Goal: Task Accomplishment & Management: Manage account settings

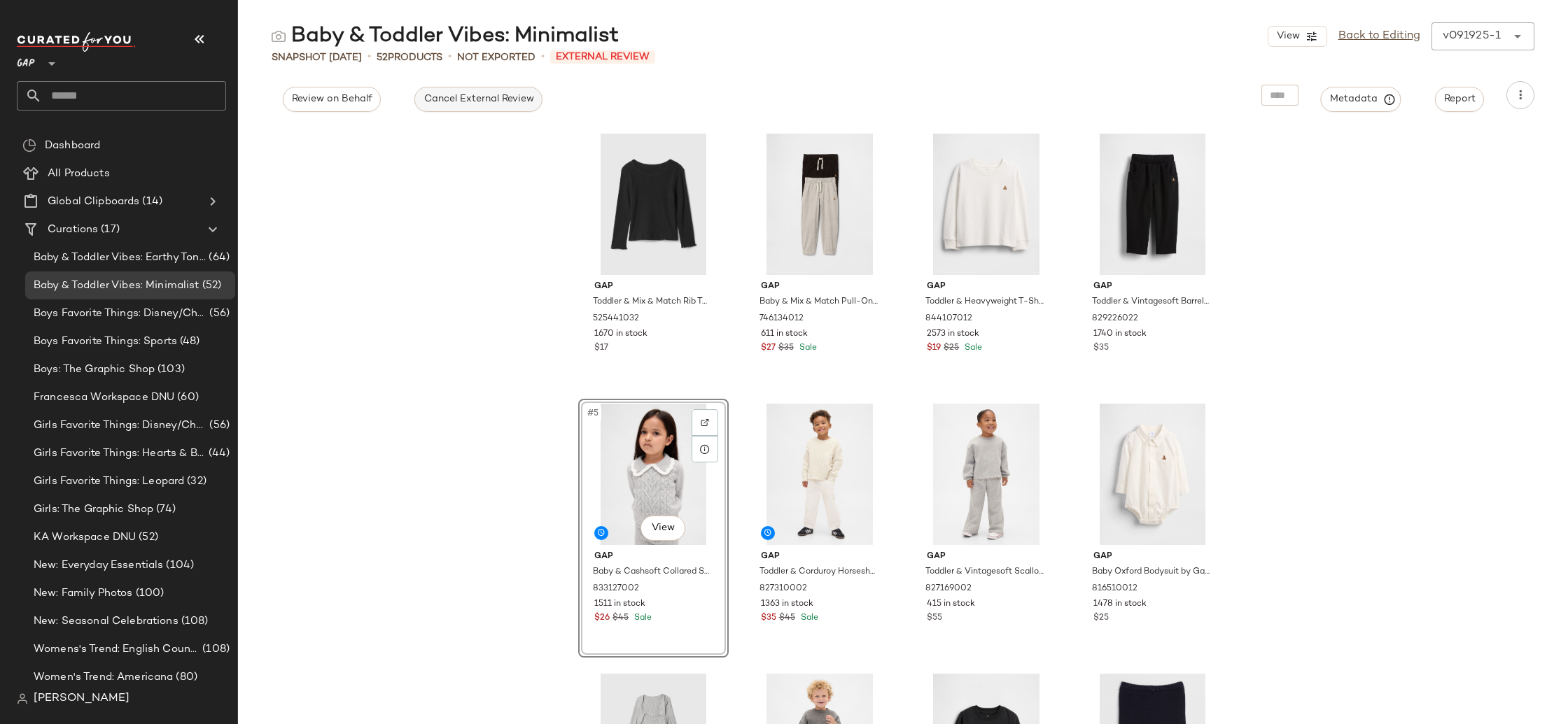
click at [510, 105] on button "Cancel External Review" at bounding box center [478, 99] width 127 height 25
drag, startPoint x: 479, startPoint y: 363, endPoint x: 471, endPoint y: 367, distance: 8.9
click at [479, 363] on div "Gap Toddler & Mix & Match Rib T-Shirt by Gap Black Size 12-18 M 525441032 1670 …" at bounding box center [902, 426] width 1330 height 599
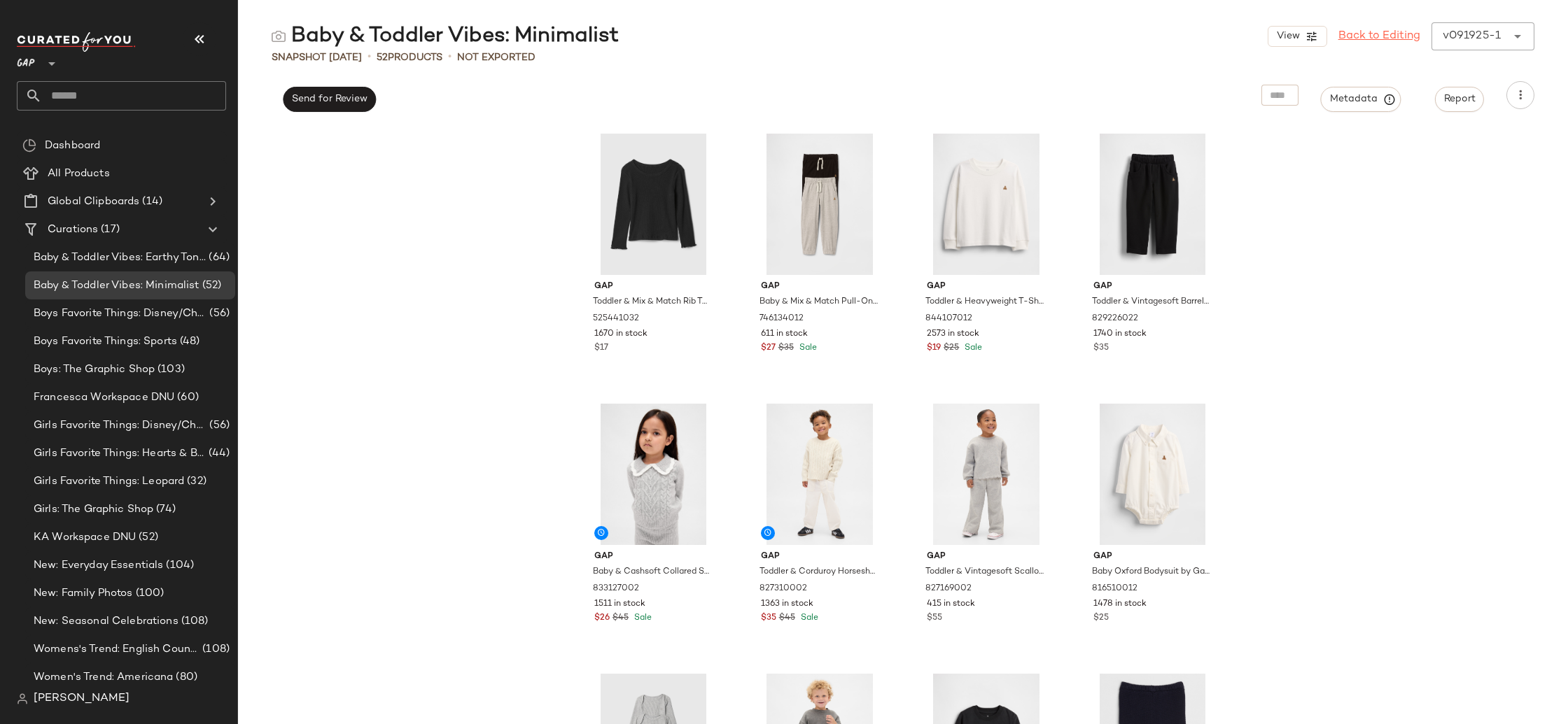
click at [1388, 41] on link "Back to Editing" at bounding box center [1379, 37] width 82 height 17
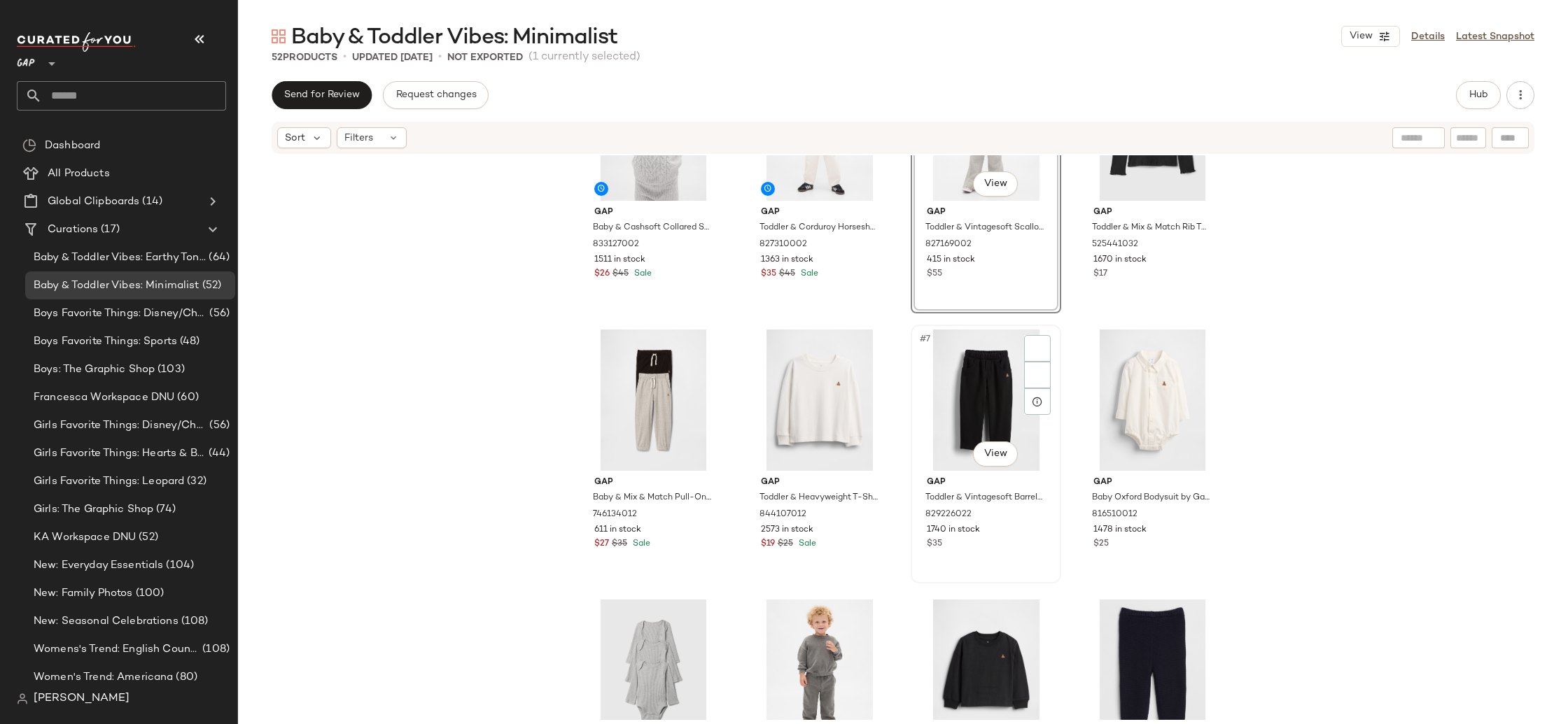
scroll to position [195, 0]
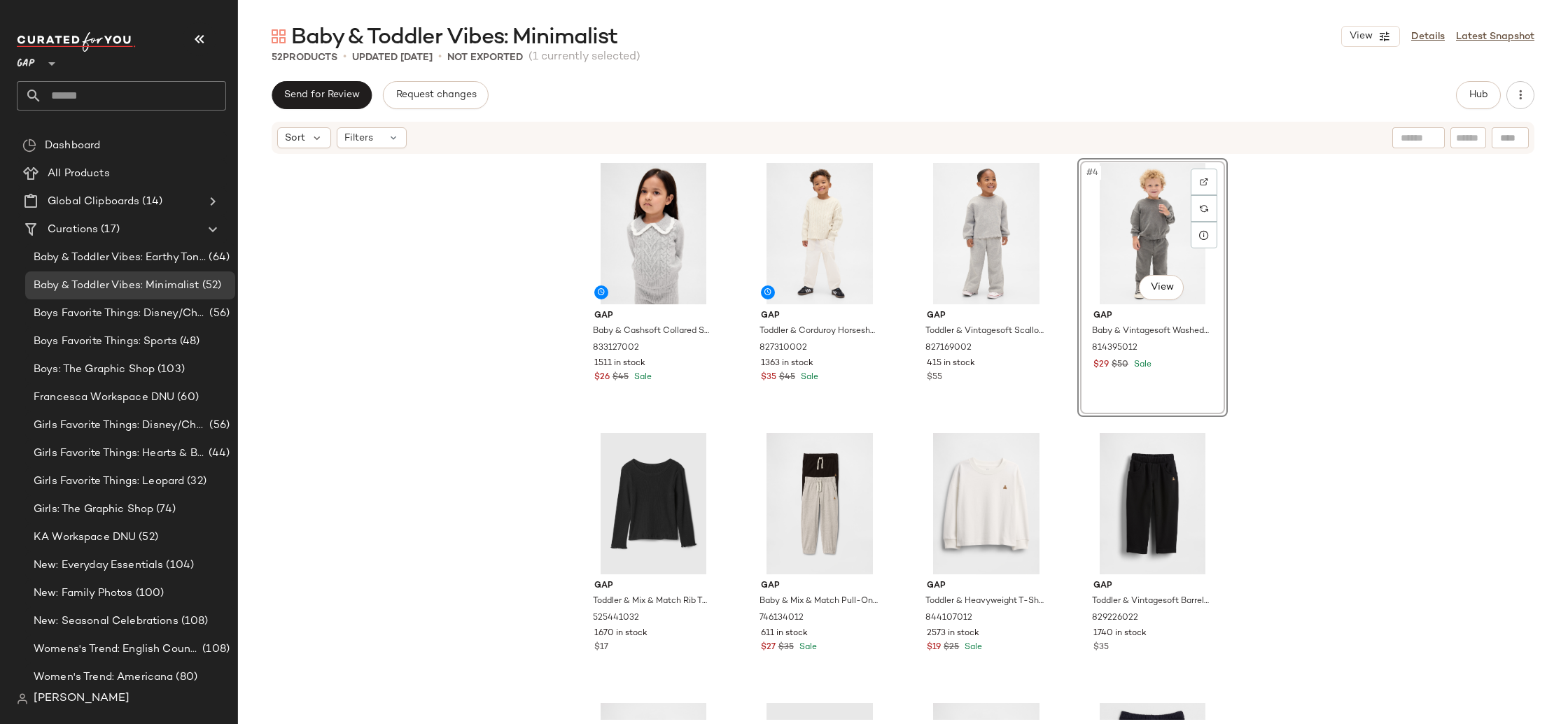
click at [1123, 239] on div "#4 View" at bounding box center [1152, 233] width 140 height 141
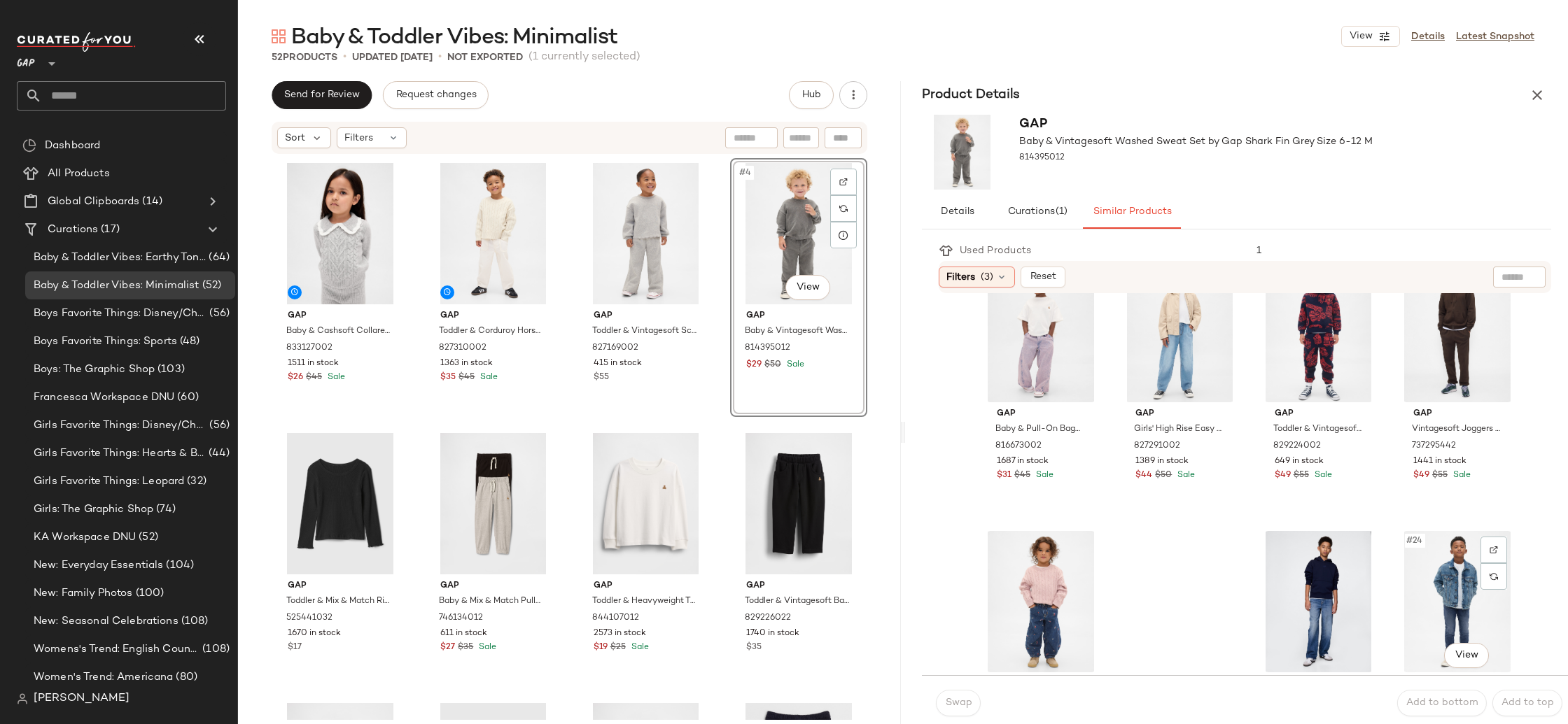
scroll to position [1238, 0]
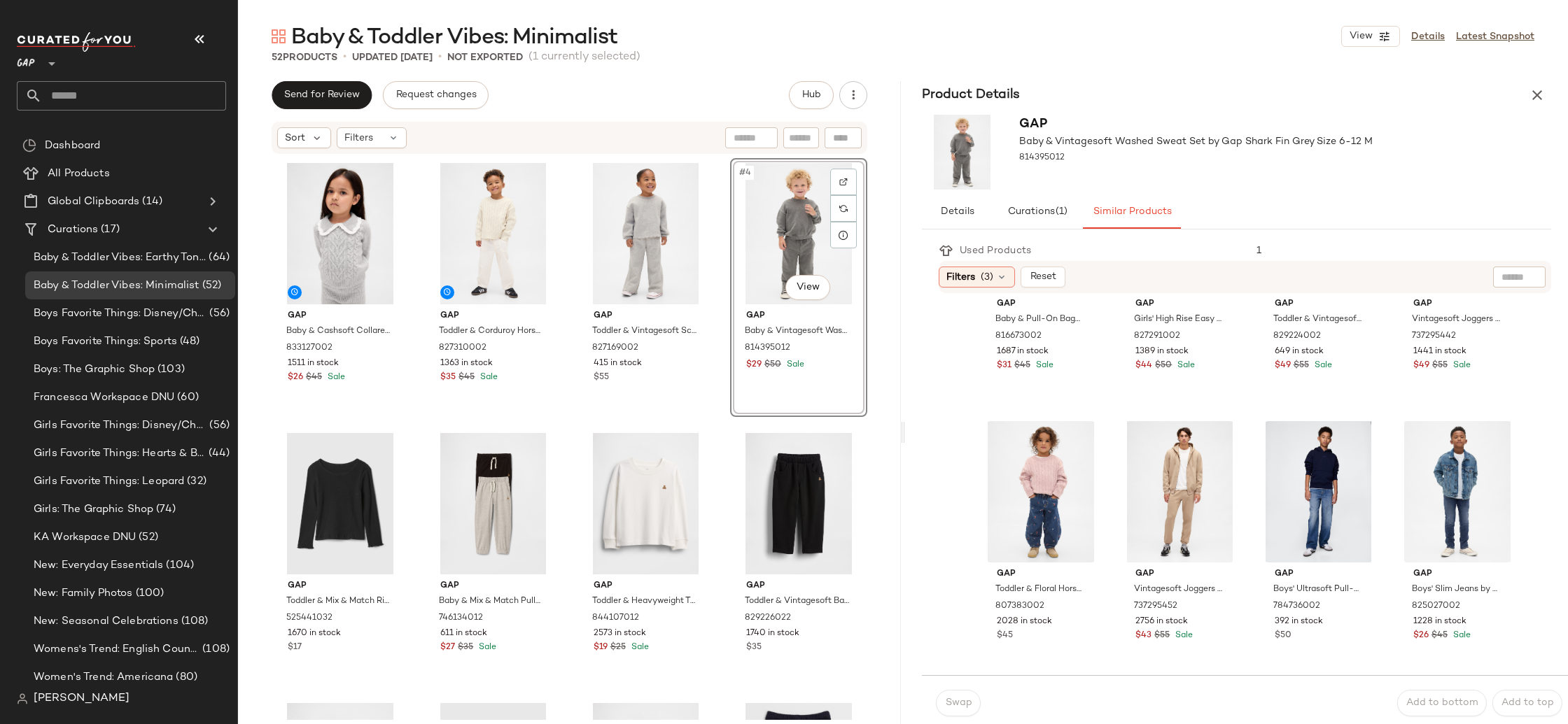
click at [1534, 79] on div "Baby & Toddler Vibes: Minimalist View Details Latest Snapshot 52 Products • upd…" at bounding box center [902, 373] width 1330 height 702
click at [1536, 86] on button "button" at bounding box center [1537, 95] width 28 height 28
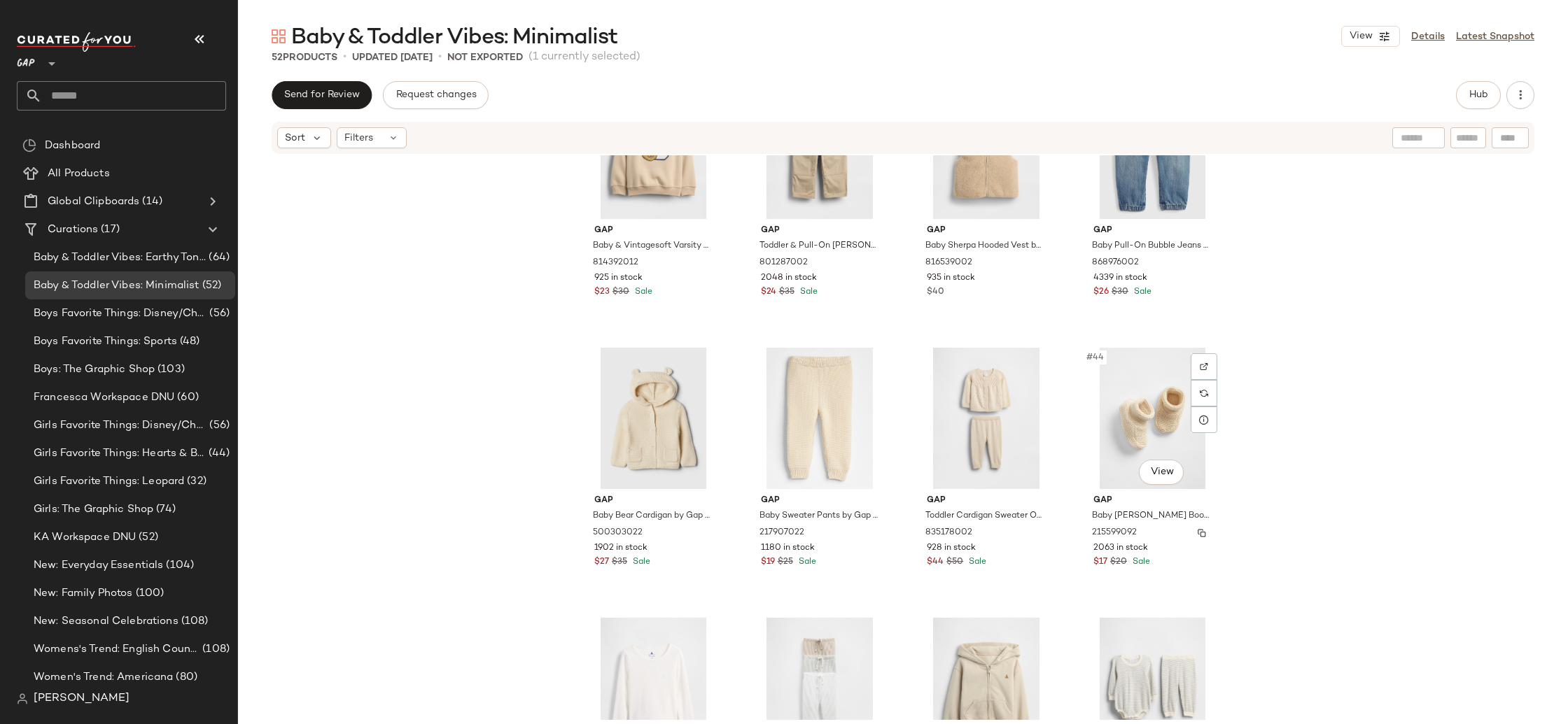
scroll to position [2950, 0]
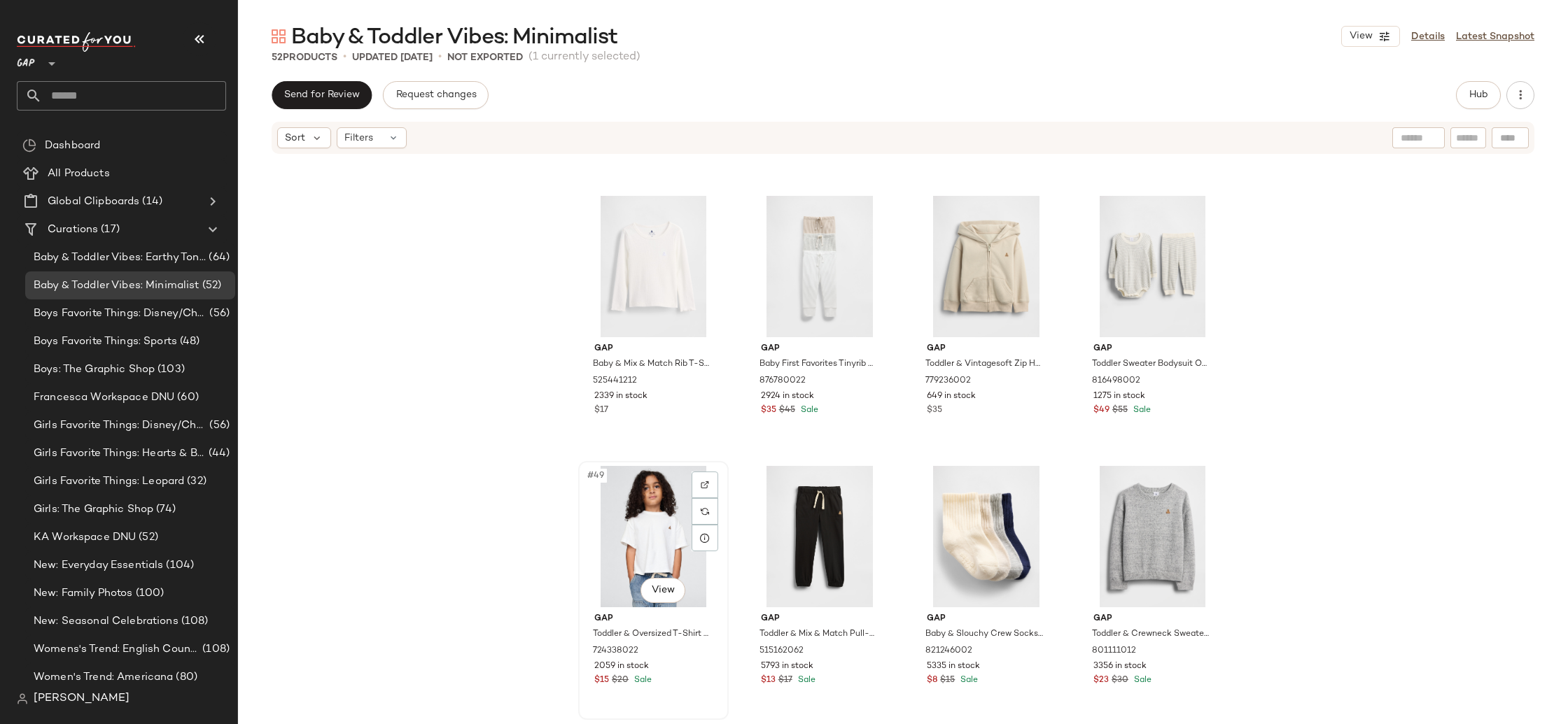
click at [660, 542] on div "#49 View" at bounding box center [653, 536] width 140 height 141
click at [814, 539] on div "#50 View" at bounding box center [820, 536] width 140 height 141
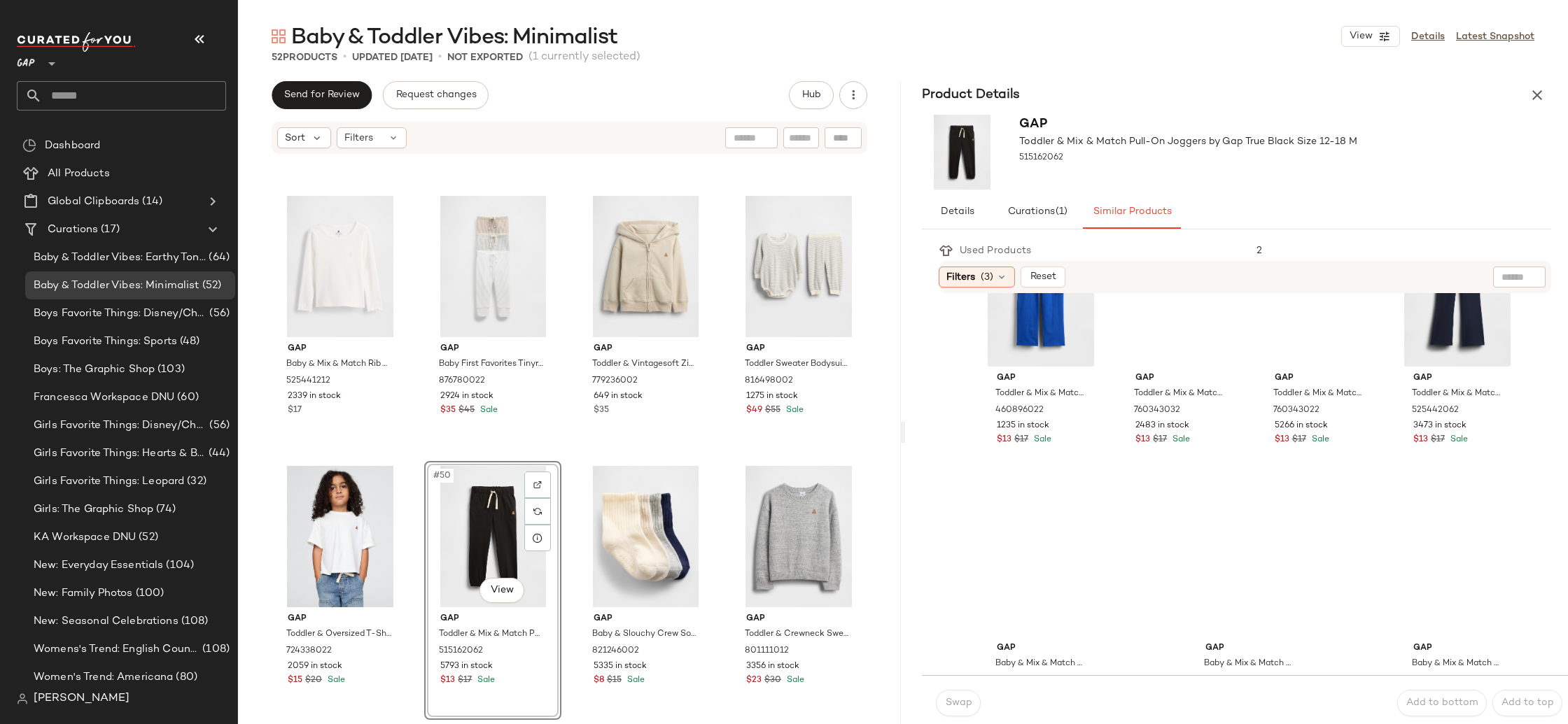
scroll to position [1238, 0]
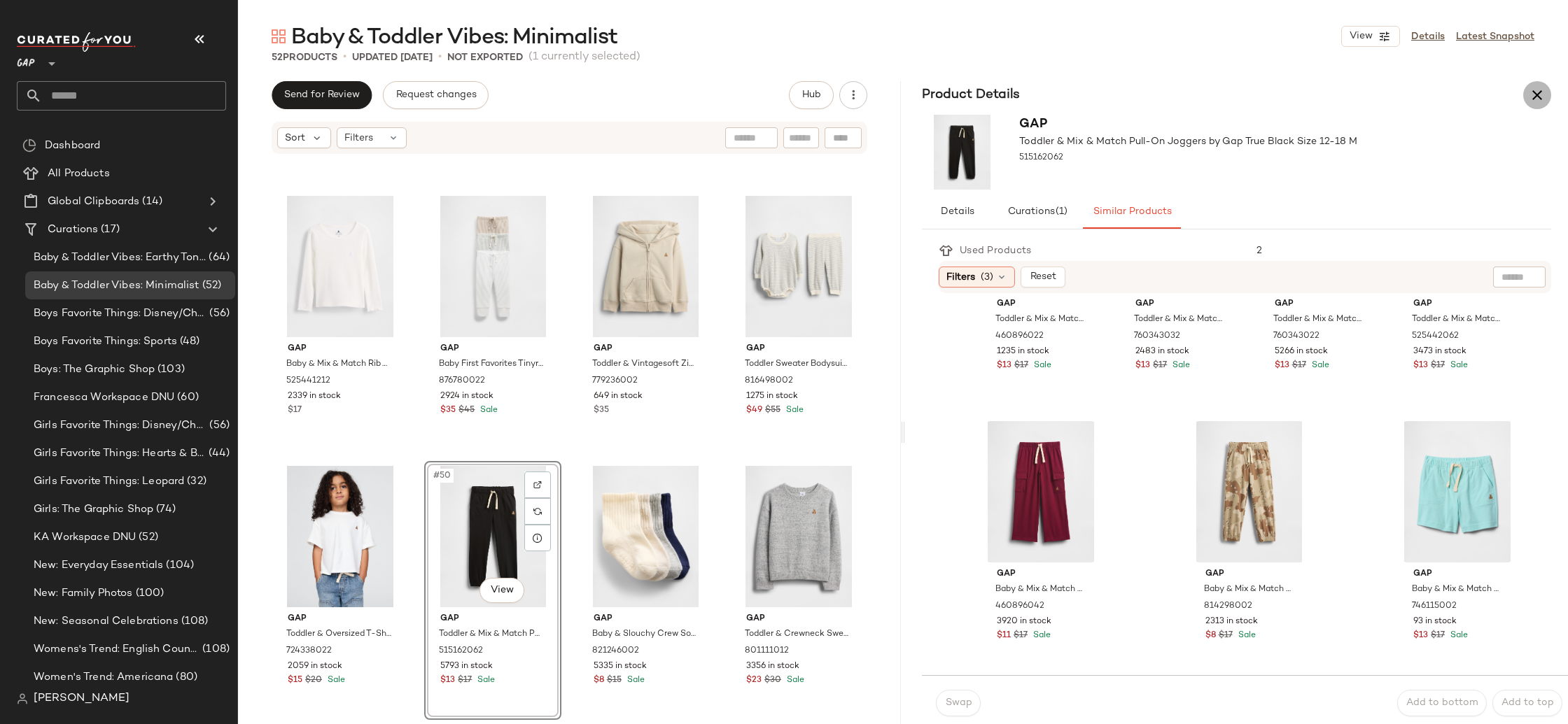
click at [1541, 95] on icon "button" at bounding box center [1537, 95] width 17 height 17
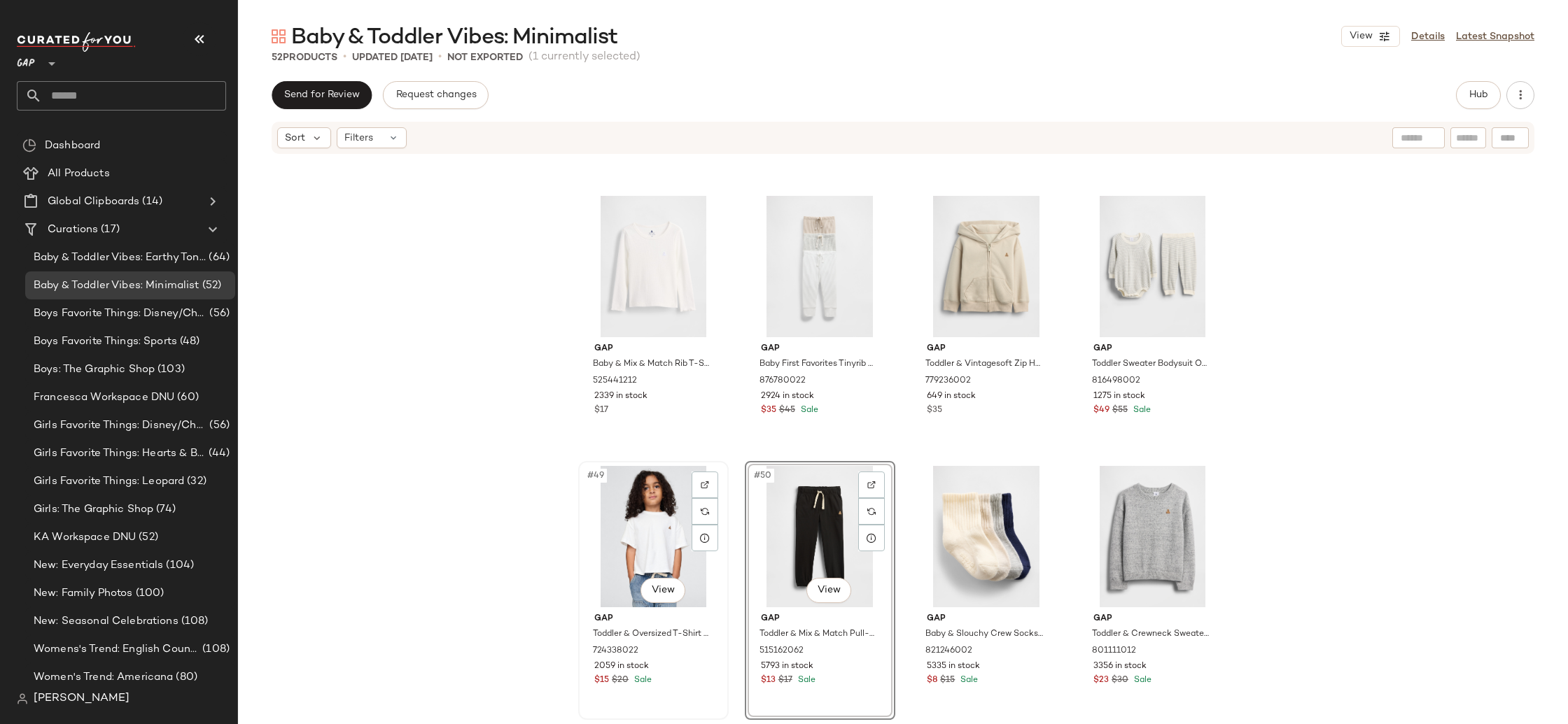
click at [666, 536] on div "#49 View" at bounding box center [653, 536] width 140 height 141
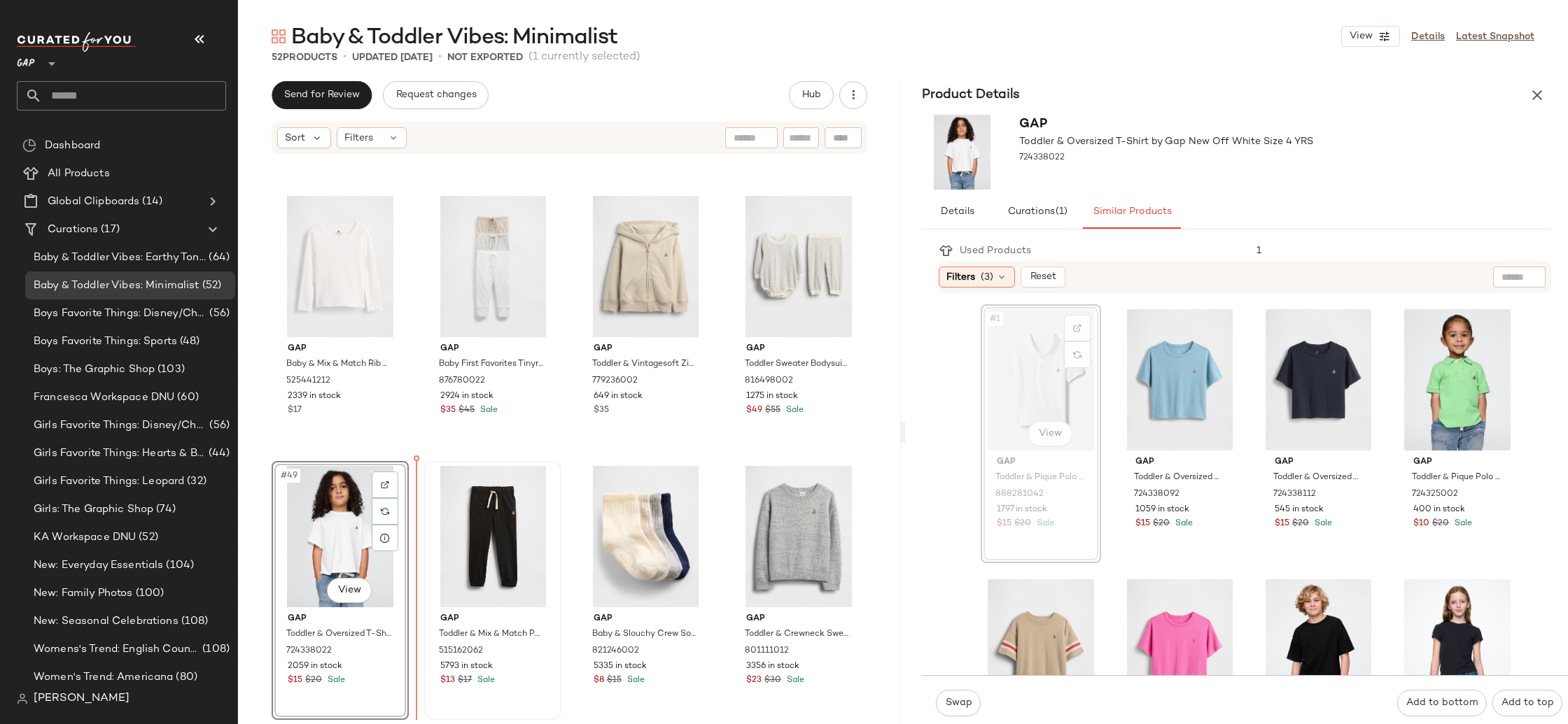
scroll to position [2947, 0]
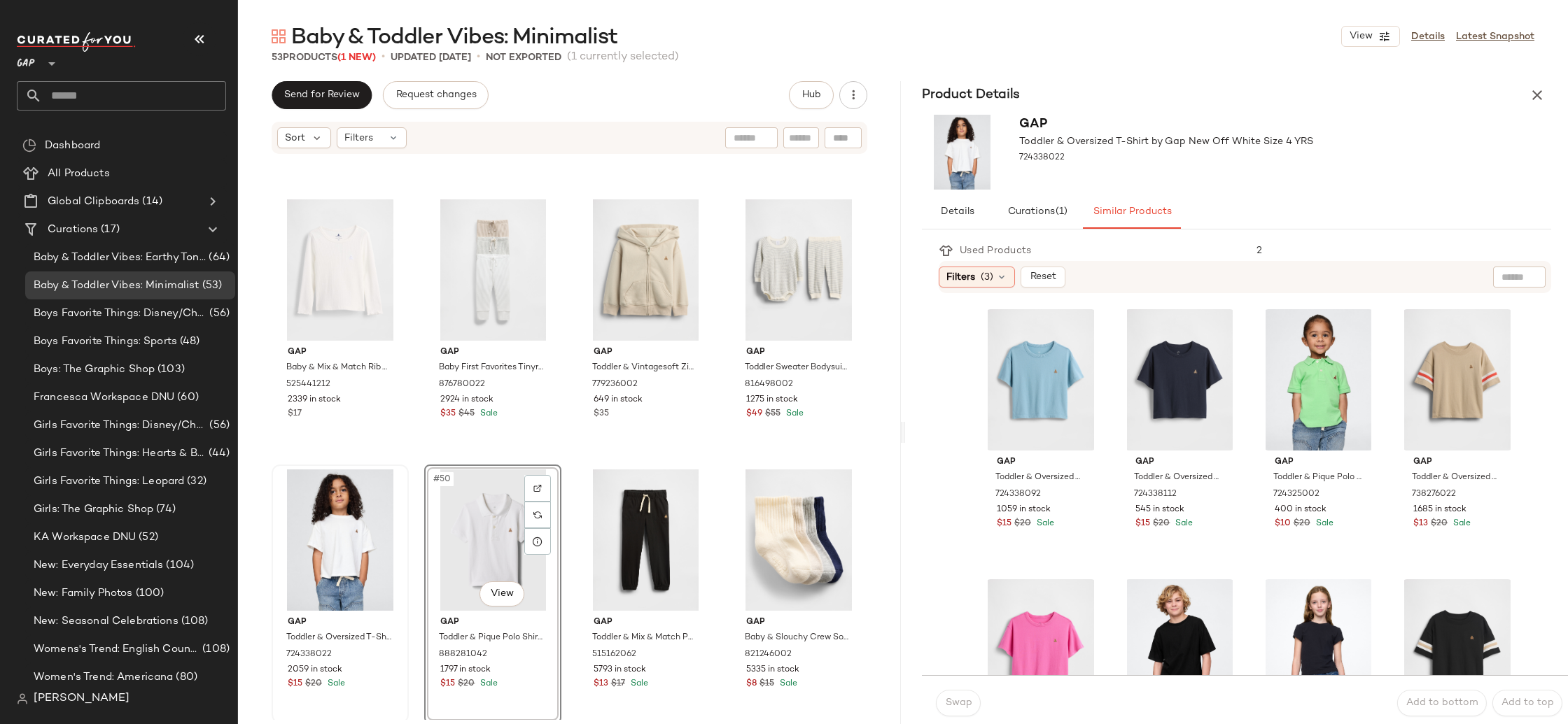
scroll to position [2946, 0]
click at [339, 523] on div "#49 View" at bounding box center [340, 540] width 127 height 141
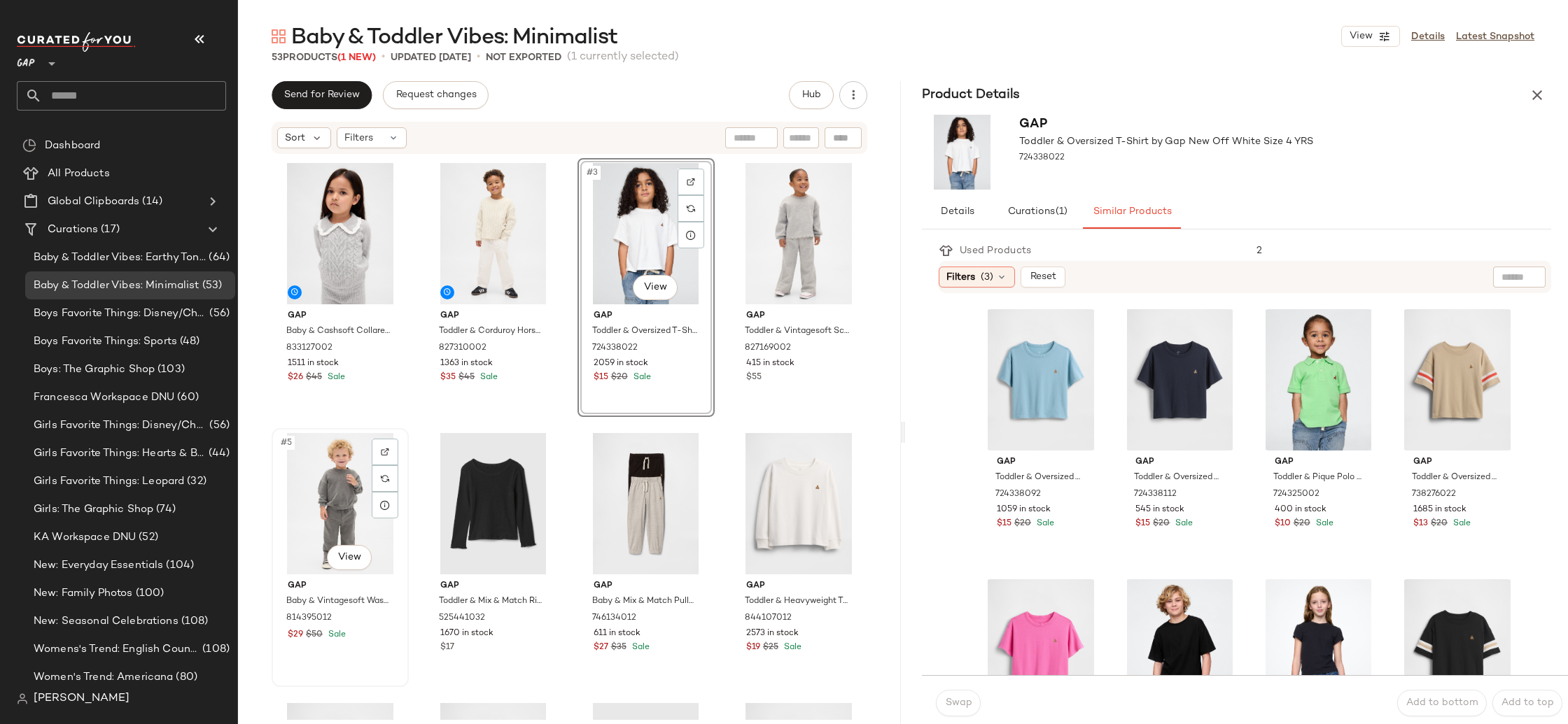
click at [326, 510] on div "#5 View" at bounding box center [340, 503] width 127 height 141
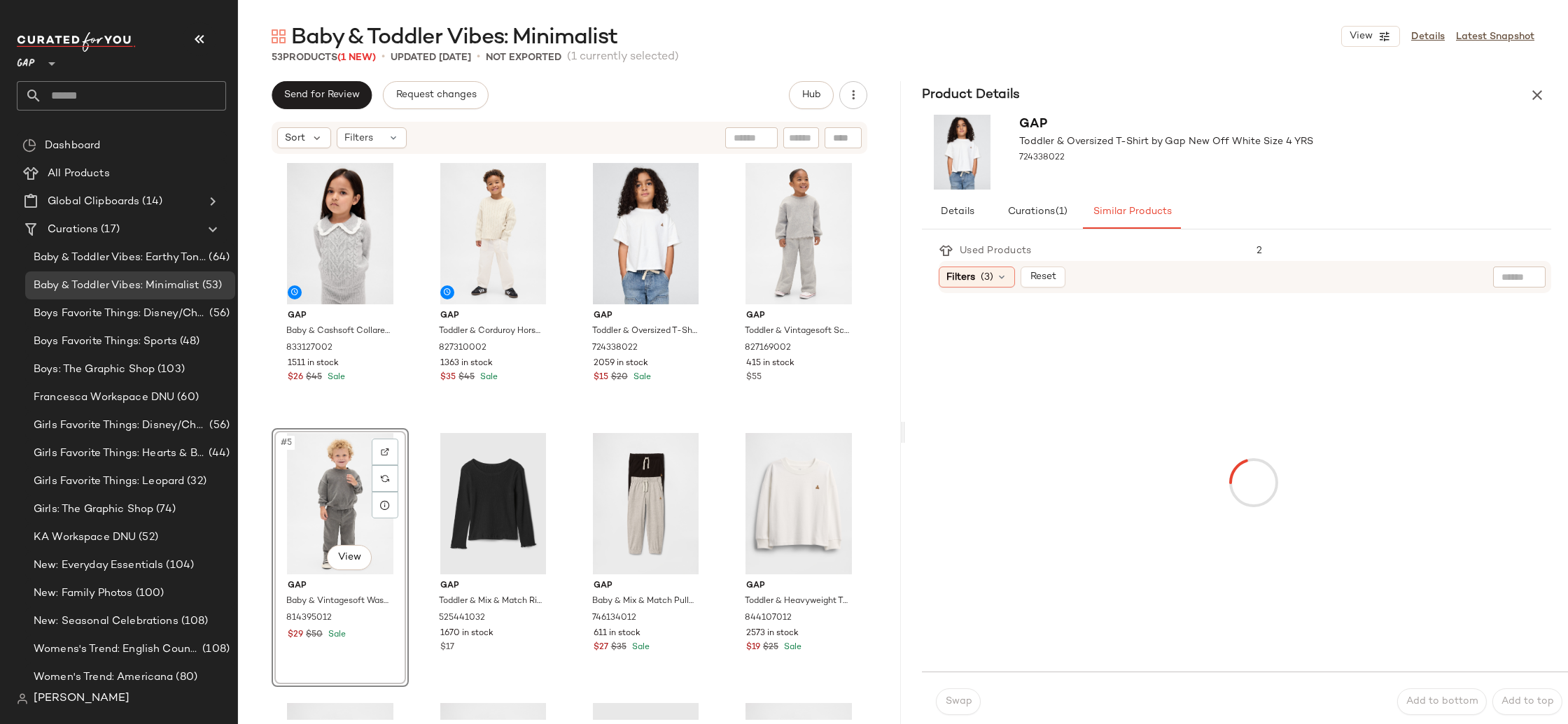
scroll to position [1, 0]
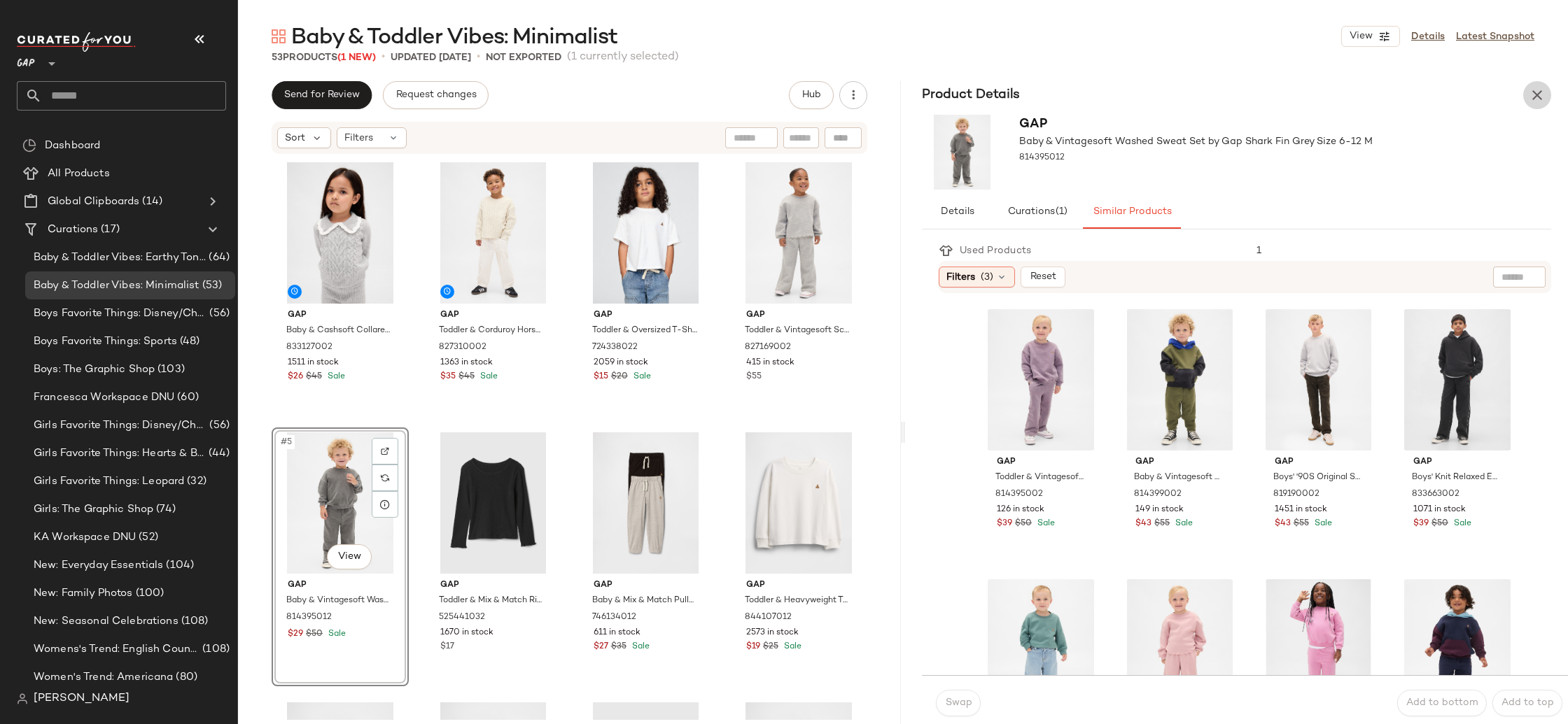
drag, startPoint x: 1538, startPoint y: 96, endPoint x: 1538, endPoint y: 111, distance: 15.0
click at [1538, 96] on icon "button" at bounding box center [1537, 95] width 17 height 17
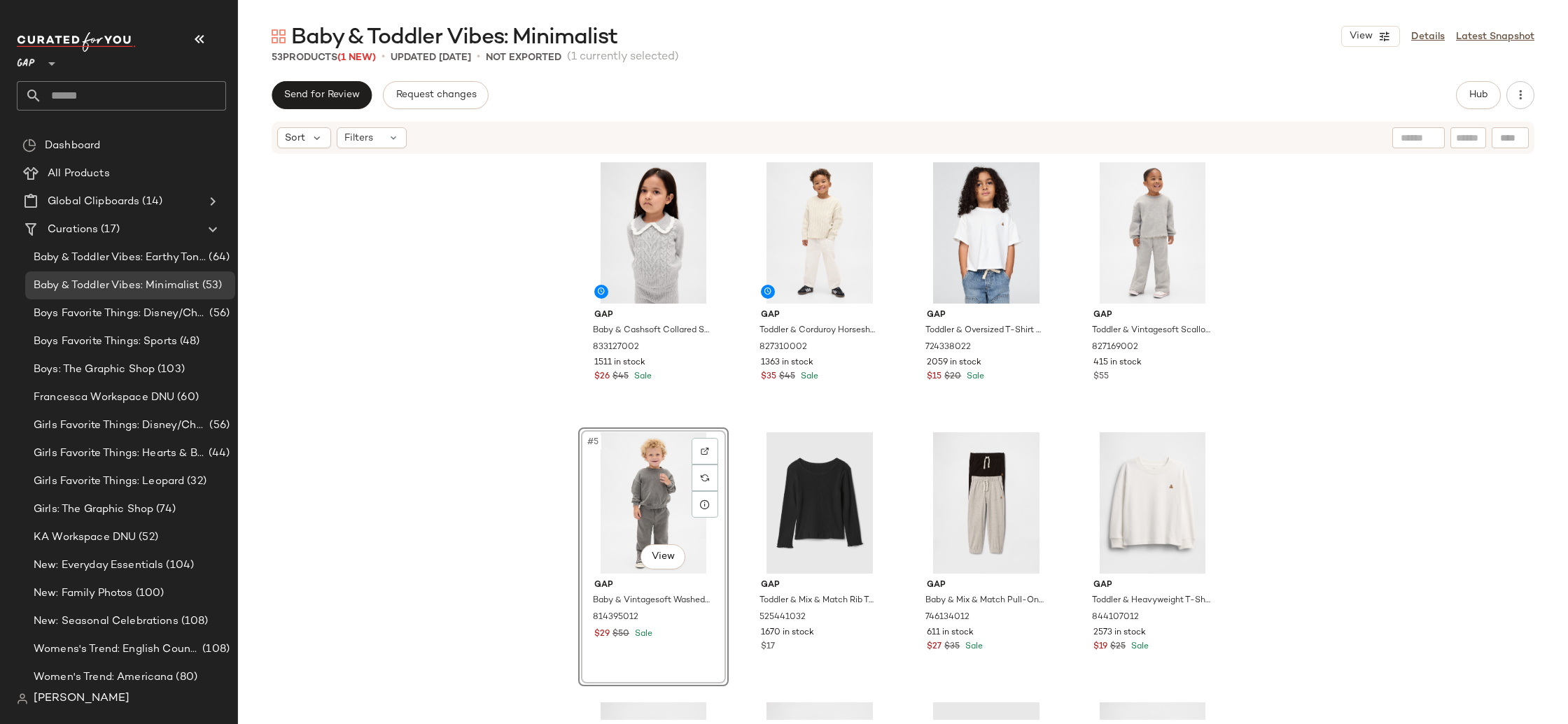
click at [360, 383] on div "Gap Baby & Cashsoft Collared Sweater by Gap [PERSON_NAME] Size 6-12 M 833127002…" at bounding box center [902, 437] width 1330 height 565
click at [634, 504] on div "#5 View" at bounding box center [653, 503] width 140 height 141
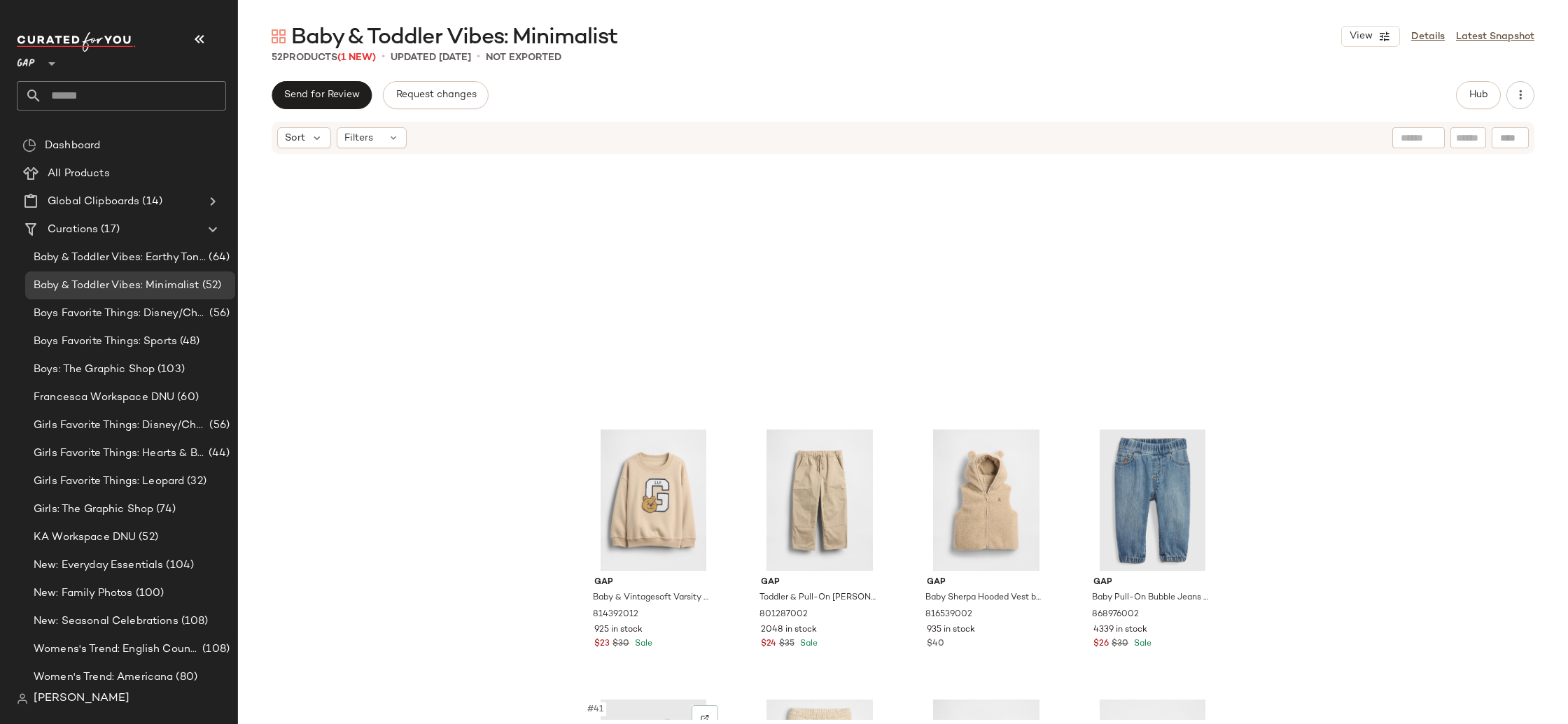
scroll to position [1911, 0]
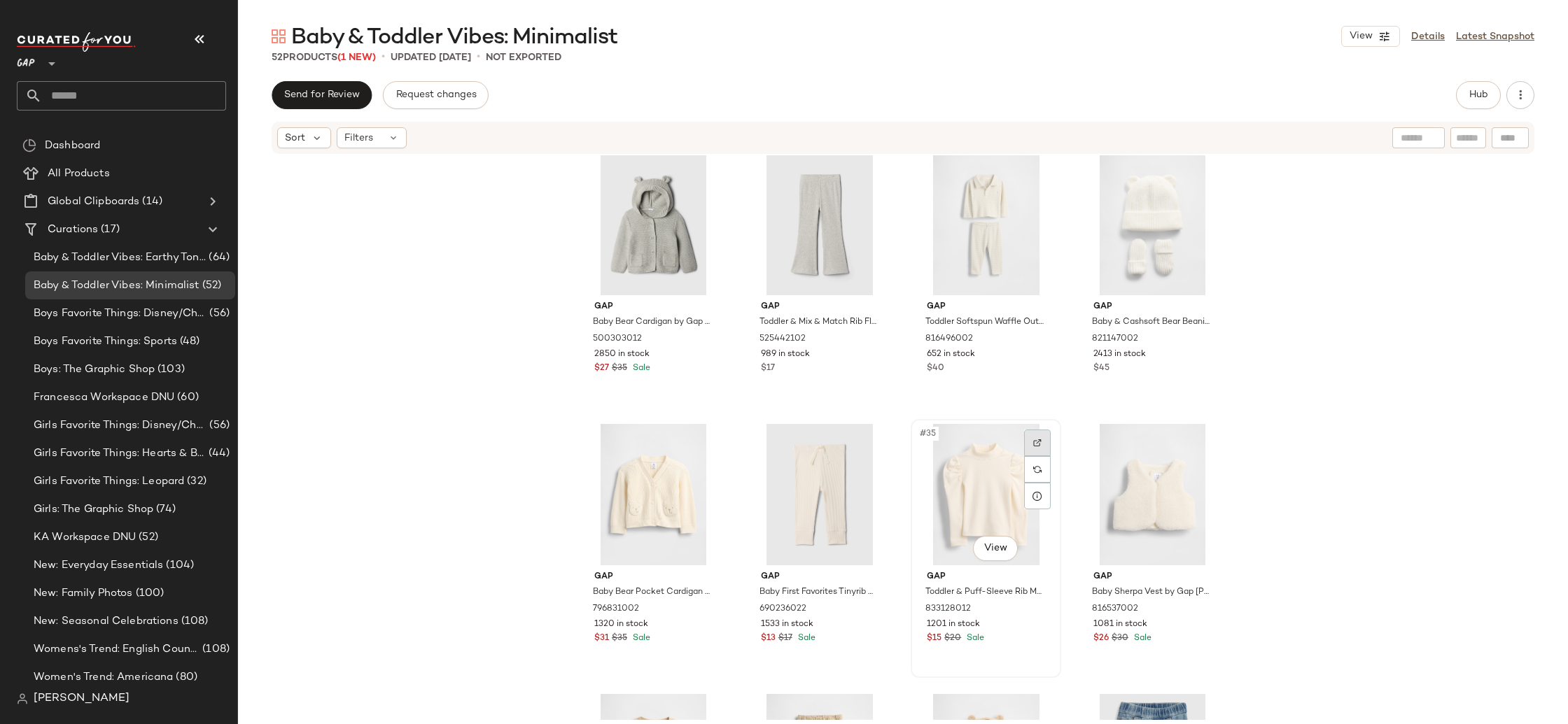
click at [1036, 442] on img at bounding box center [1037, 443] width 9 height 9
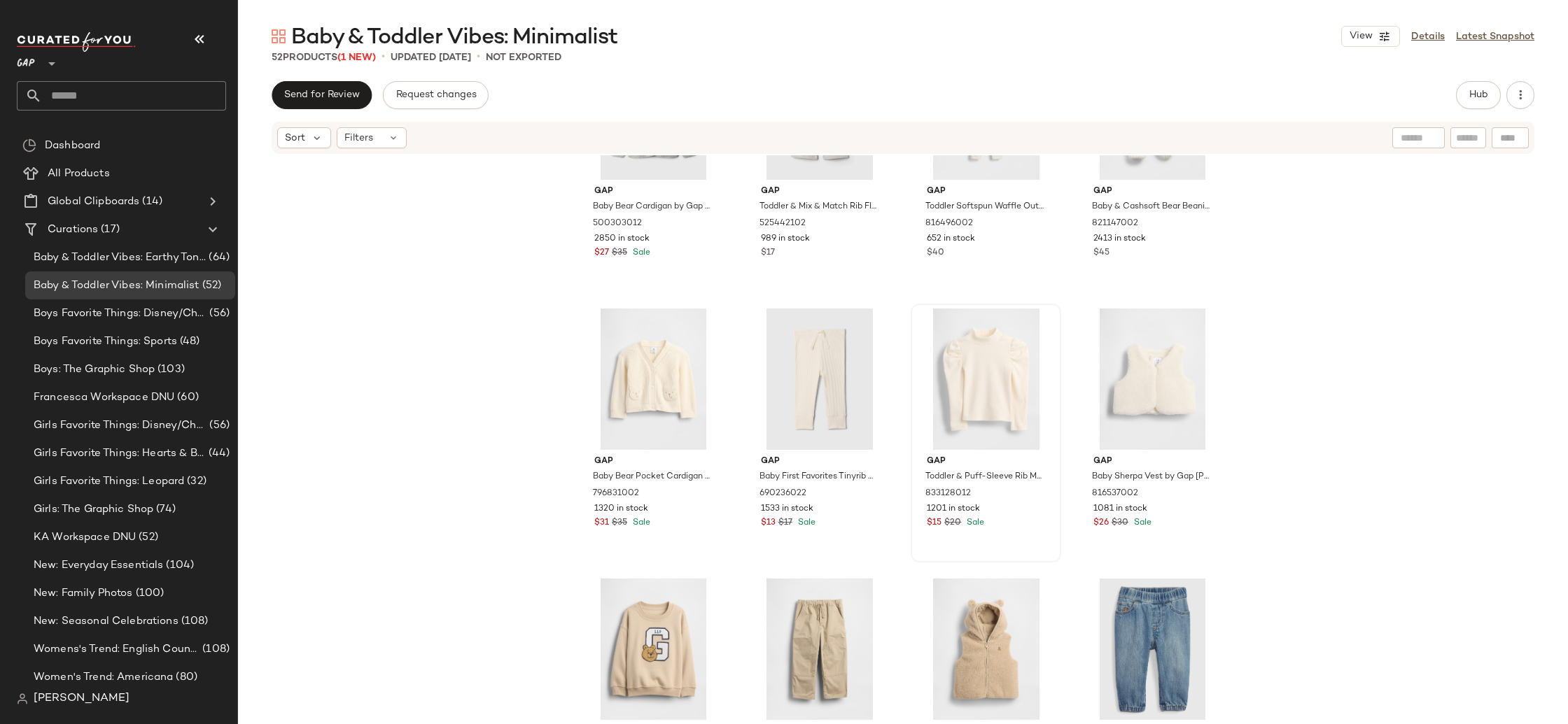
scroll to position [2060, 0]
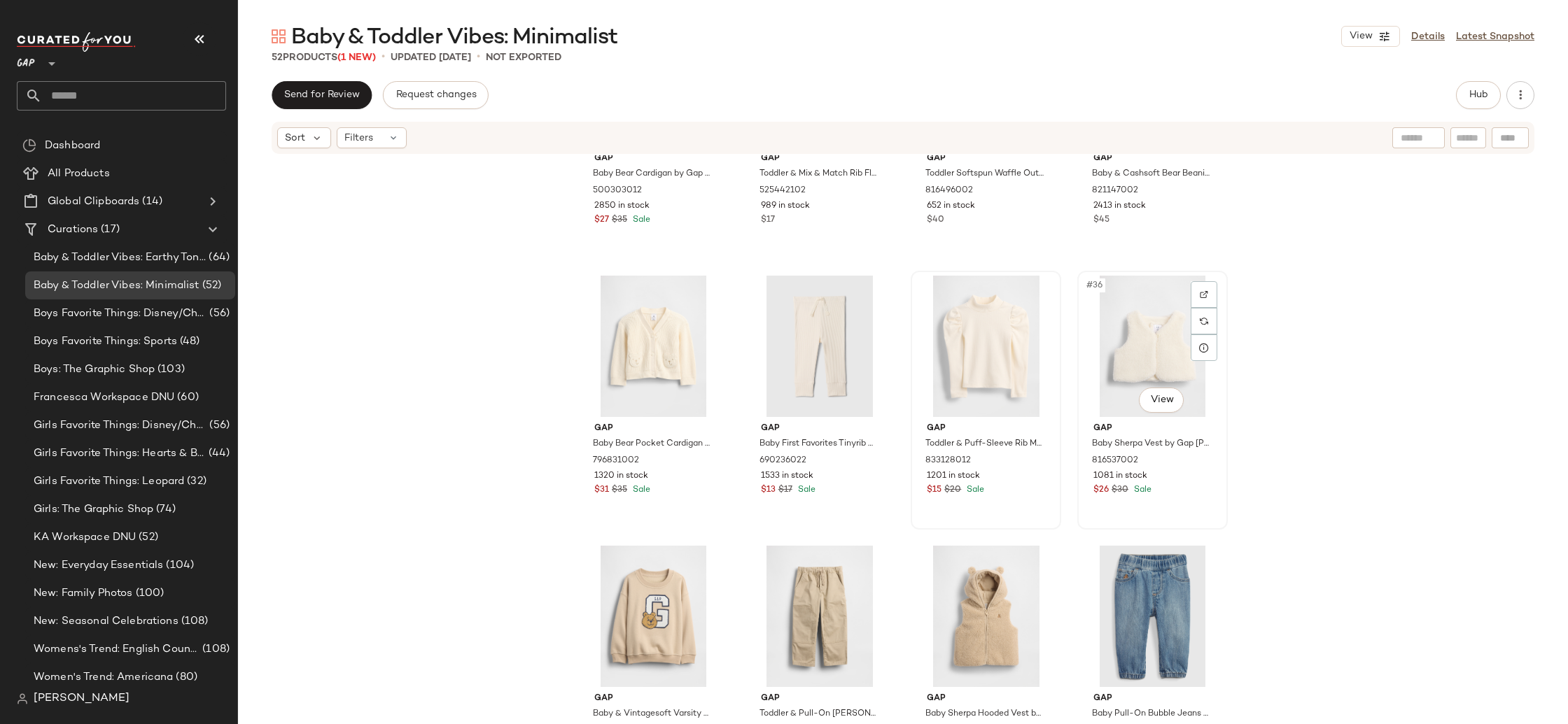
click at [1124, 357] on div "#36 View" at bounding box center [1152, 346] width 140 height 141
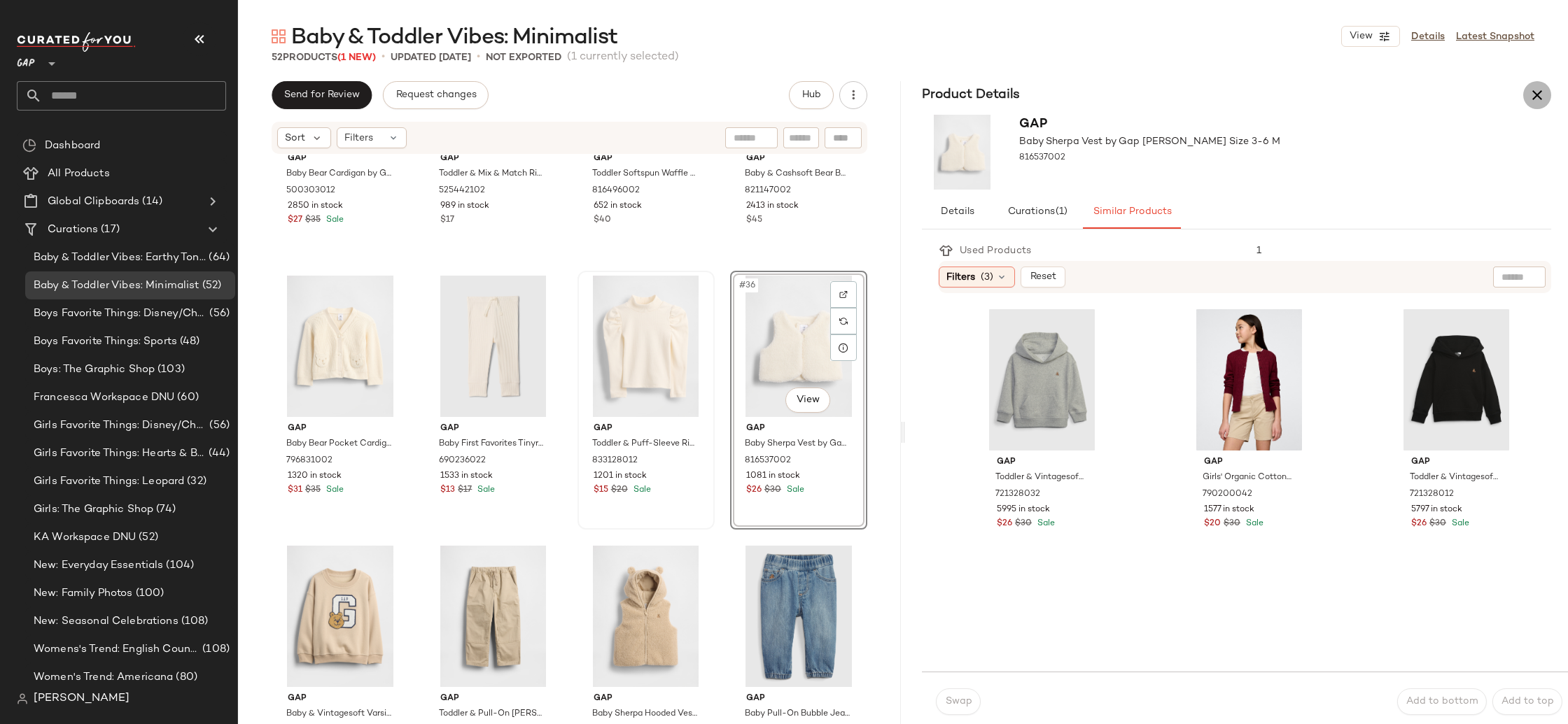
click at [1535, 100] on icon "button" at bounding box center [1537, 95] width 17 height 17
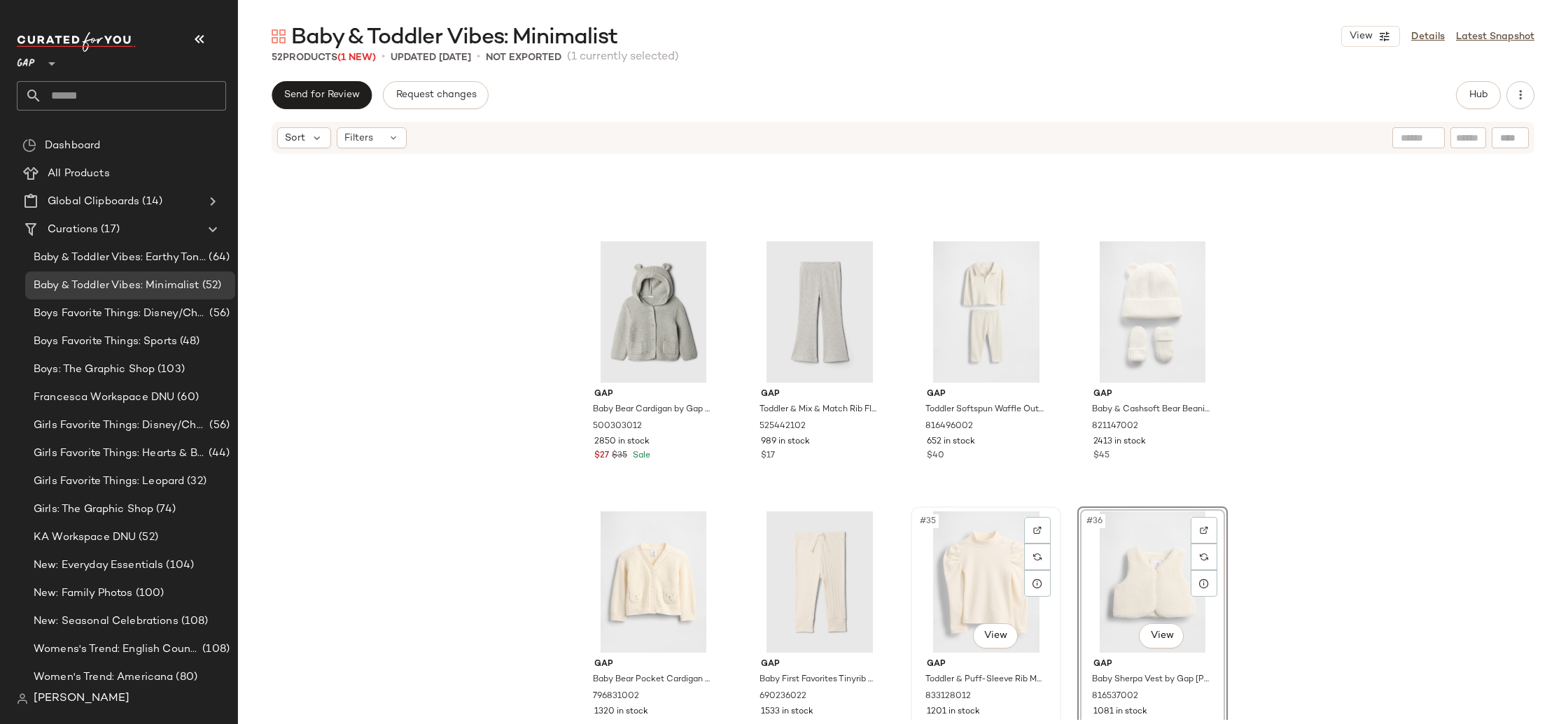
scroll to position [1948, 0]
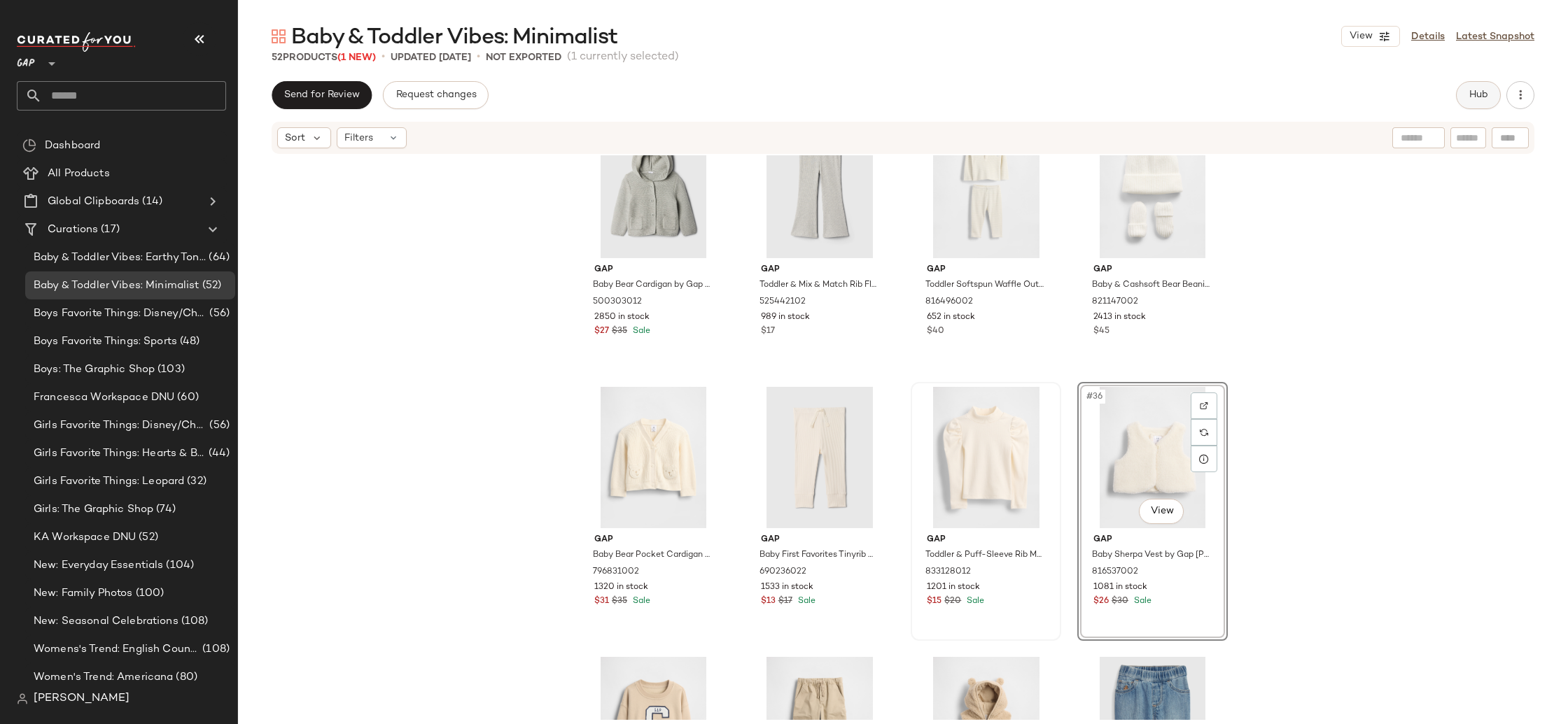
click at [1465, 96] on button "Hub" at bounding box center [1478, 95] width 44 height 28
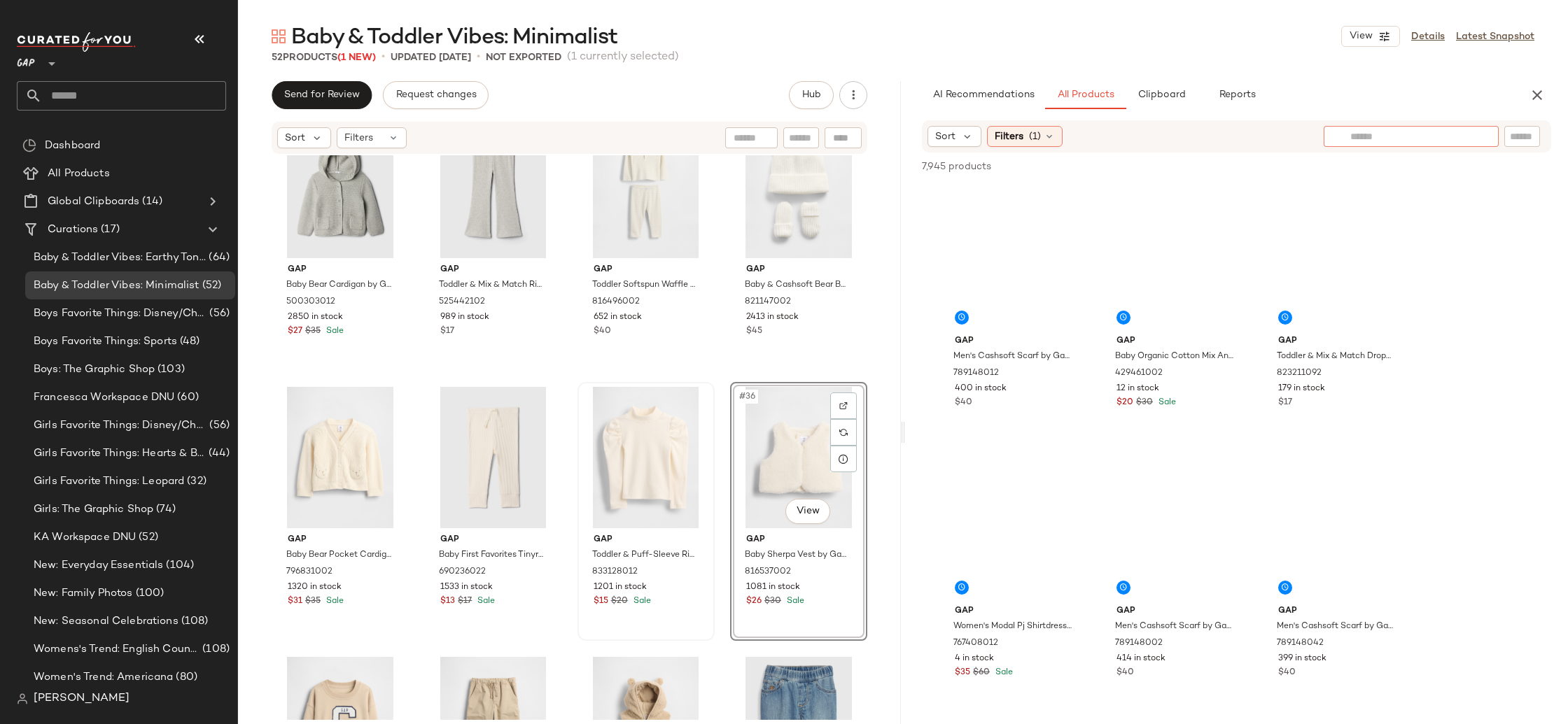
click at [1461, 135] on input "text" at bounding box center [1411, 136] width 122 height 15
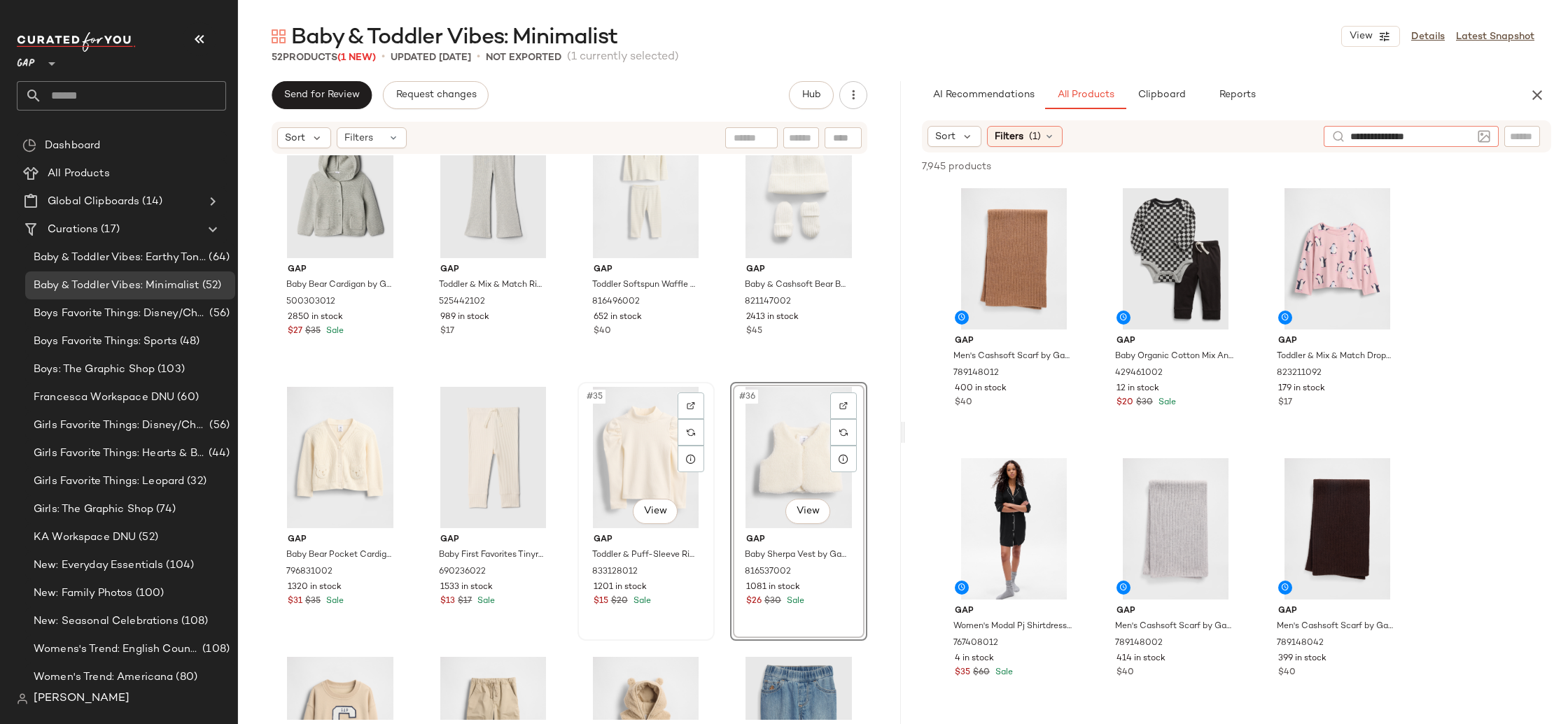
type input "**********"
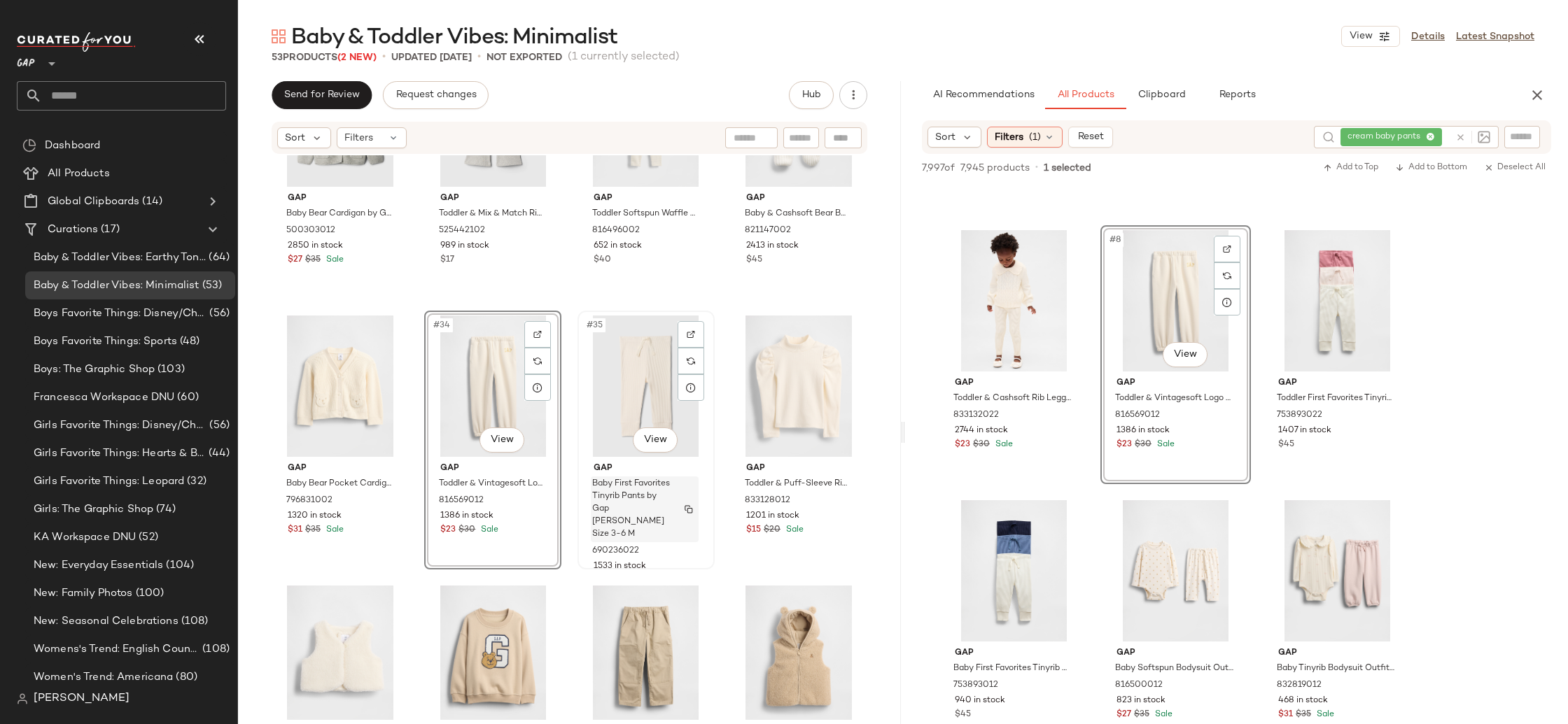
scroll to position [2105, 0]
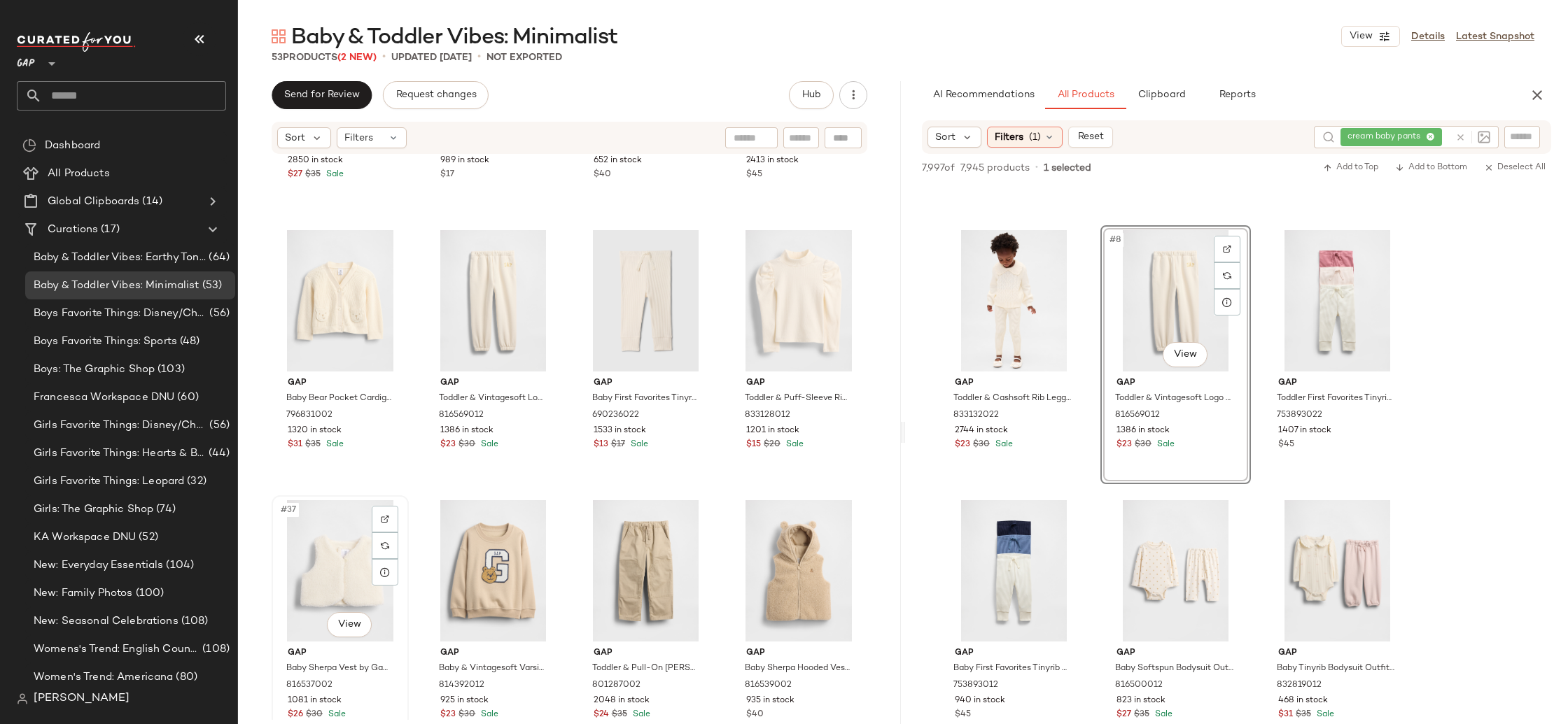
click at [309, 574] on div "#37 View" at bounding box center [340, 570] width 127 height 141
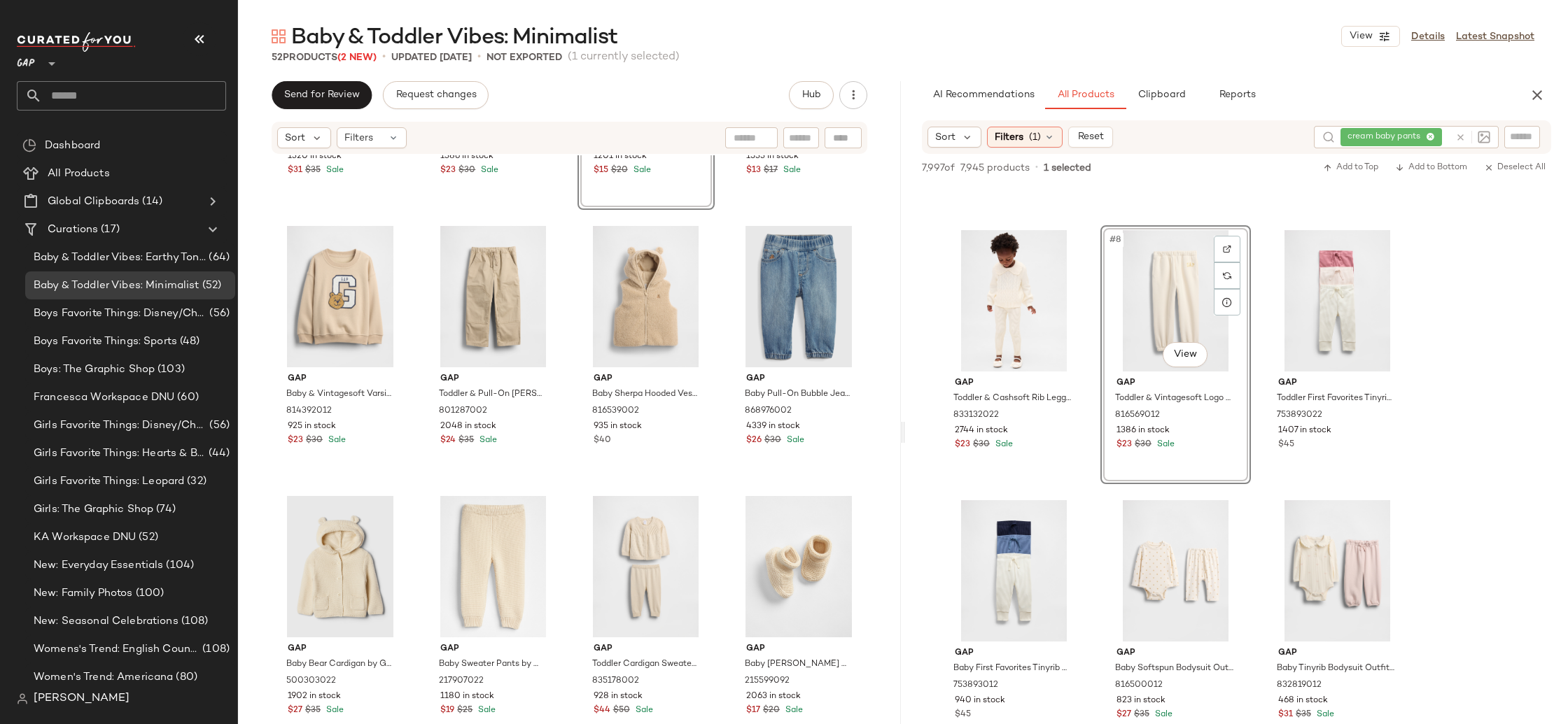
scroll to position [2538, 0]
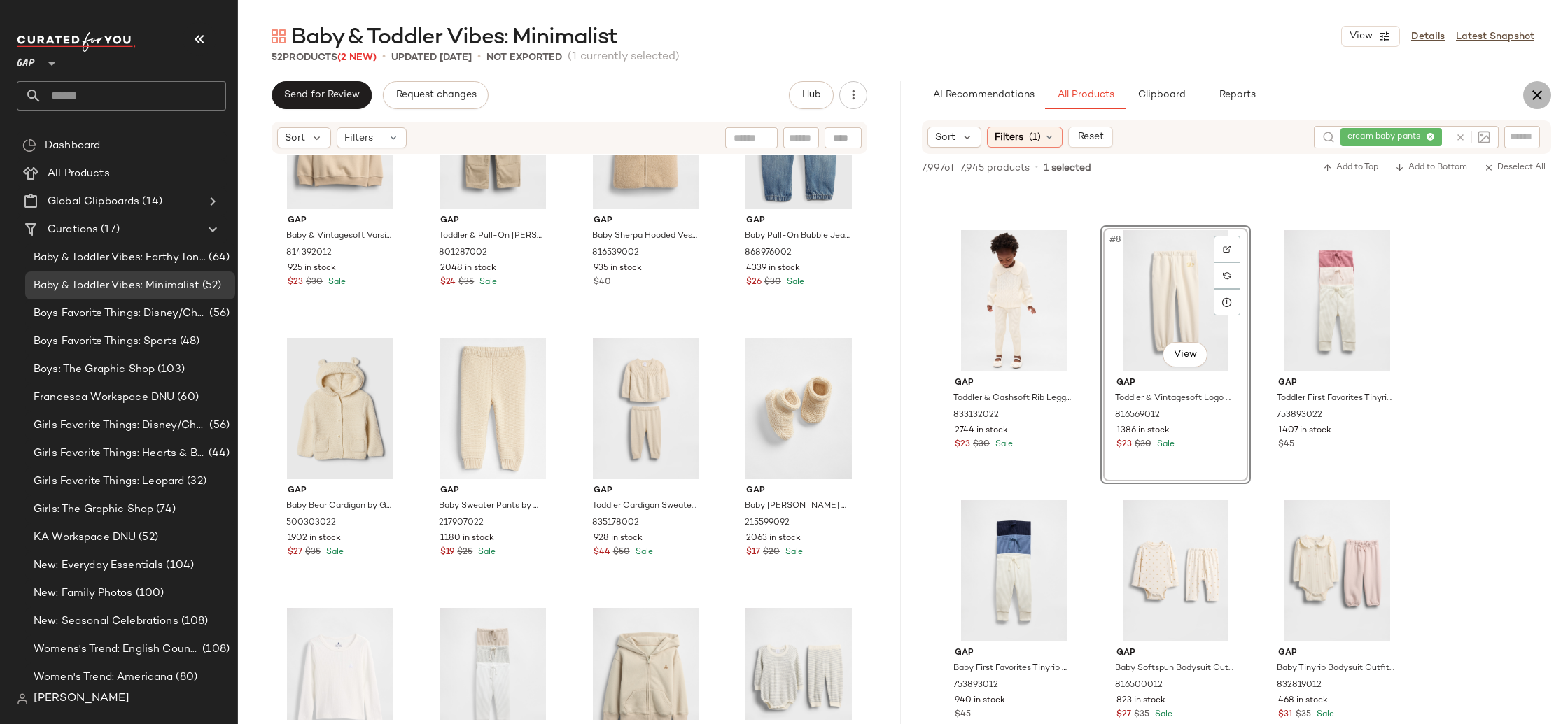
click at [1541, 88] on icon "button" at bounding box center [1537, 95] width 17 height 17
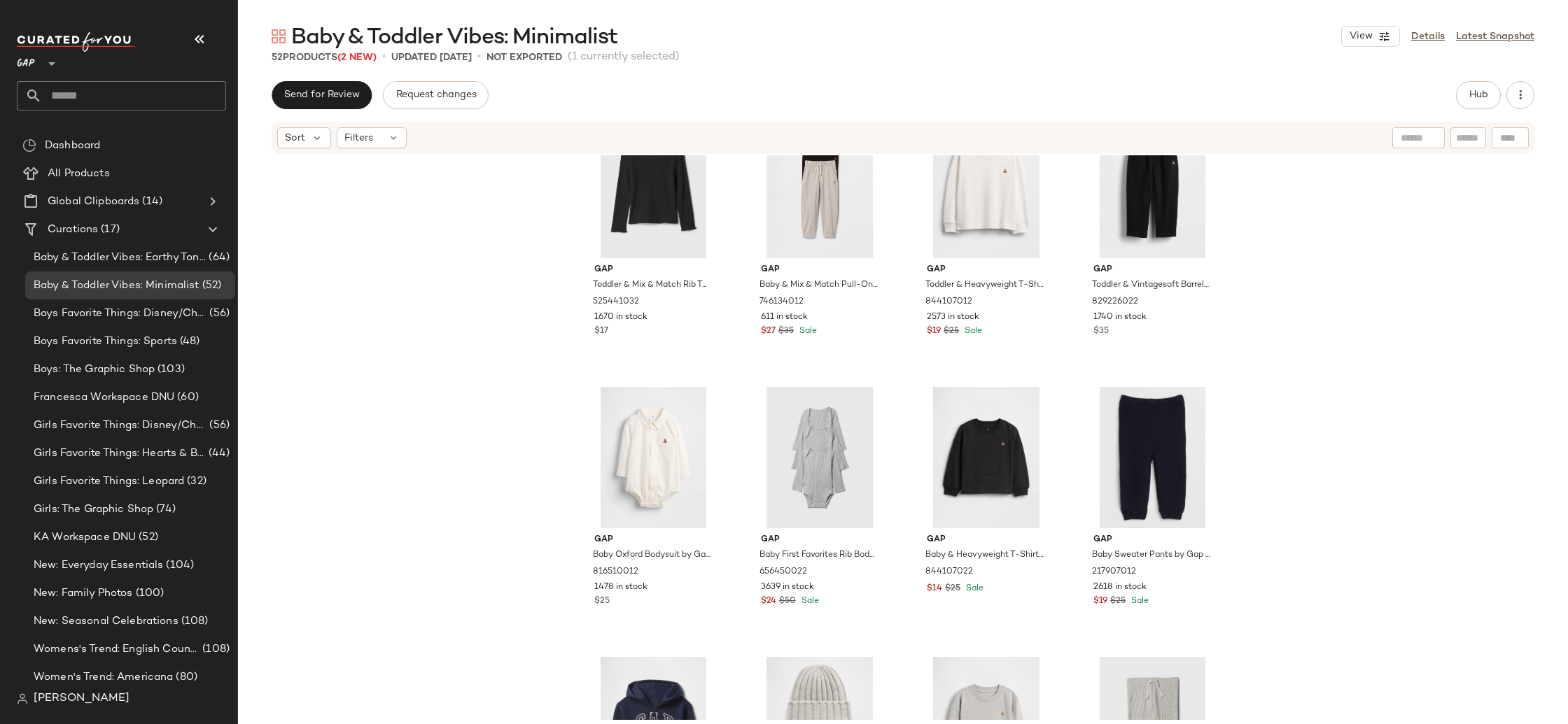
scroll to position [0, 0]
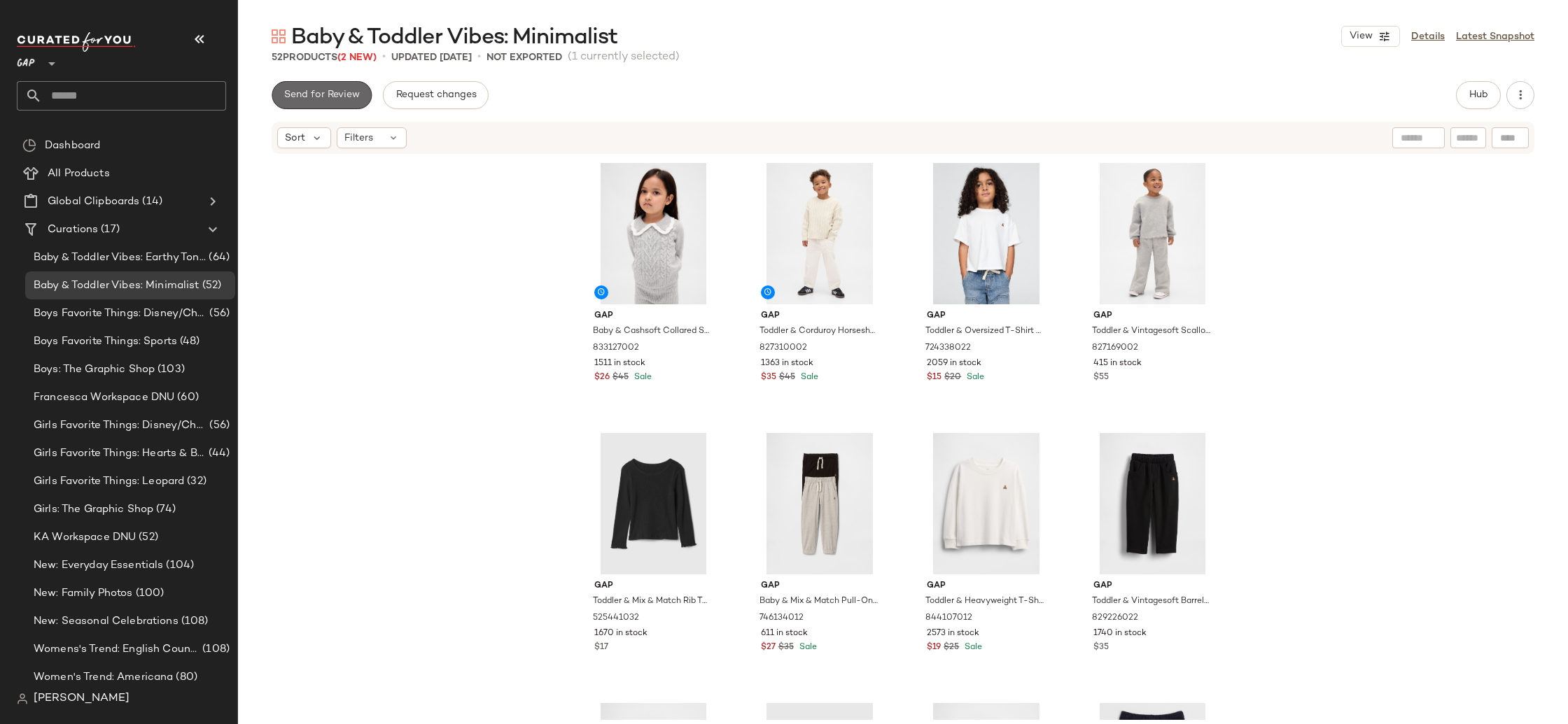
click at [298, 98] on span "Send for Review" at bounding box center [322, 95] width 76 height 11
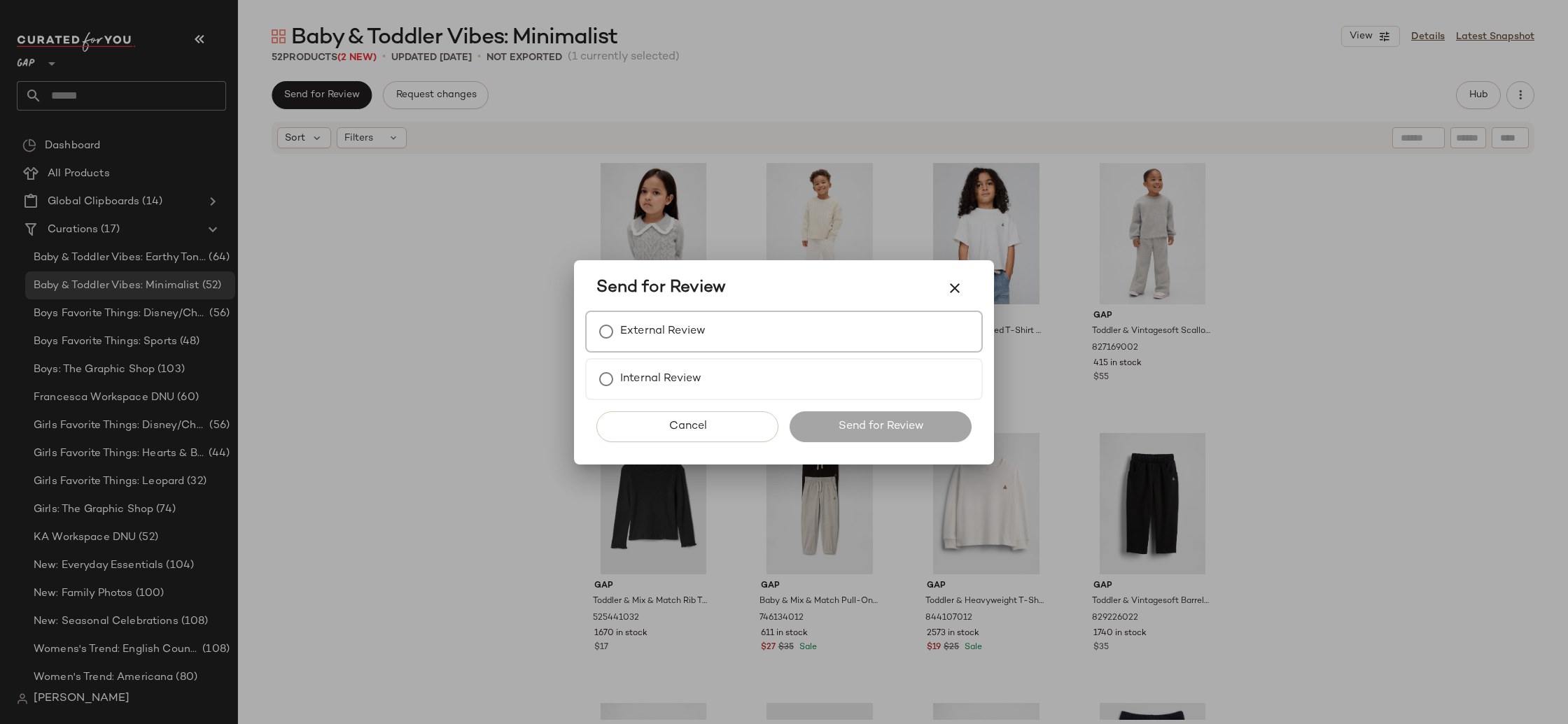
click at [707, 337] on div "External Review" at bounding box center [784, 332] width 397 height 42
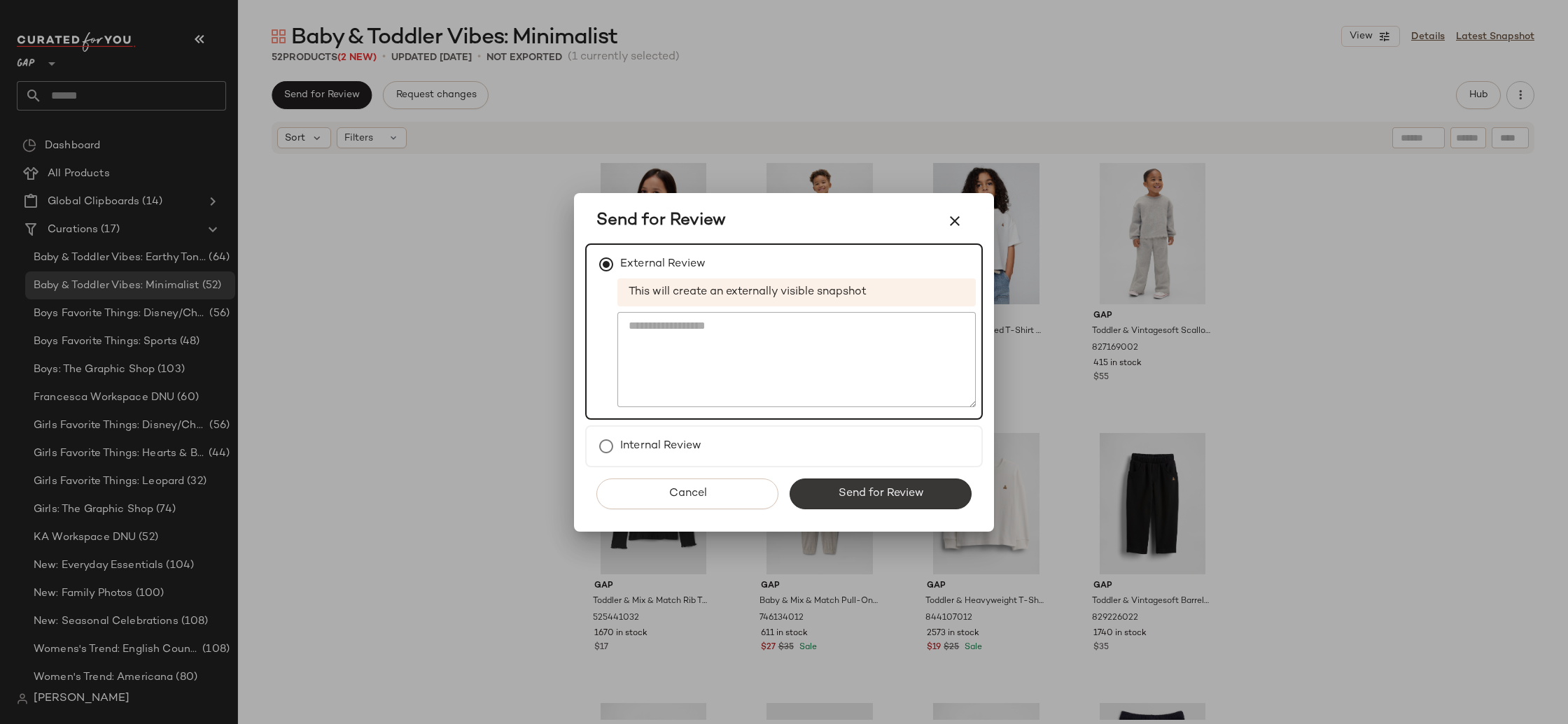
click at [913, 484] on button "Send for Review" at bounding box center [880, 494] width 182 height 31
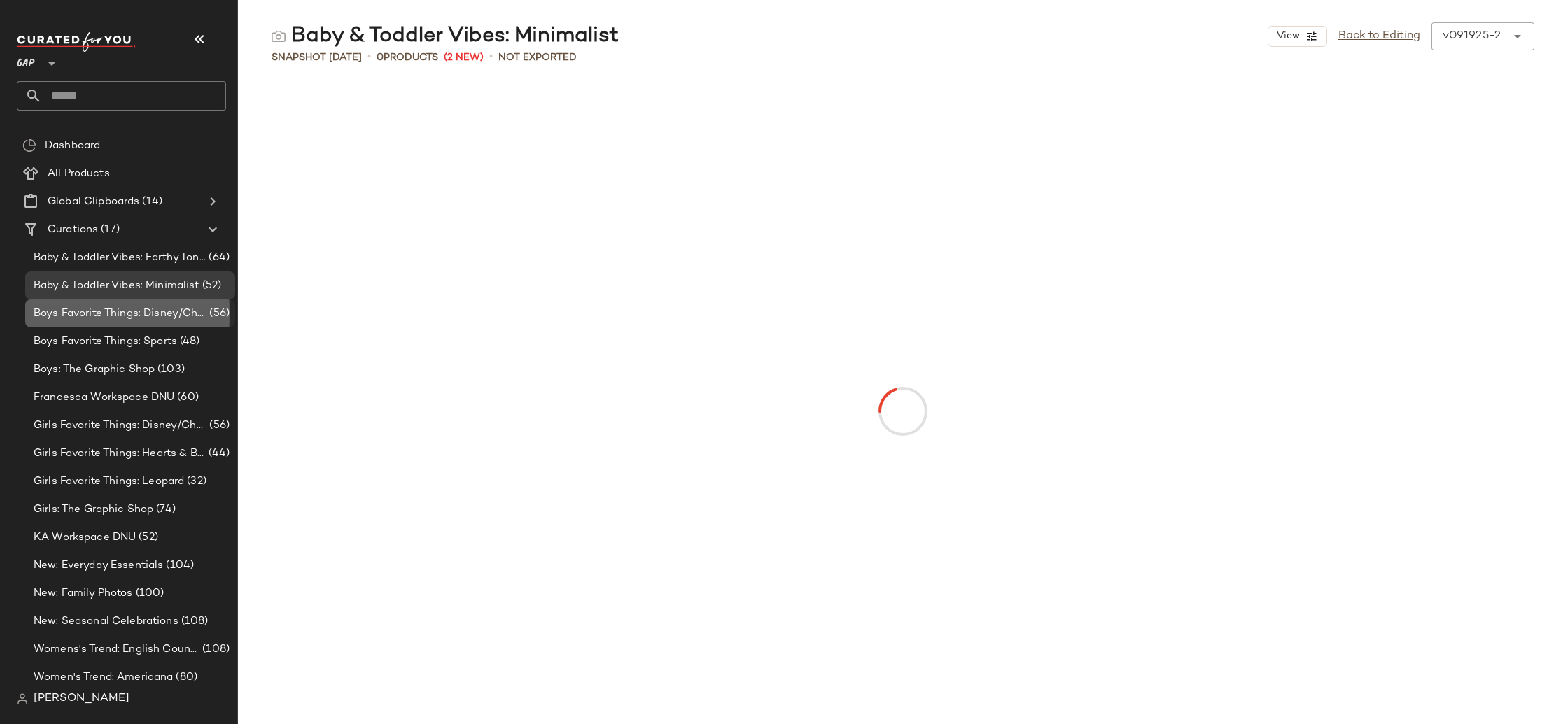
click at [167, 315] on span "Boys Favorite Things: Disney/Characters" at bounding box center [120, 313] width 173 height 16
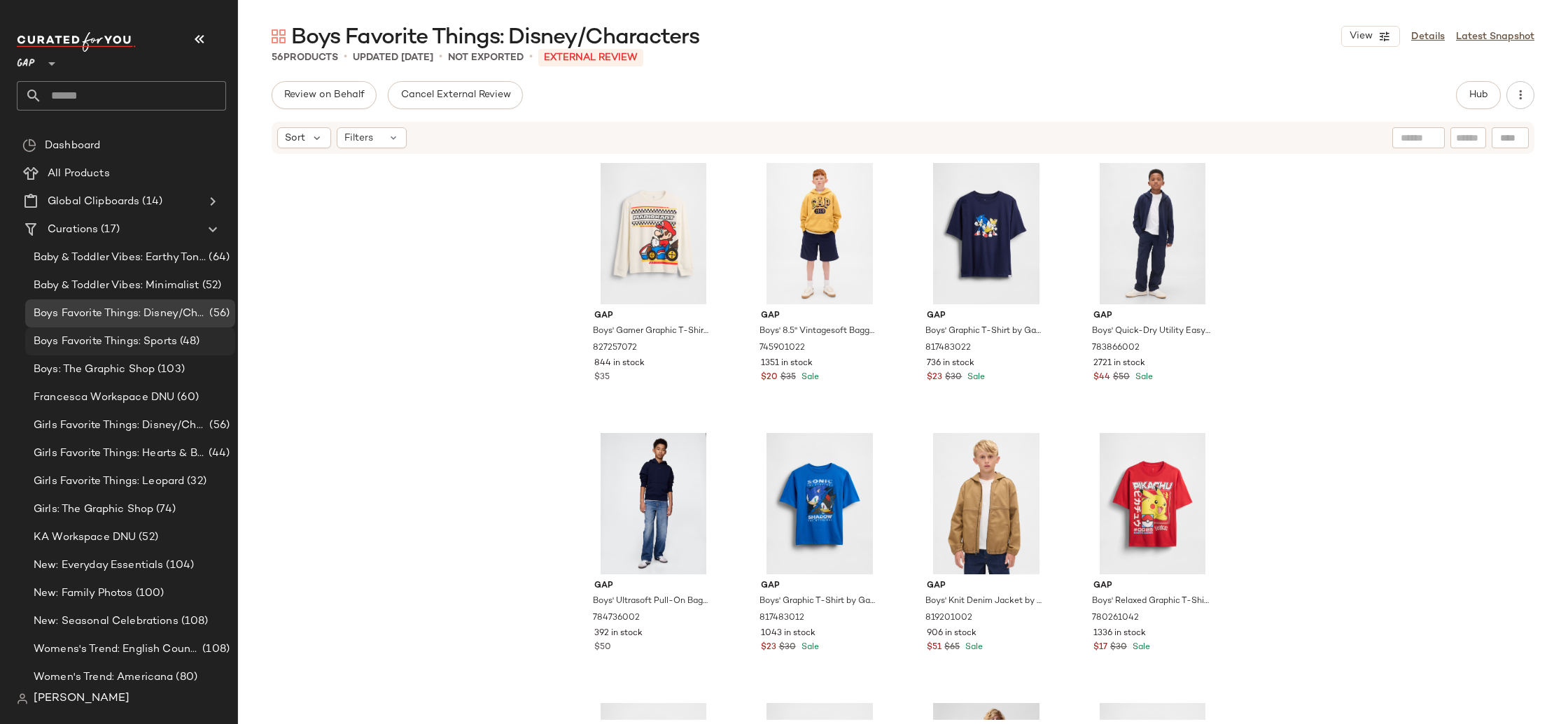
click at [168, 338] on span "Boys Favorite Things: Sports" at bounding box center [105, 341] width 143 height 16
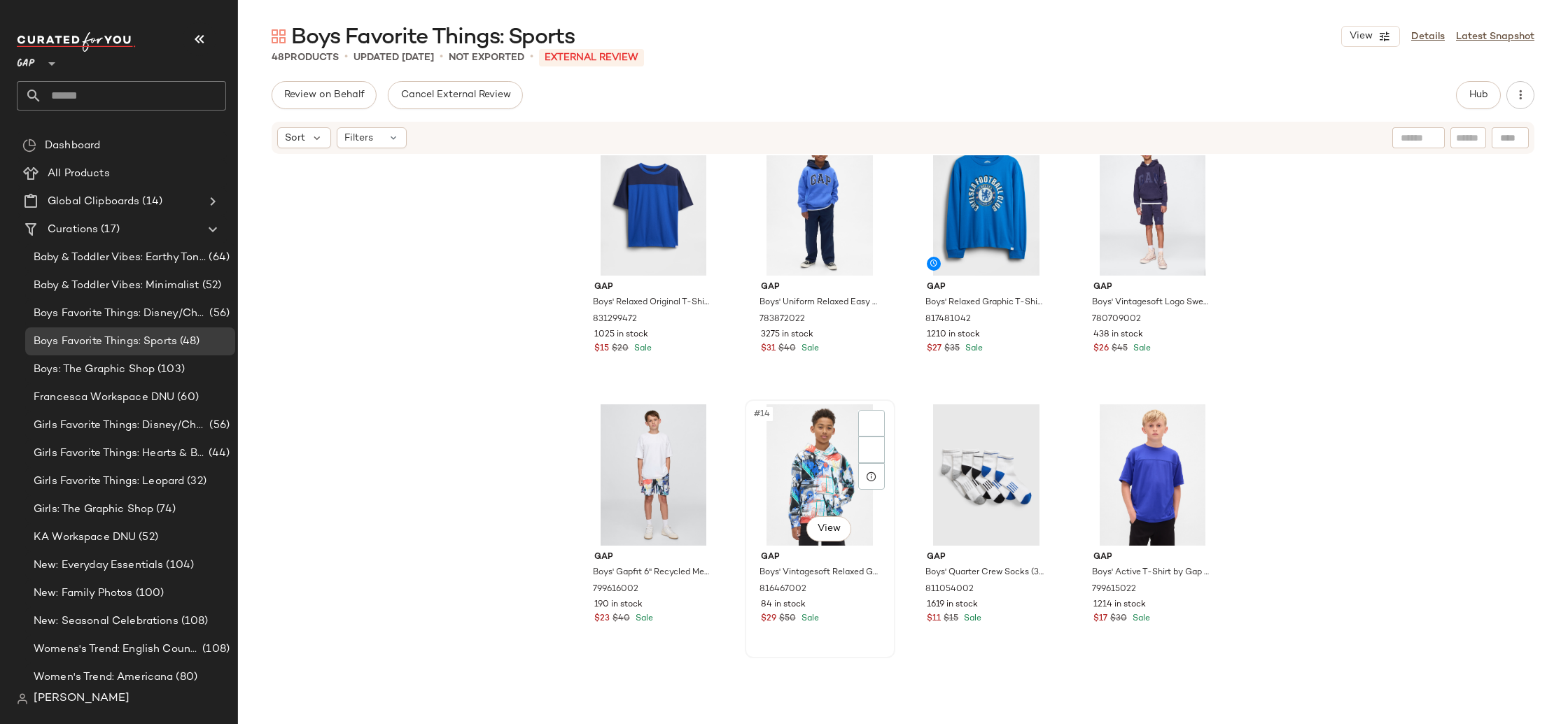
scroll to position [675, 0]
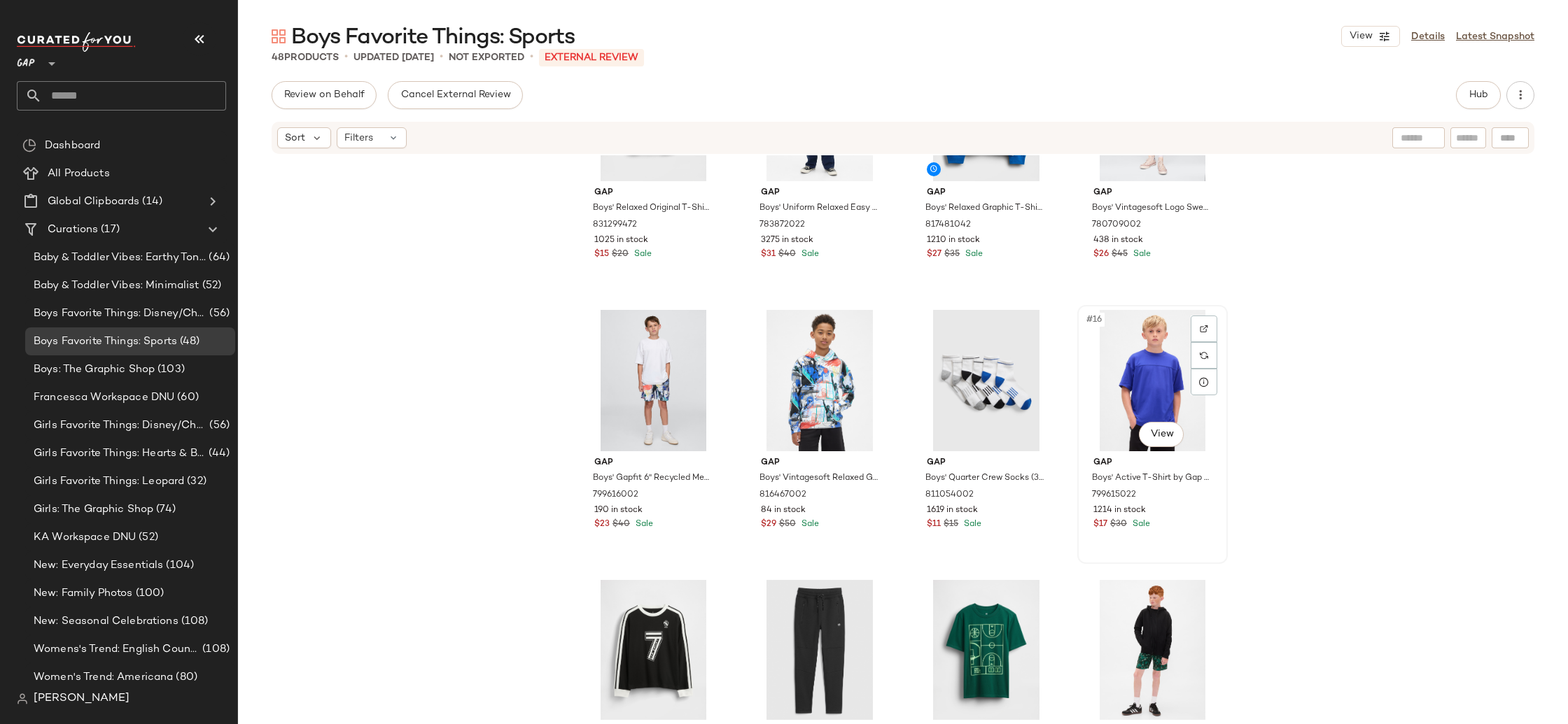
click at [1142, 372] on div "#16 View" at bounding box center [1152, 380] width 140 height 141
click at [650, 380] on div "#13 View" at bounding box center [653, 380] width 140 height 141
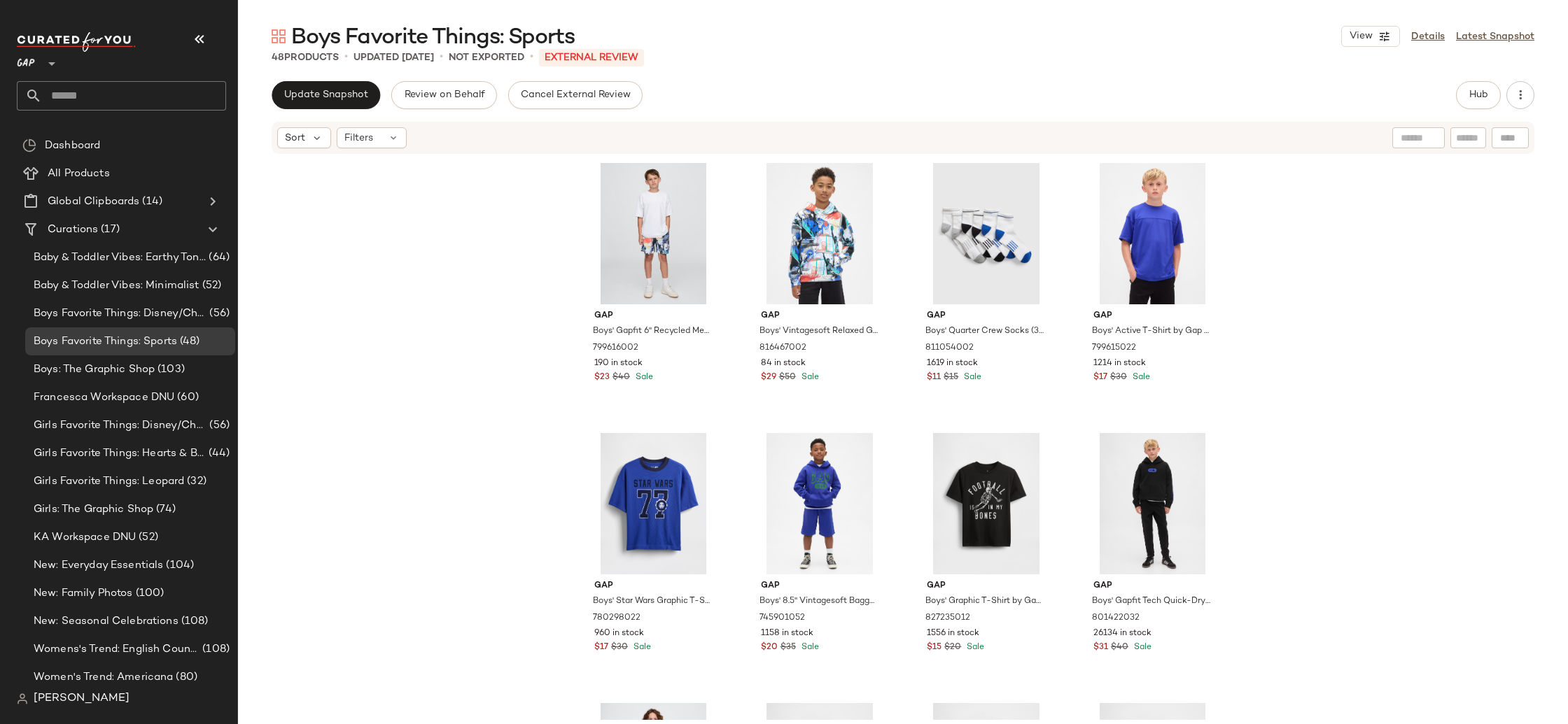
click at [477, 381] on div "Gap Boys' Gapfit 6" Recycled Mesh Easy Shorts by Gap Basketball Size XL (12) 79…" at bounding box center [902, 437] width 1330 height 565
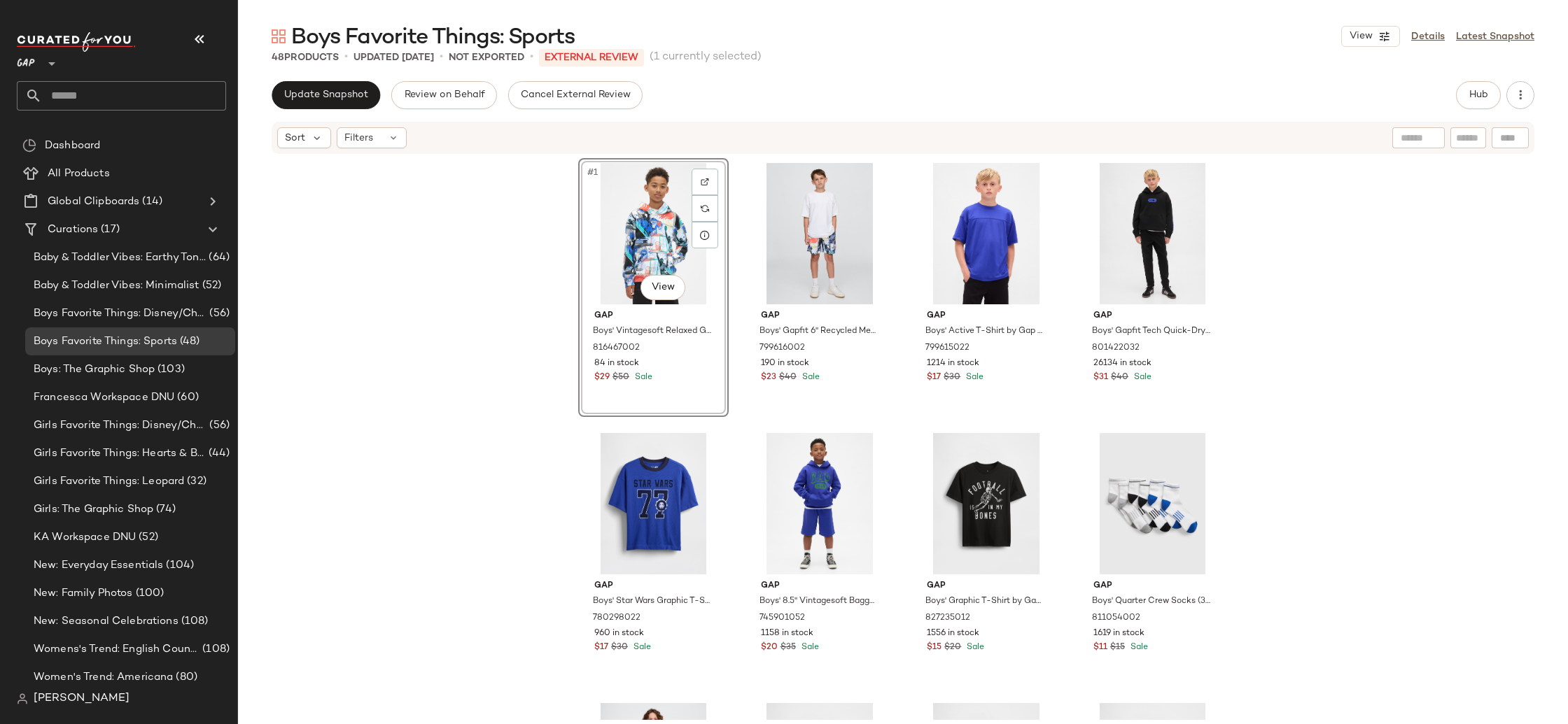
click at [447, 287] on div "#1 View Gap Boys' Vintagesoft Relaxed Graphic Hoodie by Gap Basketball Size XL …" at bounding box center [902, 437] width 1330 height 565
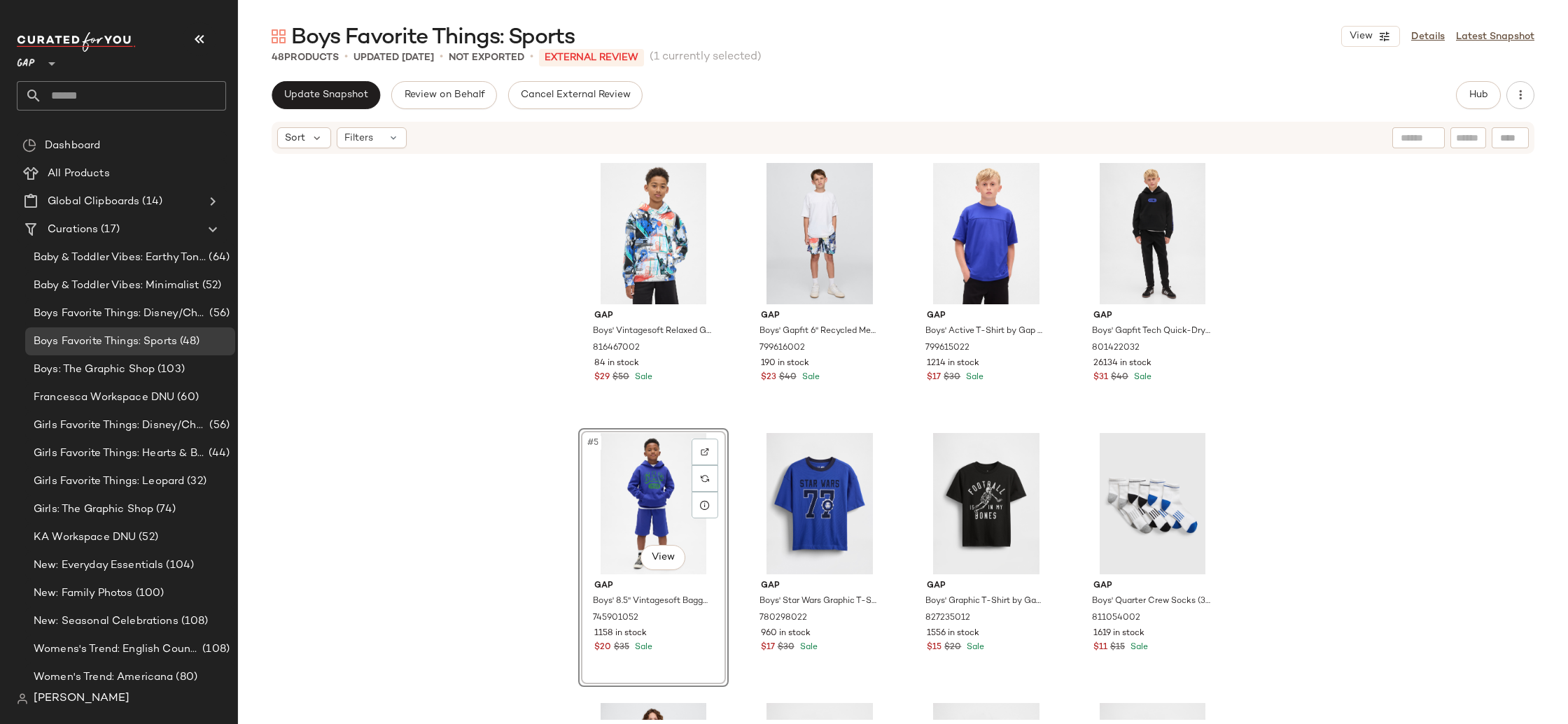
click at [1396, 490] on div "Gap Boys' Vintagesoft Relaxed Graphic Hoodie by Gap Basketball Size XL (12) 816…" at bounding box center [902, 437] width 1330 height 565
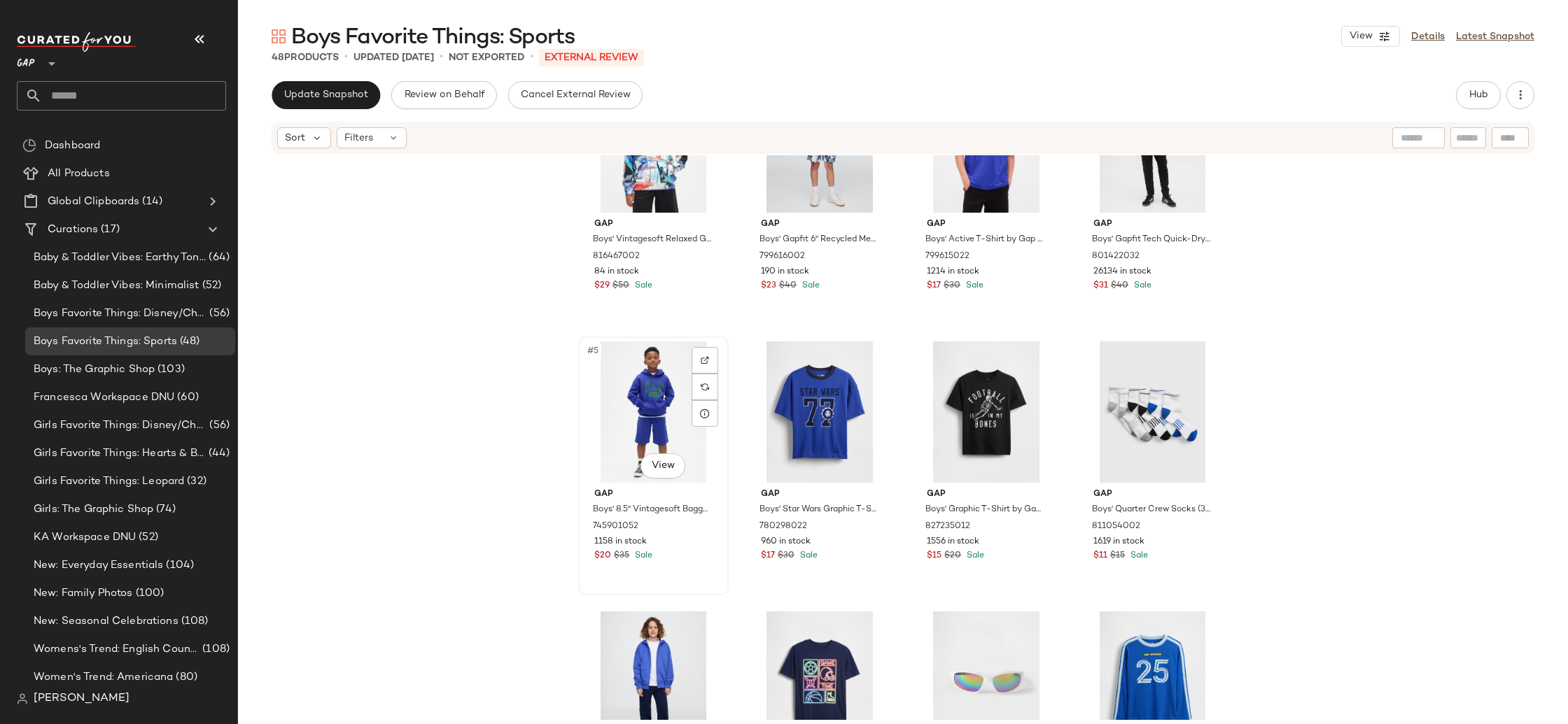
scroll to position [97, 0]
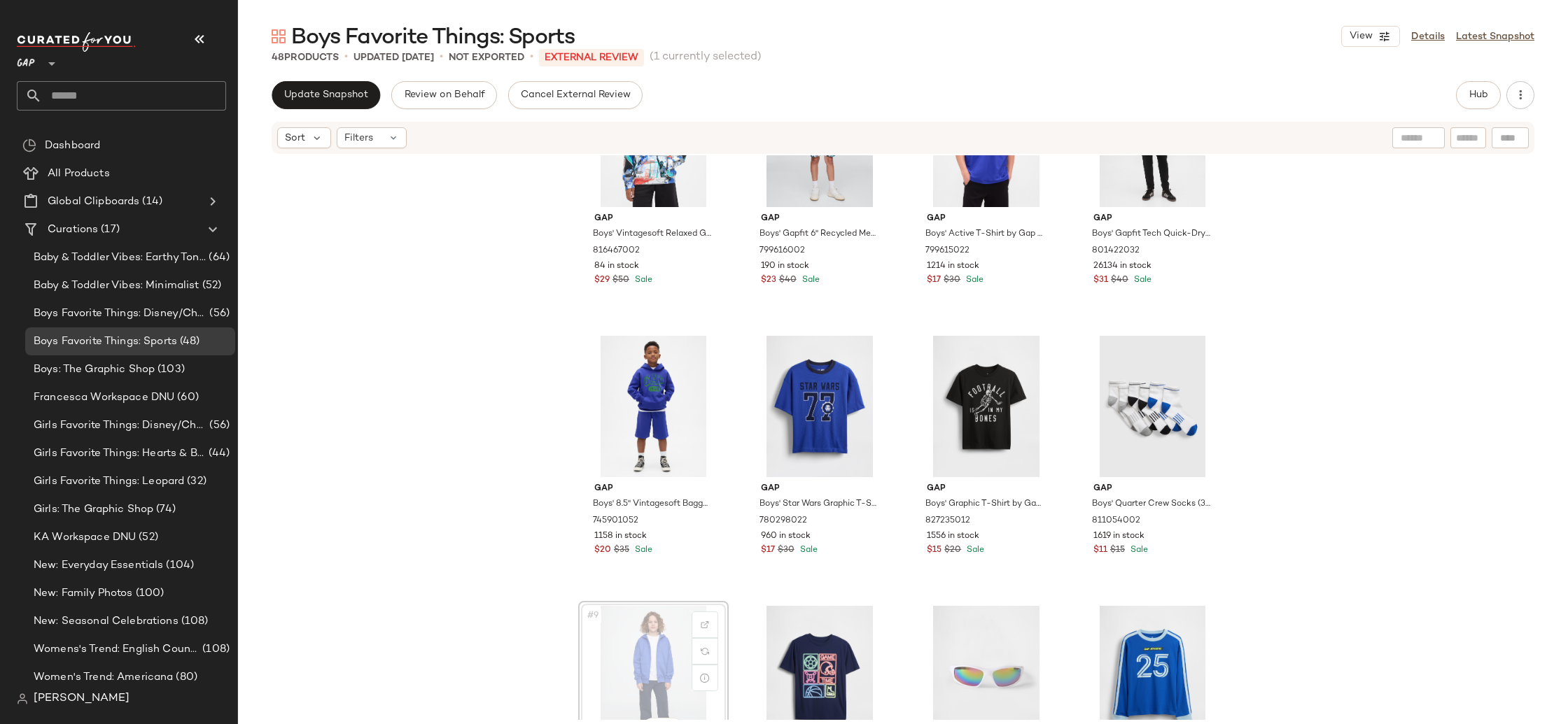
scroll to position [143, 0]
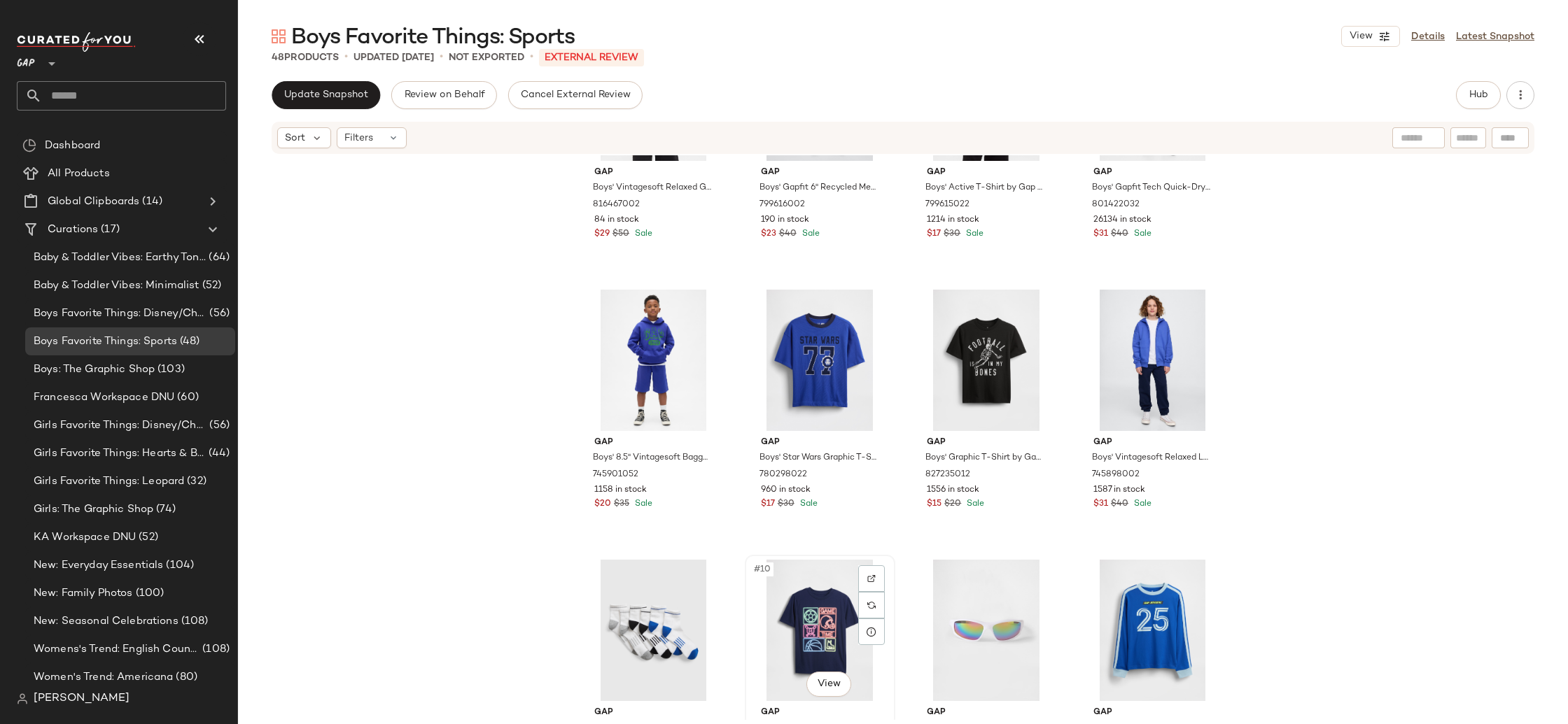
scroll to position [145, 0]
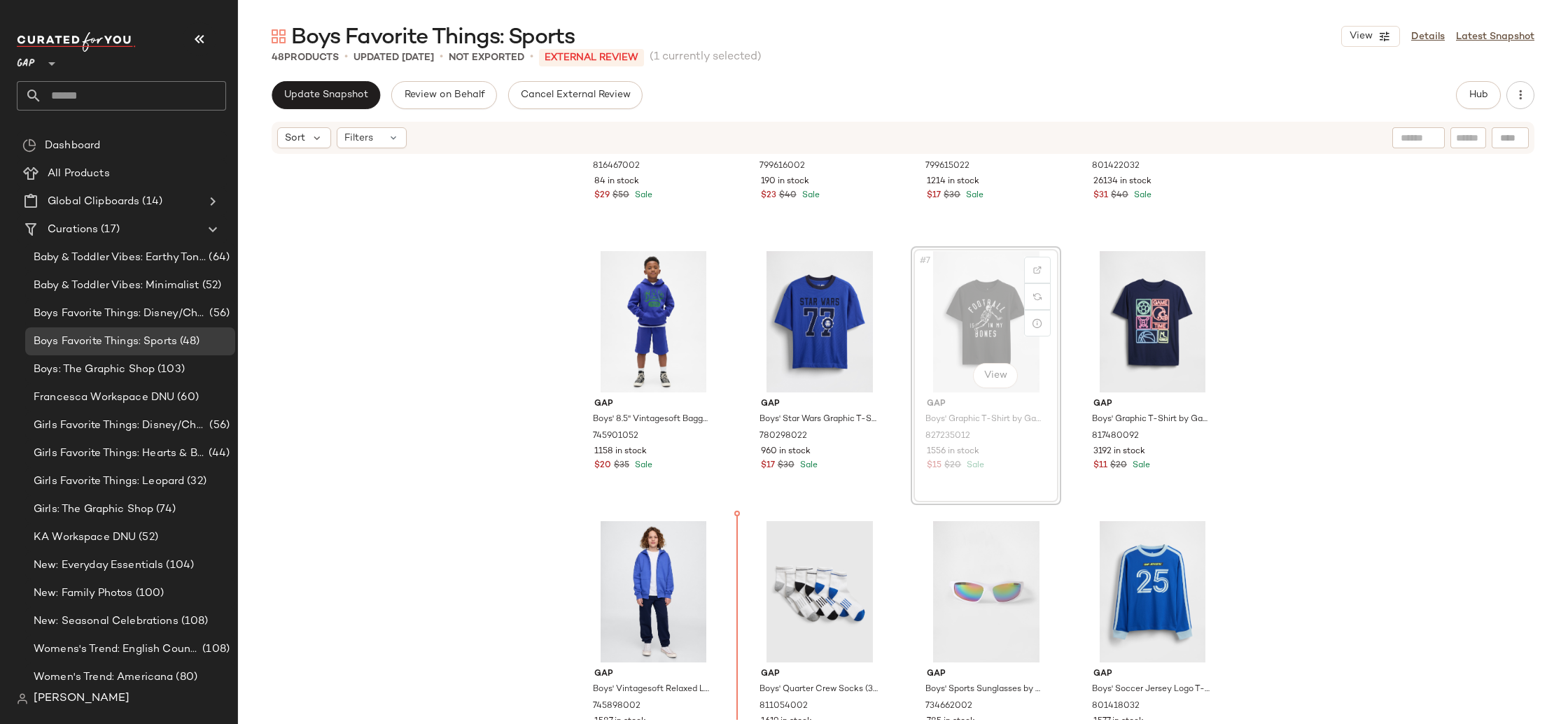
scroll to position [209, 0]
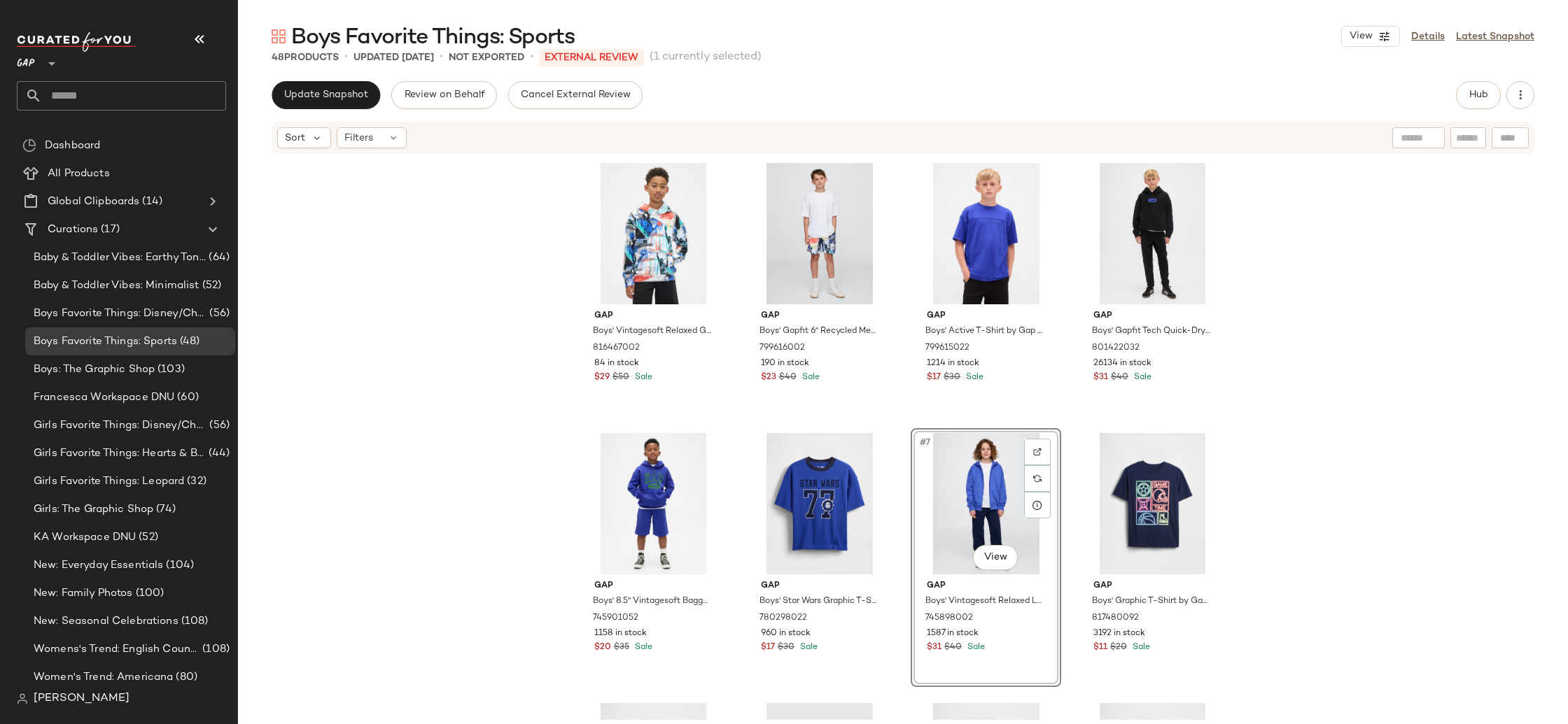
click at [1368, 488] on div "Gap Boys' Vintagesoft Relaxed Graphic Hoodie by Gap Basketball Size XL (12) 816…" at bounding box center [902, 437] width 1330 height 565
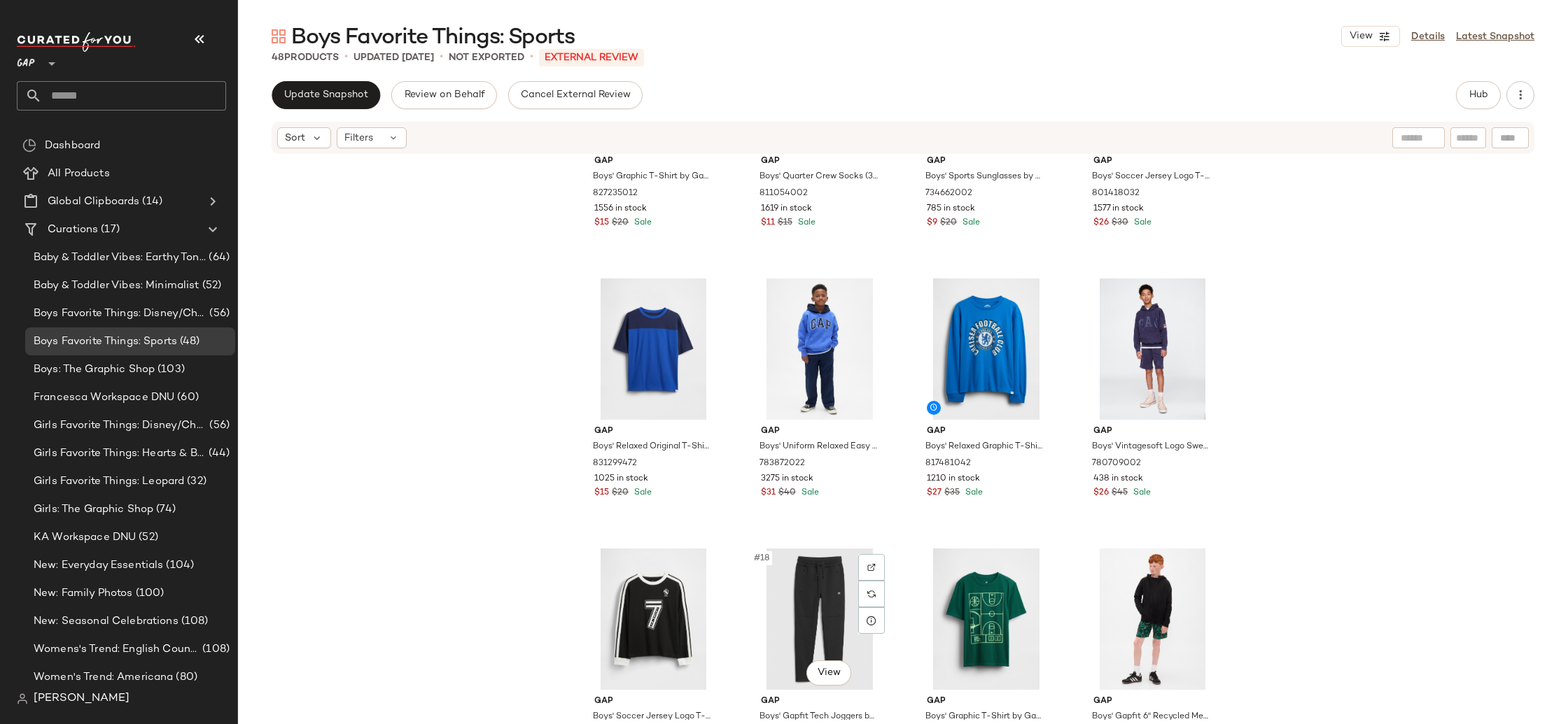
scroll to position [616, 0]
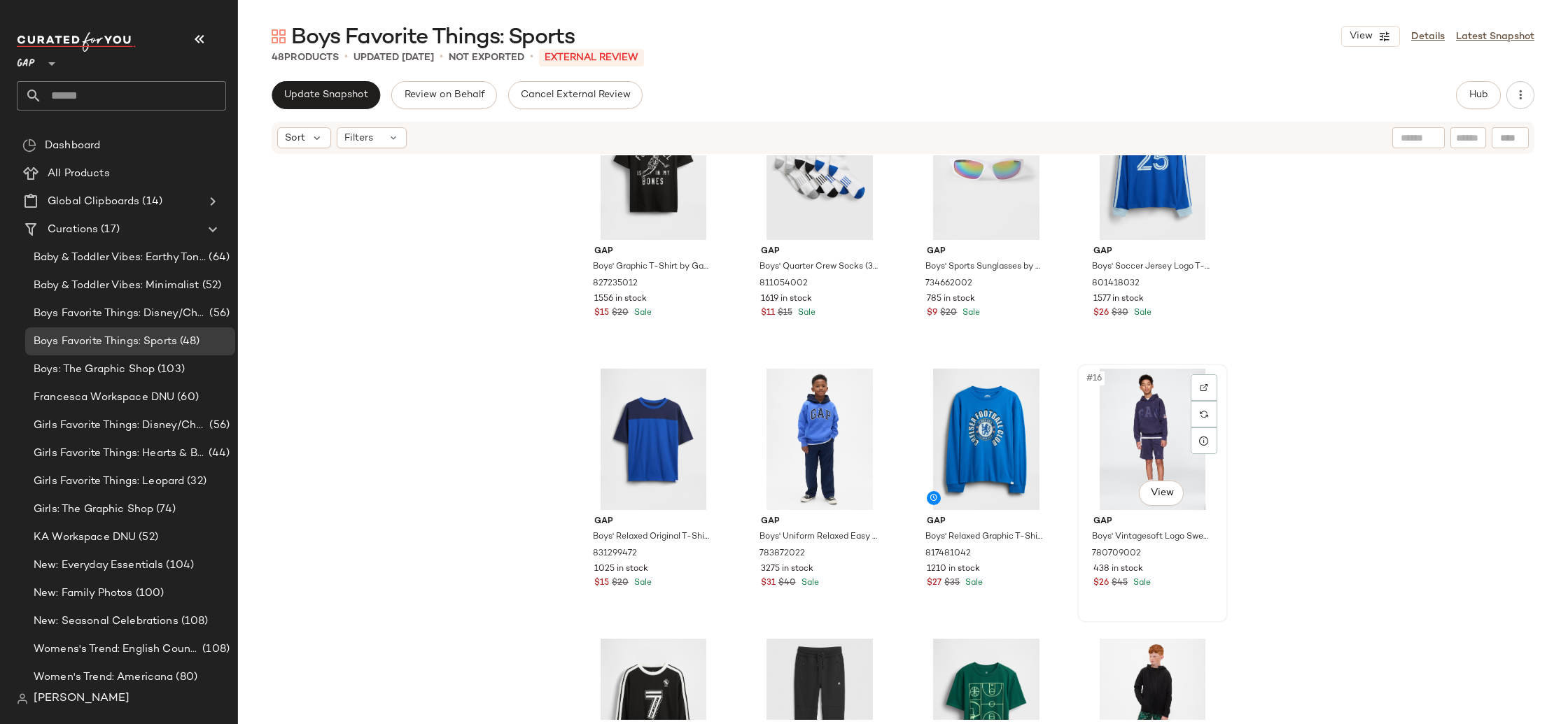
click at [1134, 457] on div "#16 View" at bounding box center [1152, 439] width 140 height 141
click at [619, 430] on div "#13 View" at bounding box center [653, 439] width 140 height 141
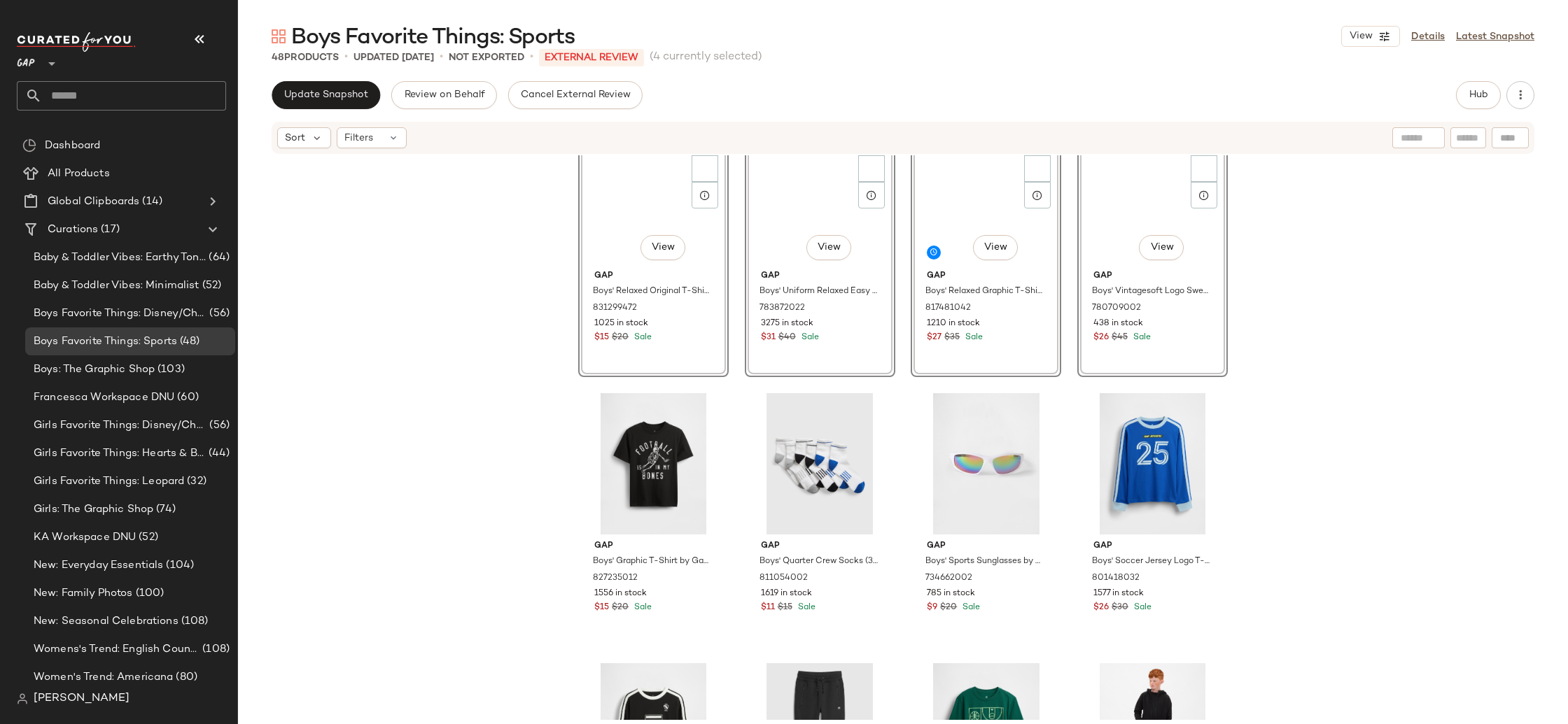
scroll to position [508, 0]
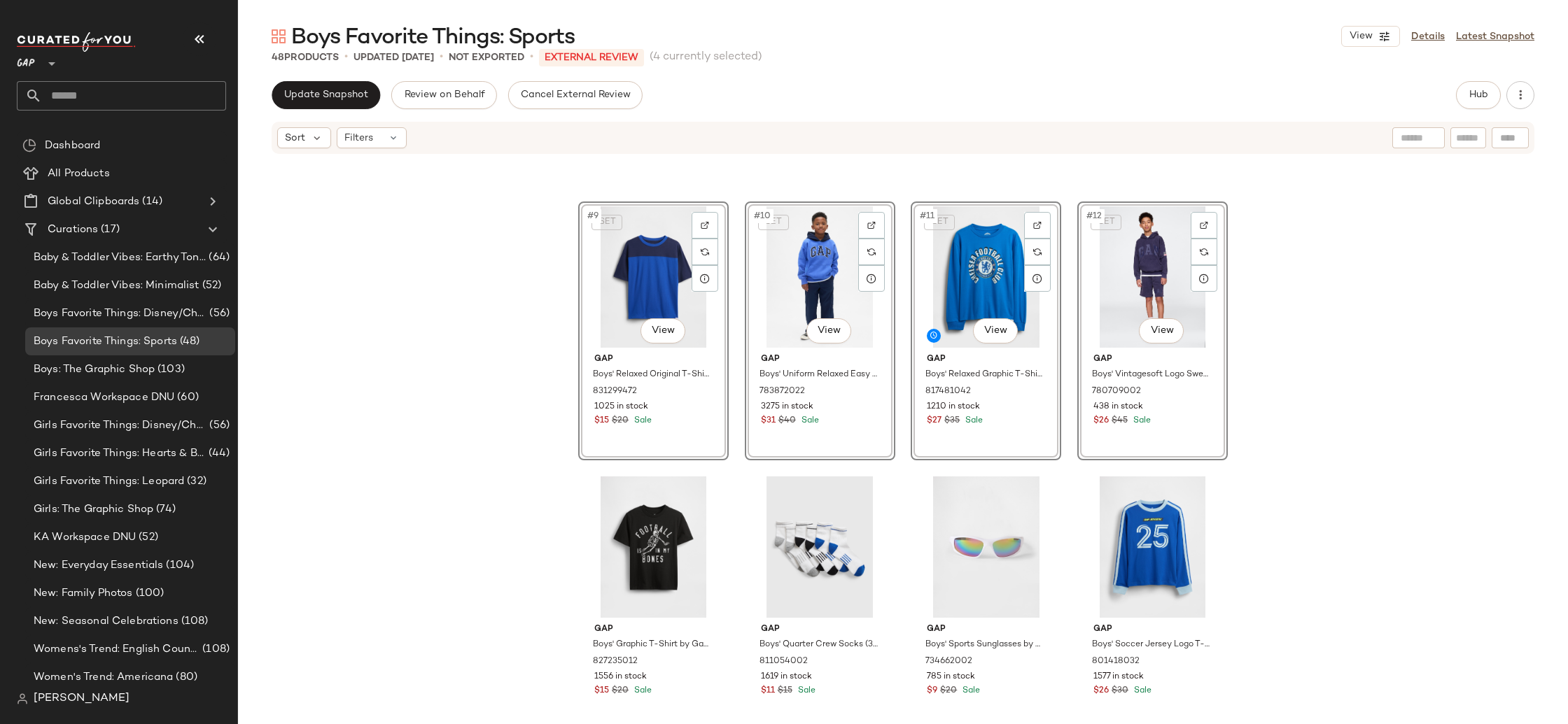
drag, startPoint x: 553, startPoint y: 397, endPoint x: 546, endPoint y: 402, distance: 8.6
click at [551, 398] on div "SET #9 View Gap Boys' Relaxed Original T-Shirt by Gap Blue Navy Colorblock Size…" at bounding box center [902, 437] width 1330 height 565
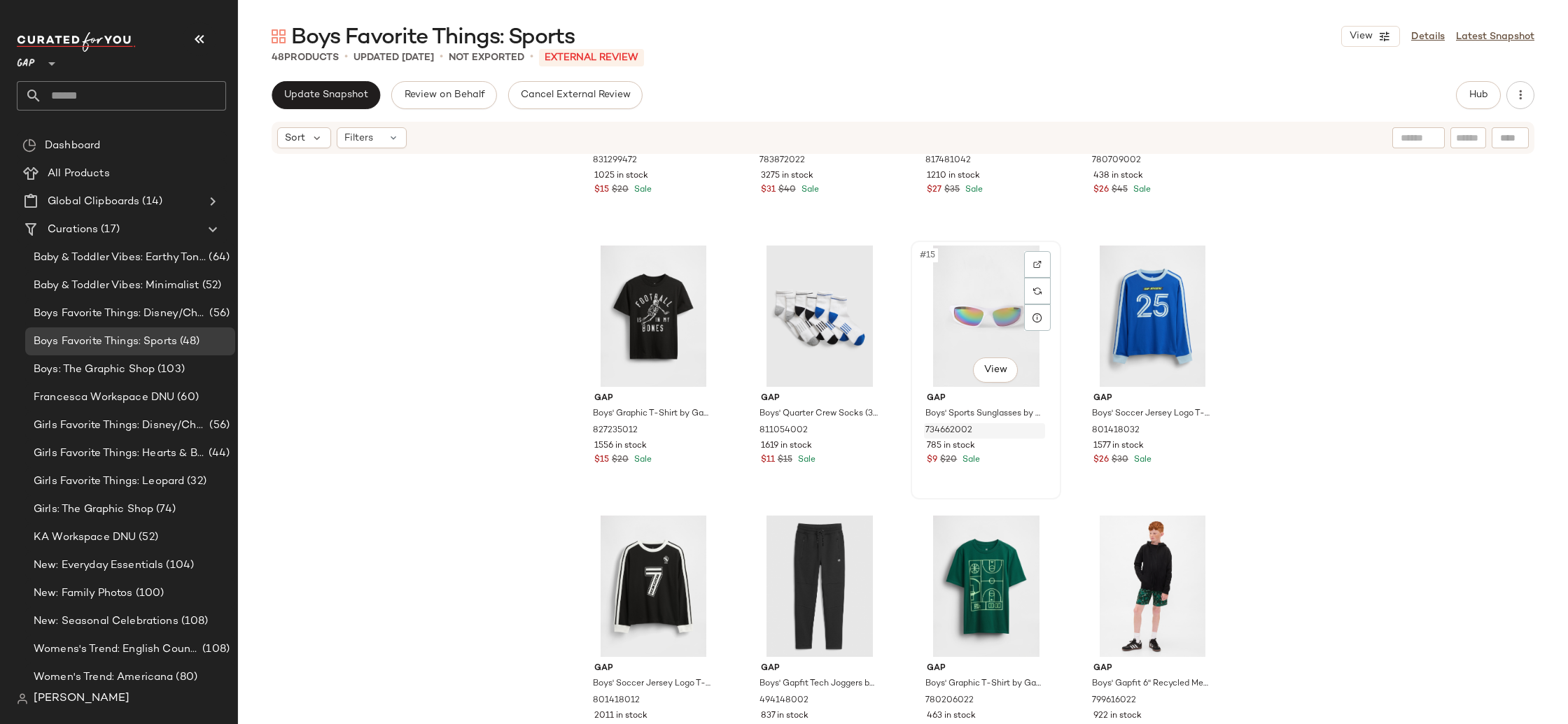
scroll to position [740, 0]
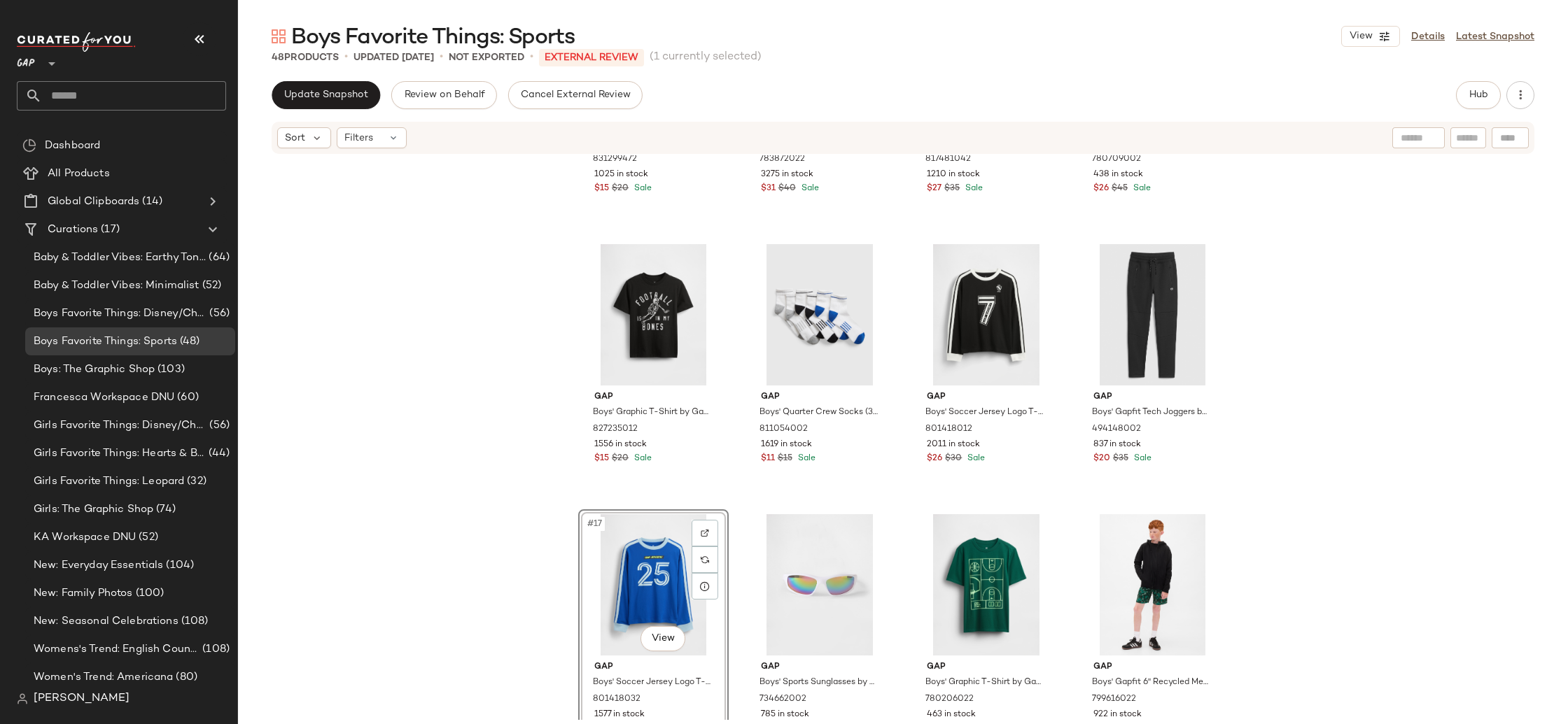
click at [478, 520] on div "Gap Boys' Relaxed Original T-Shirt by Gap Blue Navy Colorblock Size XXL (14/16)…" at bounding box center [902, 437] width 1330 height 565
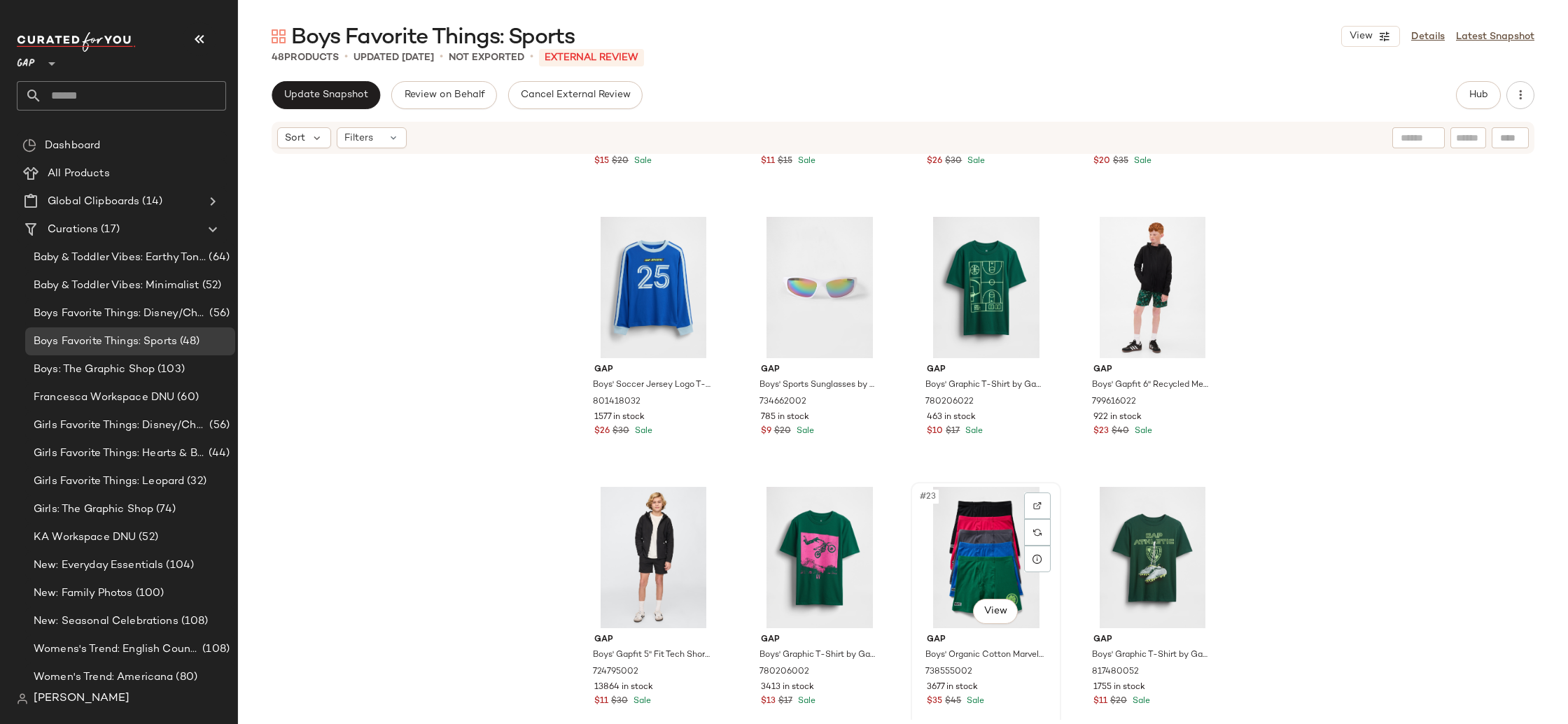
scroll to position [1051, 0]
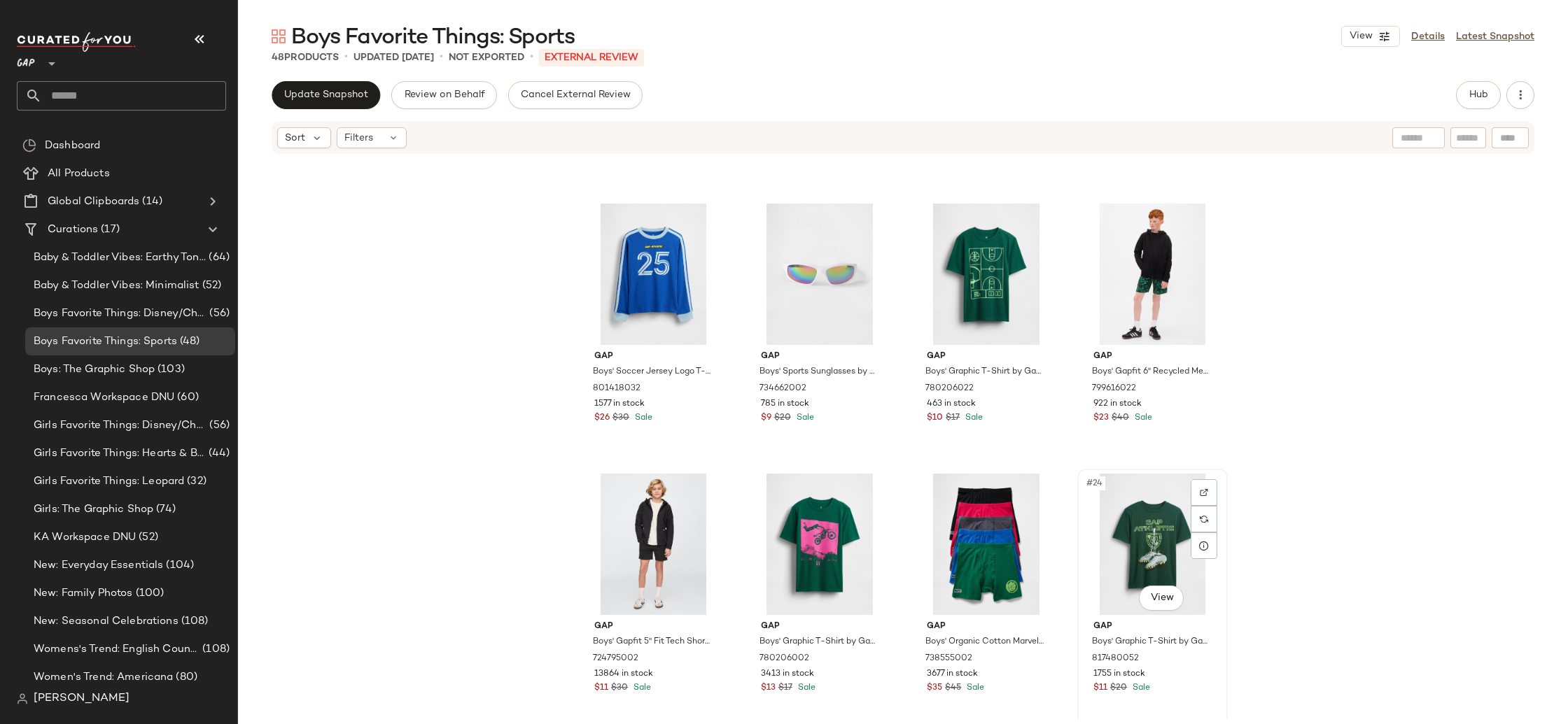
click at [1150, 521] on div "#24 View" at bounding box center [1152, 544] width 140 height 141
click at [637, 526] on div "#21 View" at bounding box center [653, 544] width 140 height 141
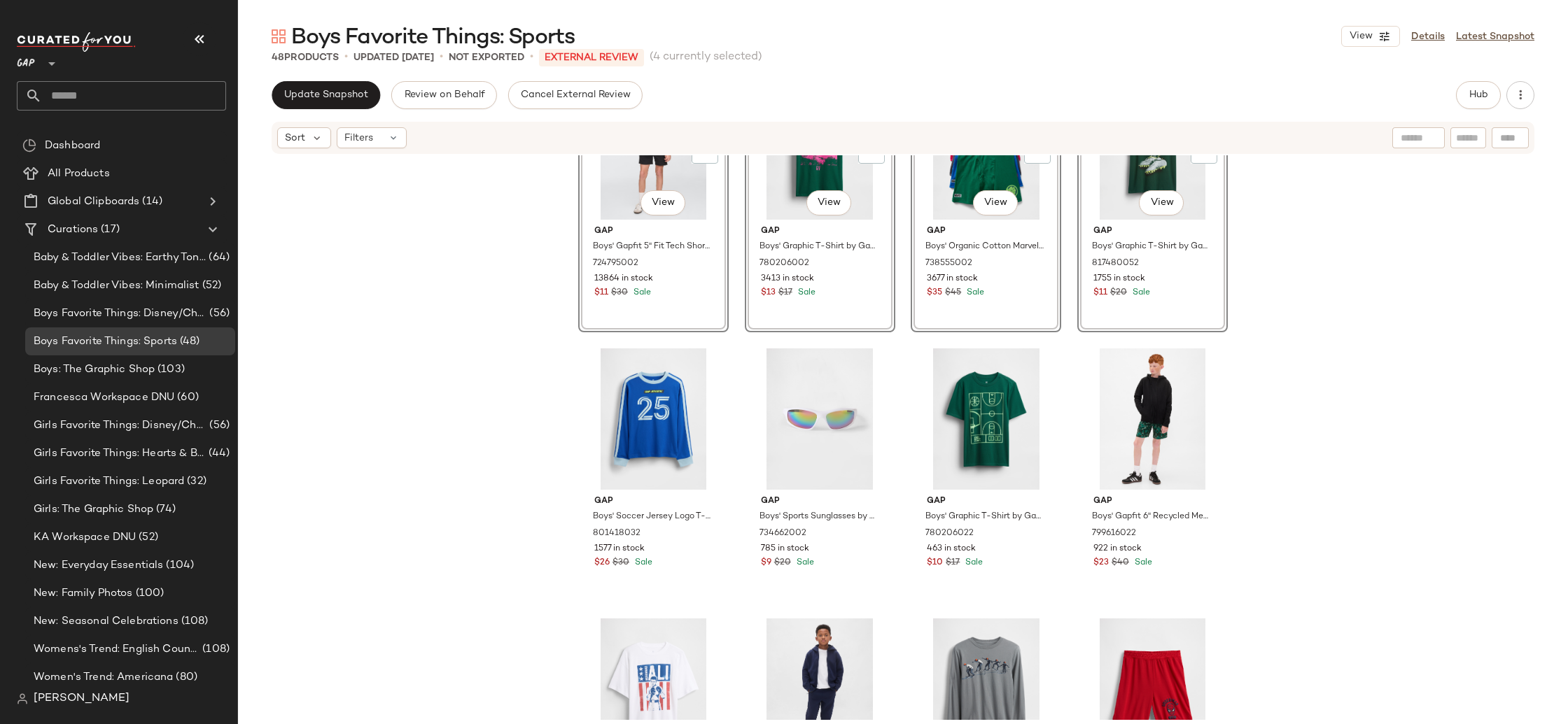
scroll to position [1016, 0]
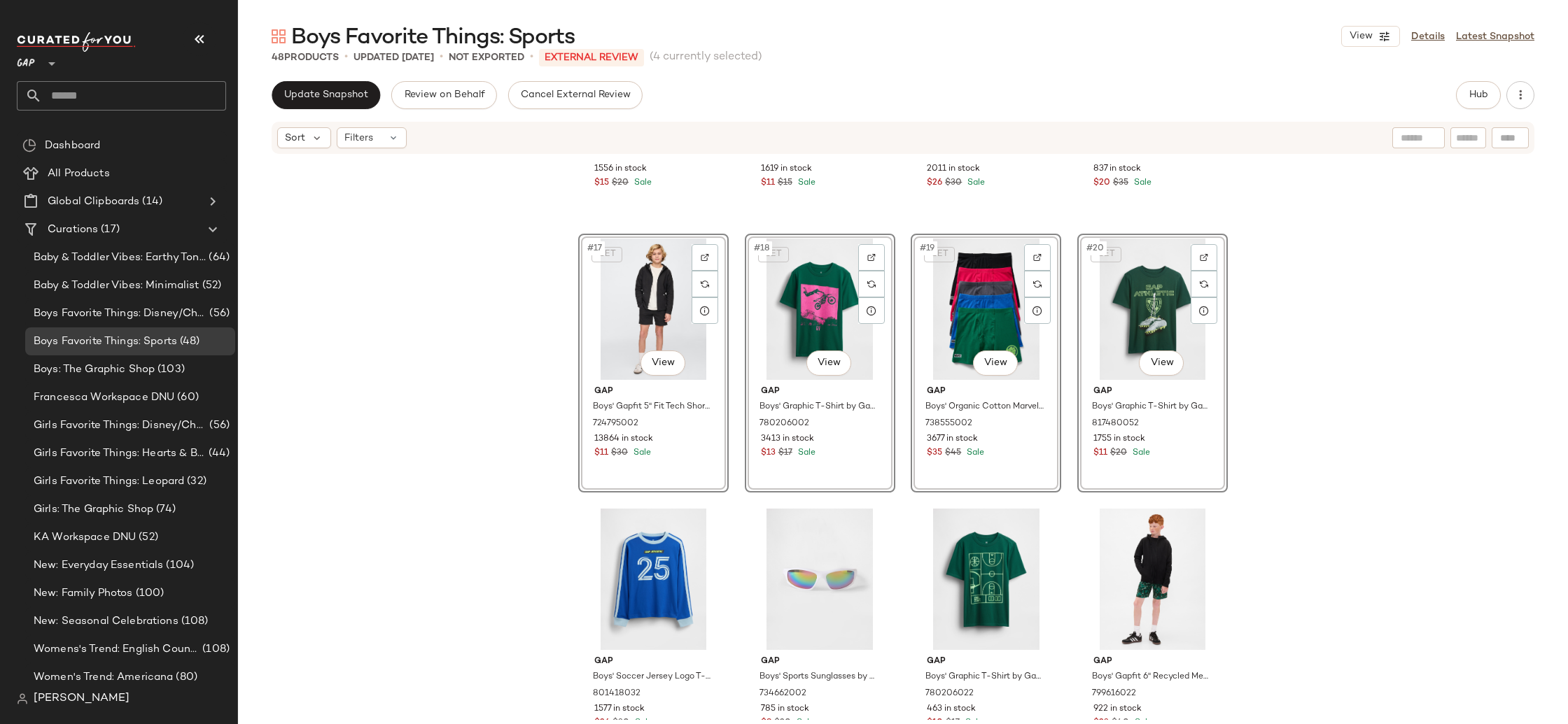
click at [485, 401] on div "Gap Boys' Graphic T-Shirt by Gap [DATE] Black Size XS (4/5) 827235012 1556 in s…" at bounding box center [902, 437] width 1330 height 565
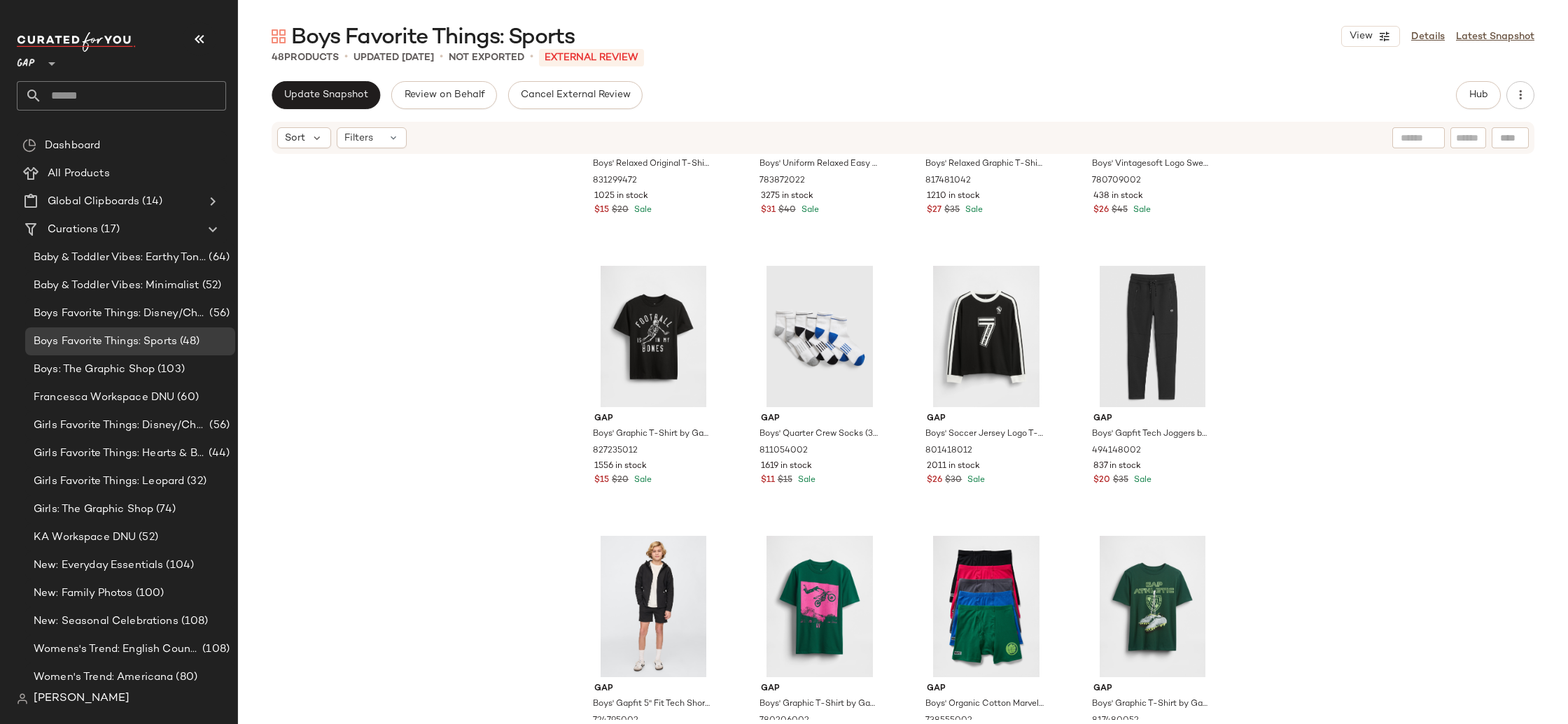
scroll to position [0, 0]
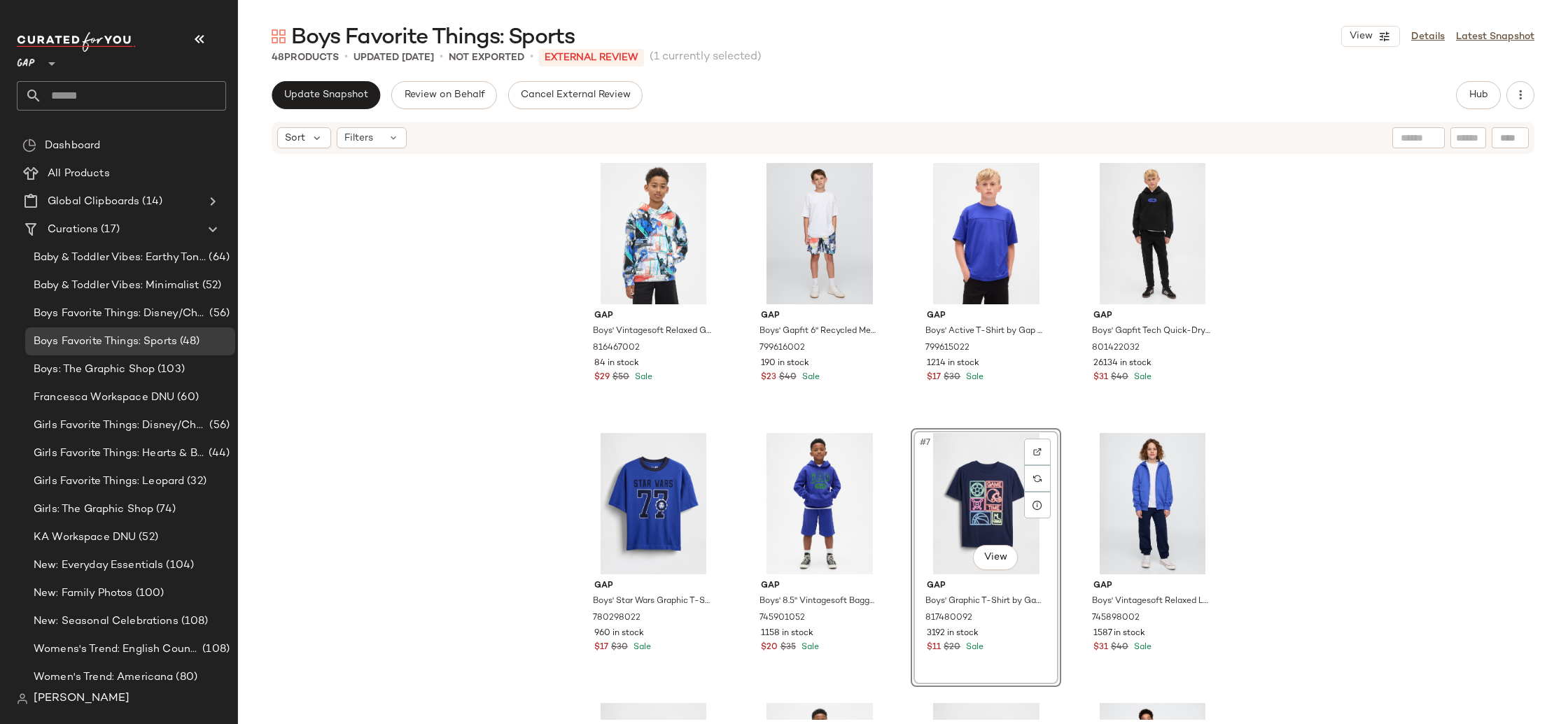
click at [1333, 489] on div "Gap Boys' Vintagesoft Relaxed Graphic Hoodie by Gap Basketball Size XL (12) 816…" at bounding box center [902, 437] width 1330 height 565
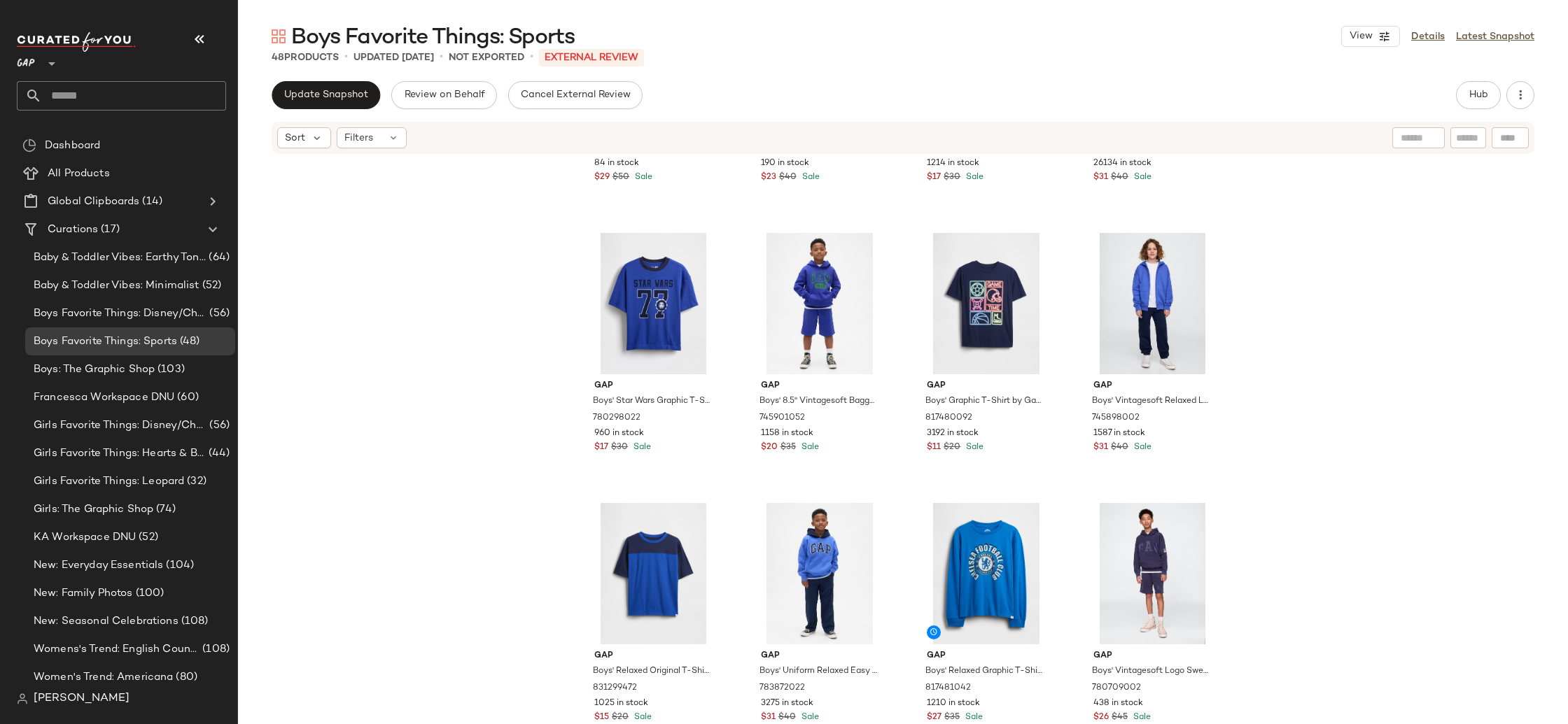
scroll to position [270, 0]
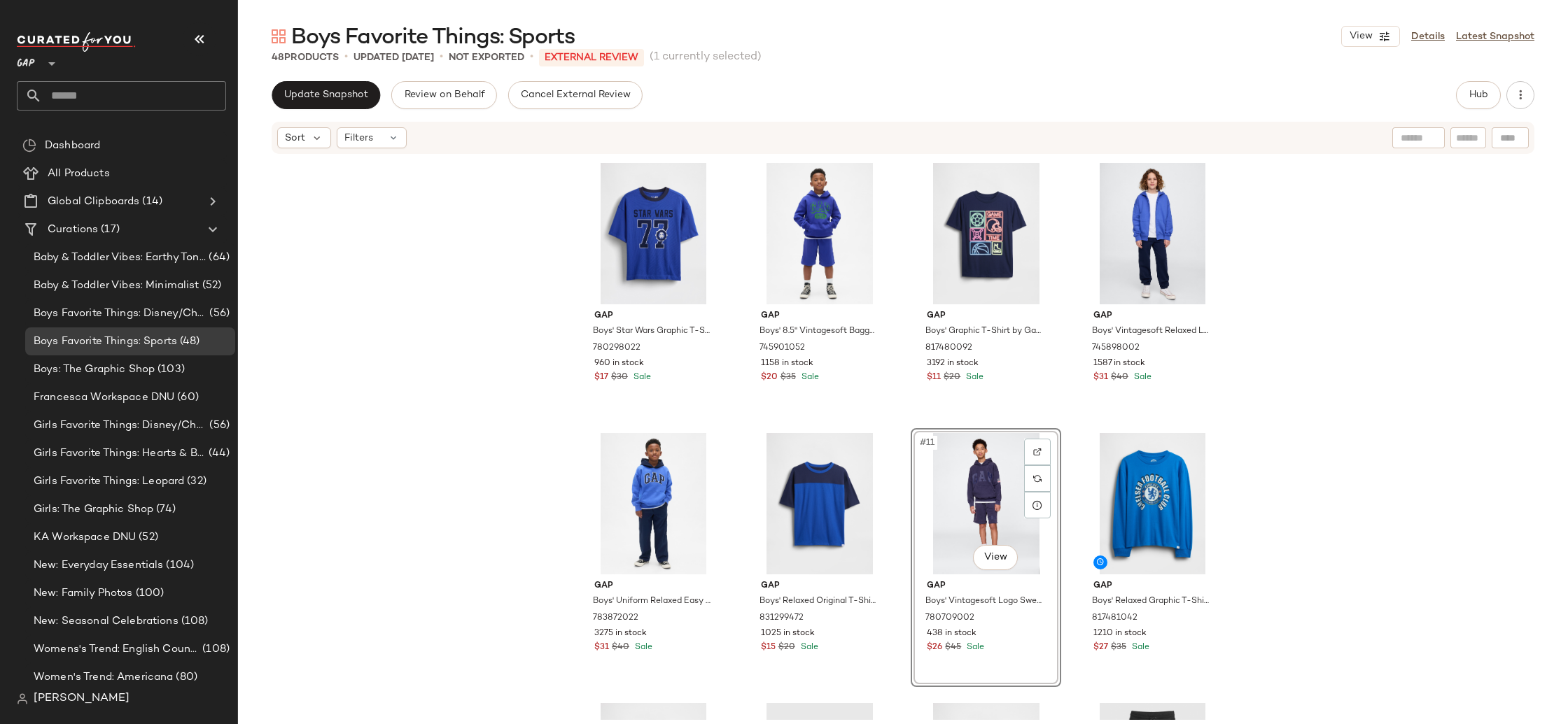
click at [1326, 492] on div "Gap Boys' Vintagesoft Relaxed Graphic Hoodie by Gap Basketball Size XL (12) 816…" at bounding box center [902, 437] width 1330 height 565
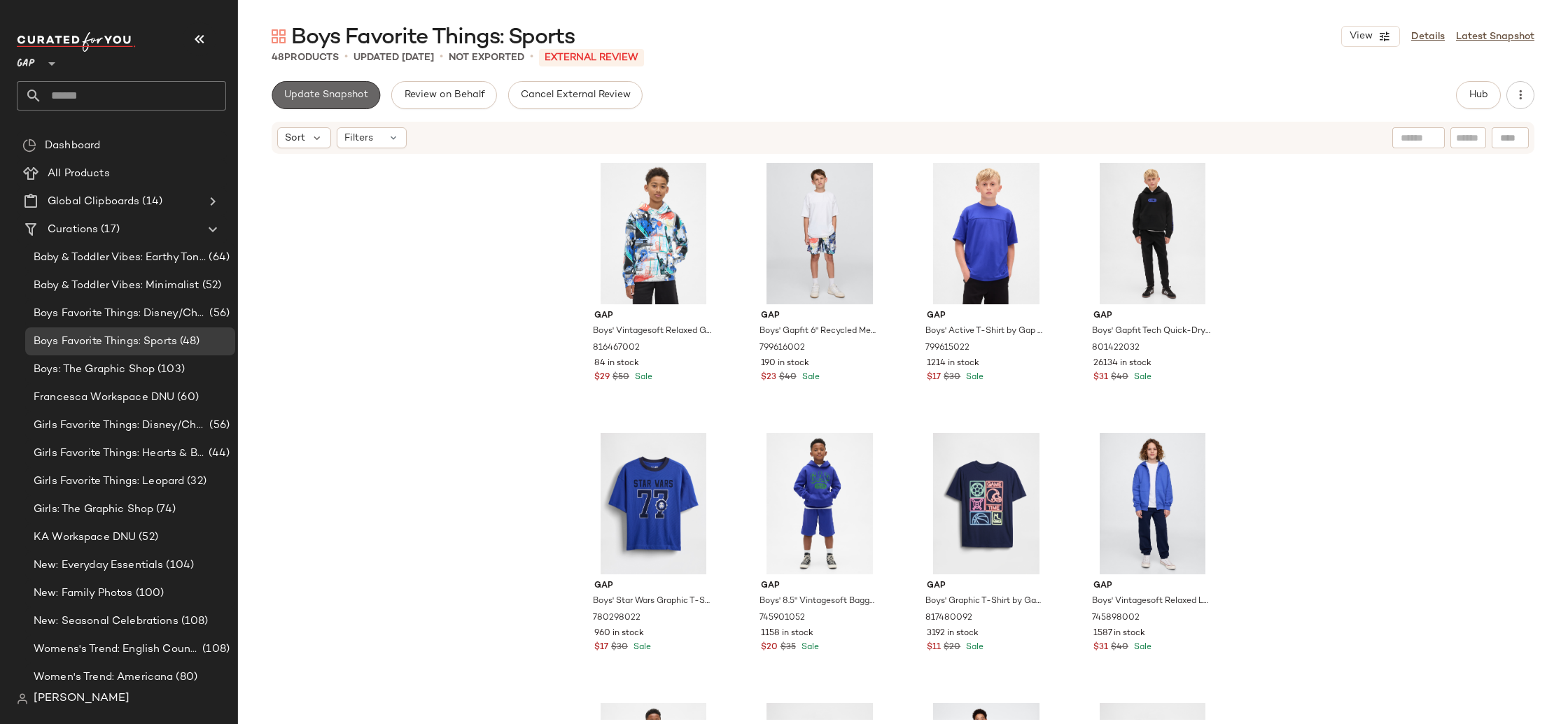
click at [334, 100] on span "Update Snapshot" at bounding box center [326, 95] width 85 height 11
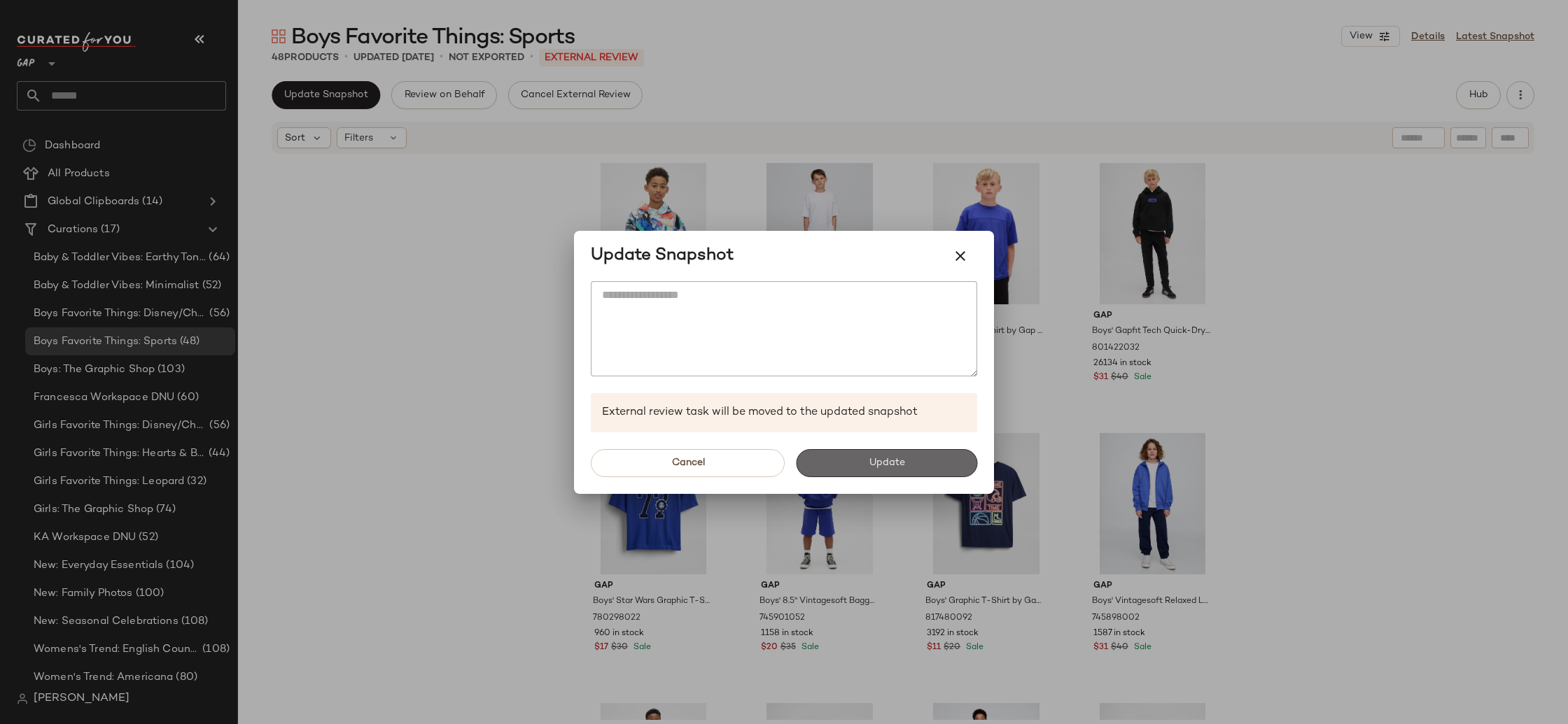
click at [890, 457] on span "Update" at bounding box center [886, 463] width 37 height 11
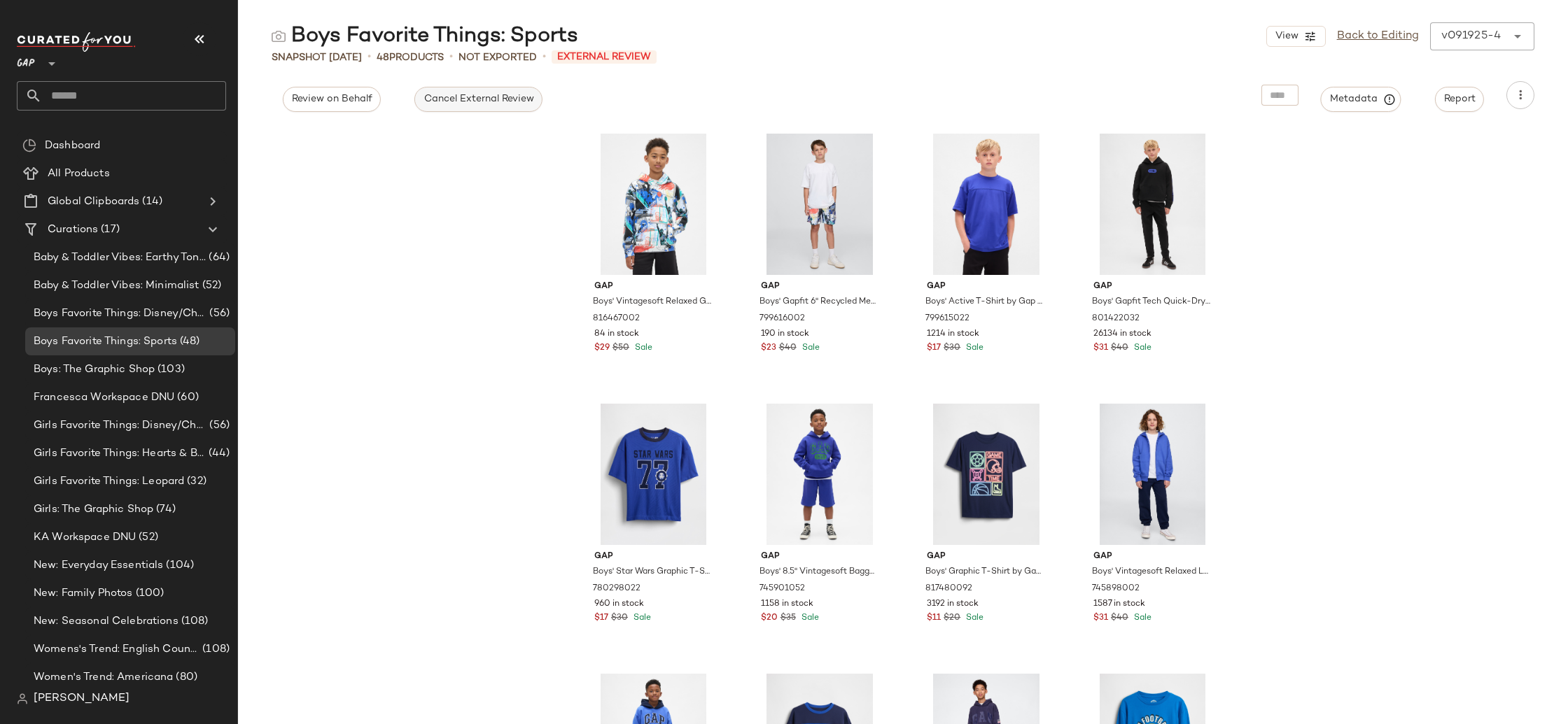
click at [523, 93] on button "Cancel External Review" at bounding box center [478, 99] width 127 height 25
click at [359, 88] on button "Send for Review" at bounding box center [329, 99] width 93 height 25
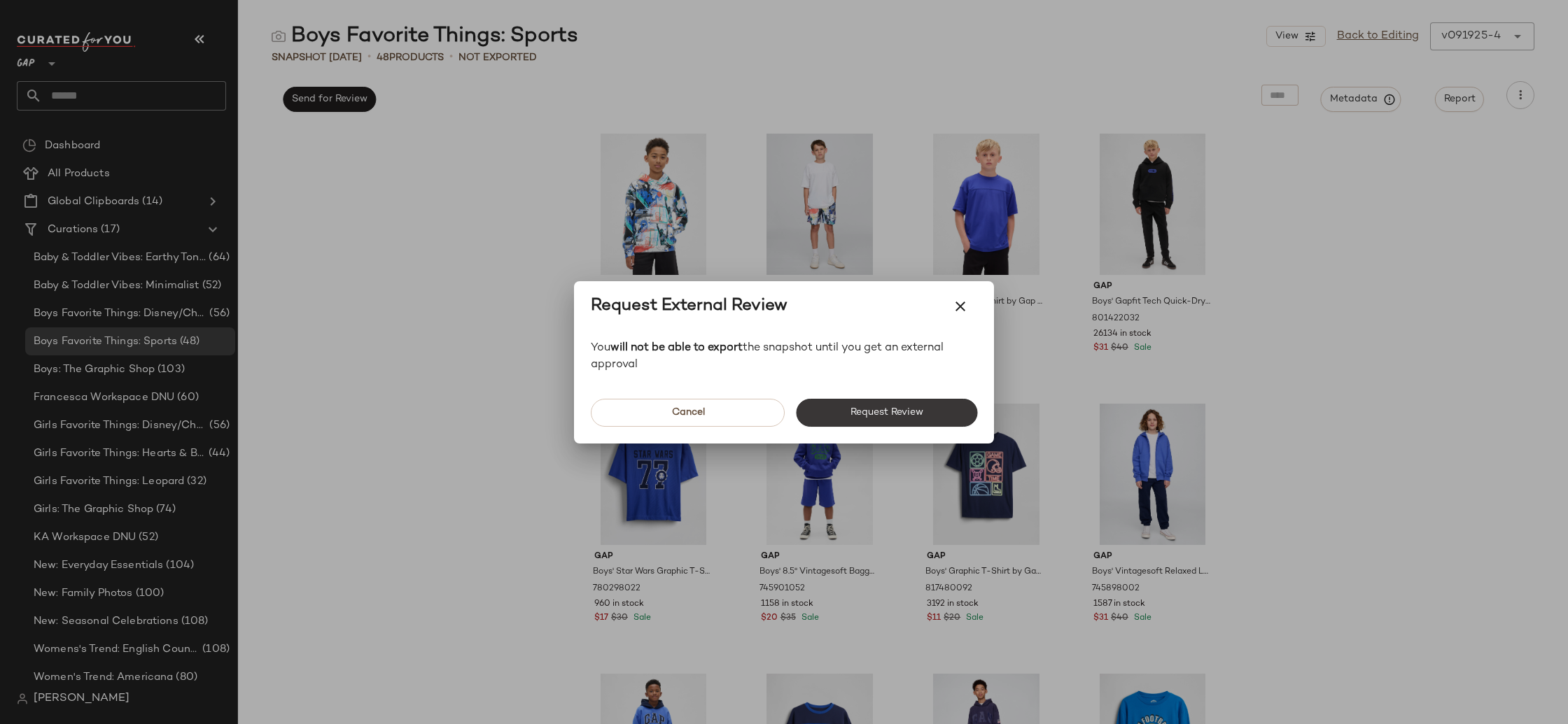
click at [909, 411] on span "Request Review" at bounding box center [886, 413] width 73 height 11
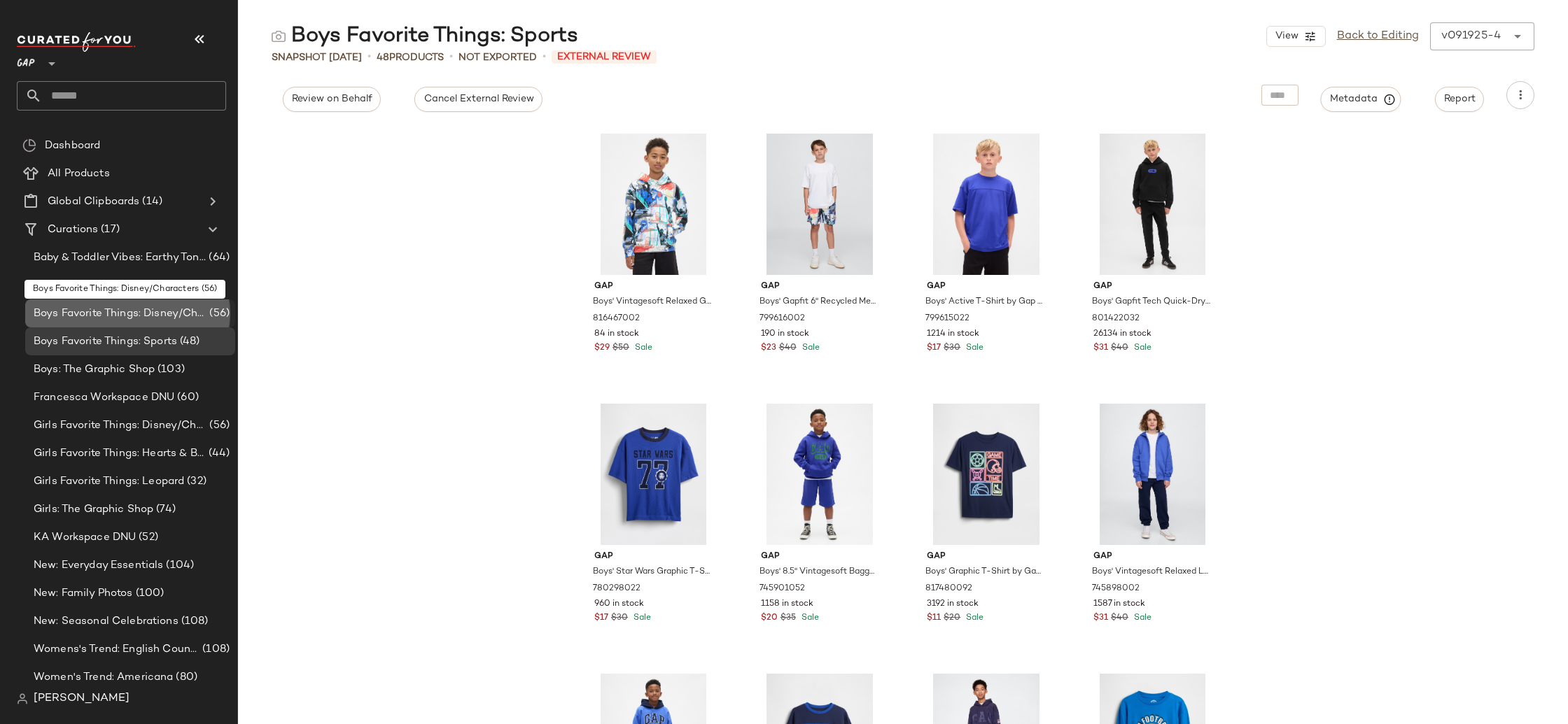
click at [158, 313] on span "Boys Favorite Things: Disney/Characters" at bounding box center [120, 313] width 173 height 16
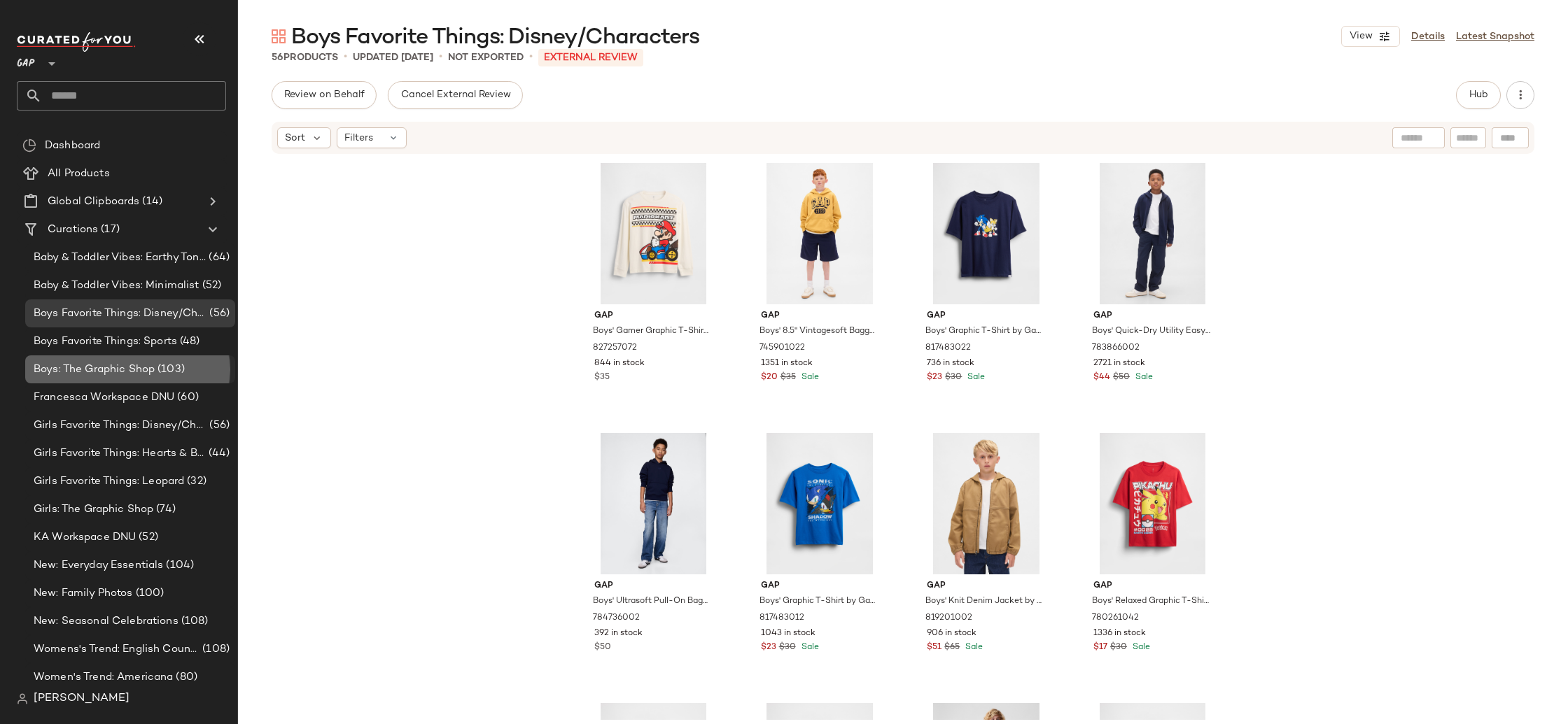
click at [171, 364] on span "(103)" at bounding box center [169, 369] width 30 height 16
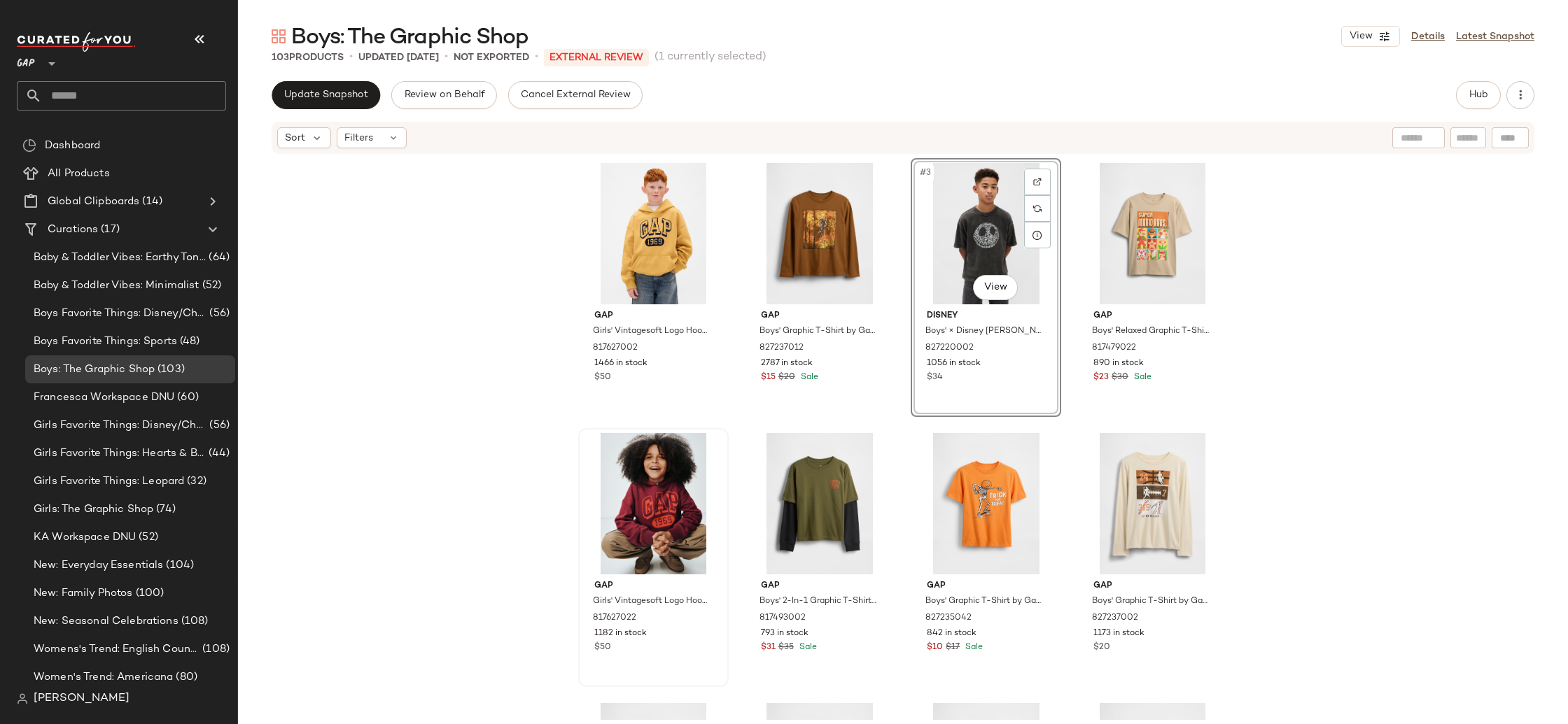
click at [395, 401] on div "Gap Girls' Vintagesoft Logo Hoodie by Gap Honey Im Home Size XXL (14/16) 817627…" at bounding box center [902, 437] width 1330 height 565
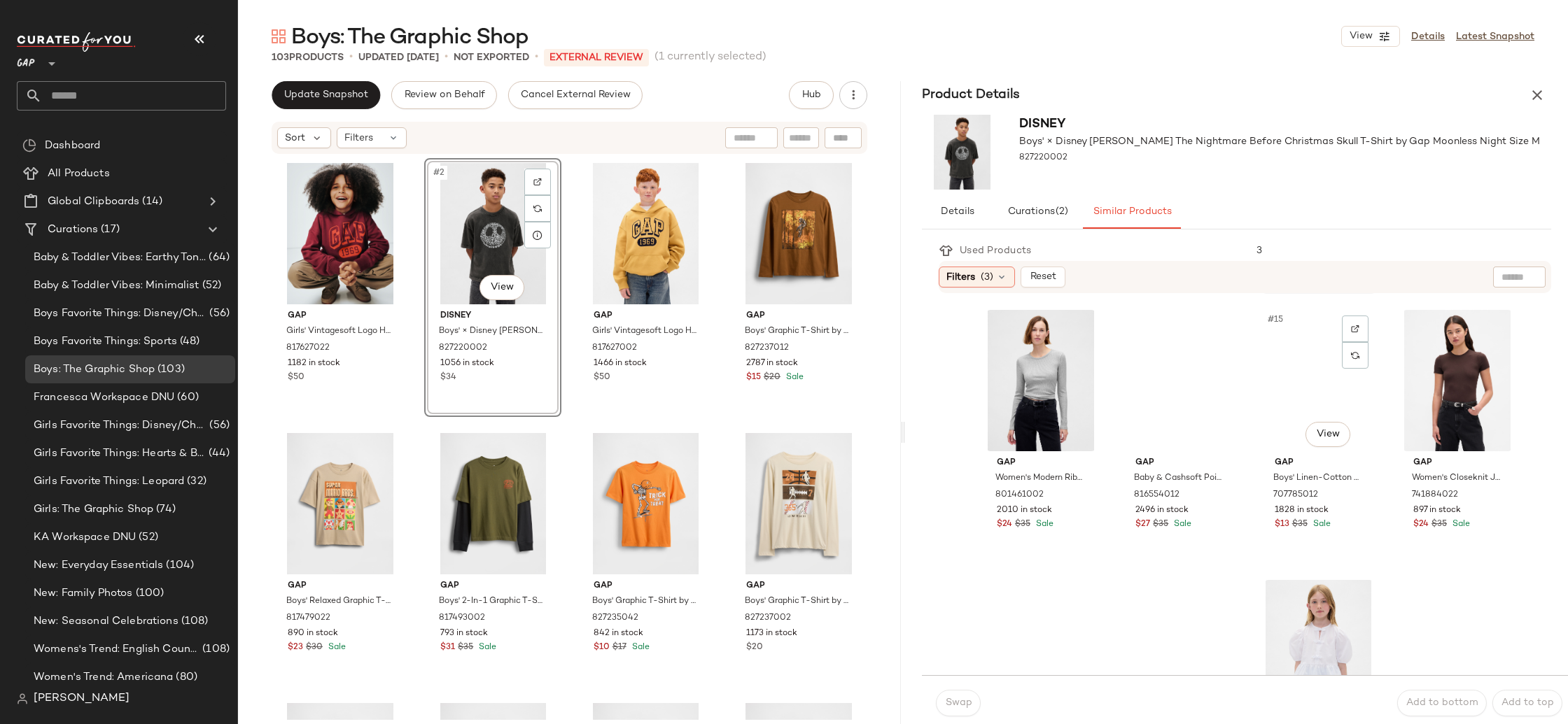
scroll to position [1018, 0]
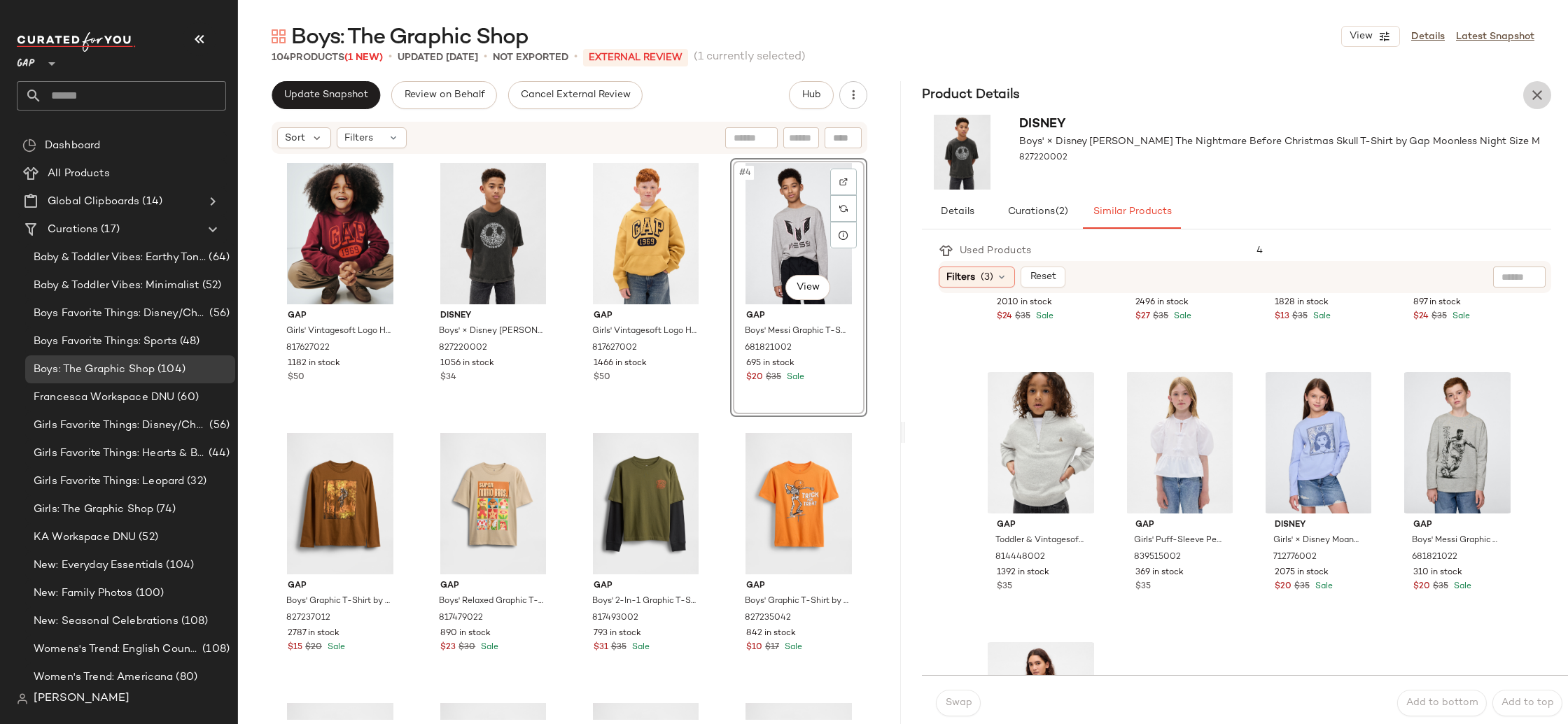
drag, startPoint x: 1539, startPoint y: 89, endPoint x: 1544, endPoint y: 110, distance: 21.6
click at [1539, 90] on icon "button" at bounding box center [1537, 95] width 17 height 17
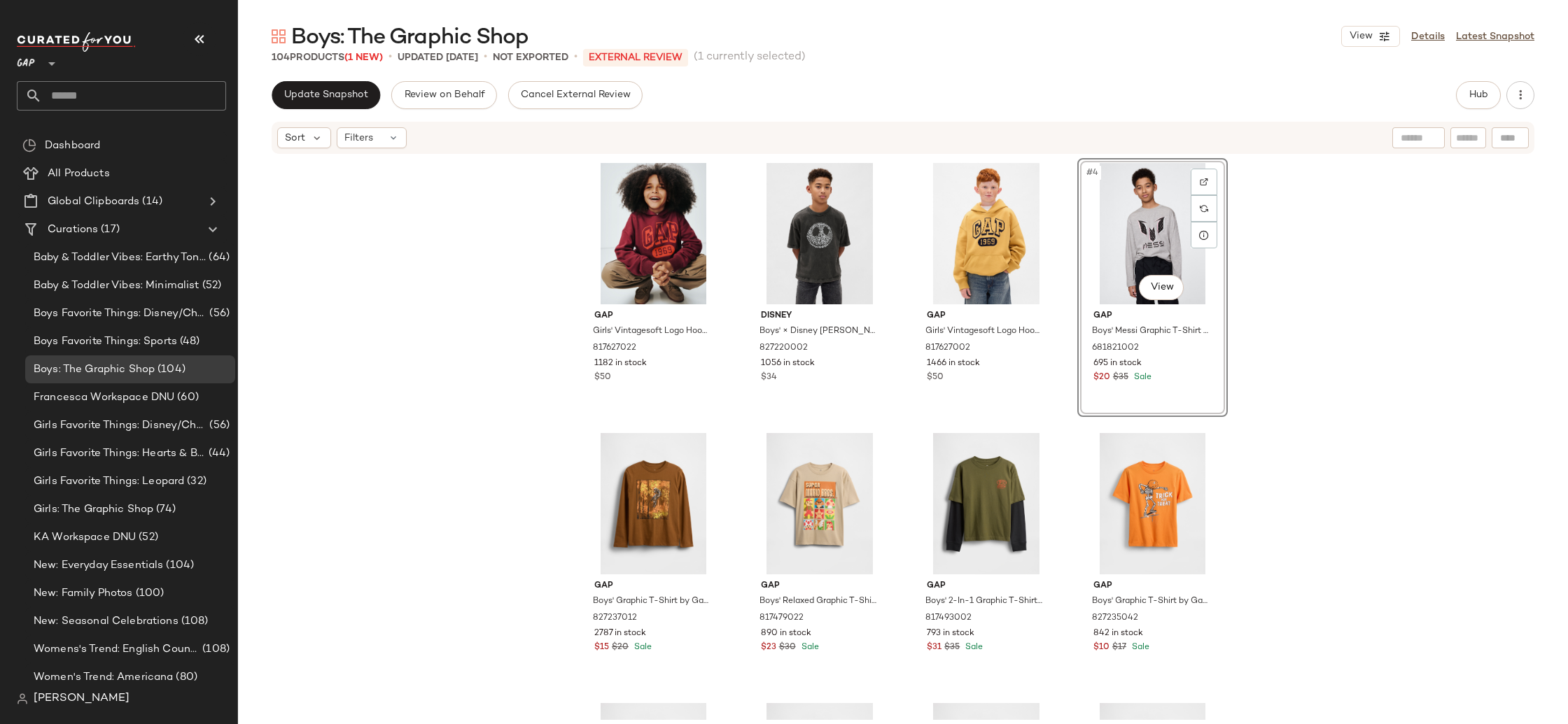
click at [443, 260] on div "Gap Girls' Vintagesoft Logo Hoodie by Gap Red Delicious Size XS (4/5) 817627022…" at bounding box center [902, 437] width 1330 height 565
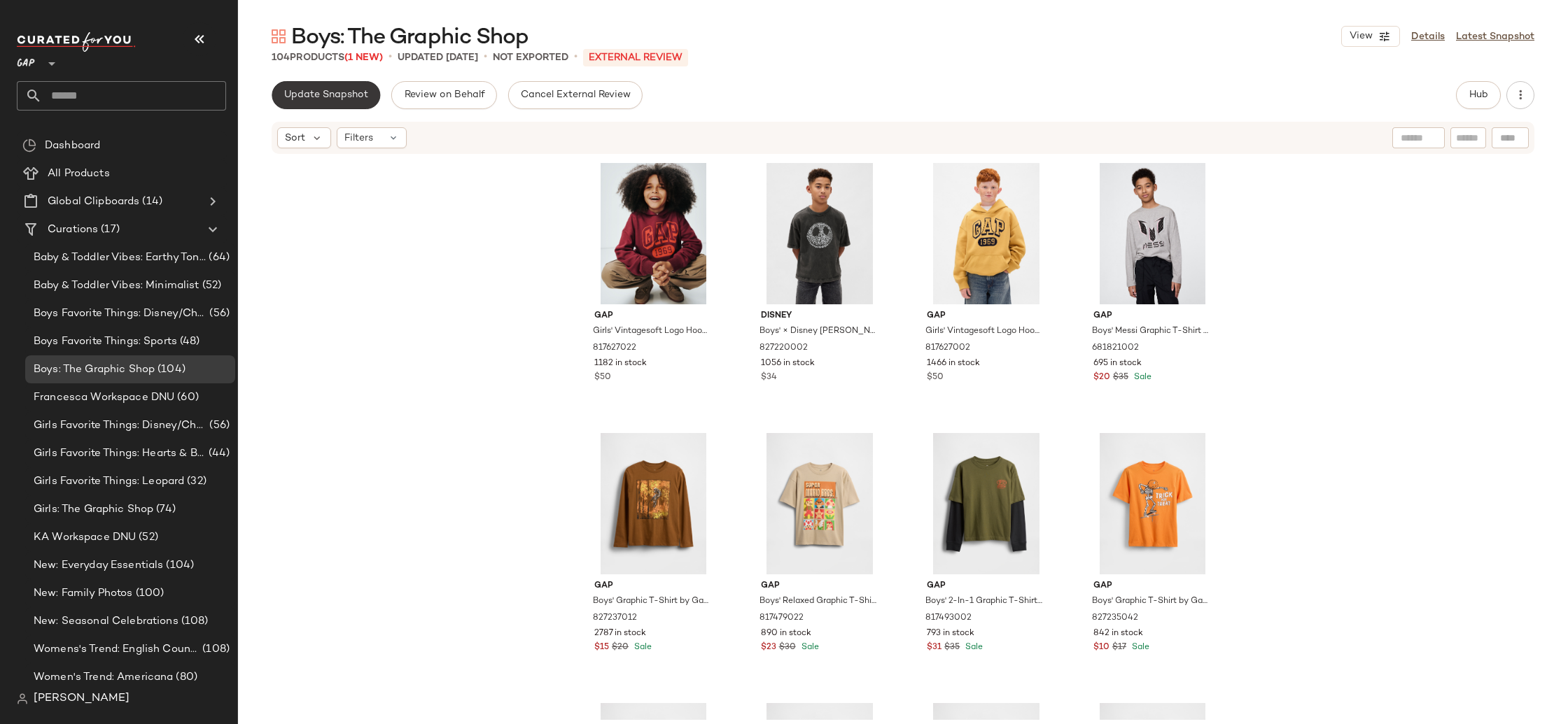
click at [356, 94] on span "Update Snapshot" at bounding box center [326, 95] width 85 height 11
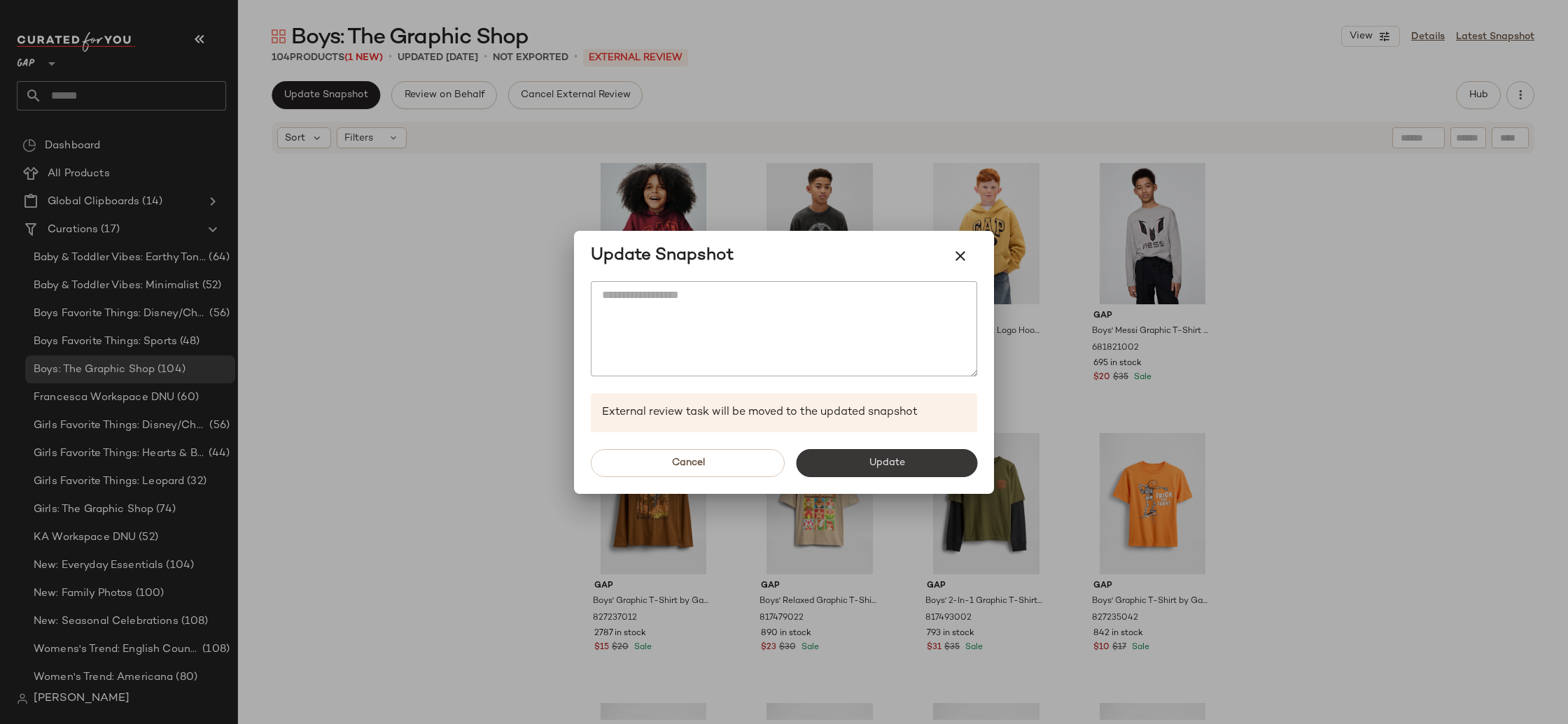
click at [899, 453] on button "Update" at bounding box center [886, 464] width 182 height 28
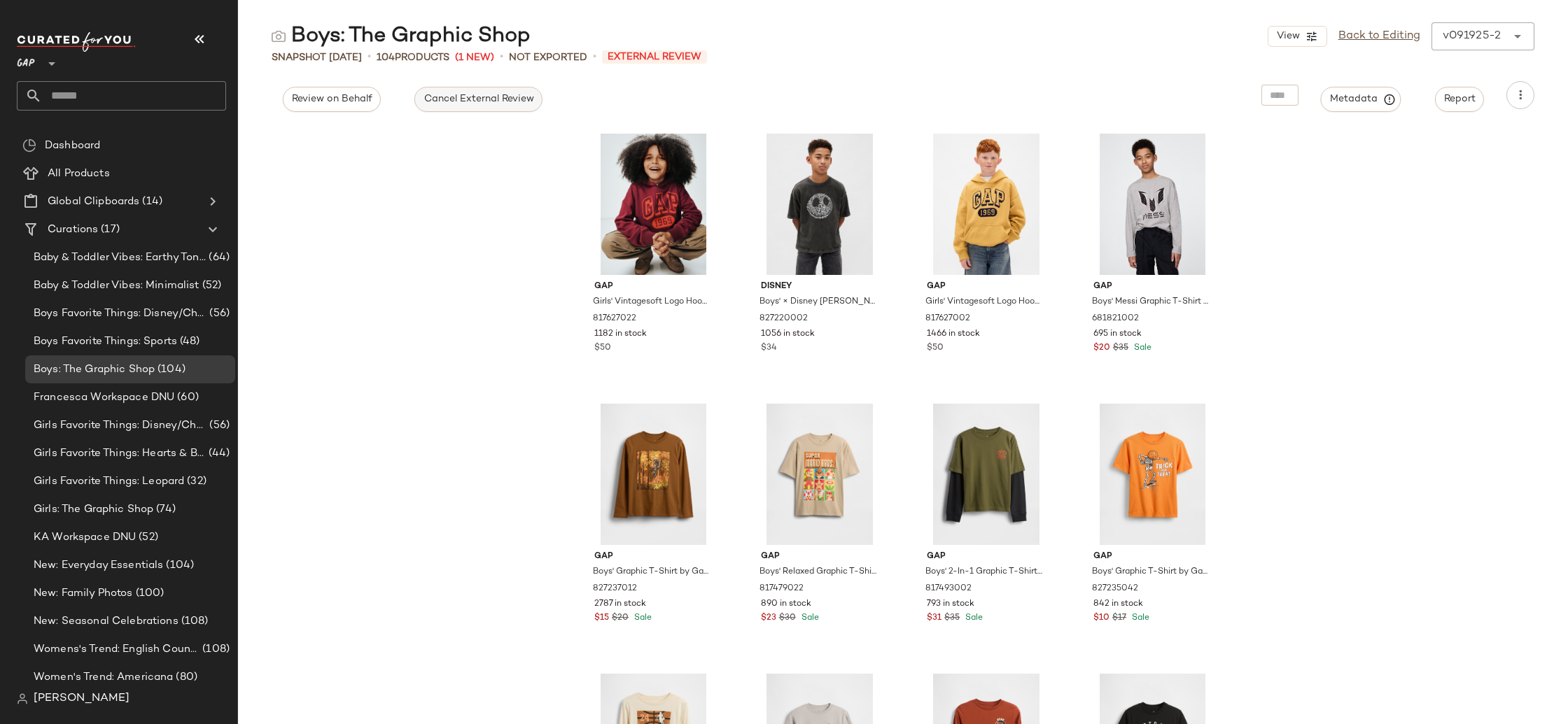
click at [477, 94] on span "Cancel External Review" at bounding box center [478, 99] width 111 height 11
click at [351, 102] on span "Send for Review" at bounding box center [330, 99] width 76 height 11
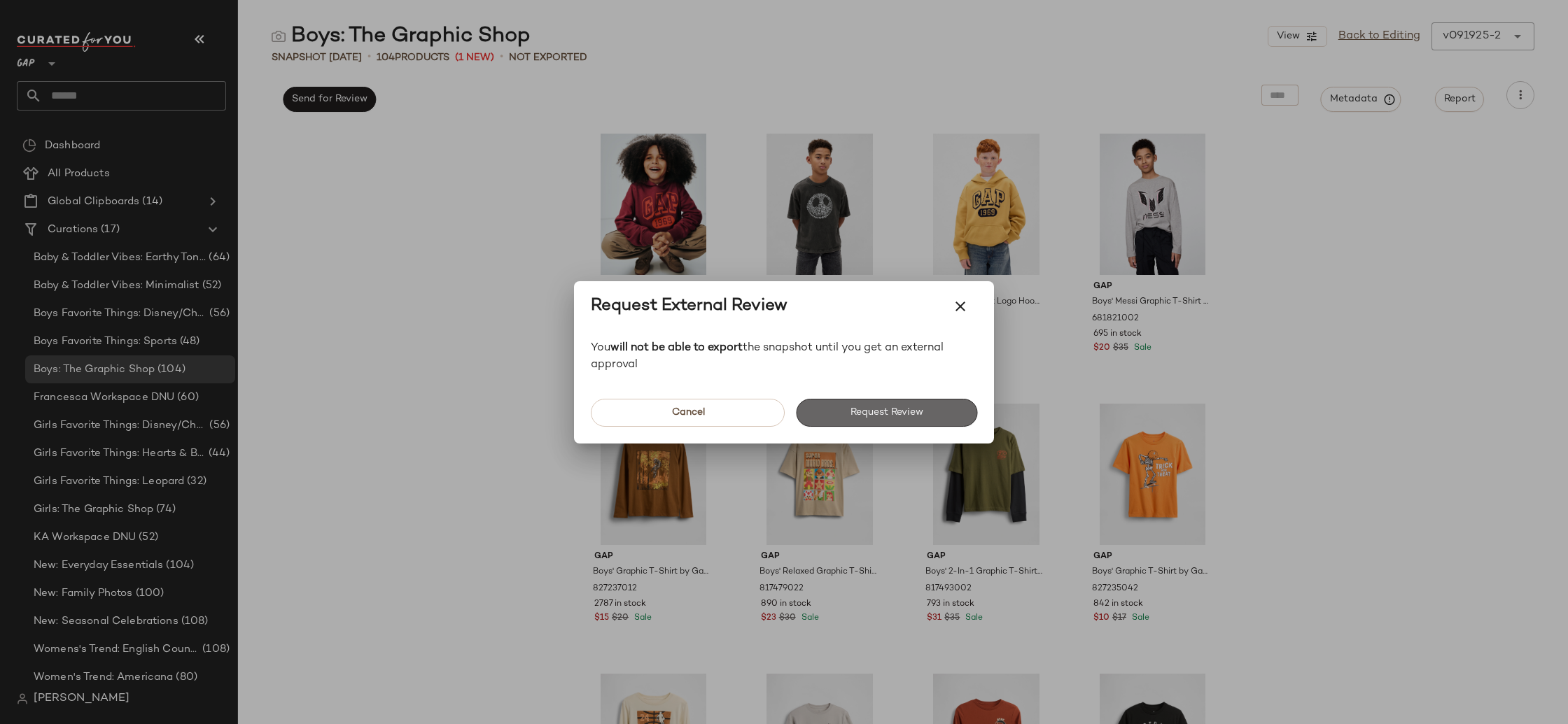
click at [931, 408] on button "Request Review" at bounding box center [886, 413] width 182 height 28
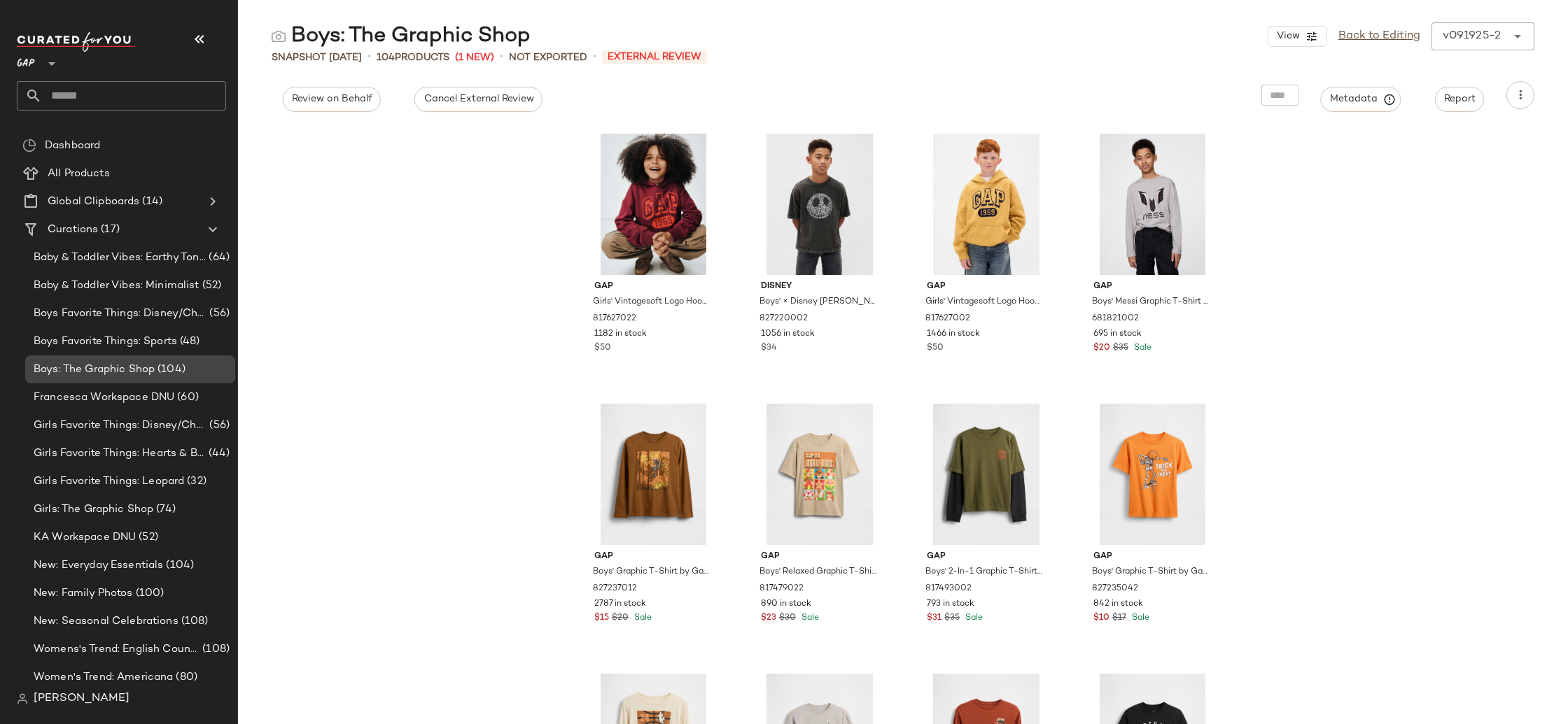
click at [150, 376] on span "Boys: The Graphic Shop" at bounding box center [94, 369] width 121 height 16
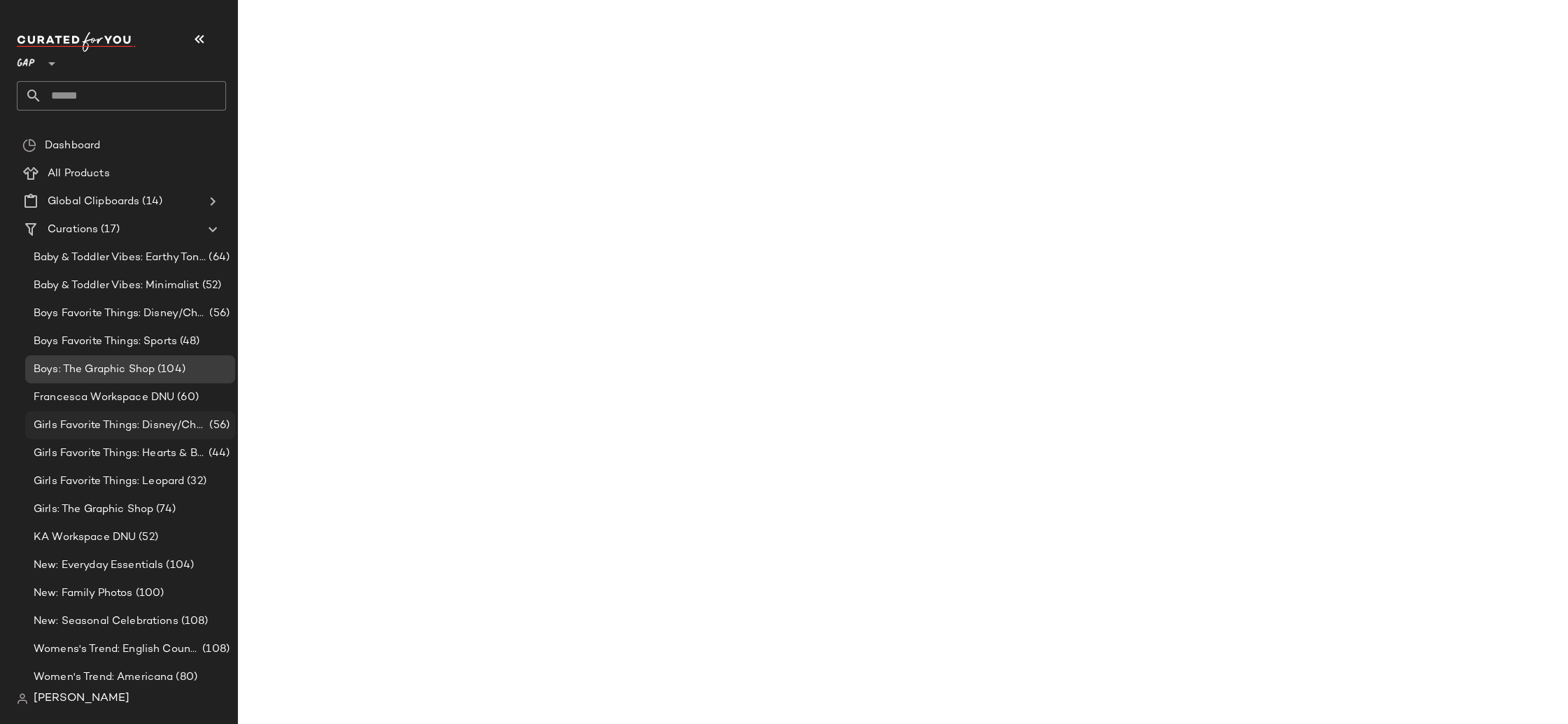
click at [164, 416] on div "Girls Favorite Things: Disney/Characters (56)" at bounding box center [129, 426] width 210 height 28
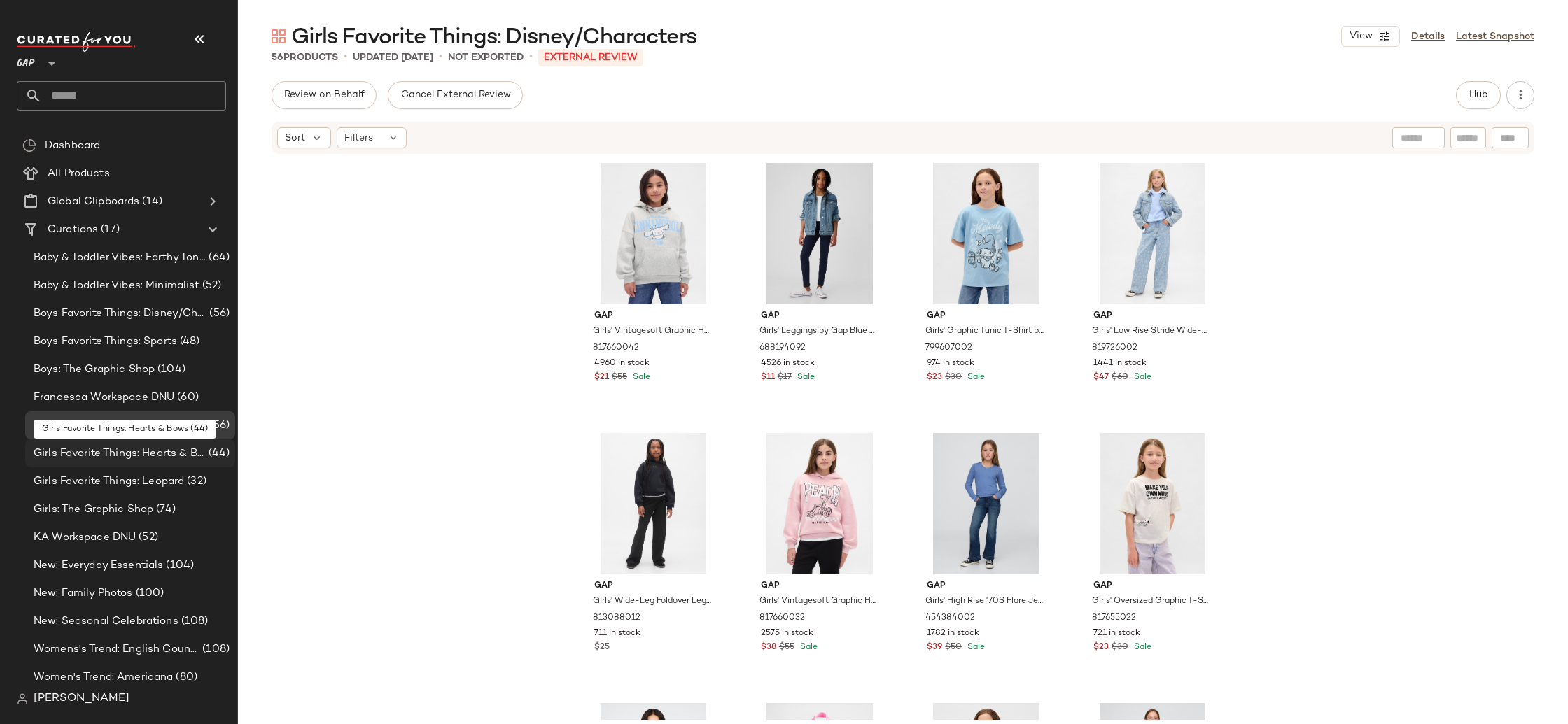
click at [120, 447] on span "Girls Favorite Things: Hearts & Bows" at bounding box center [119, 454] width 172 height 16
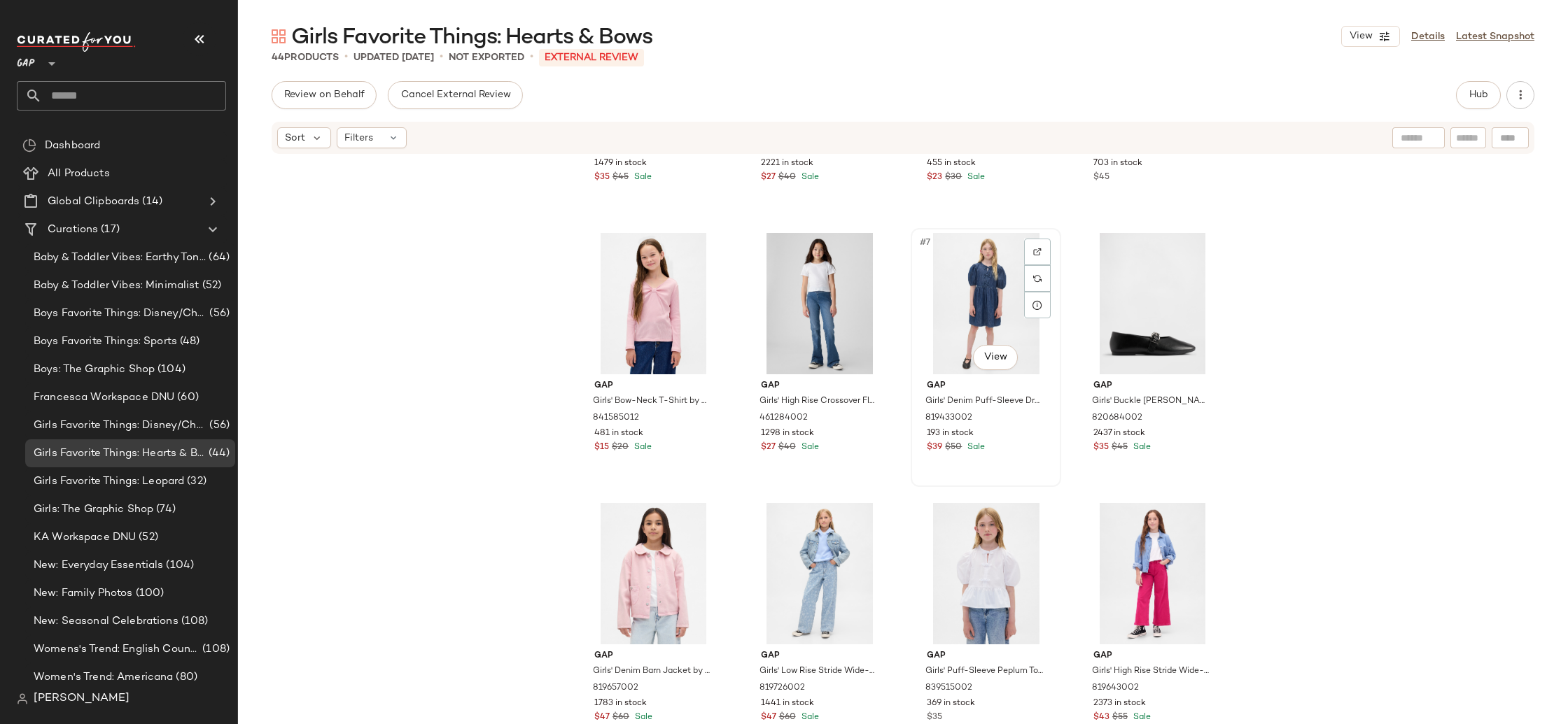
scroll to position [197, 0]
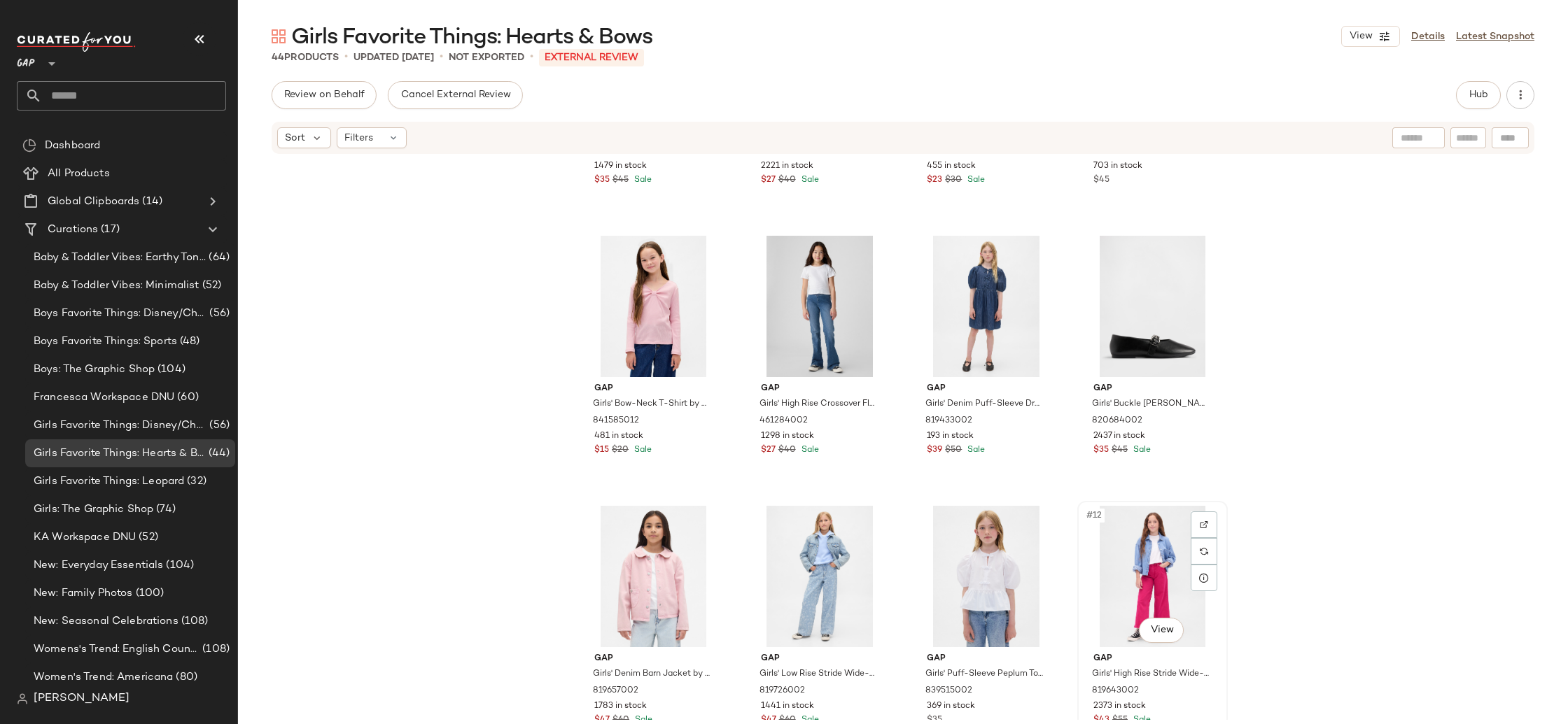
click at [1108, 553] on div "#12 View" at bounding box center [1152, 576] width 140 height 141
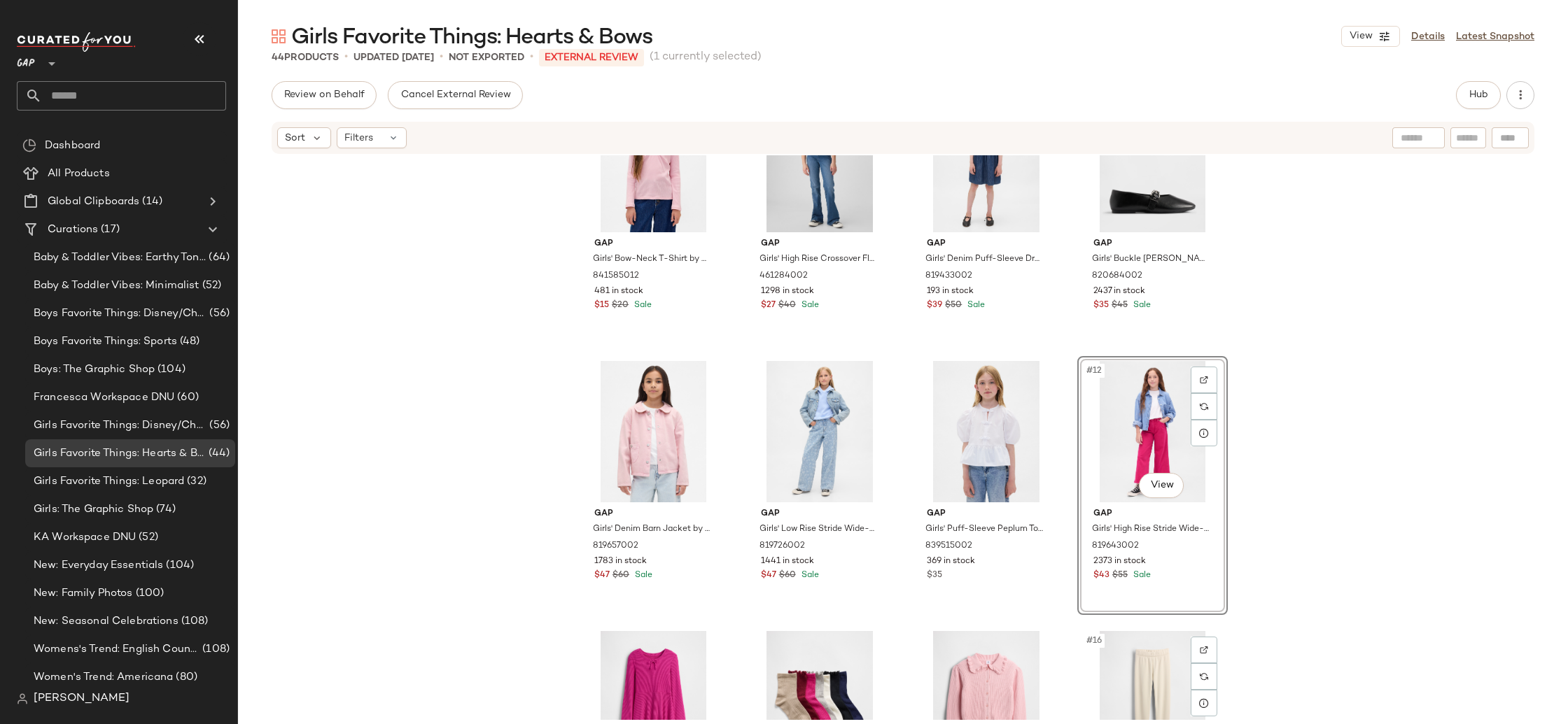
scroll to position [295, 0]
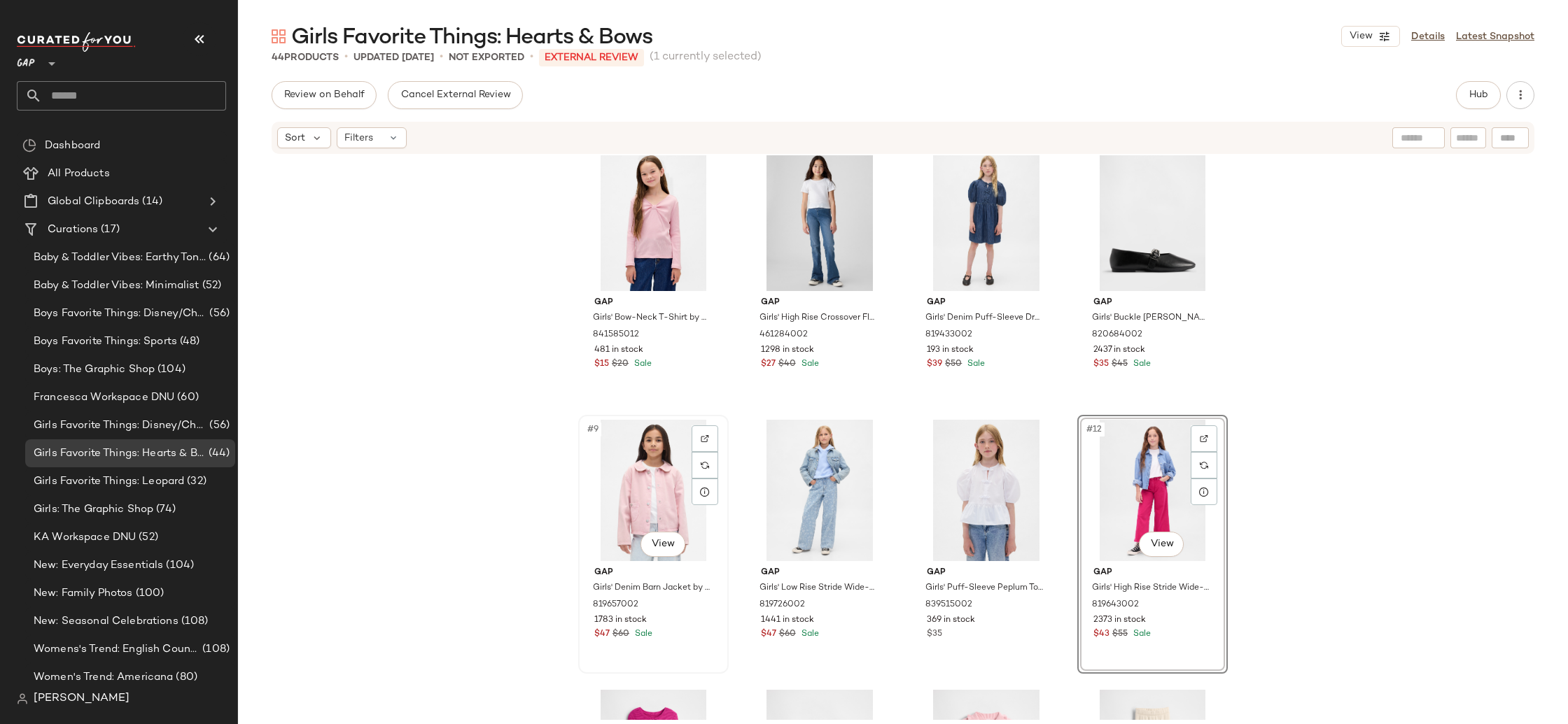
click at [632, 519] on div "#9 View" at bounding box center [653, 490] width 140 height 141
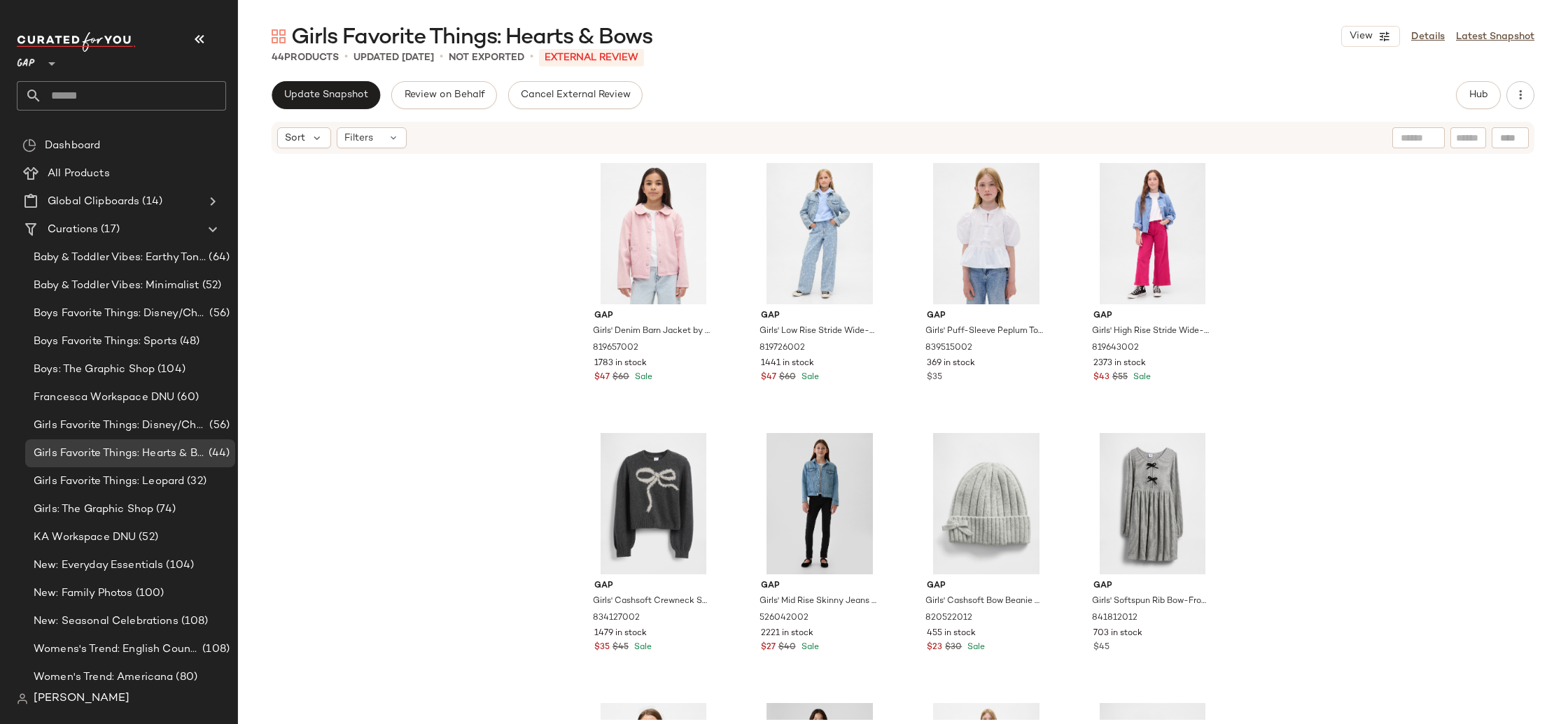
scroll to position [231, 0]
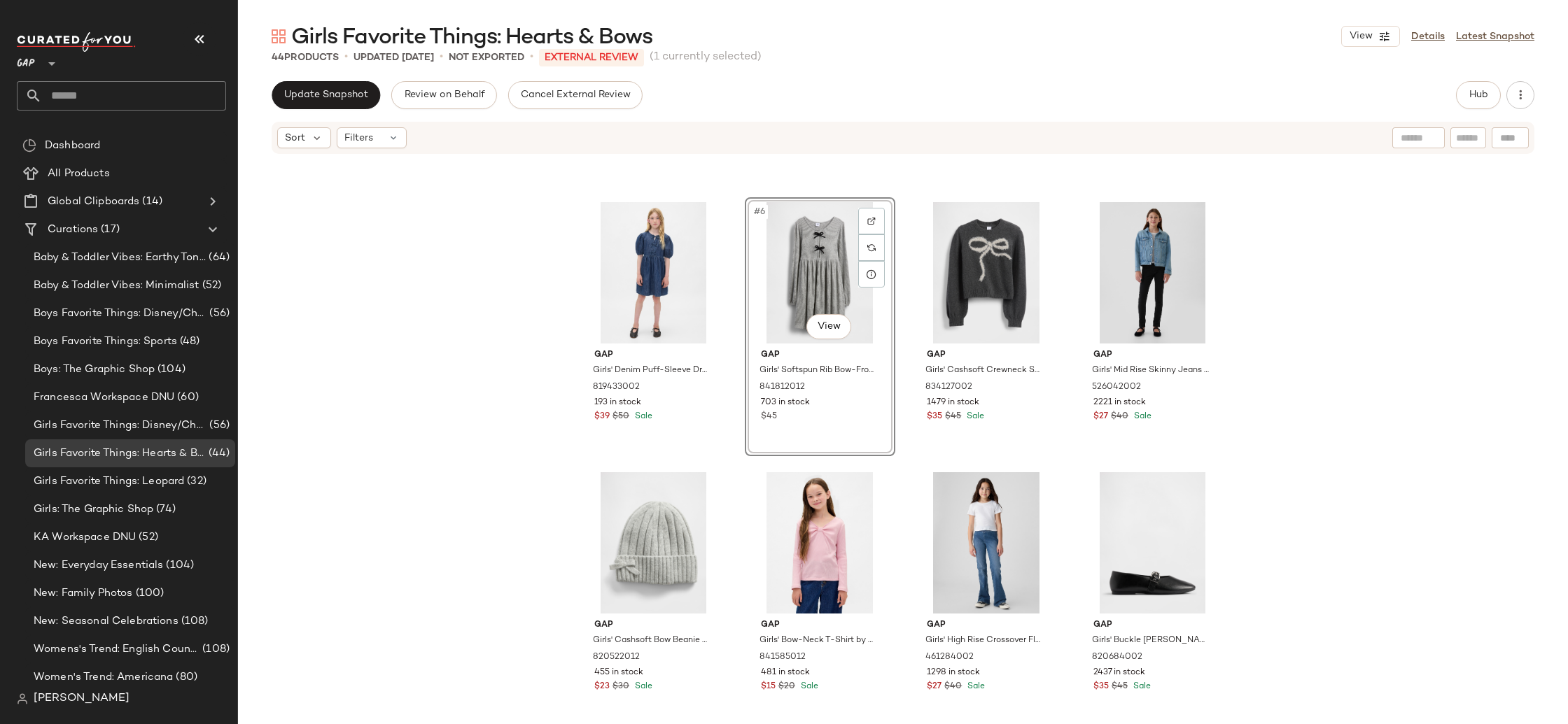
scroll to position [228, 0]
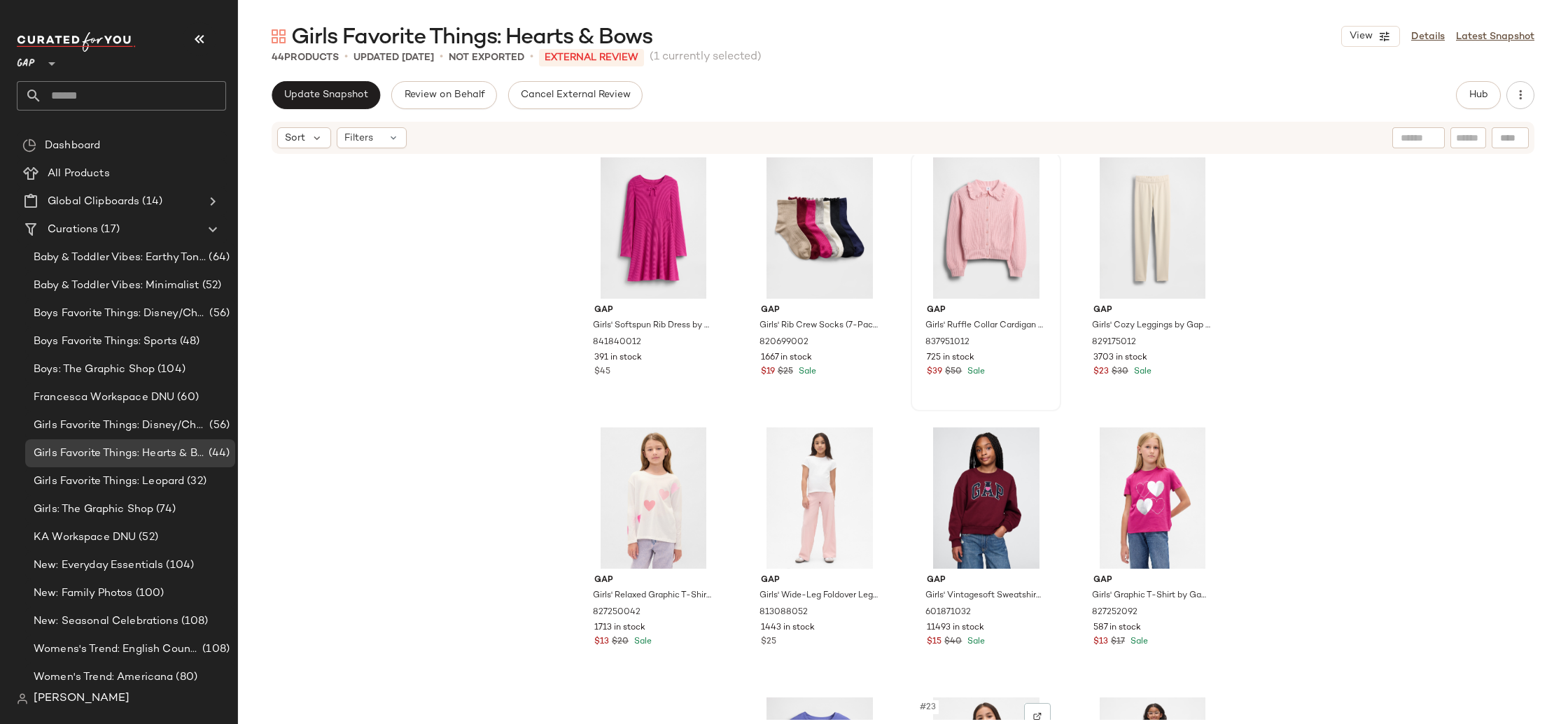
scroll to position [934, 0]
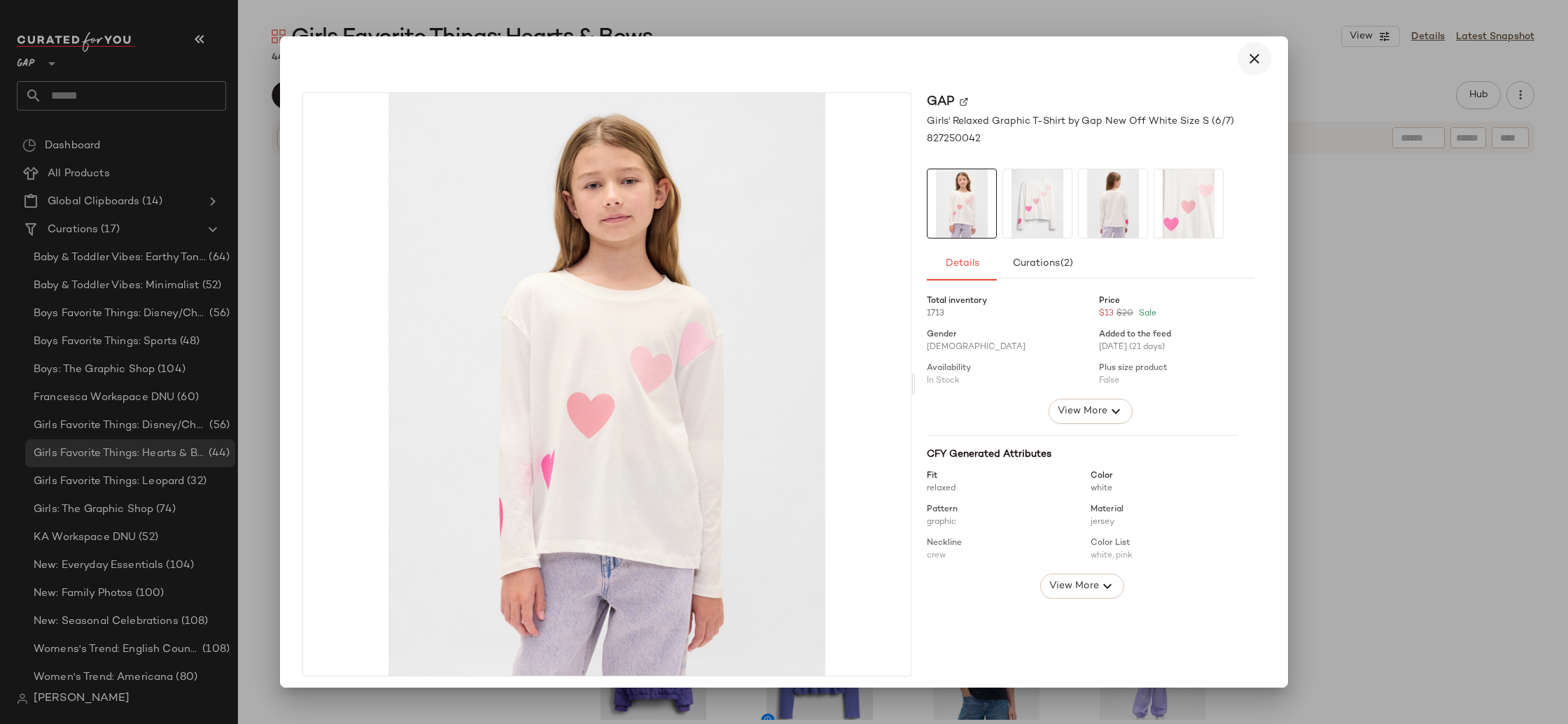
click at [1245, 58] on icon "button" at bounding box center [1254, 59] width 17 height 17
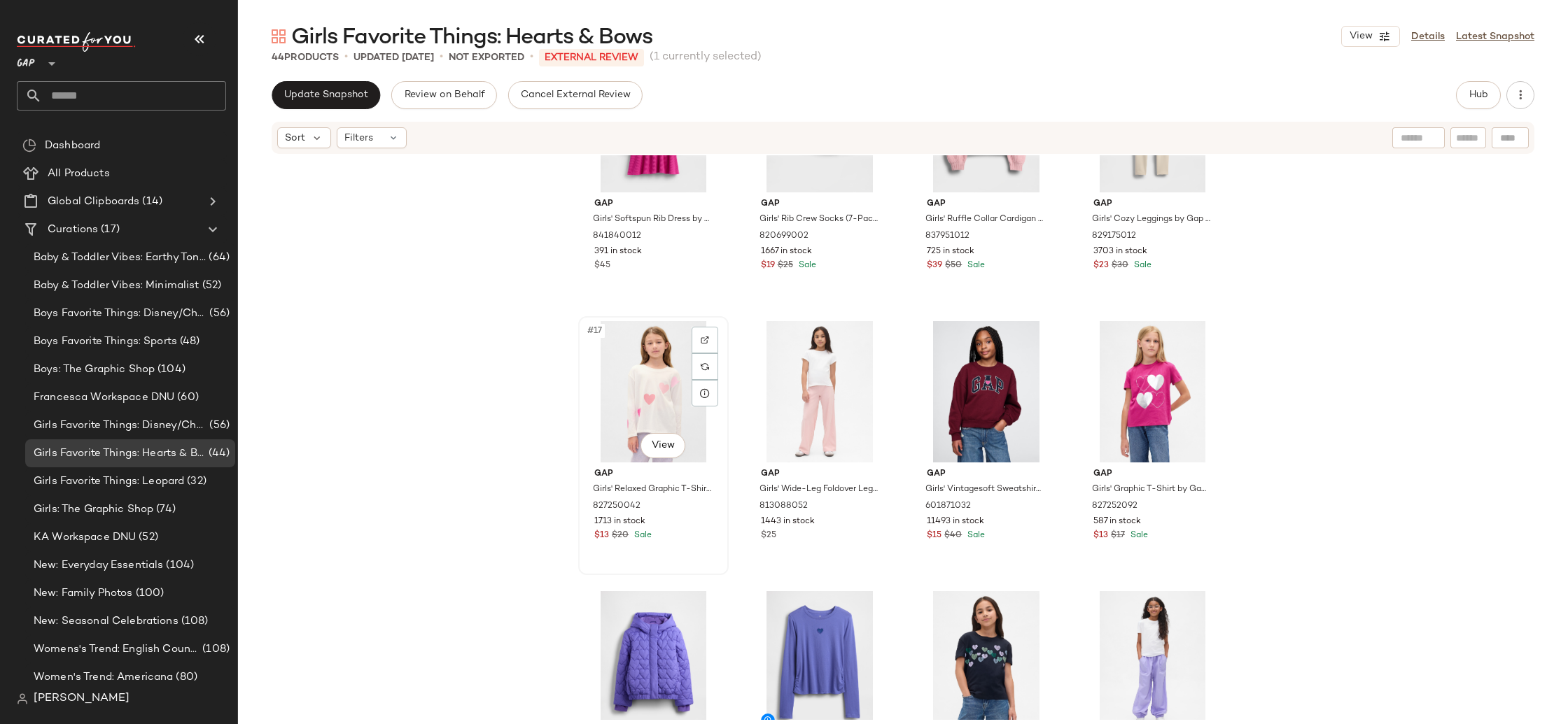
click at [662, 369] on div "#17 View" at bounding box center [653, 391] width 140 height 141
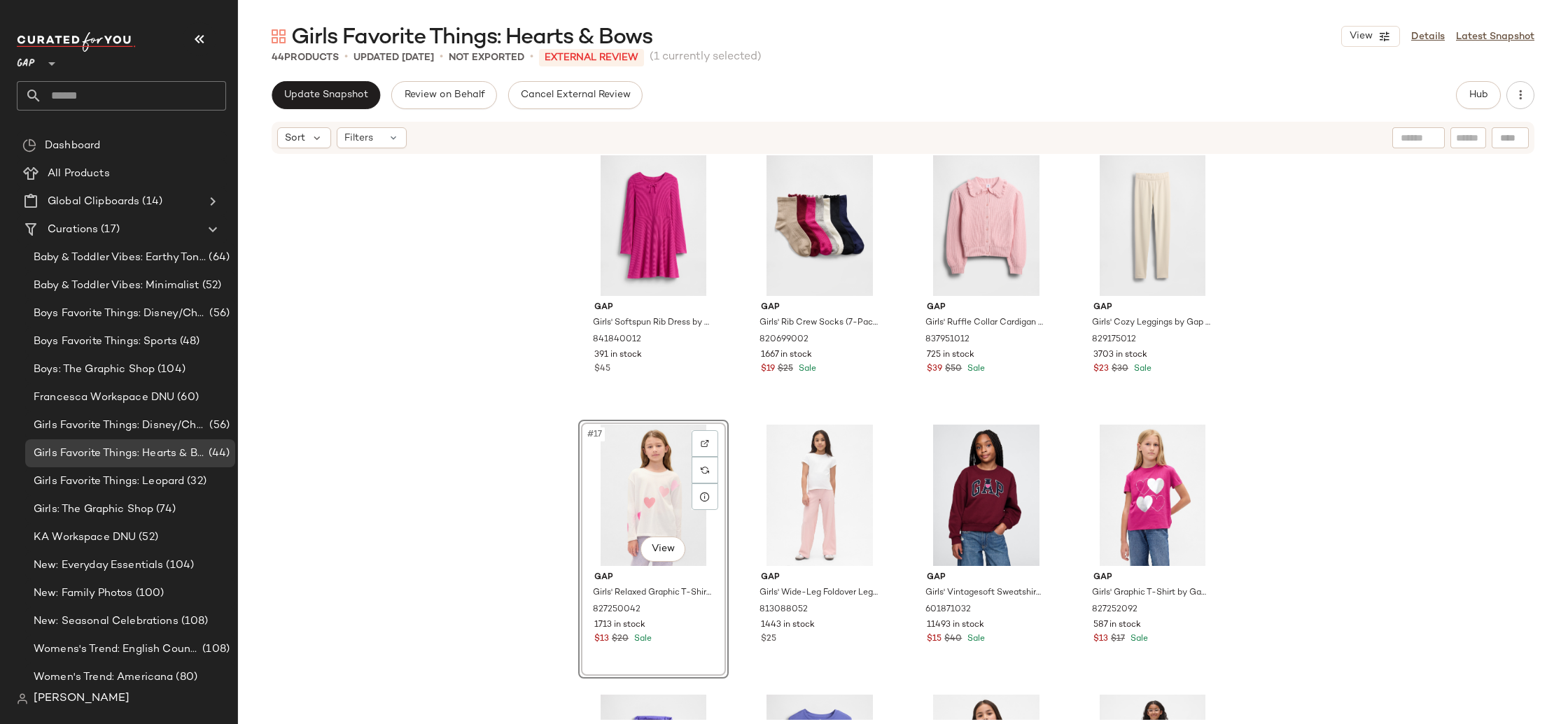
scroll to position [828, 0]
click at [1131, 495] on div "#20 View" at bounding box center [1152, 497] width 140 height 141
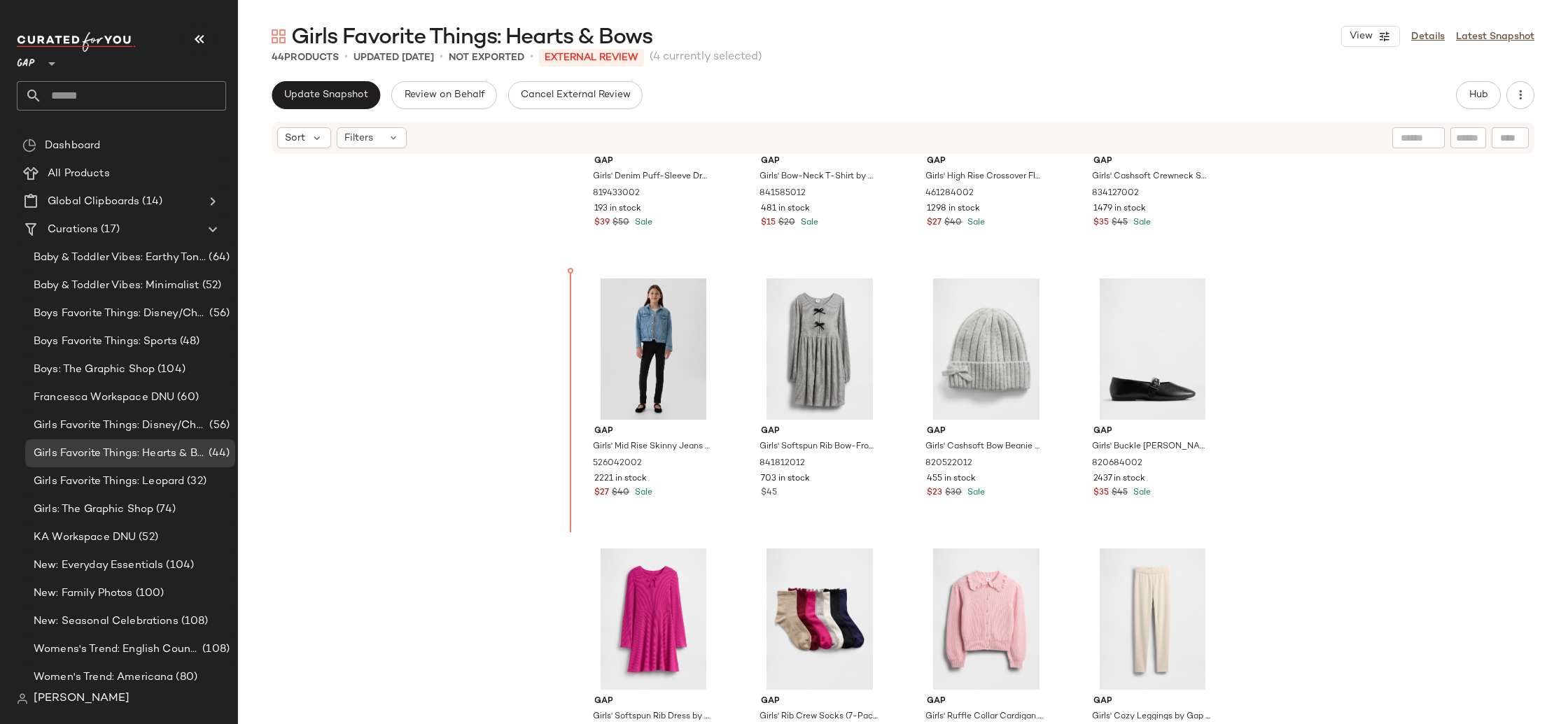
scroll to position [433, 0]
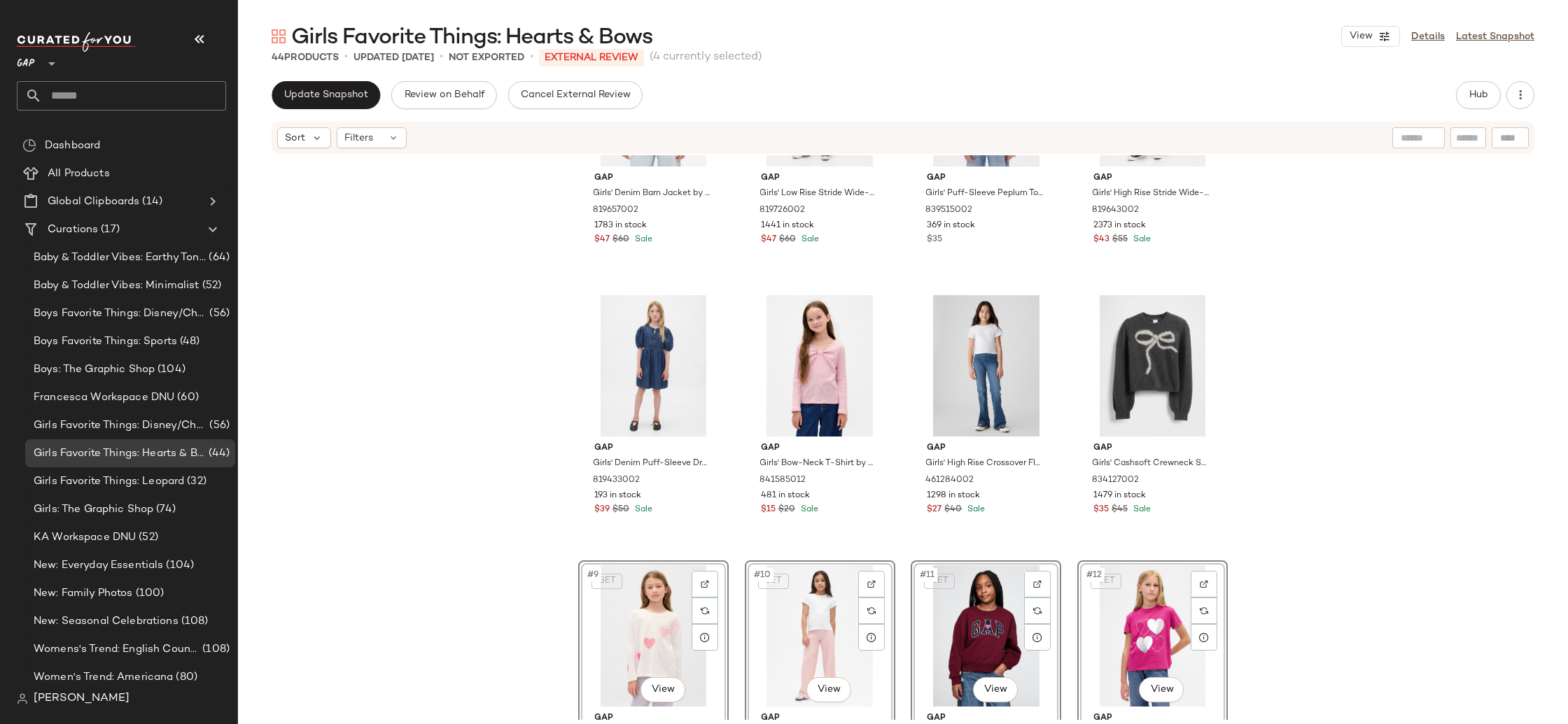
scroll to position [216, 0]
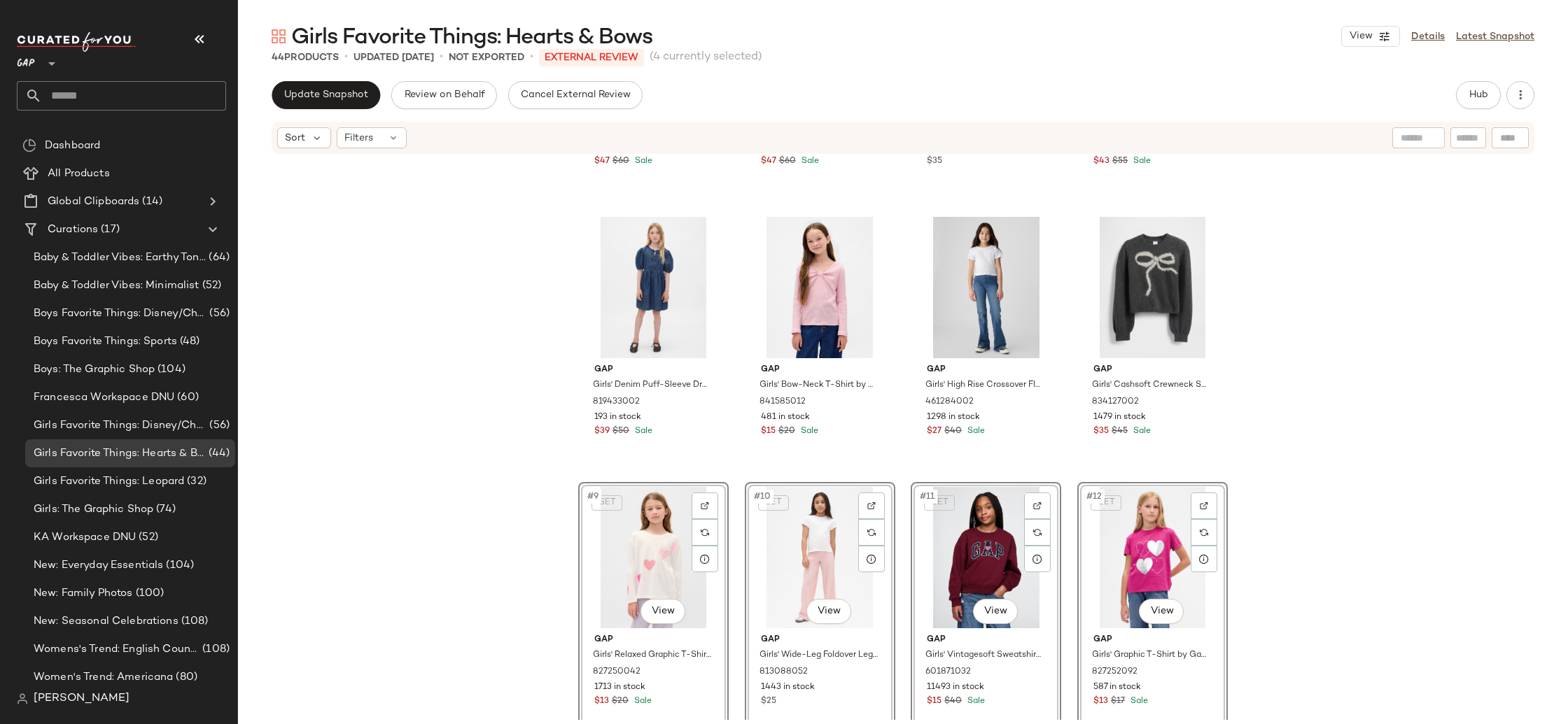
click at [505, 358] on div "Gap Girls' Denim Barn Jacket by Gap Pink Standard Size XS (4/5) 819657002 1783 …" at bounding box center [902, 437] width 1330 height 565
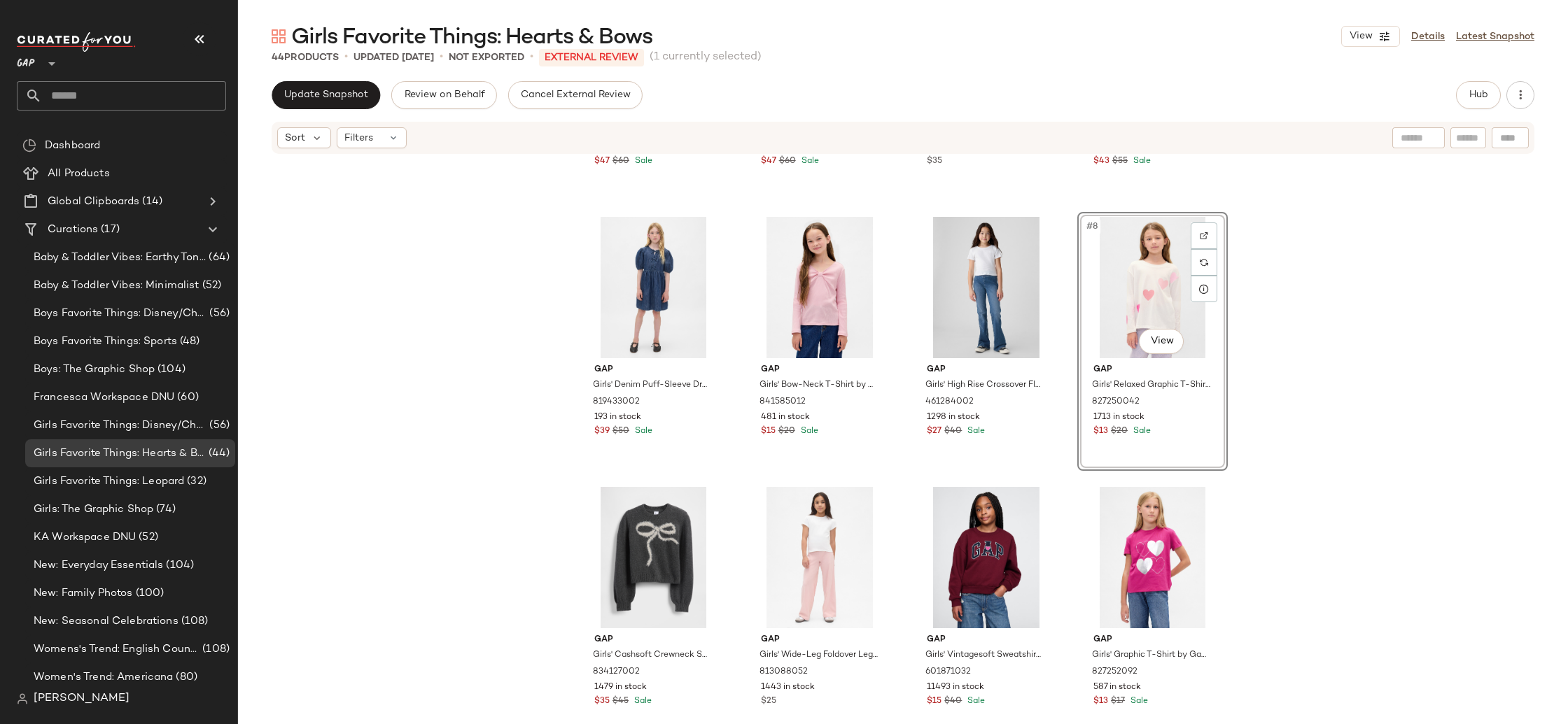
click at [543, 470] on div "Gap Girls' Denim Barn Jacket by Gap Pink Standard Size XS (4/5) 819657002 1783 …" at bounding box center [902, 437] width 1330 height 565
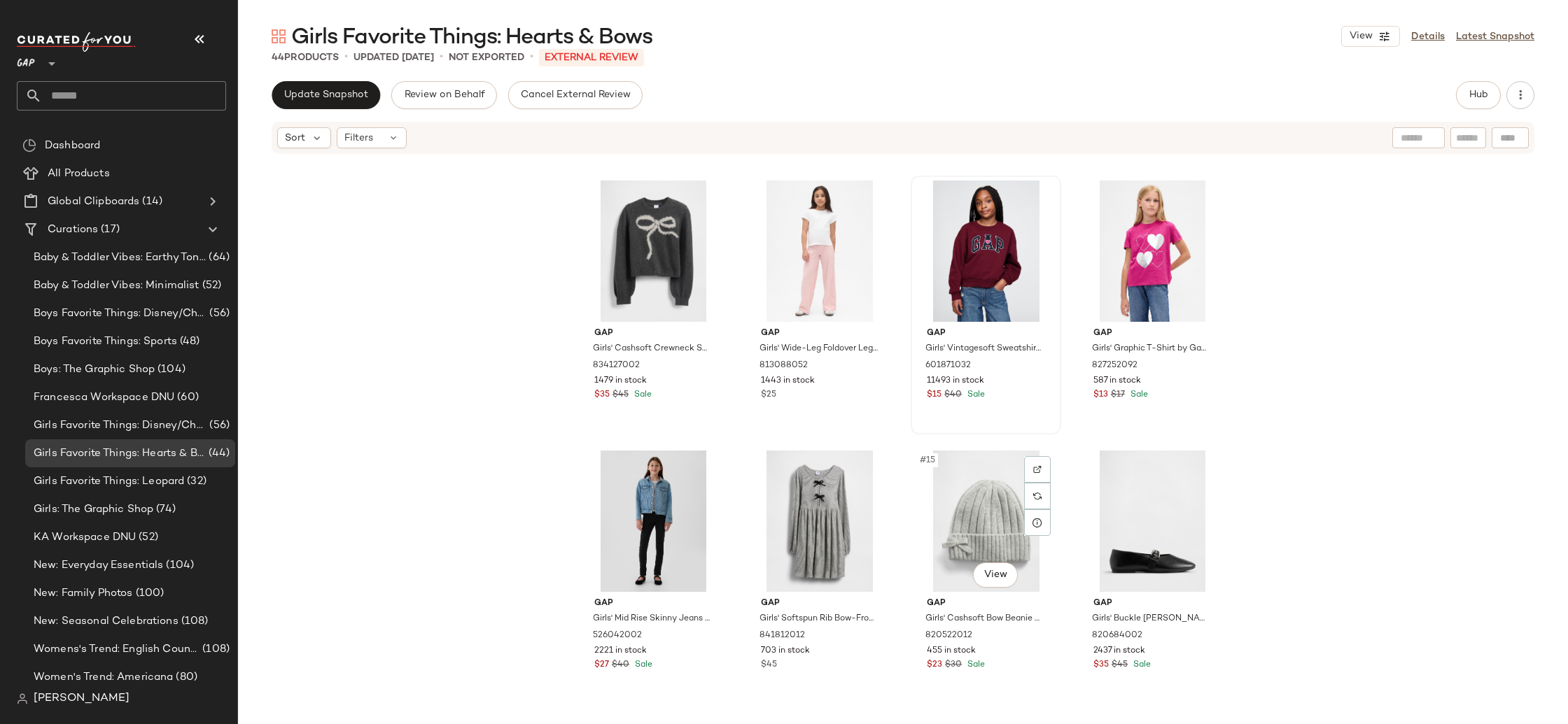
scroll to position [532, 0]
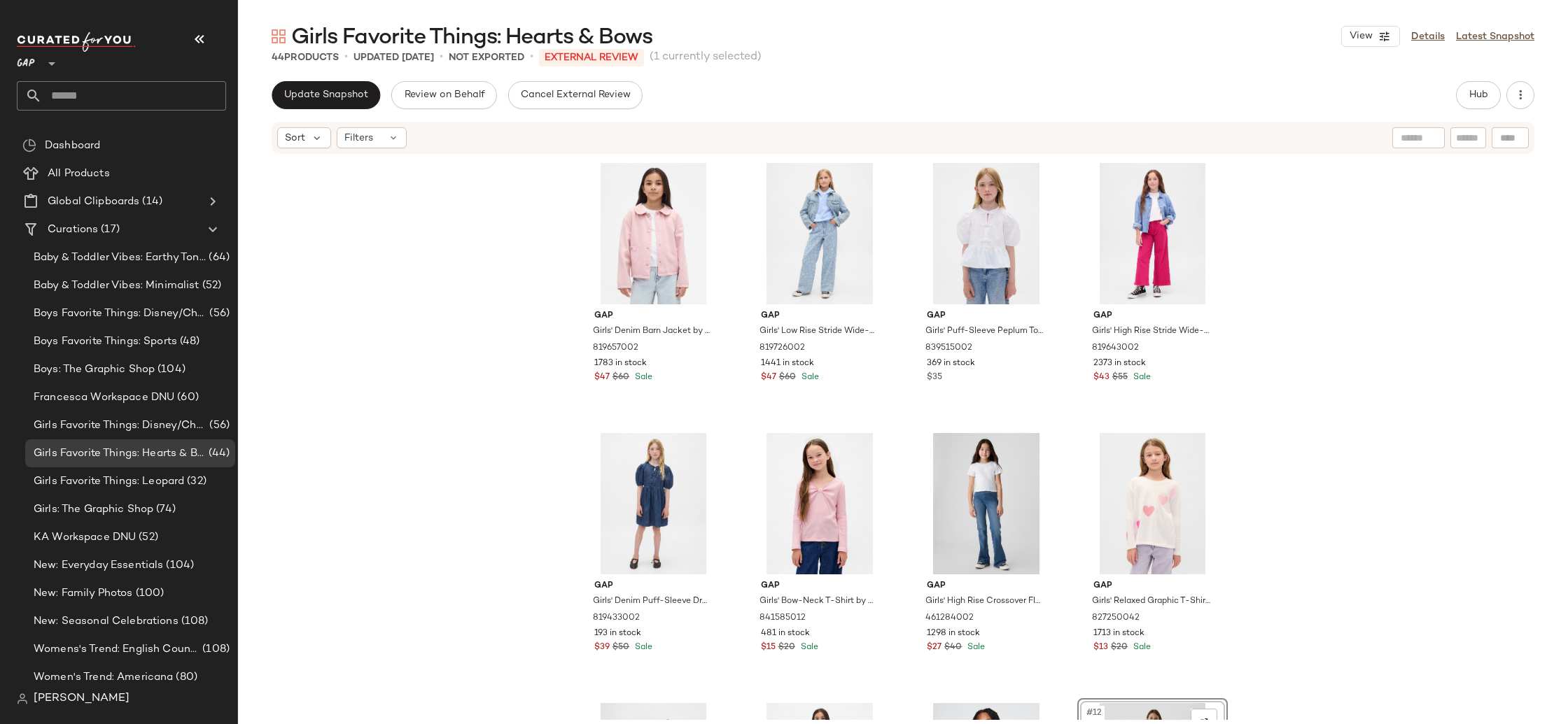
click at [447, 351] on div "Gap Girls' Denim Barn Jacket by Gap Pink Standard Size XS (4/5) 819657002 1783 …" at bounding box center [902, 437] width 1330 height 565
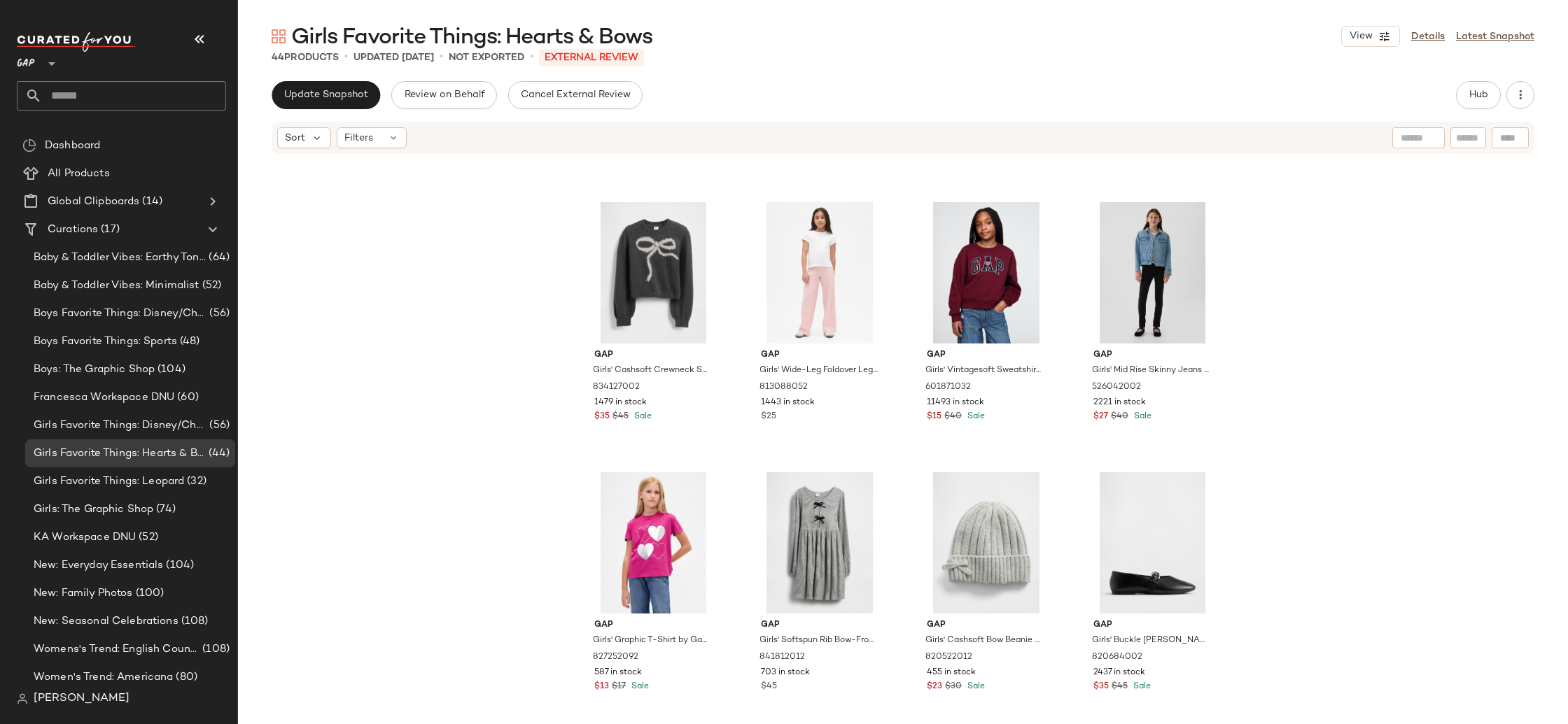
scroll to position [485, 0]
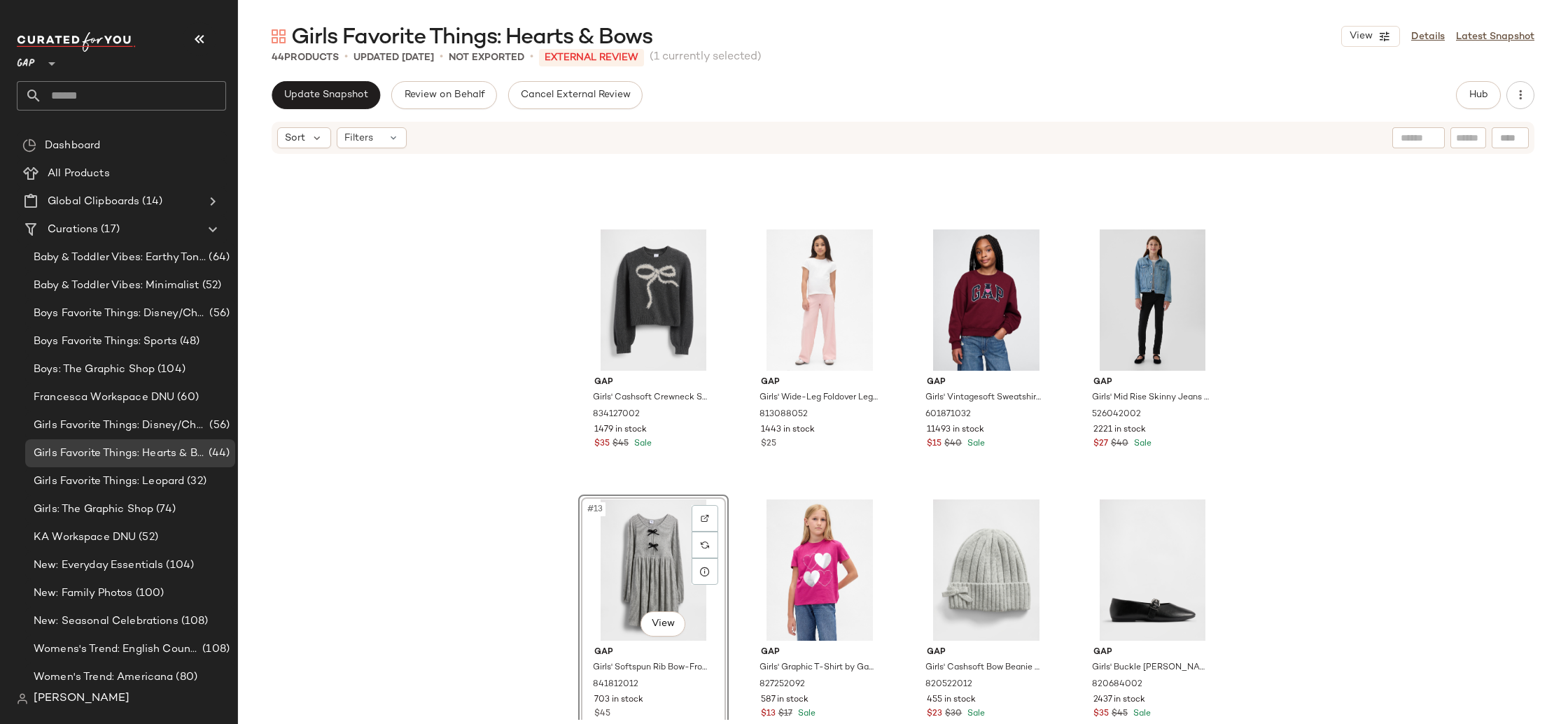
scroll to position [484, 0]
click at [1481, 93] on span "Hub" at bounding box center [1478, 95] width 19 height 11
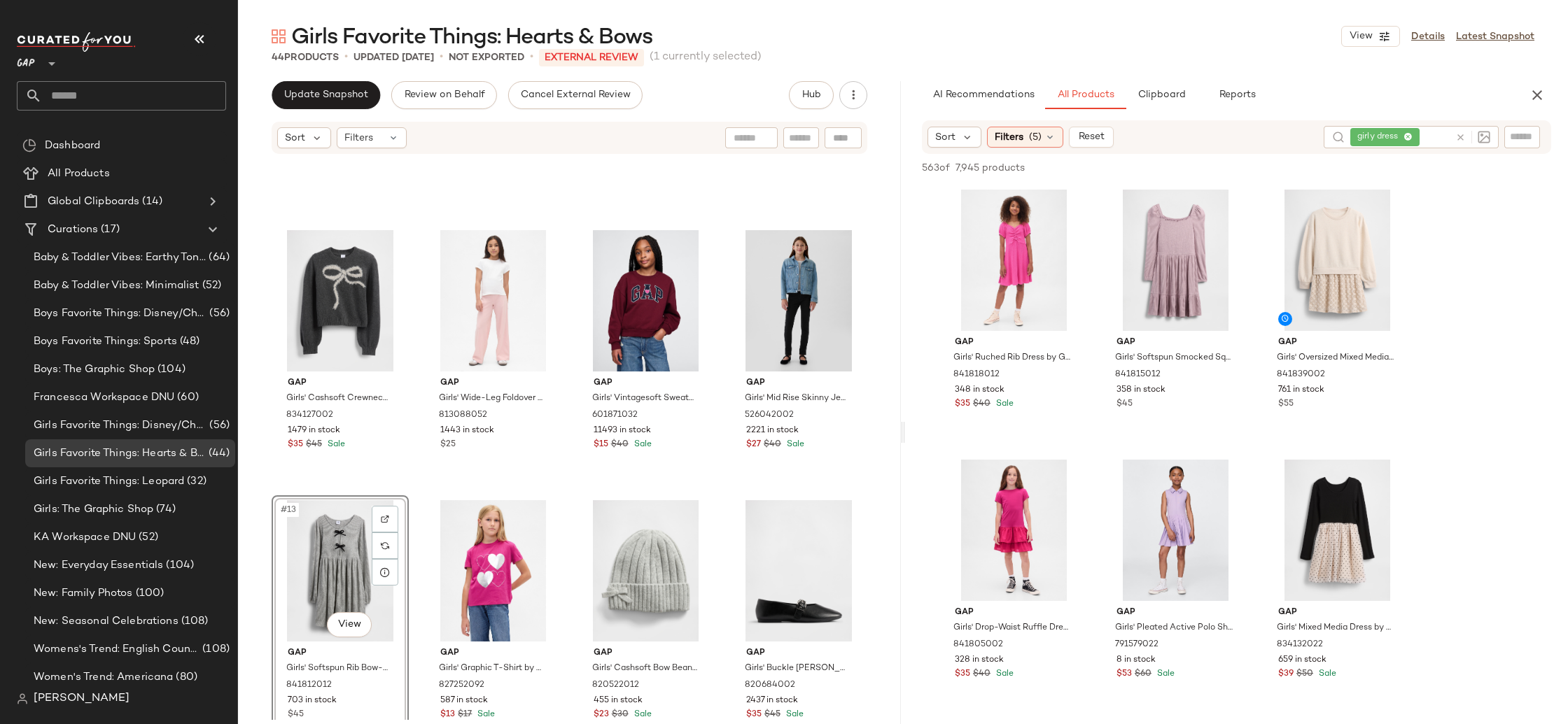
scroll to position [485, 0]
click at [1408, 134] on div "girly dress" at bounding box center [1400, 137] width 100 height 23
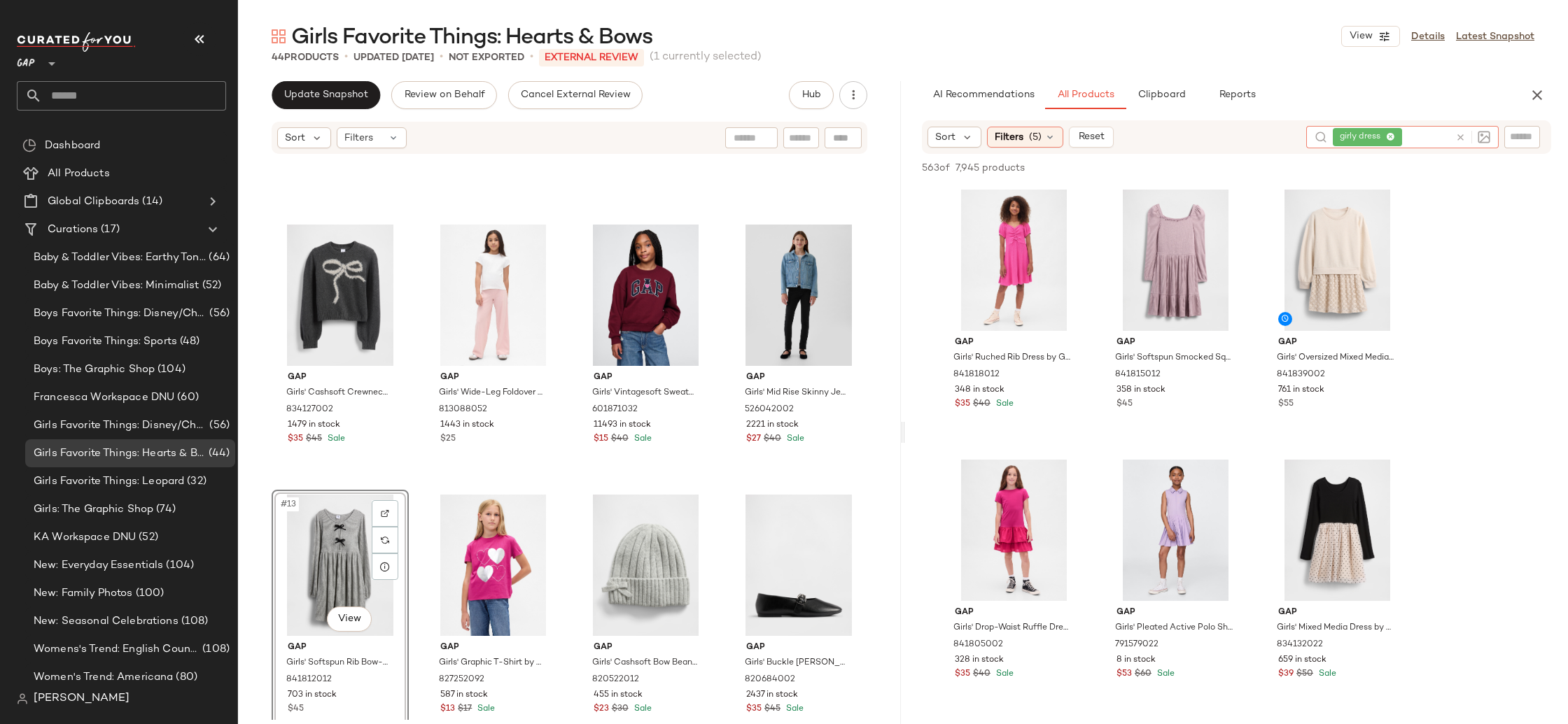
click at [1390, 134] on icon at bounding box center [1390, 138] width 9 height 9
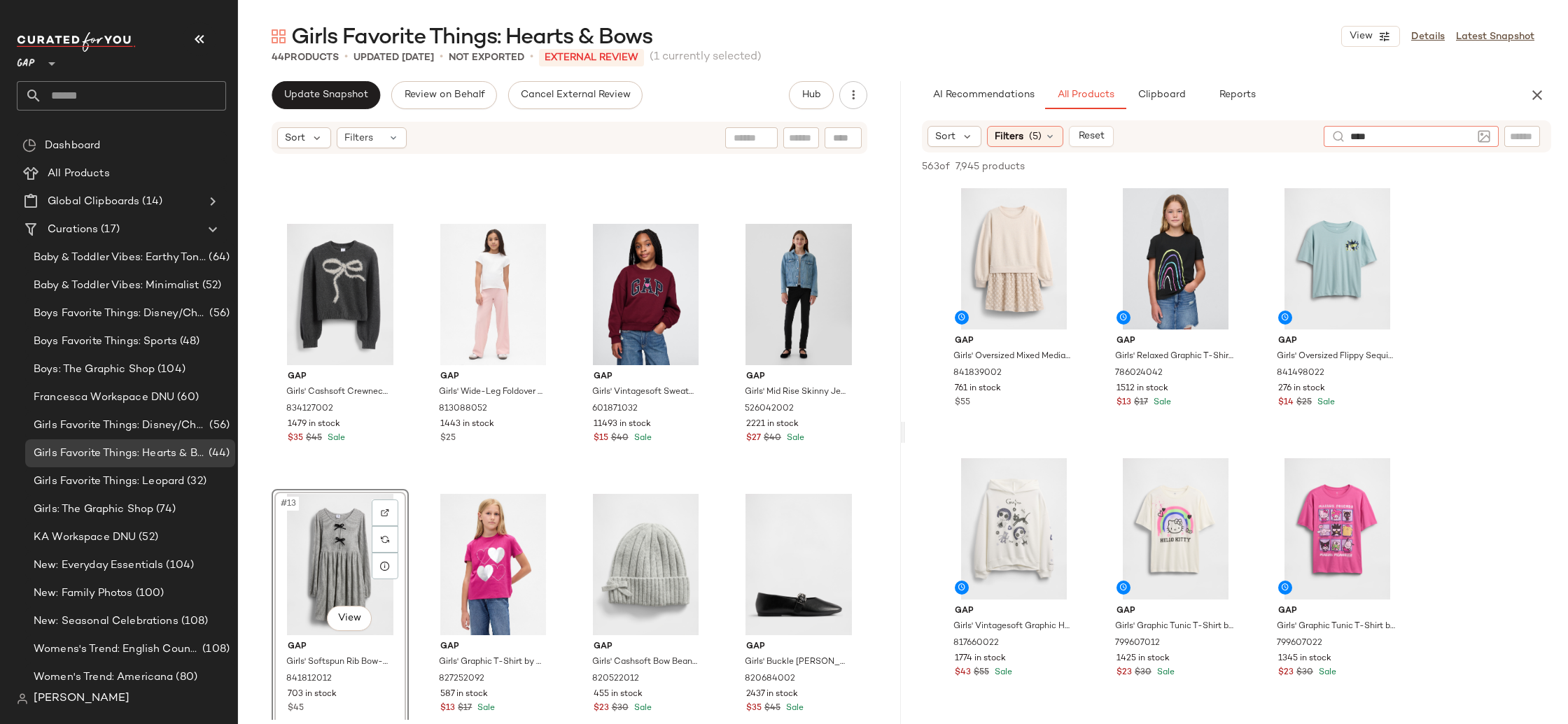
type input "*****"
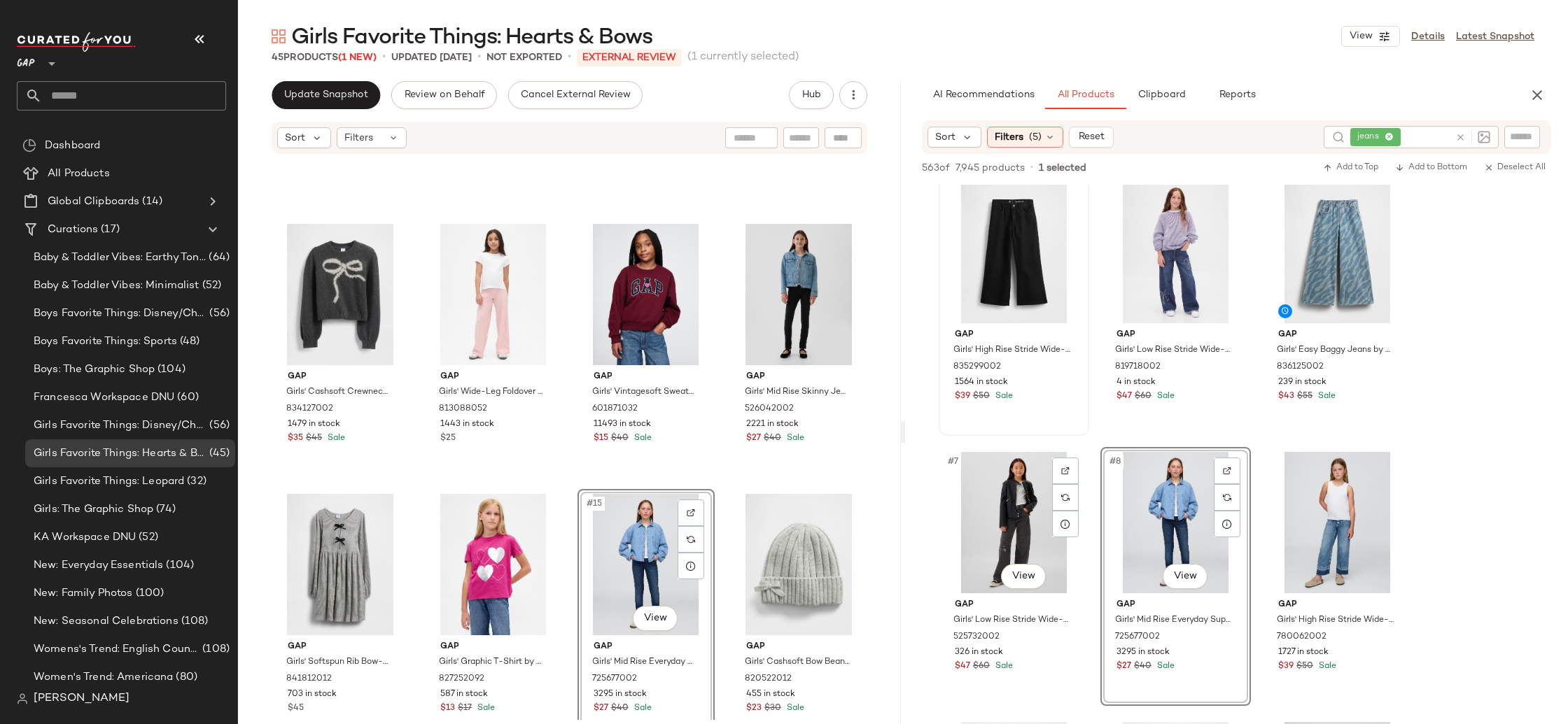
scroll to position [0, 0]
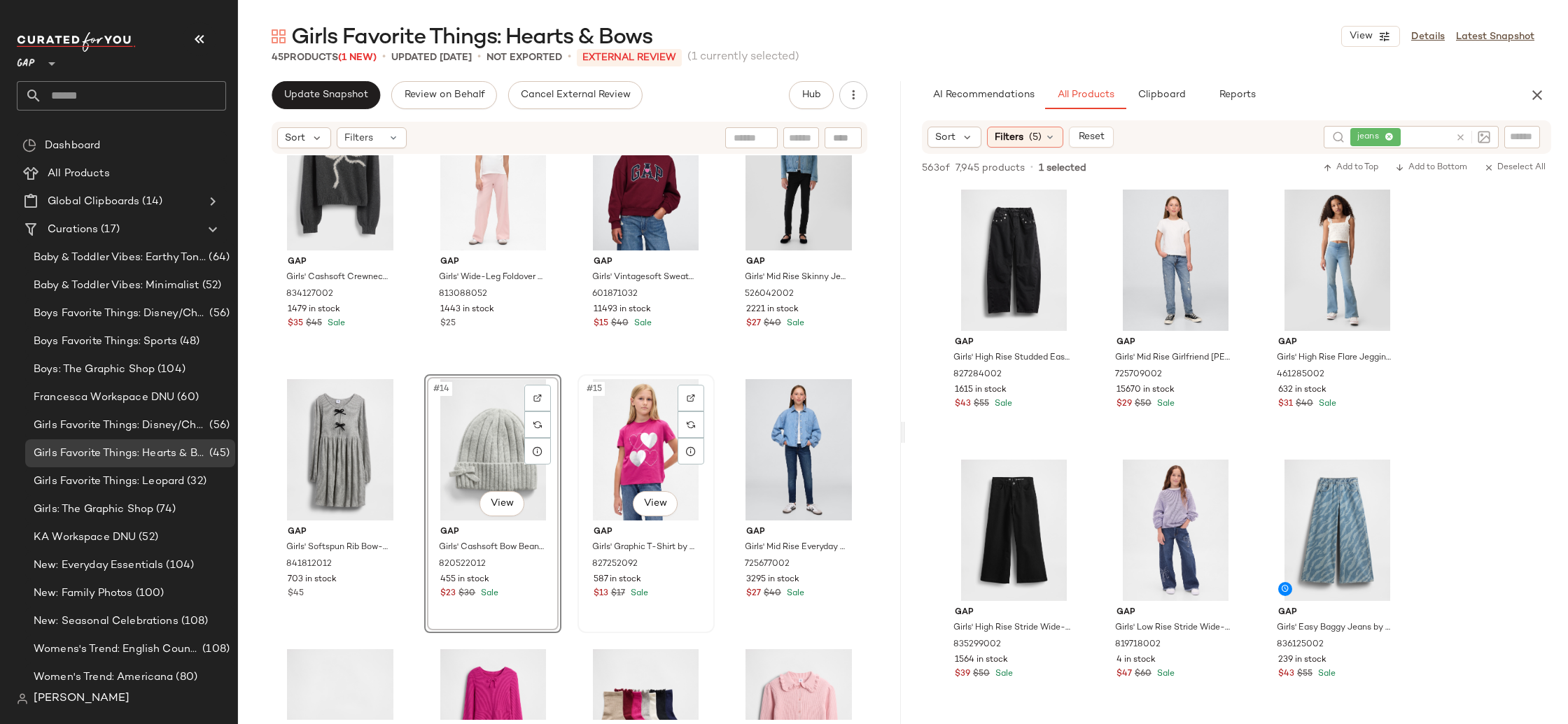
scroll to position [710, 0]
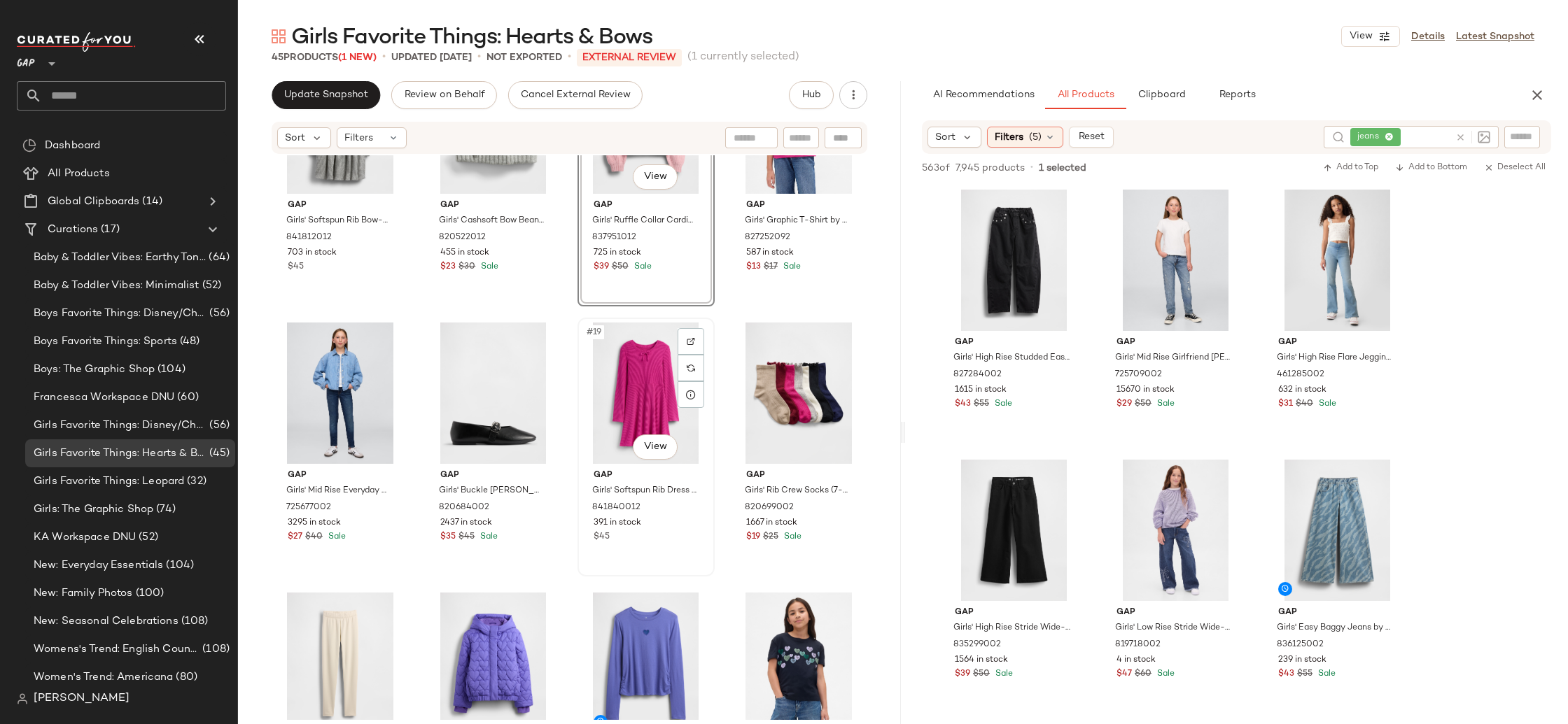
scroll to position [950, 0]
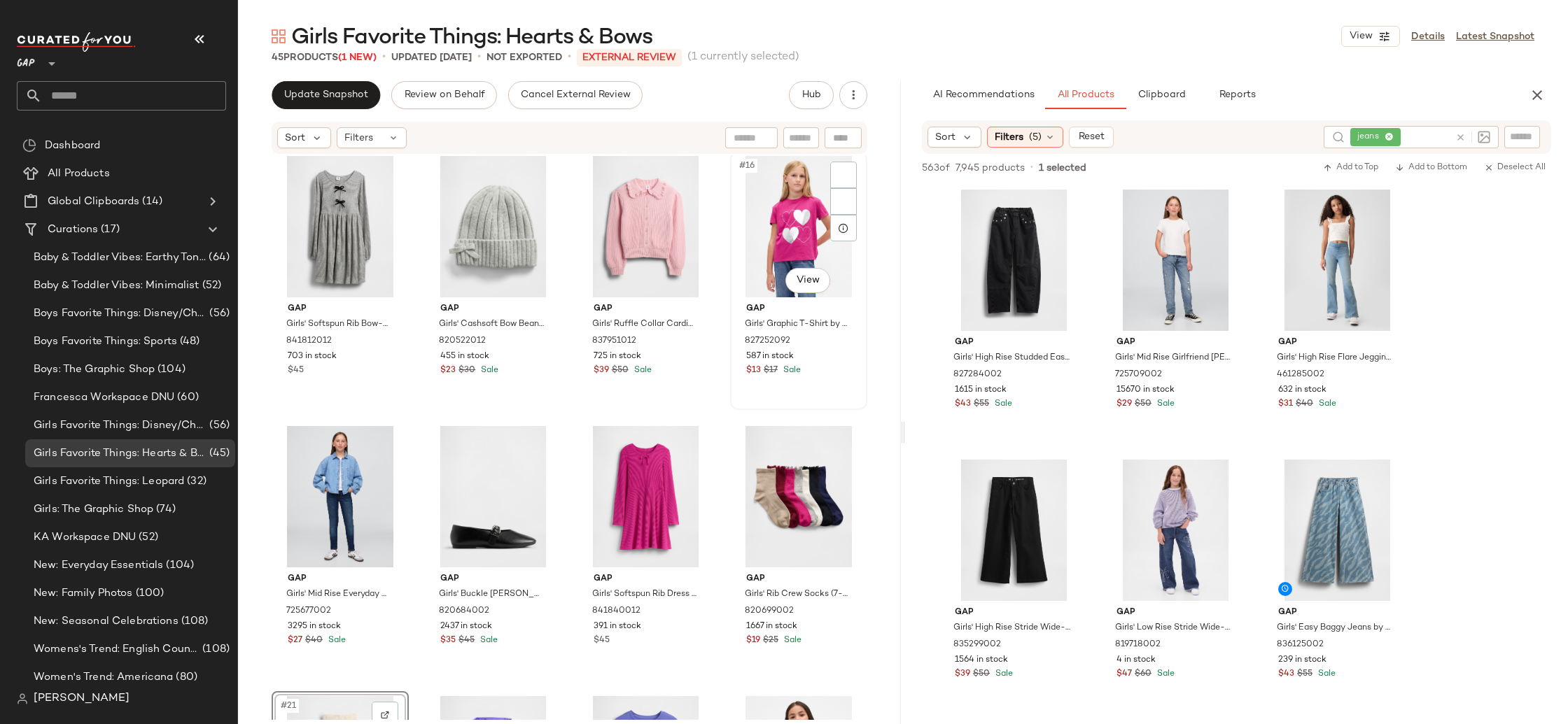
scroll to position [802, 0]
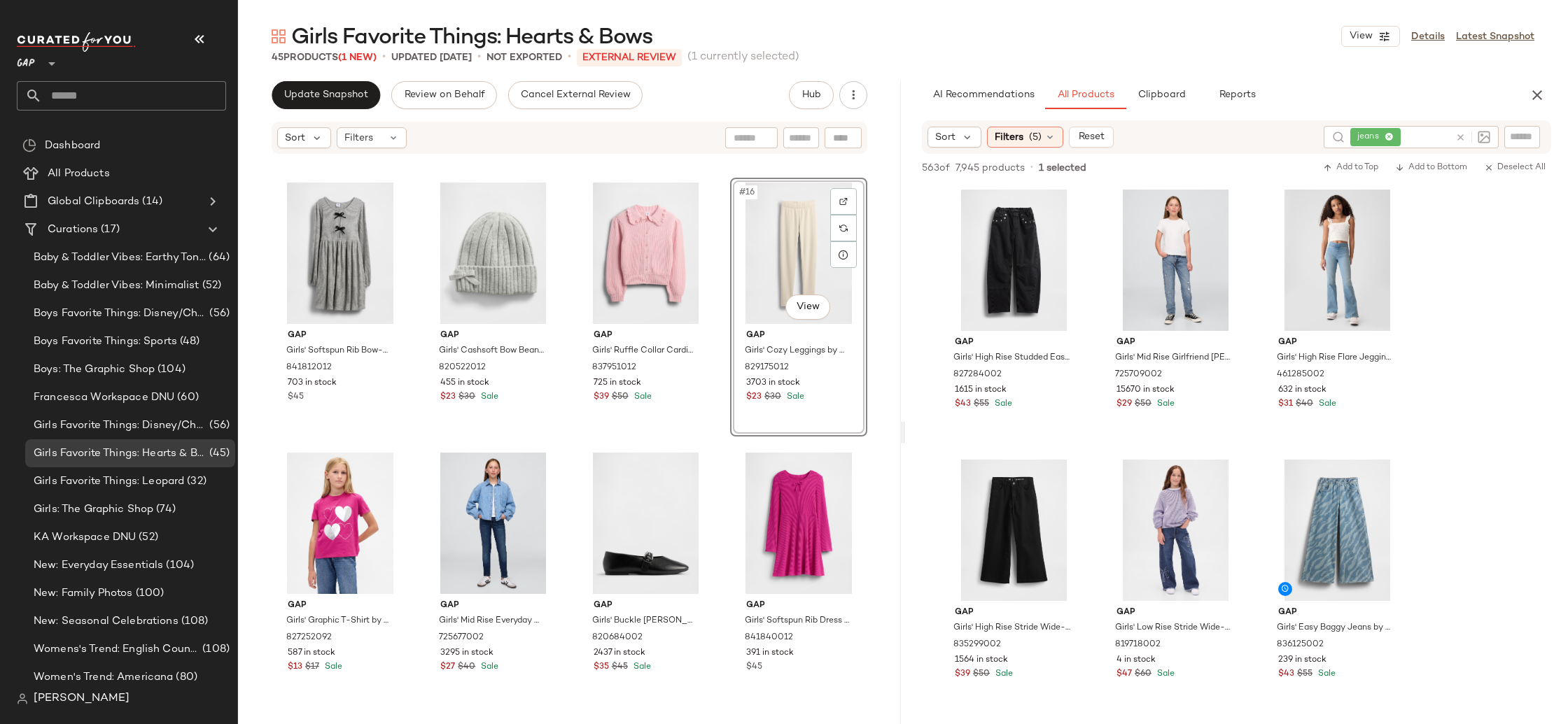
scroll to position [981, 0]
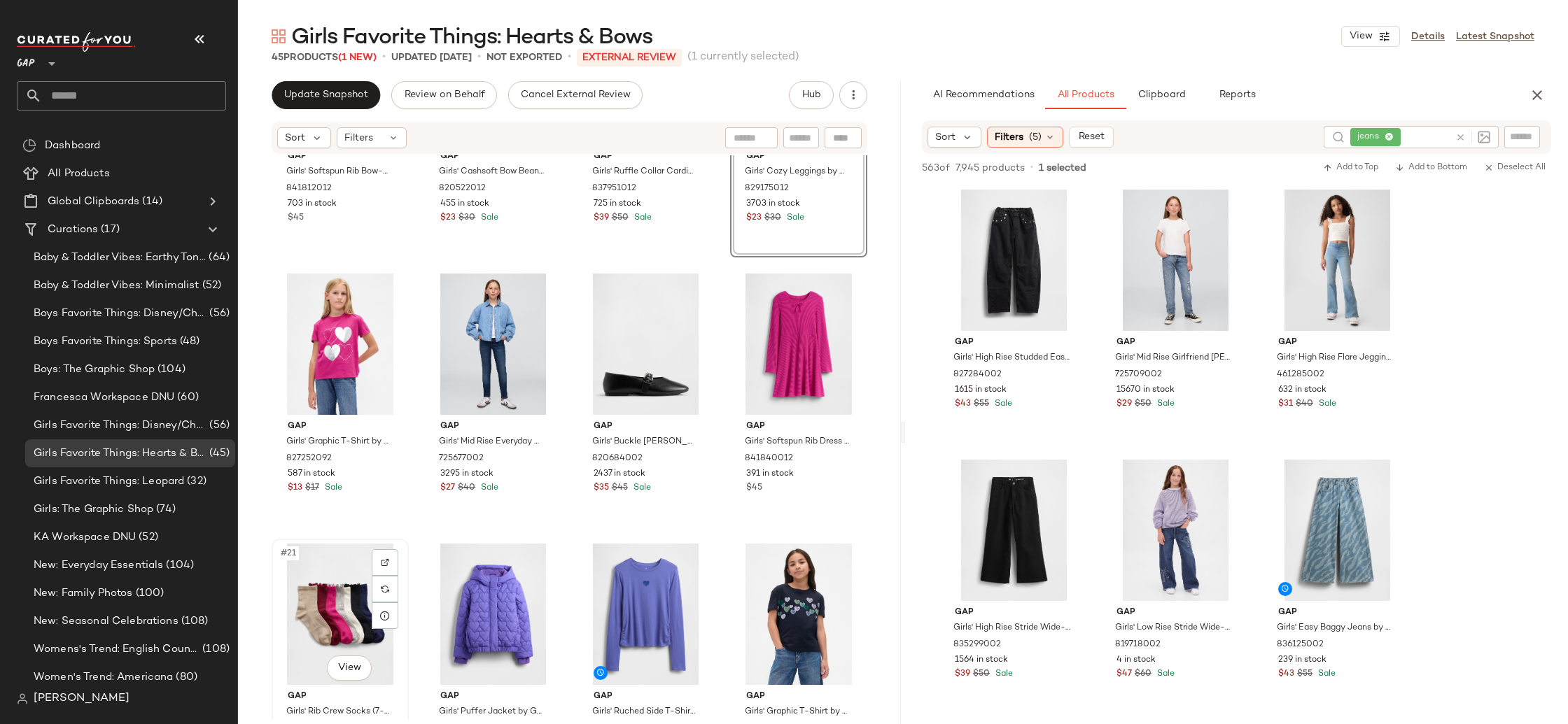
click at [309, 624] on div "#21 View" at bounding box center [340, 614] width 127 height 141
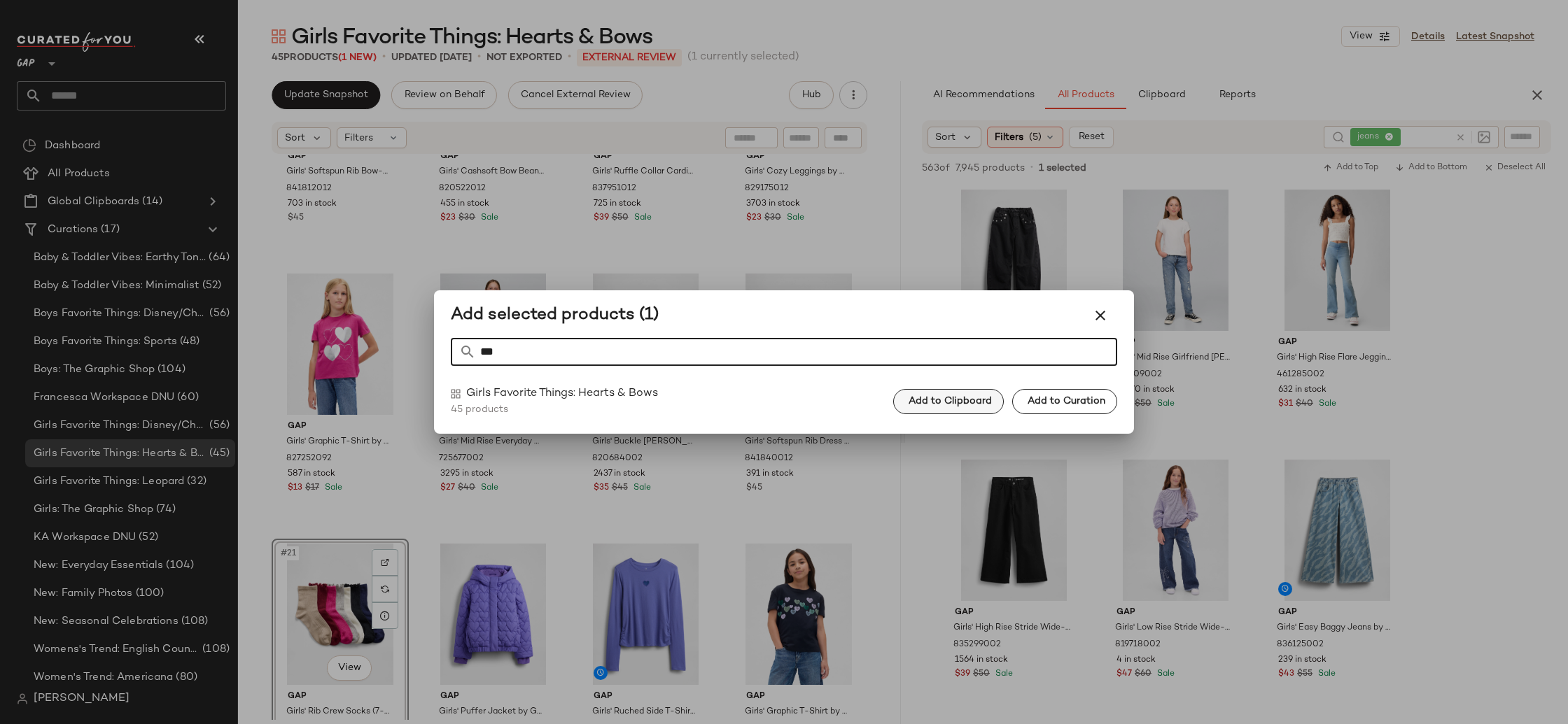
type input "***"
click at [962, 393] on button "Add to Clipboard" at bounding box center [948, 401] width 111 height 25
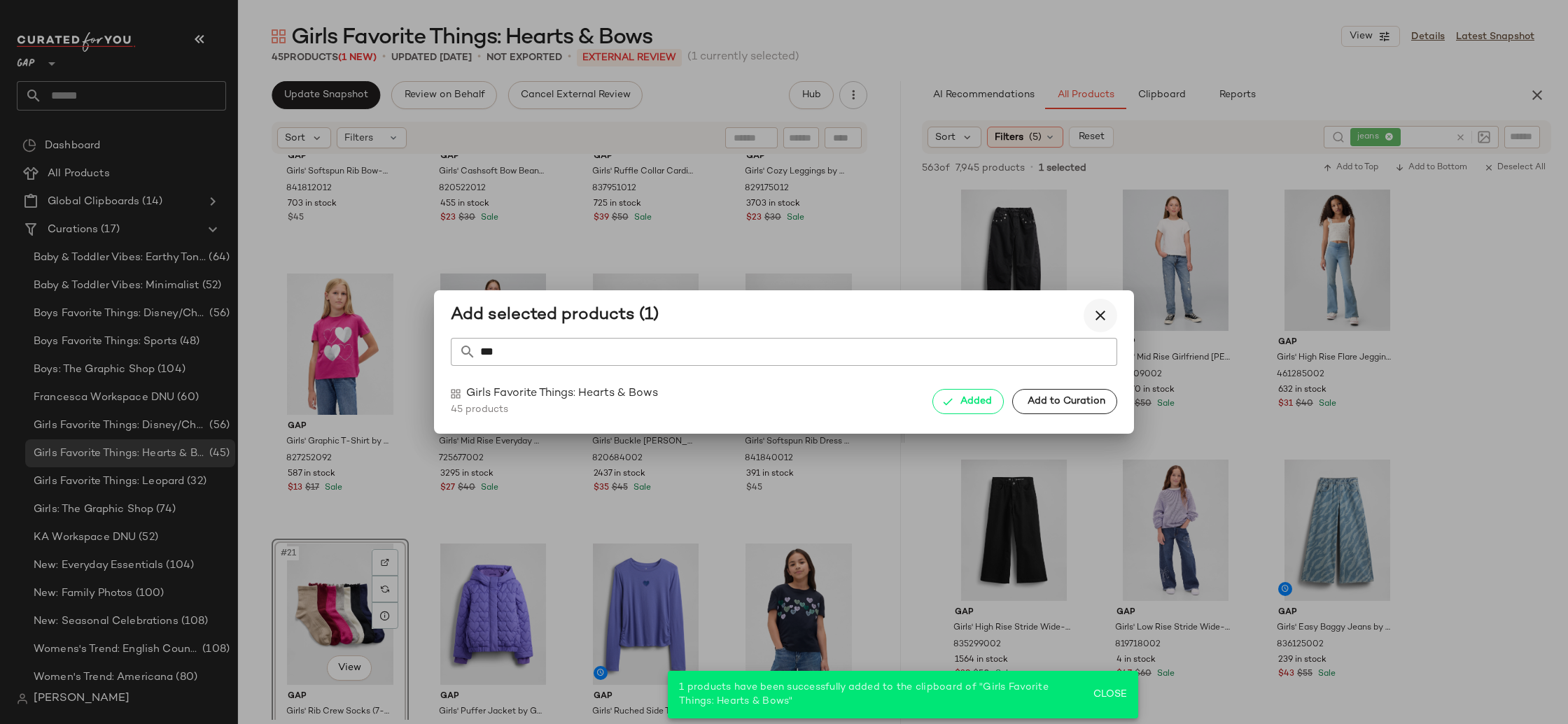
click at [1104, 313] on icon "button" at bounding box center [1100, 316] width 17 height 17
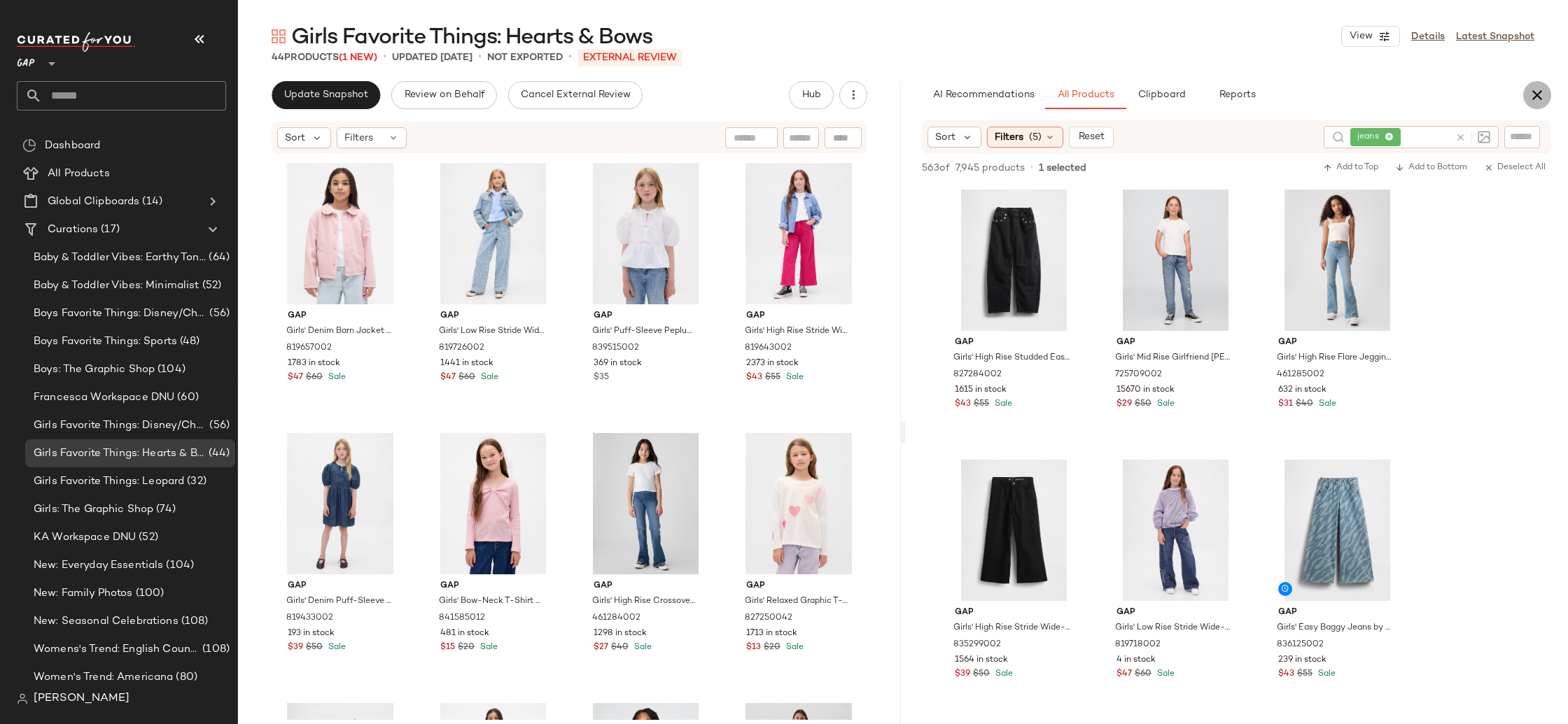
click at [1540, 97] on icon "button" at bounding box center [1537, 95] width 17 height 17
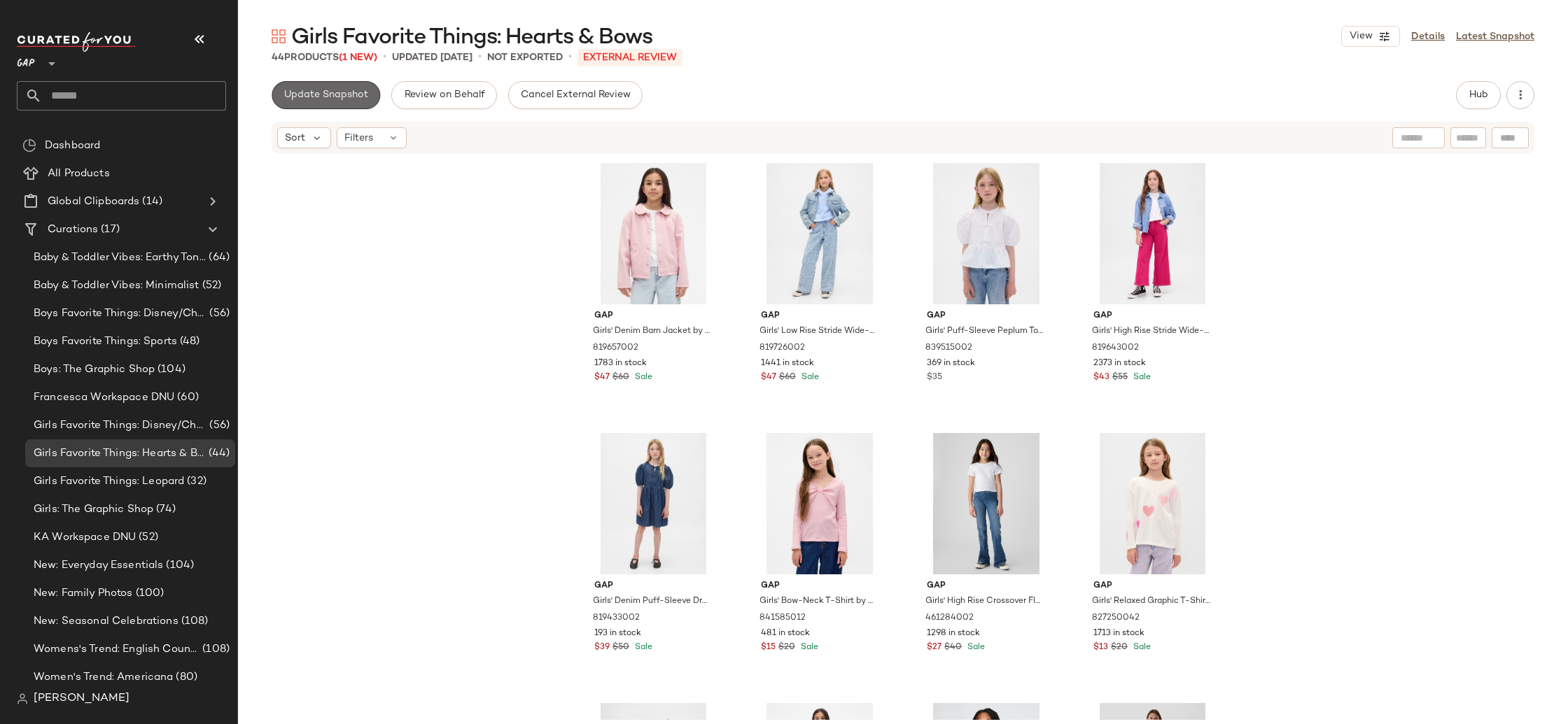
click at [334, 94] on span "Update Snapshot" at bounding box center [326, 95] width 85 height 11
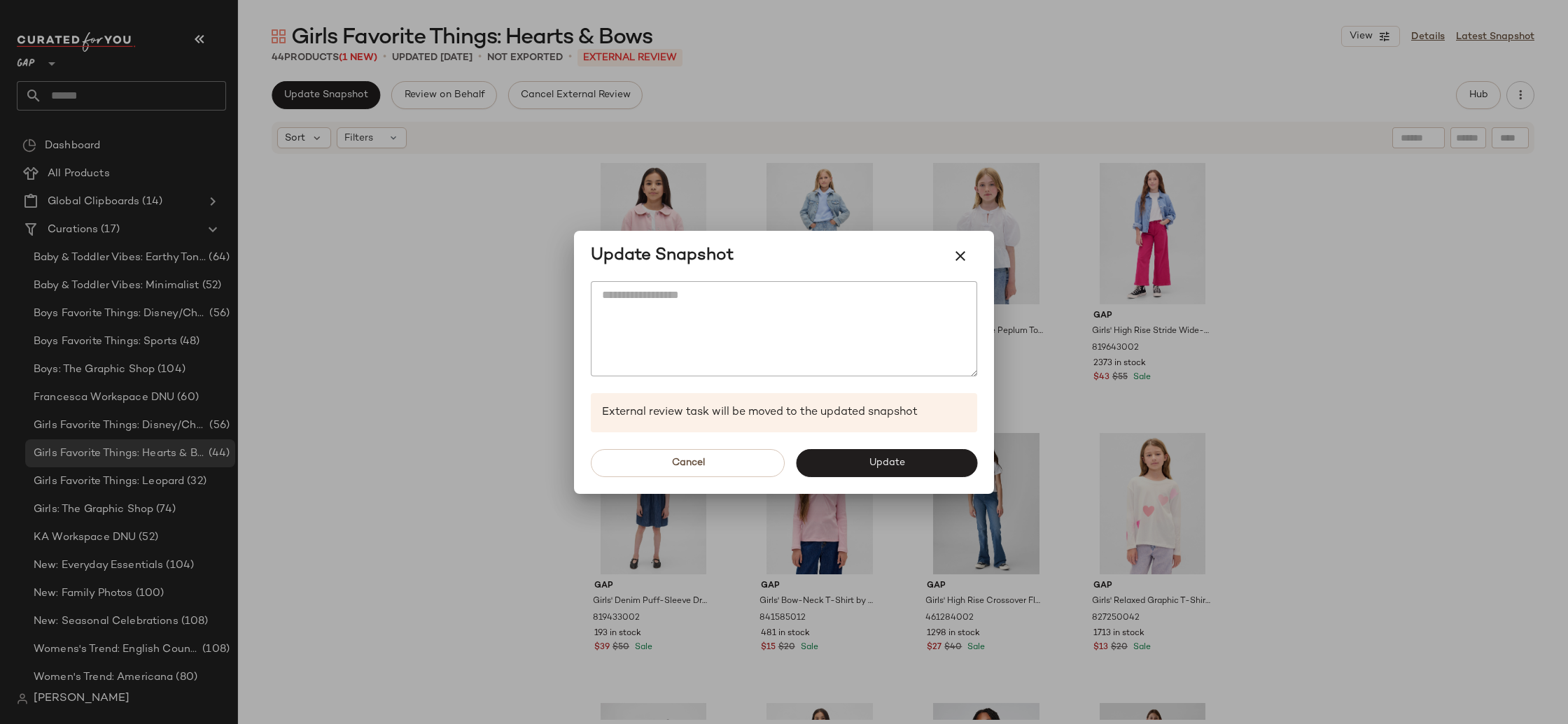
click at [895, 471] on button "Update" at bounding box center [886, 464] width 182 height 28
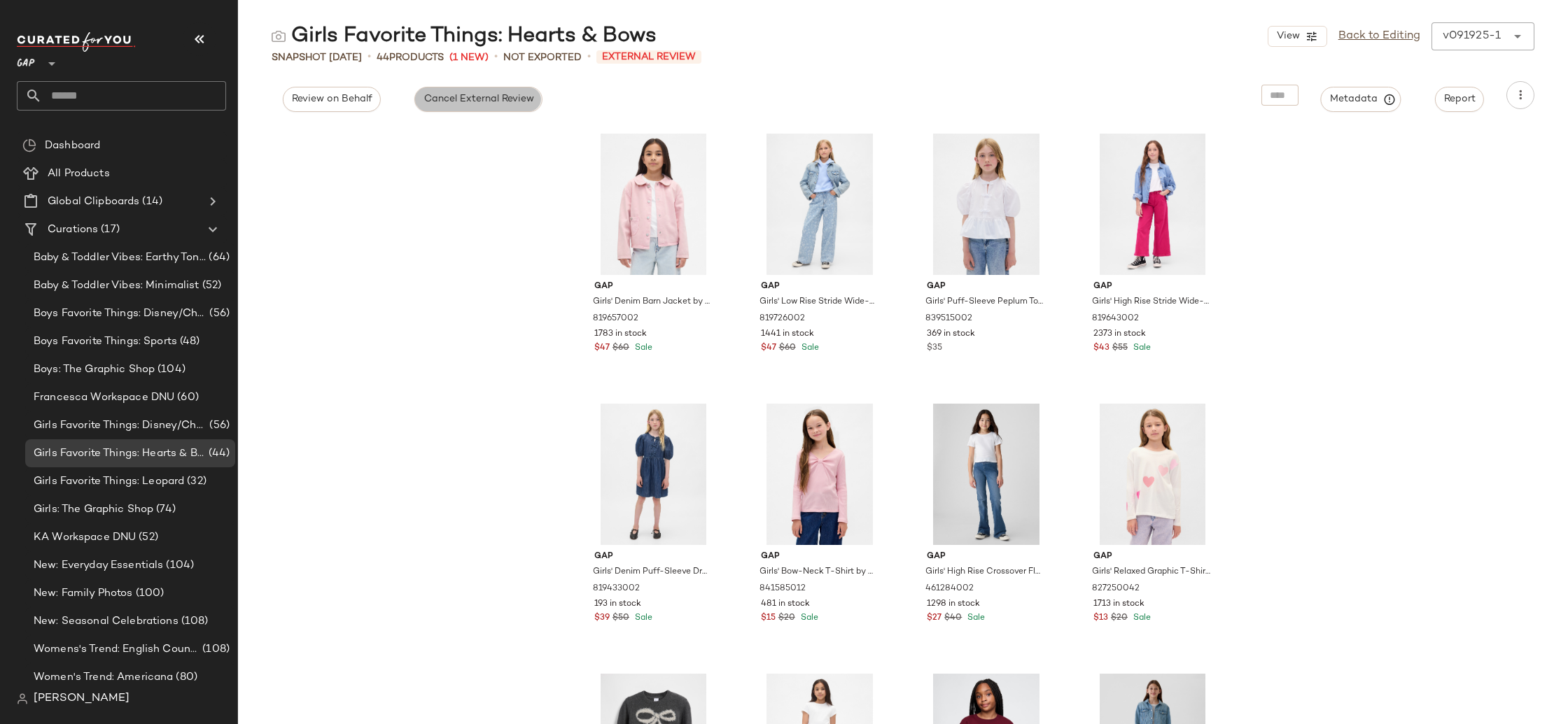
click at [521, 101] on span "Cancel External Review" at bounding box center [478, 99] width 111 height 11
click at [355, 114] on div "Girls Favorite Things: Hearts & Bows View Back to Editing v091925-1 ****** Snap…" at bounding box center [902, 373] width 1330 height 702
click at [356, 101] on span "Send for Review" at bounding box center [330, 99] width 76 height 11
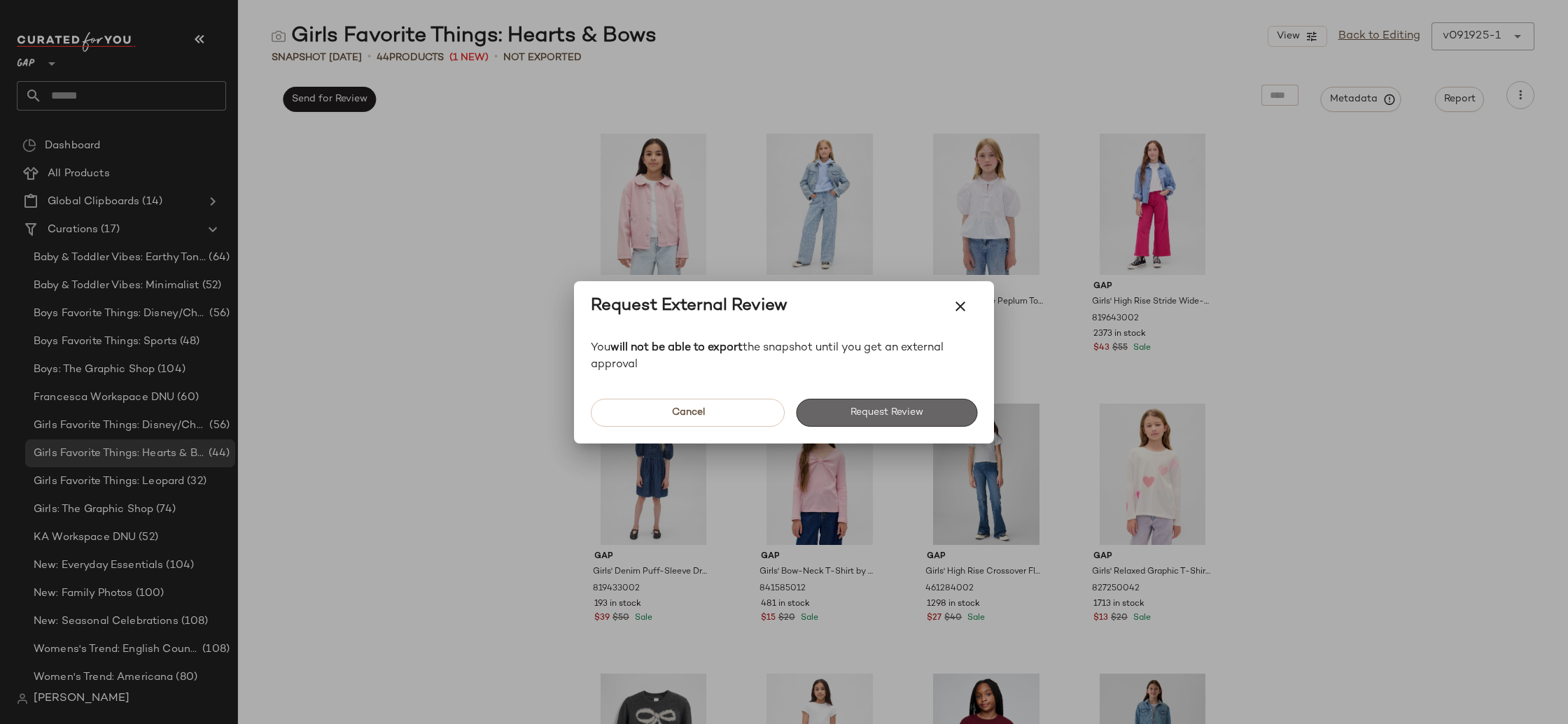
click at [868, 415] on span "Request Review" at bounding box center [886, 413] width 73 height 11
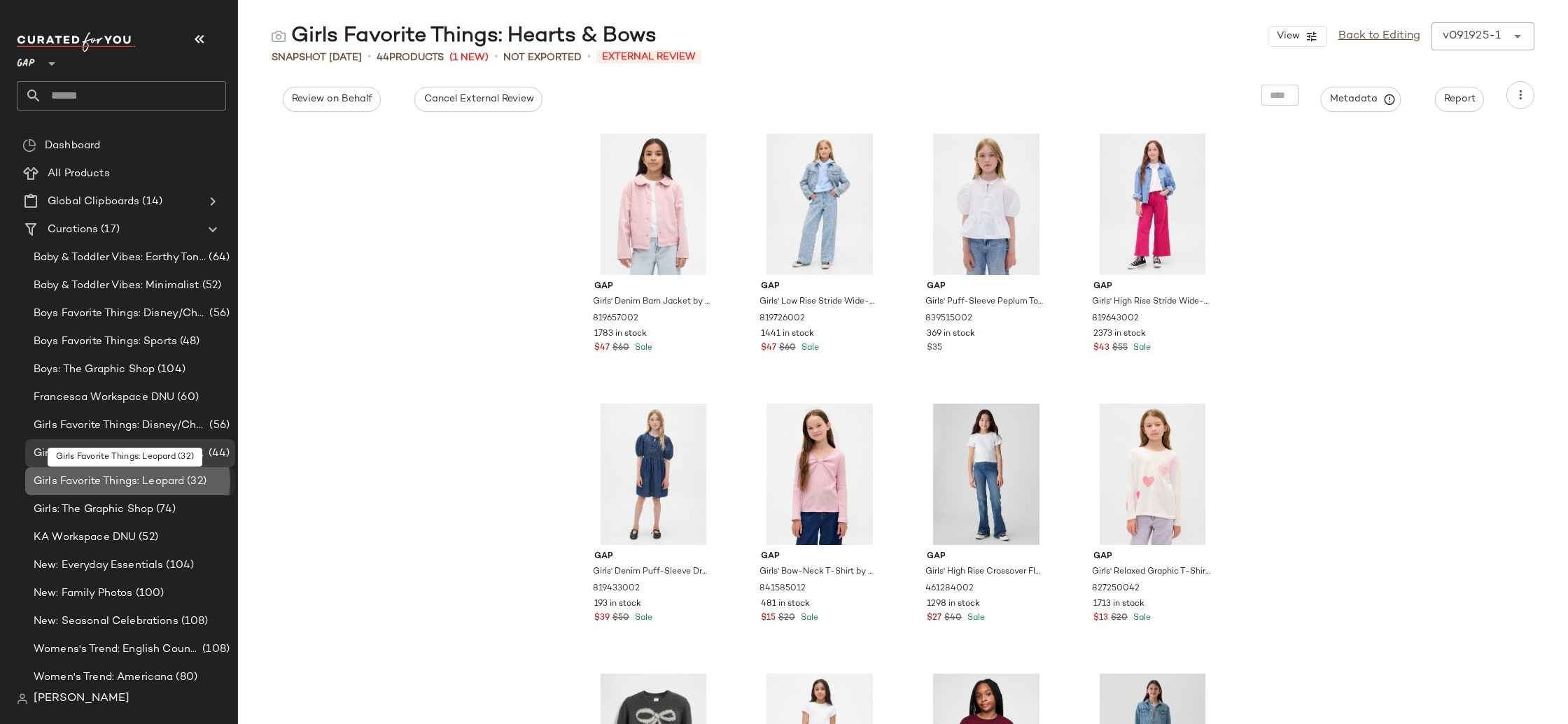
drag, startPoint x: 207, startPoint y: 482, endPoint x: 214, endPoint y: 477, distance: 8.6
click at [207, 482] on span "(32)" at bounding box center [195, 482] width 23 height 16
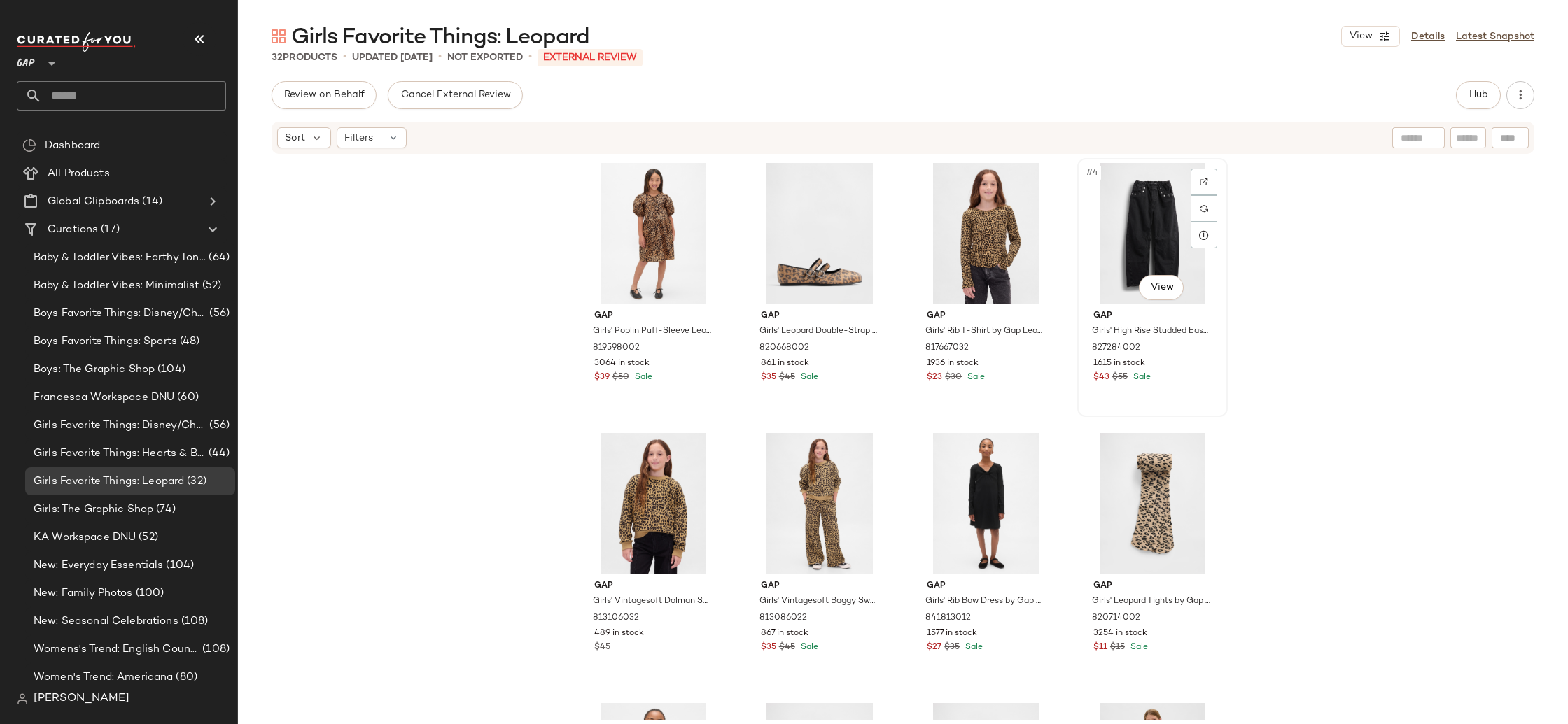
click at [1122, 228] on div "#4 View" at bounding box center [1152, 233] width 140 height 141
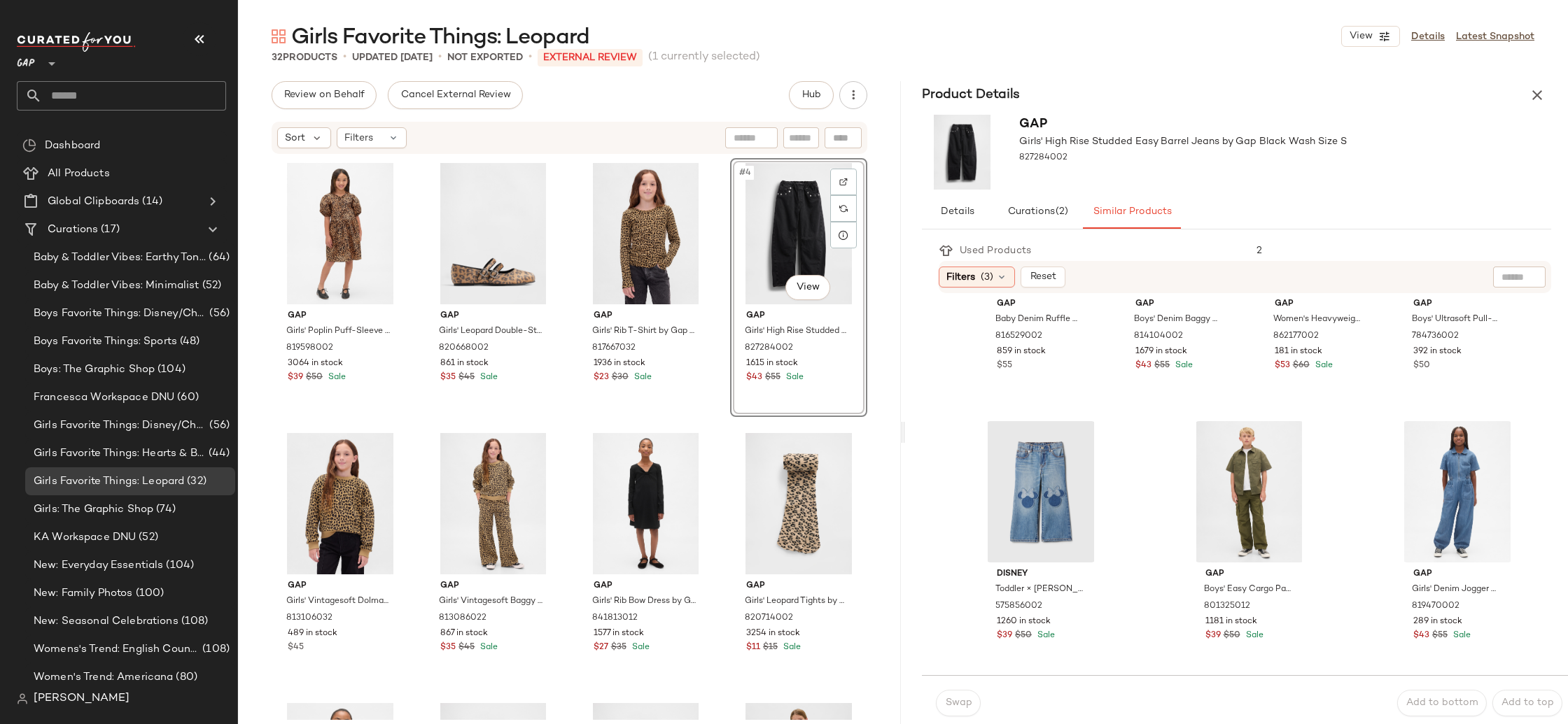
click at [881, 433] on div "Gap Girls' Poplin Puff-Sleeve Leopard Dress by Gap Leopard Print Size S (6/7) 8…" at bounding box center [569, 437] width 662 height 565
click at [1538, 101] on icon "button" at bounding box center [1537, 95] width 17 height 17
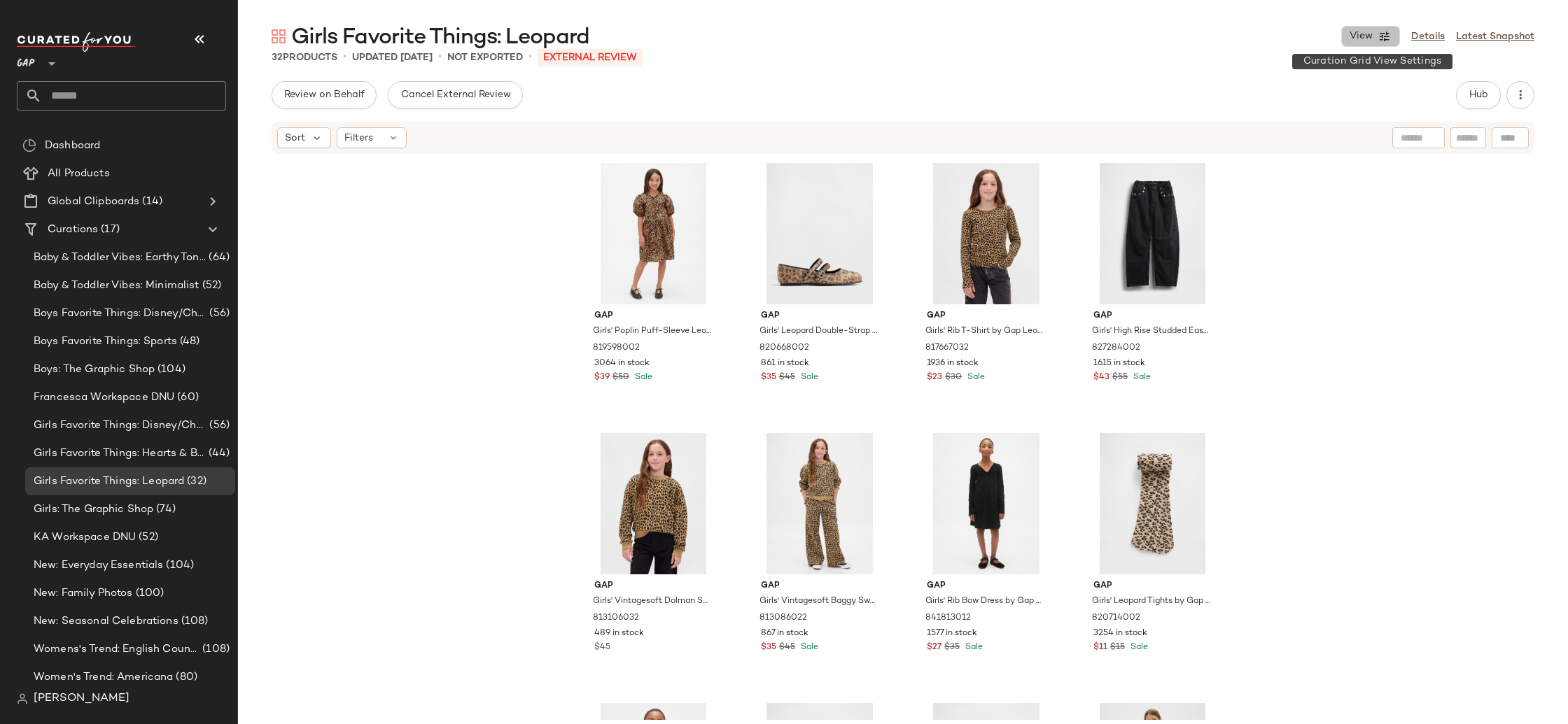
click at [1385, 42] on icon "button" at bounding box center [1384, 37] width 12 height 12
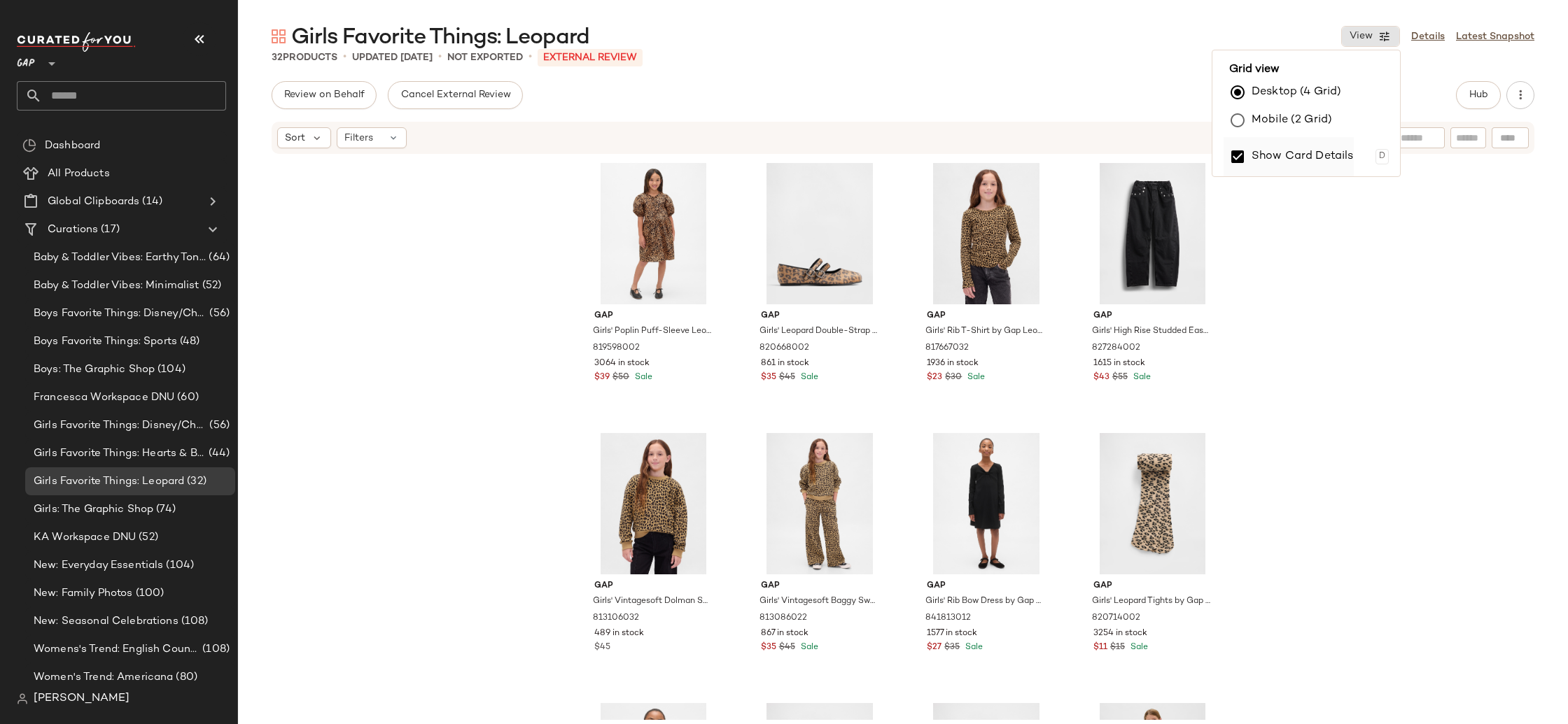
click at [1326, 158] on label "Show Card Details" at bounding box center [1302, 157] width 102 height 39
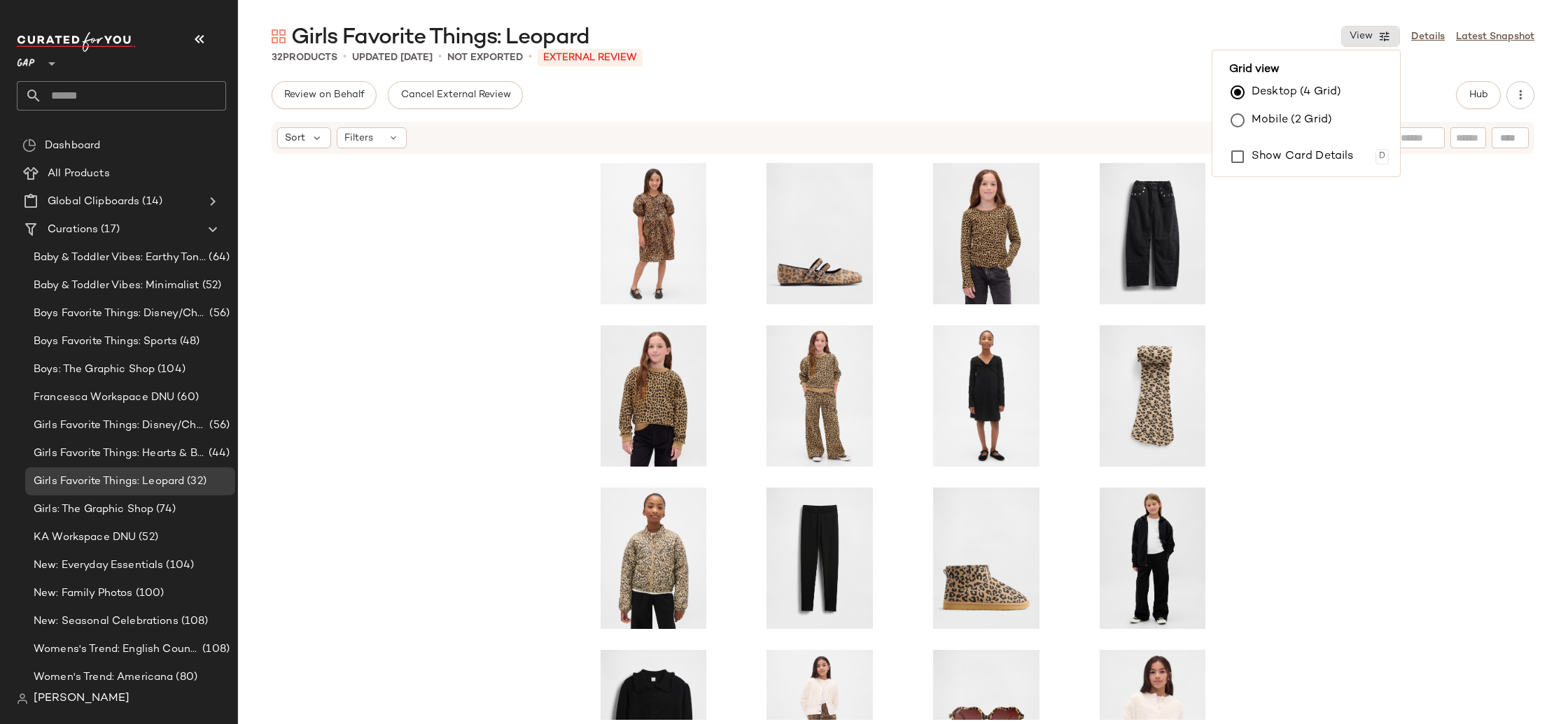
click at [1406, 267] on div at bounding box center [902, 437] width 1330 height 565
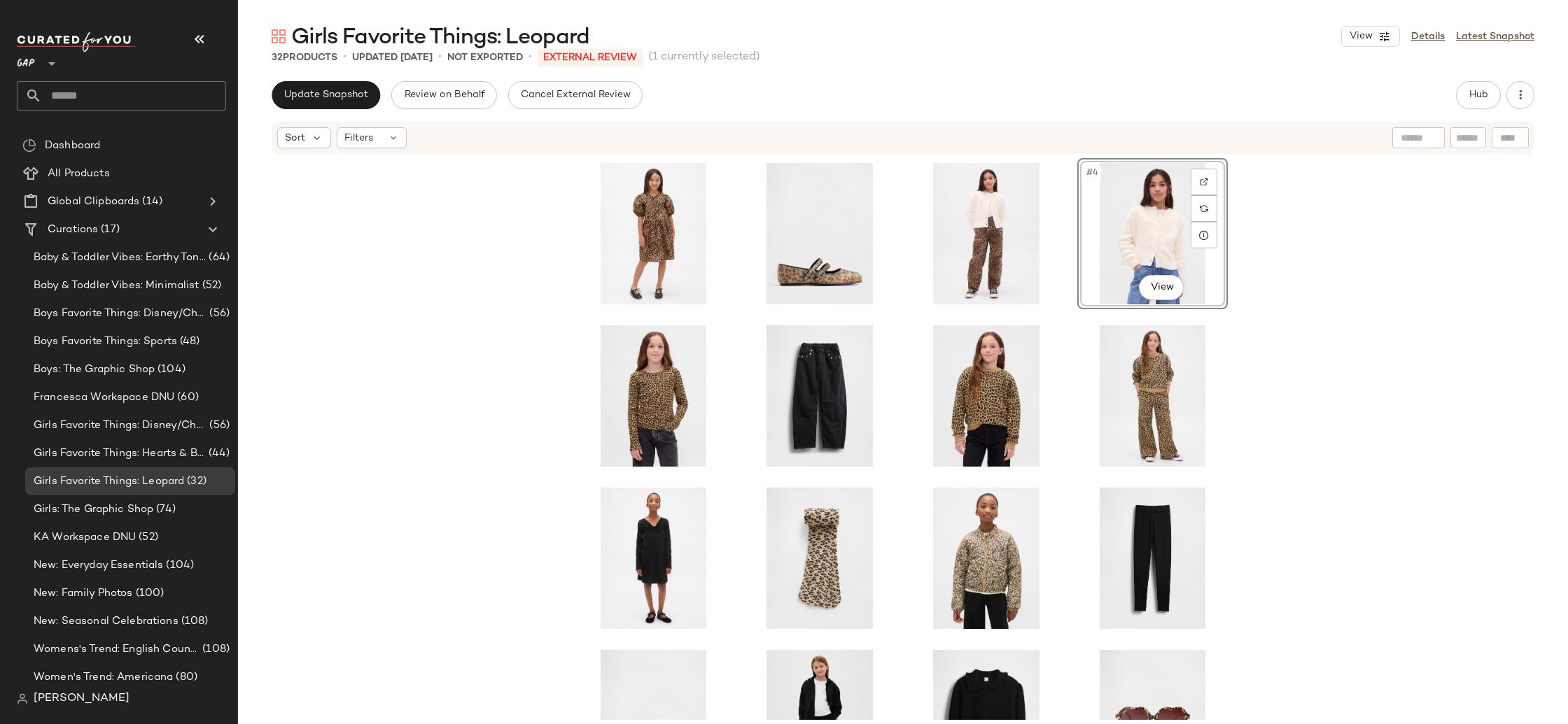
click at [1328, 471] on div "#4 View" at bounding box center [902, 437] width 1330 height 565
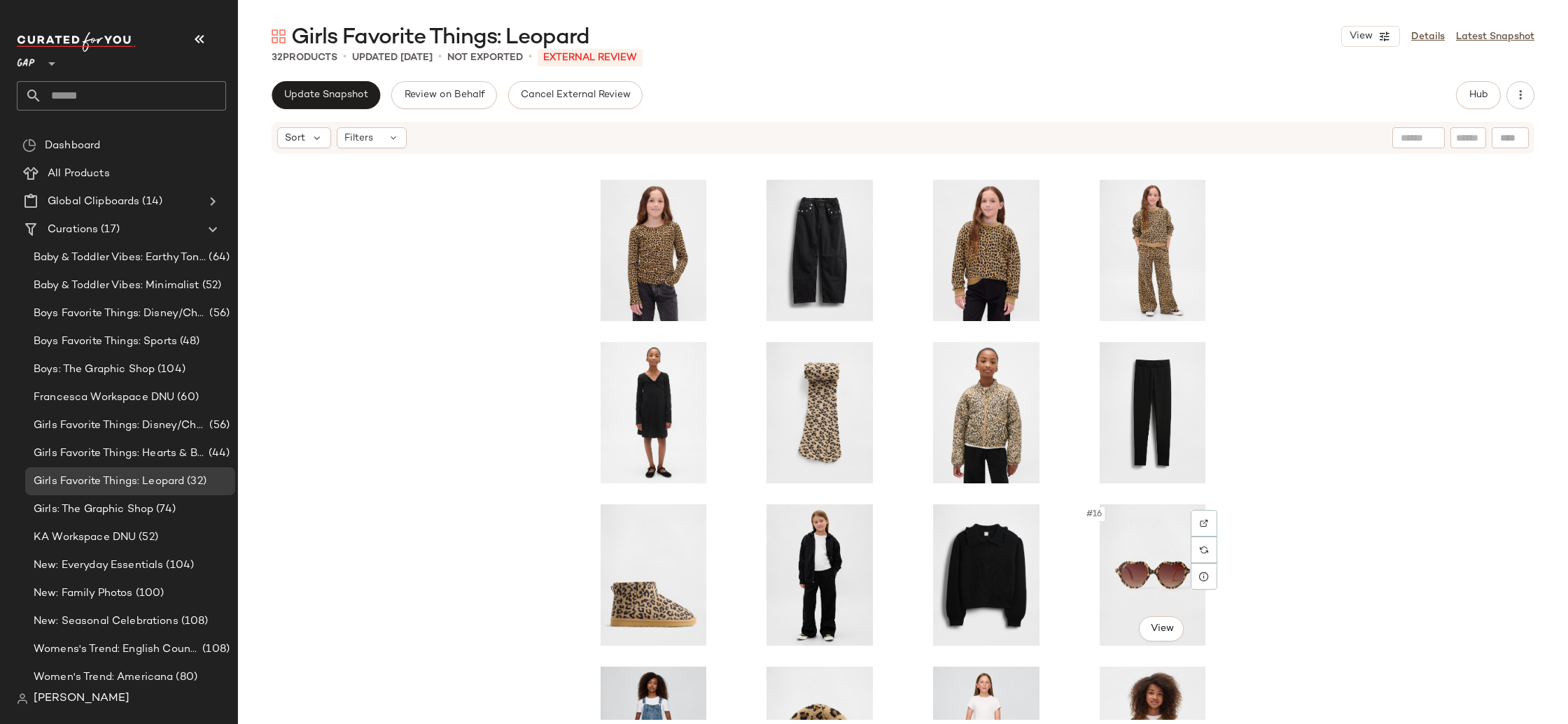
scroll to position [138, 0]
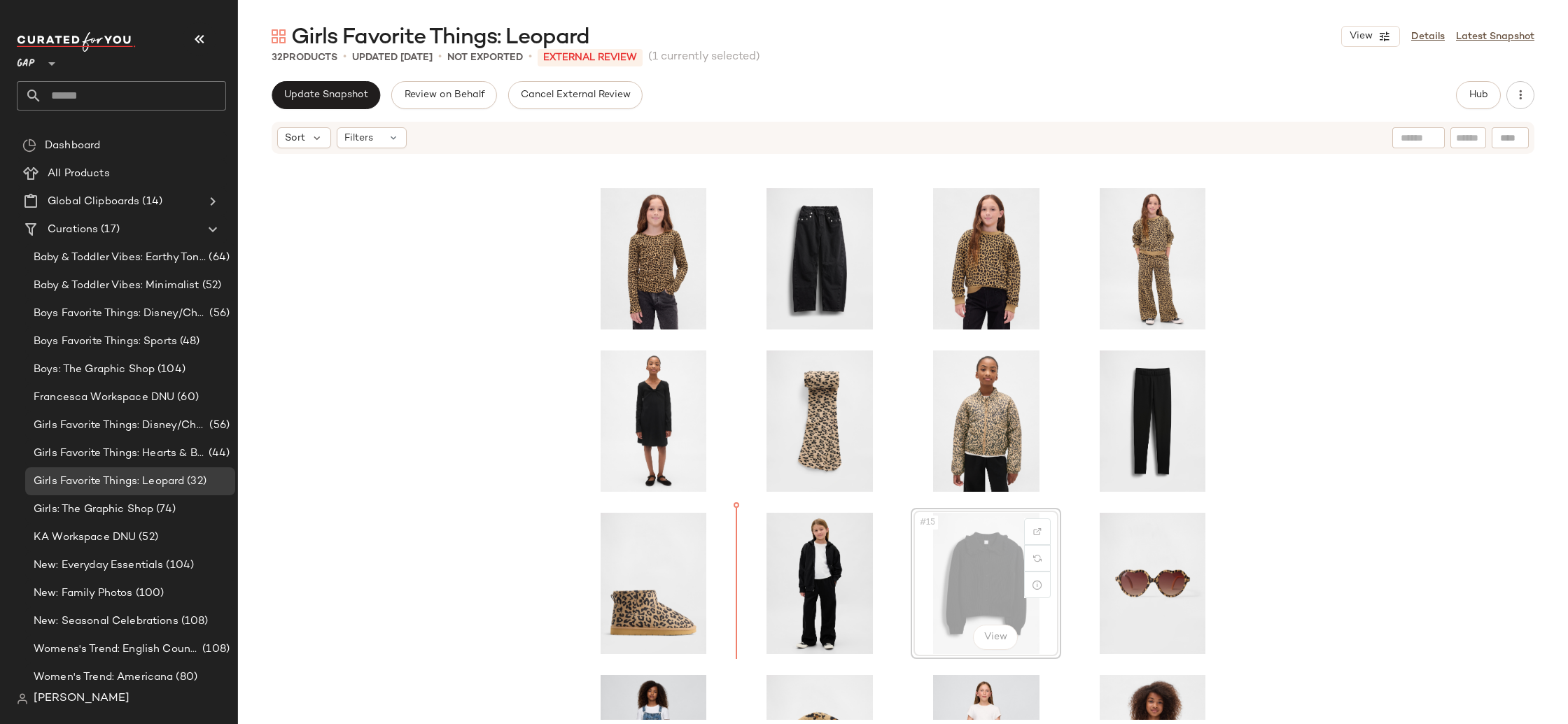
scroll to position [150, 0]
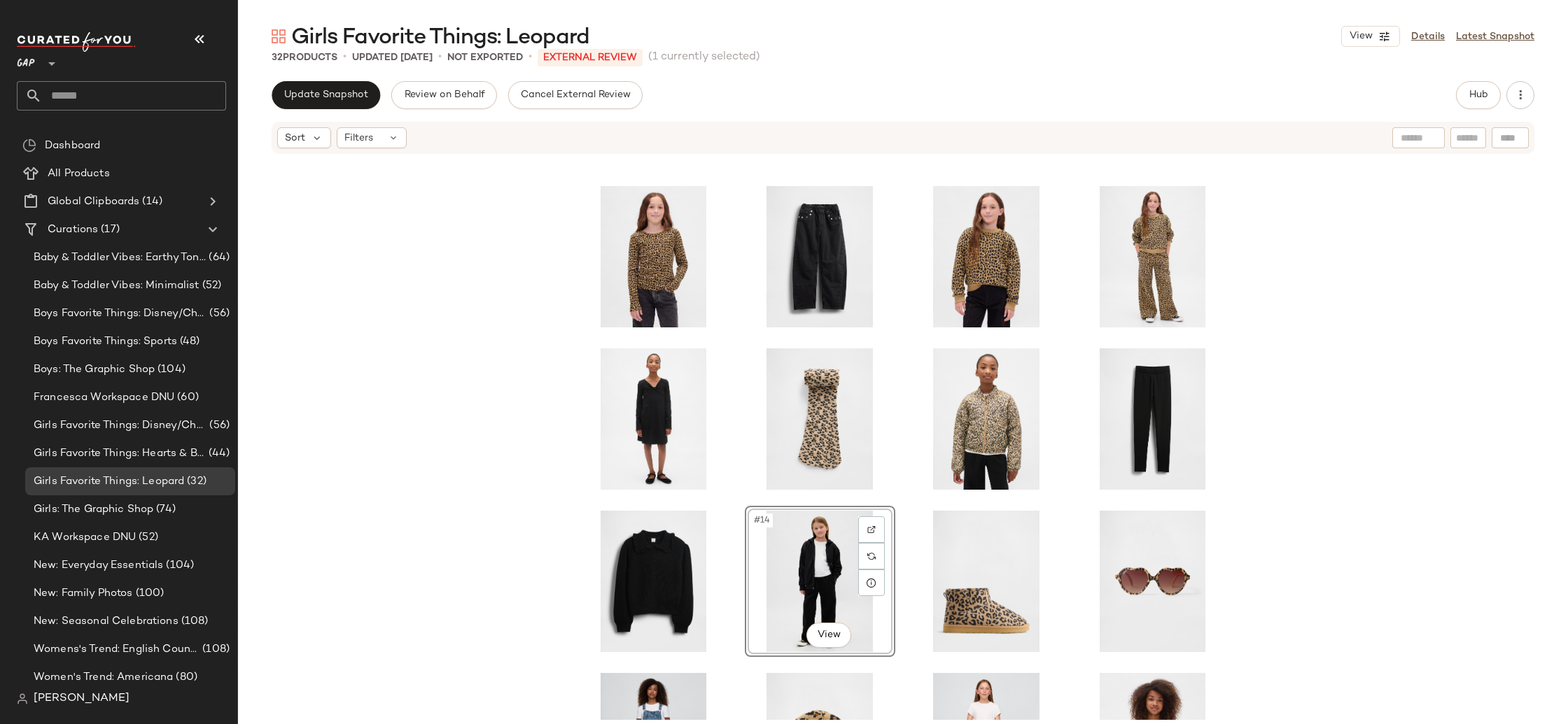
click at [1331, 567] on div "#14 View" at bounding box center [902, 437] width 1330 height 565
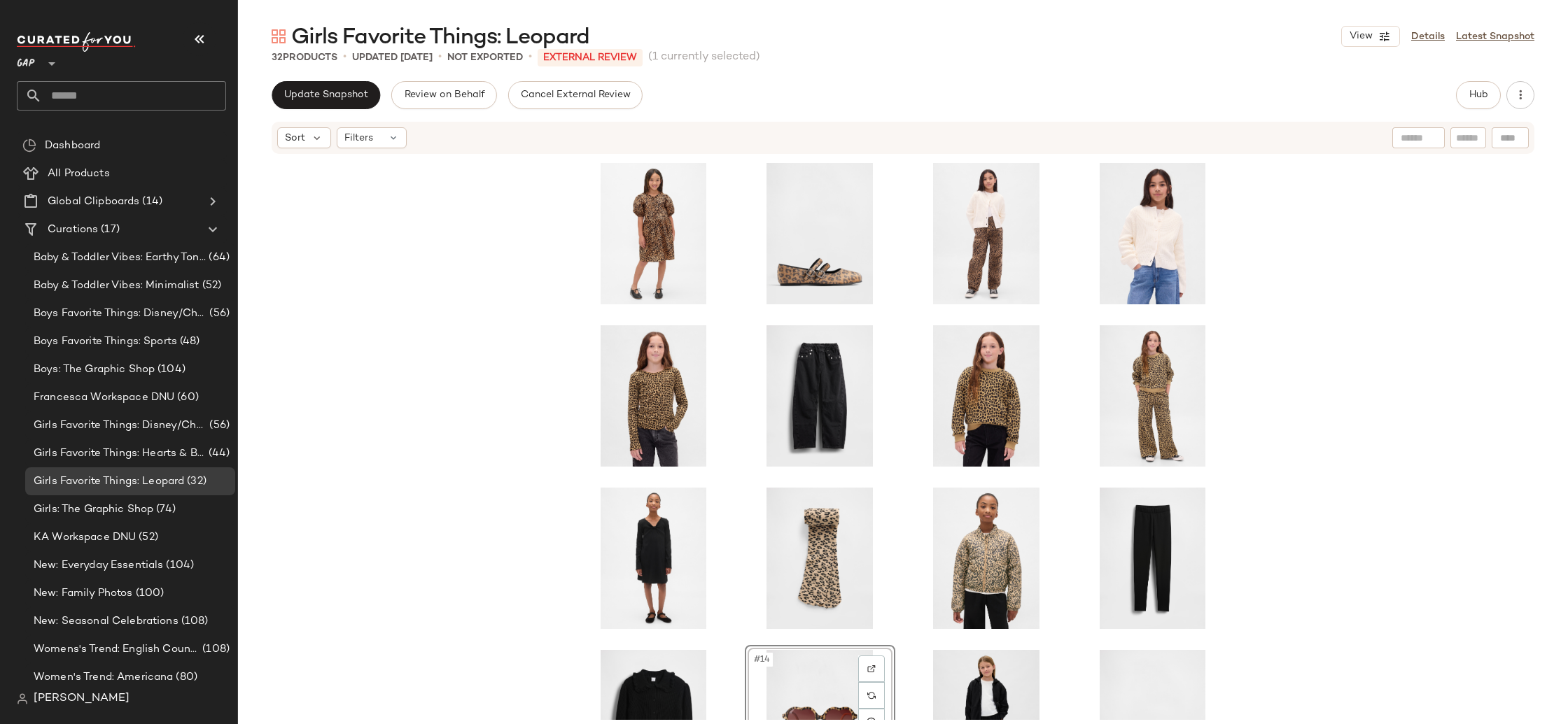
click at [1449, 482] on div "#14 View" at bounding box center [902, 437] width 1330 height 565
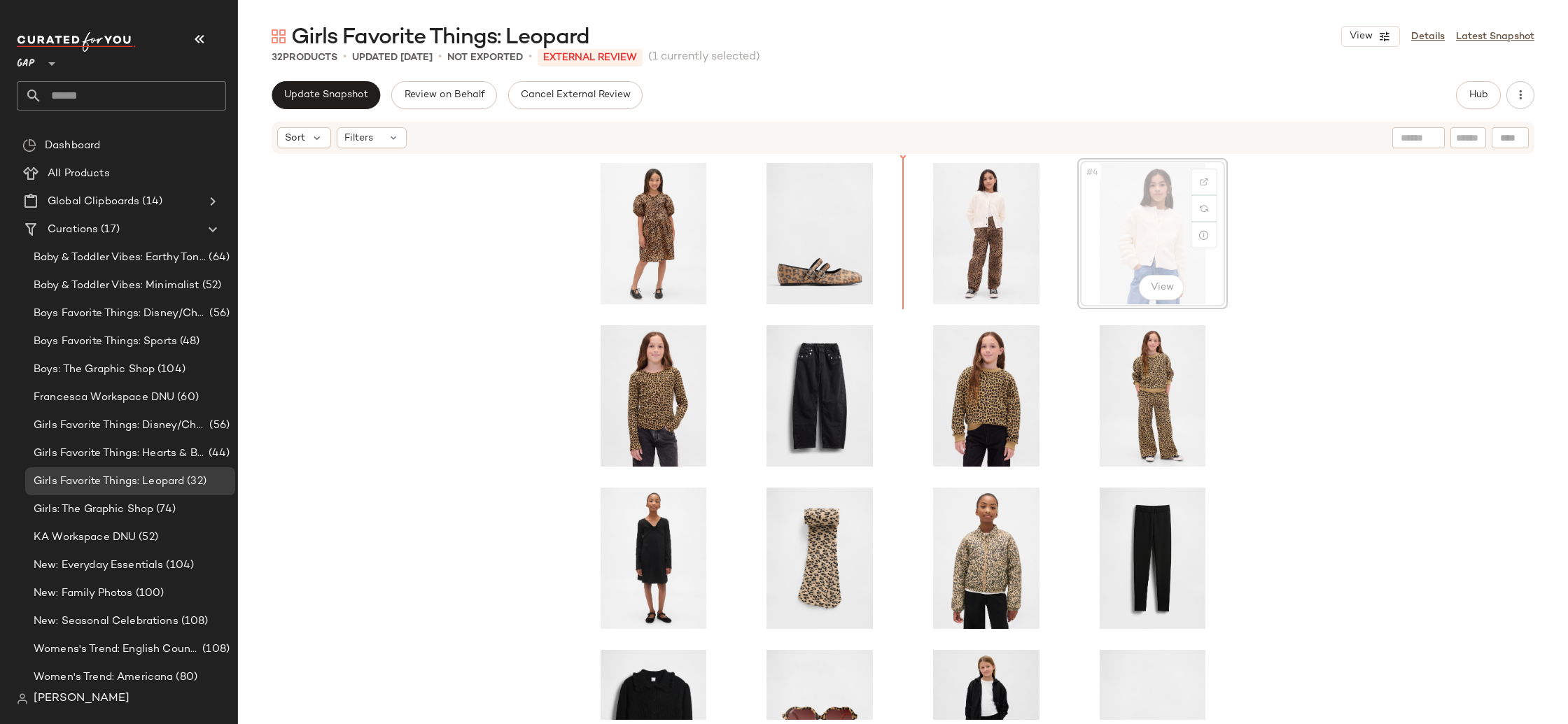
drag, startPoint x: 1143, startPoint y: 240, endPoint x: 1124, endPoint y: 244, distance: 19.4
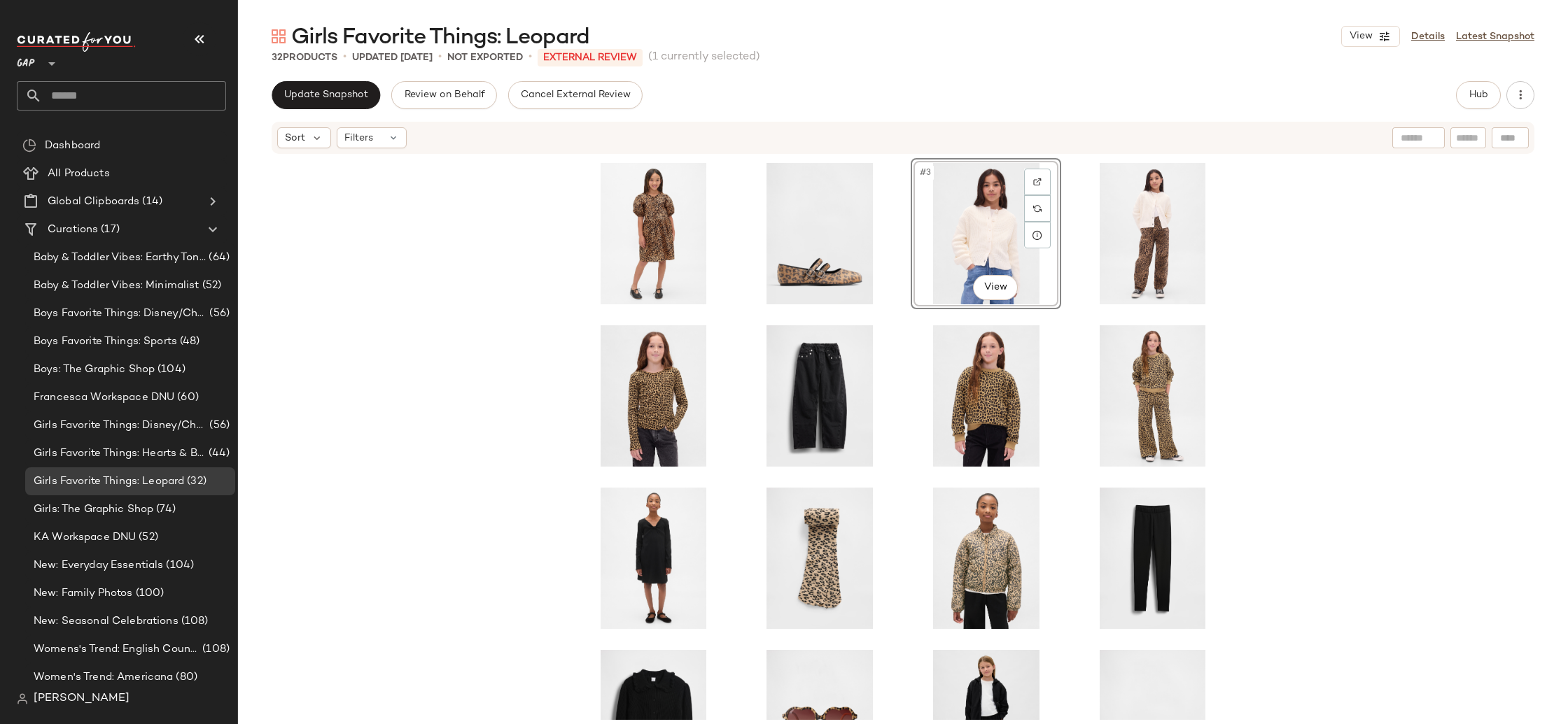
click at [1343, 261] on div "#3 View" at bounding box center [902, 437] width 1330 height 565
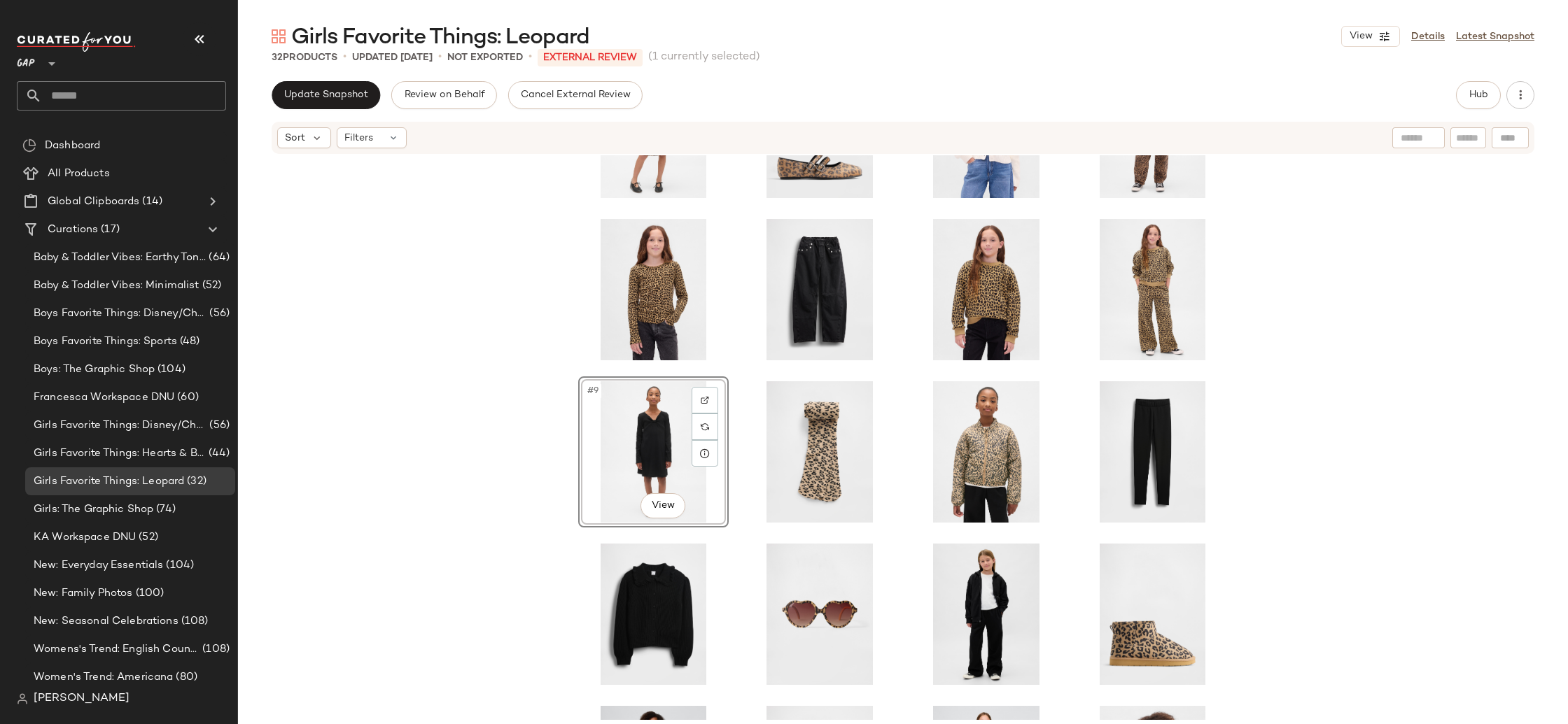
scroll to position [118, 0]
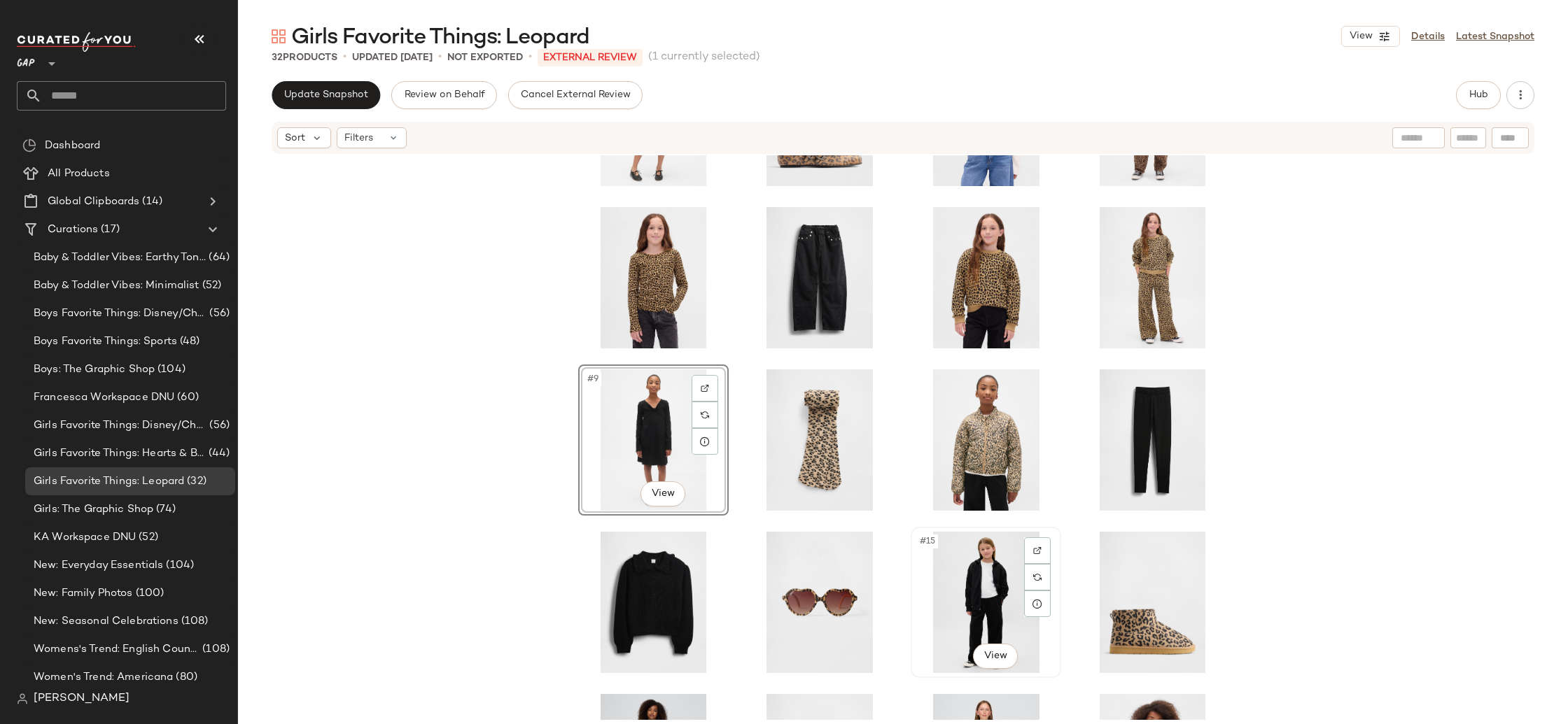
drag, startPoint x: 790, startPoint y: 548, endPoint x: 1039, endPoint y: 657, distance: 271.8
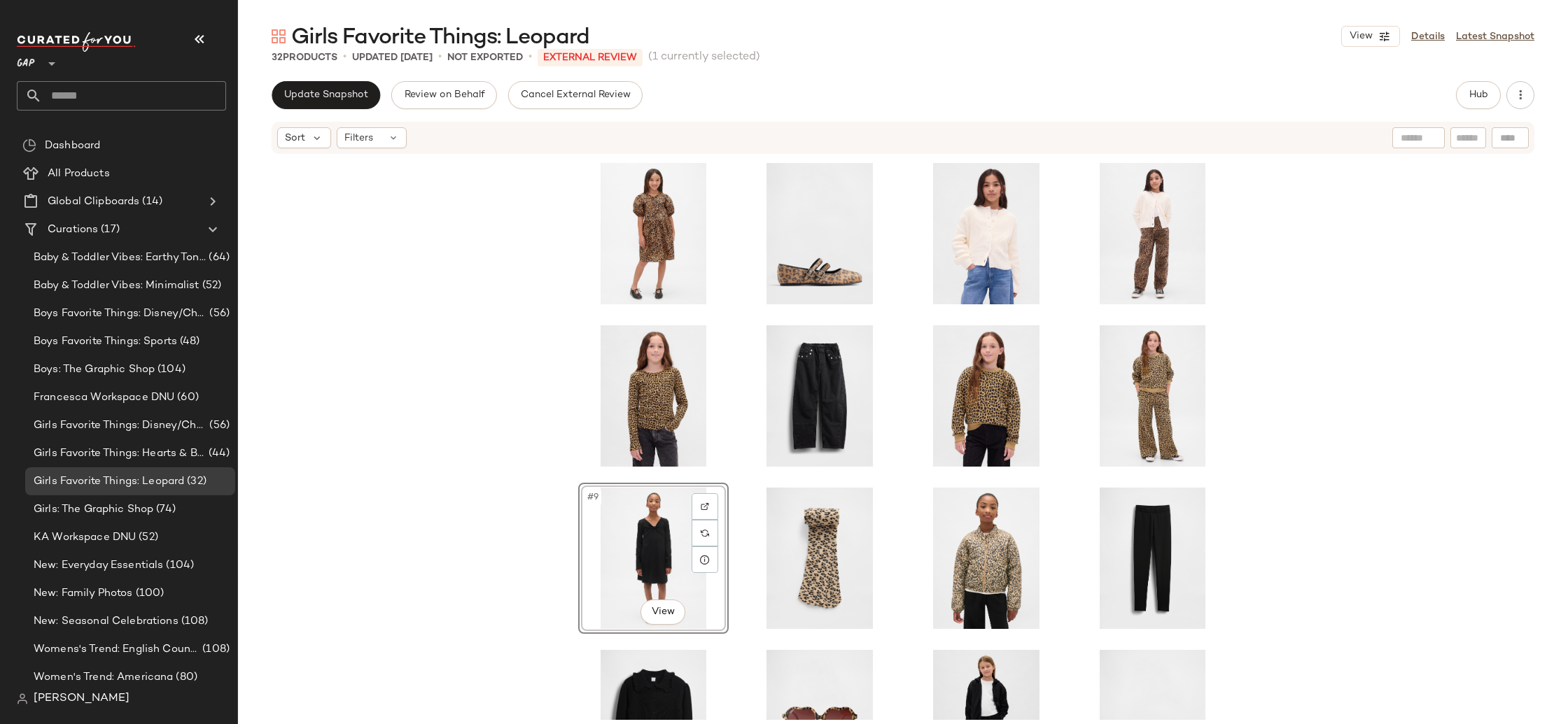
click at [454, 210] on div "#9 View" at bounding box center [902, 437] width 1330 height 565
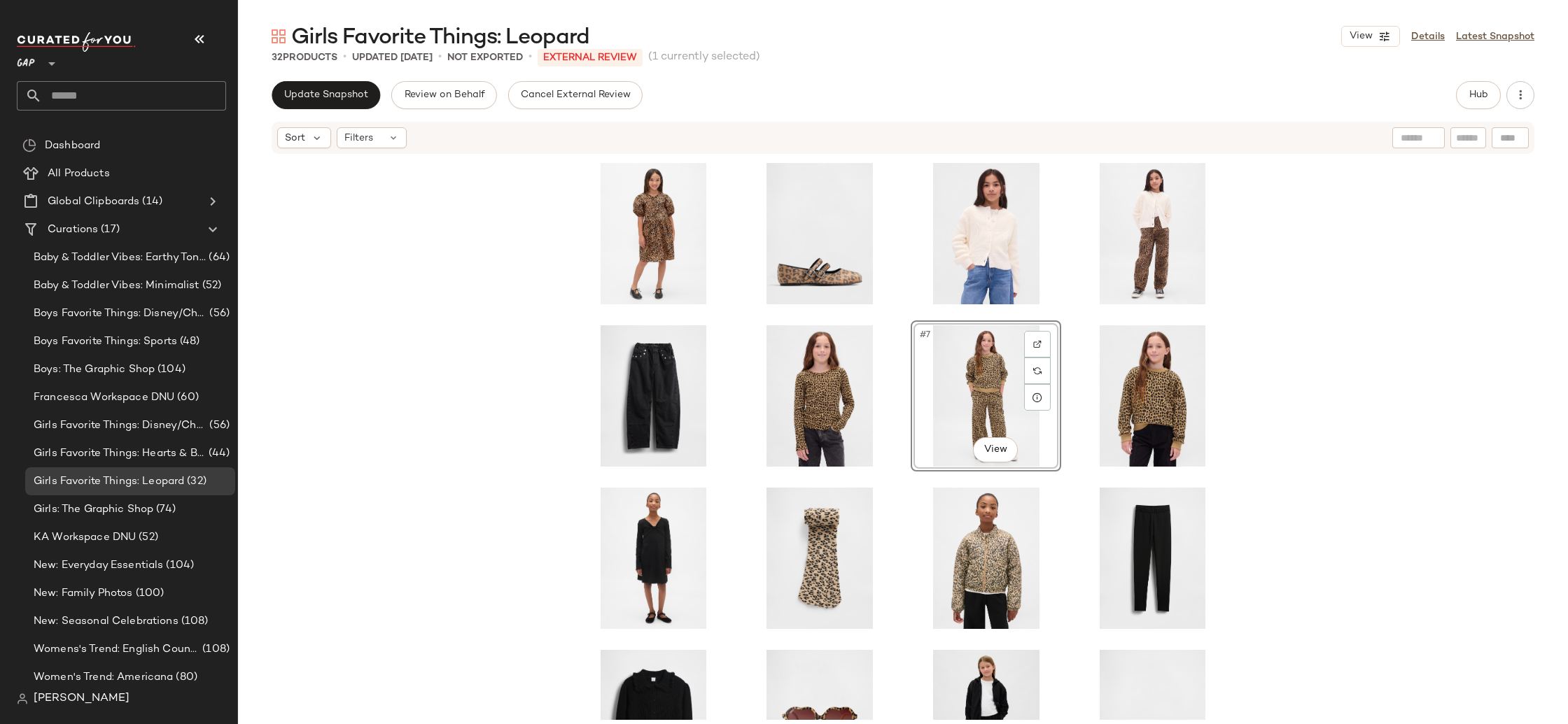
click at [1357, 412] on div "#7 View" at bounding box center [902, 437] width 1330 height 565
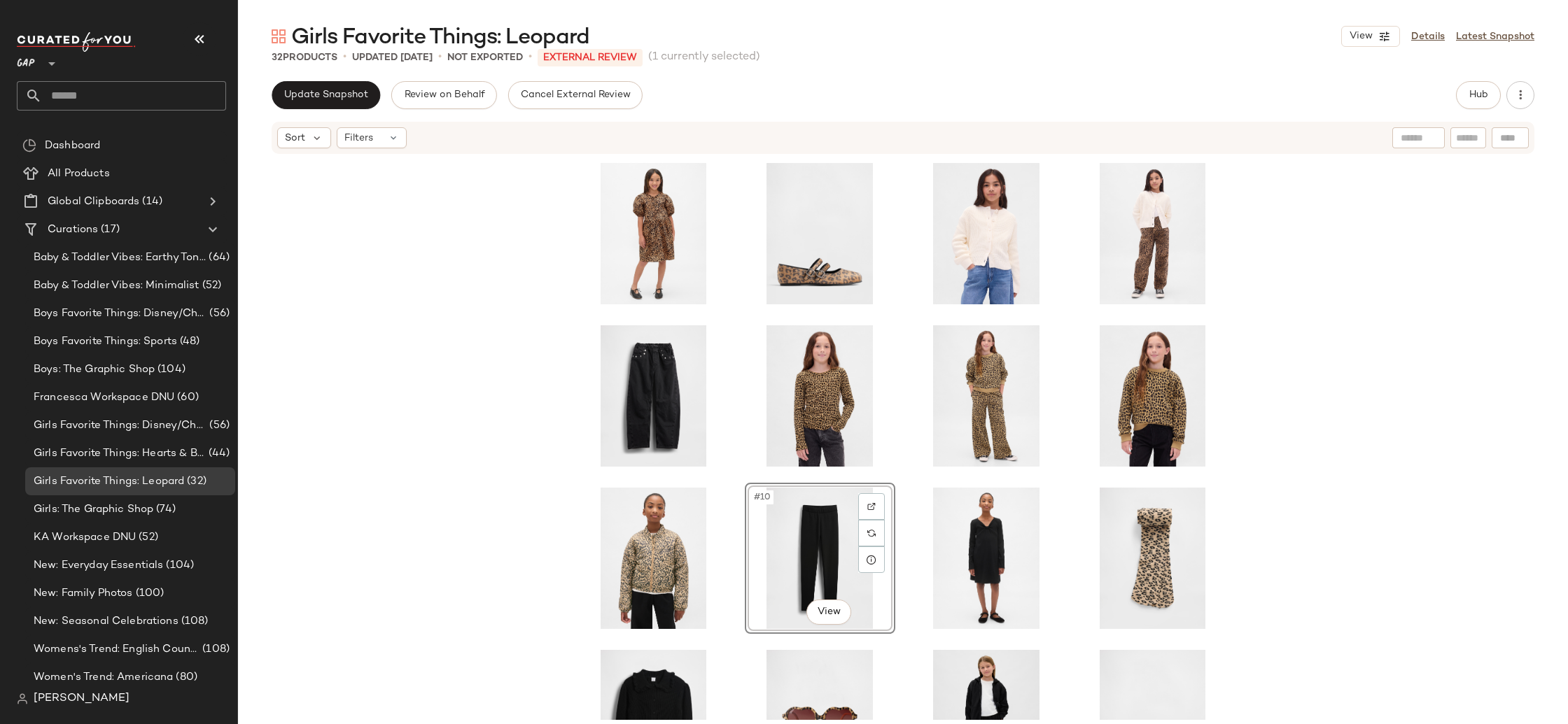
click at [1368, 501] on div "#10 View" at bounding box center [902, 437] width 1330 height 565
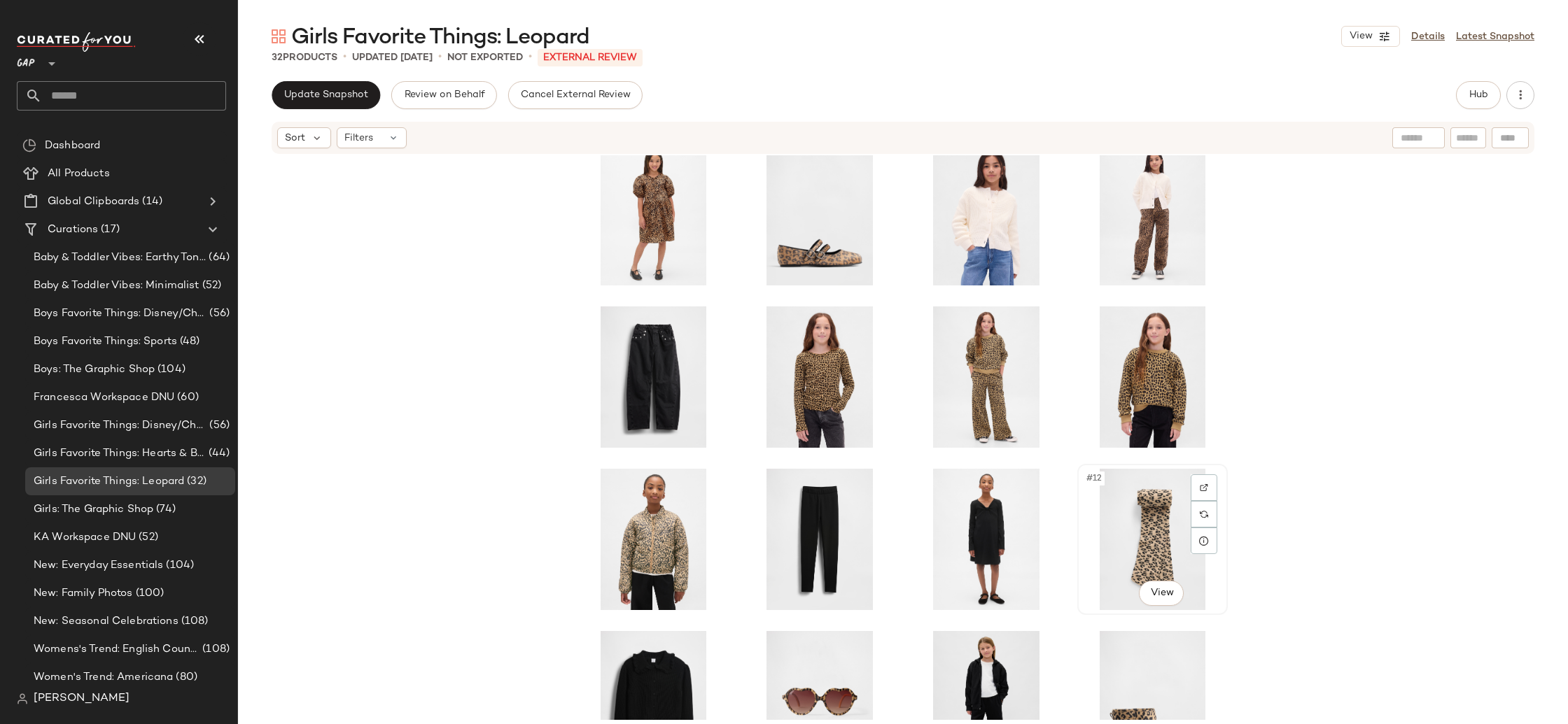
scroll to position [17, 0]
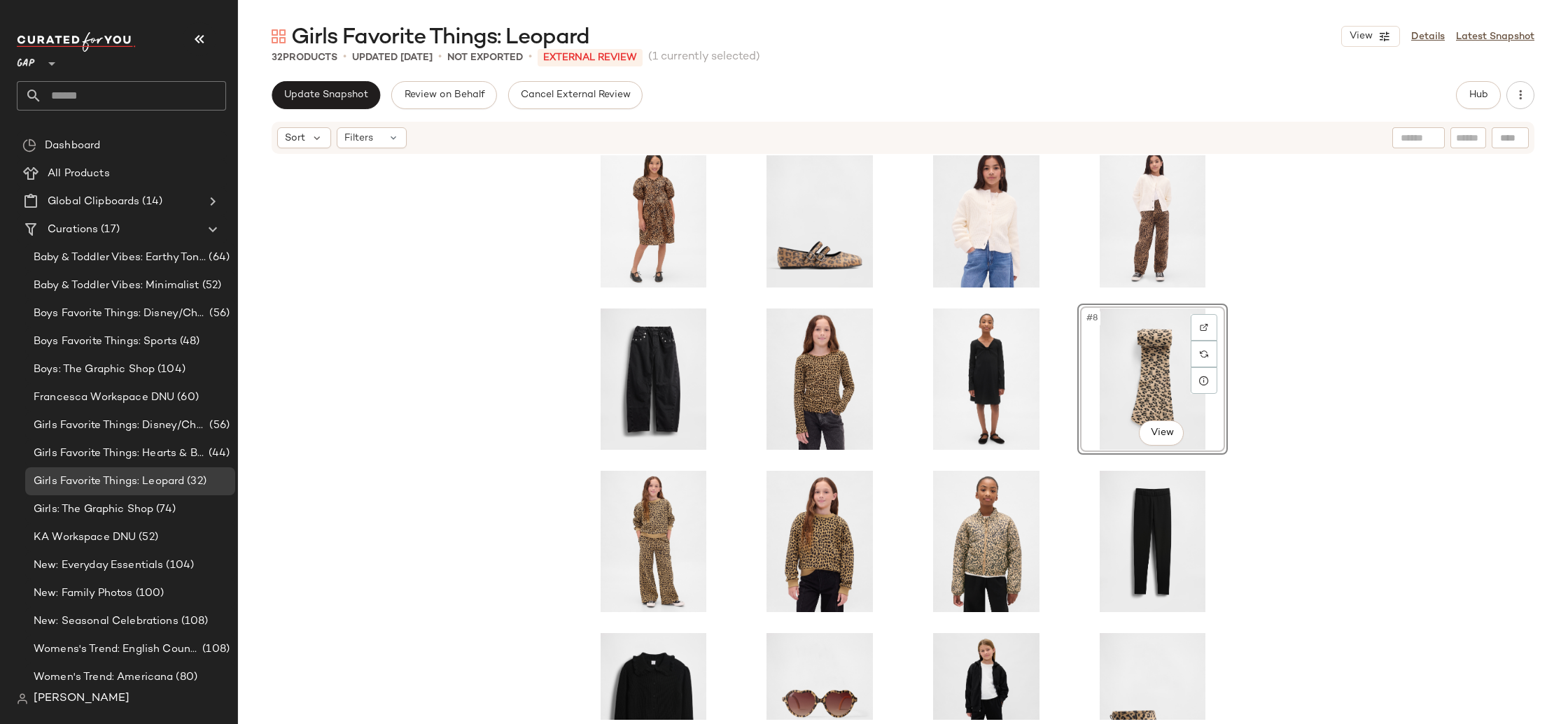
click at [1379, 422] on div "#8 View" at bounding box center [902, 437] width 1330 height 565
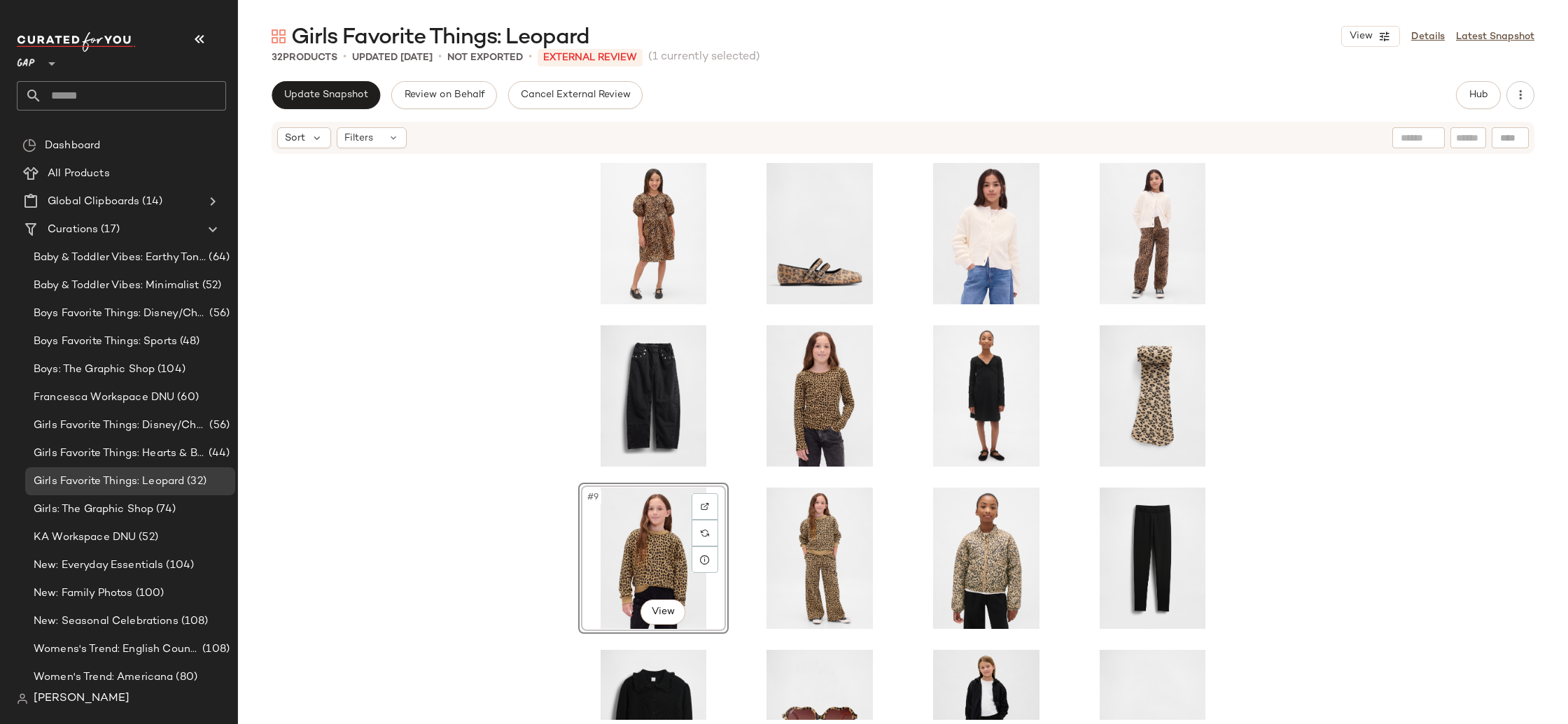
click at [1345, 427] on div "#9 View" at bounding box center [902, 437] width 1330 height 565
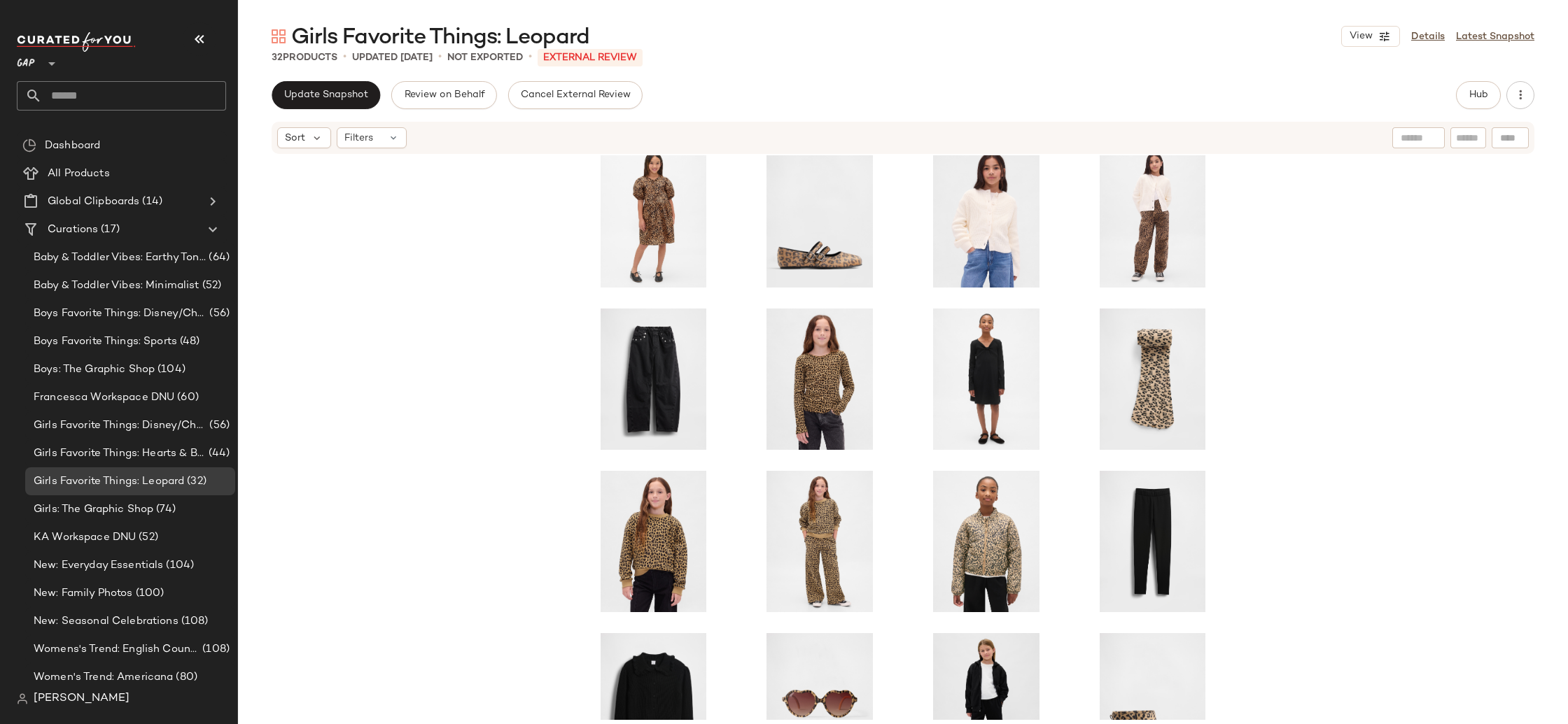
scroll to position [16, 0]
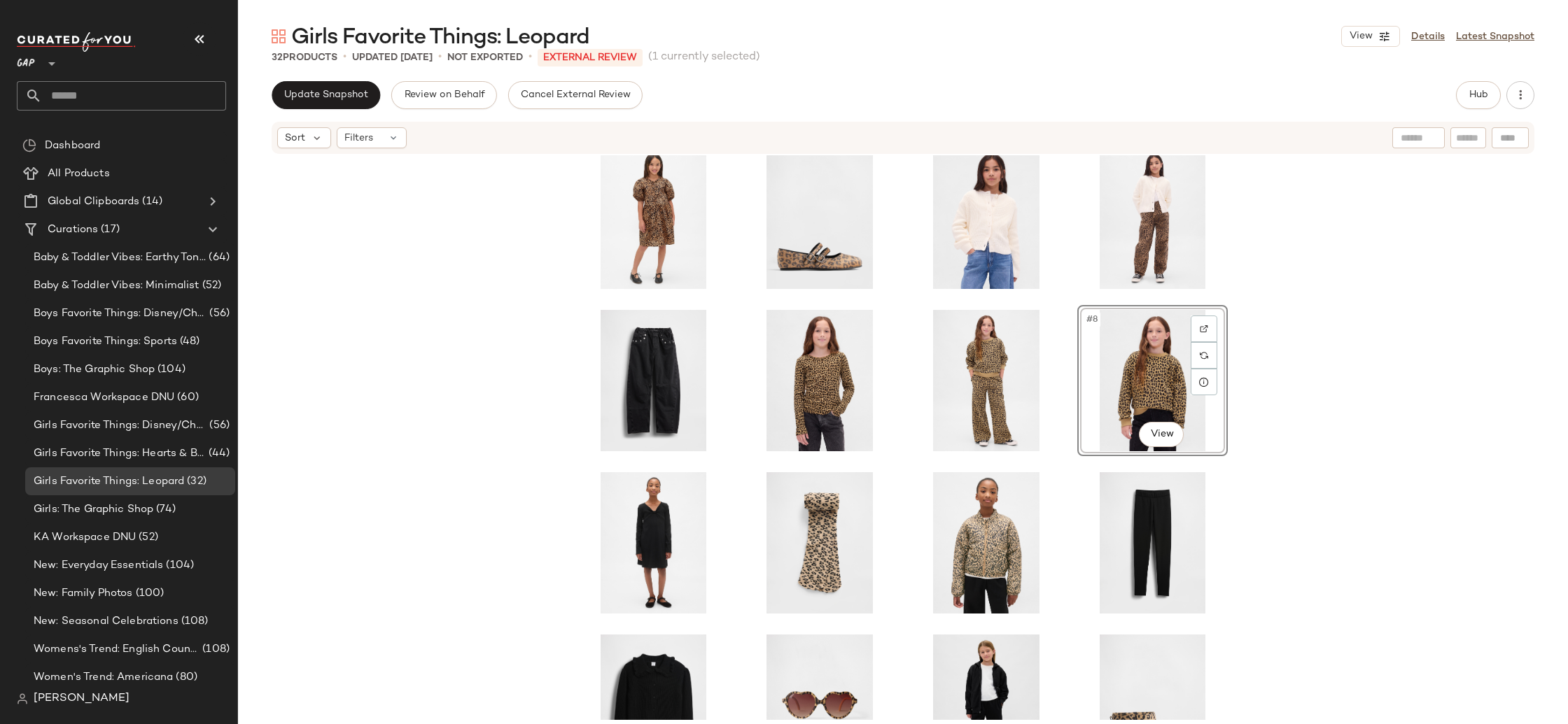
click at [1357, 404] on div "#8 View" at bounding box center [902, 437] width 1330 height 565
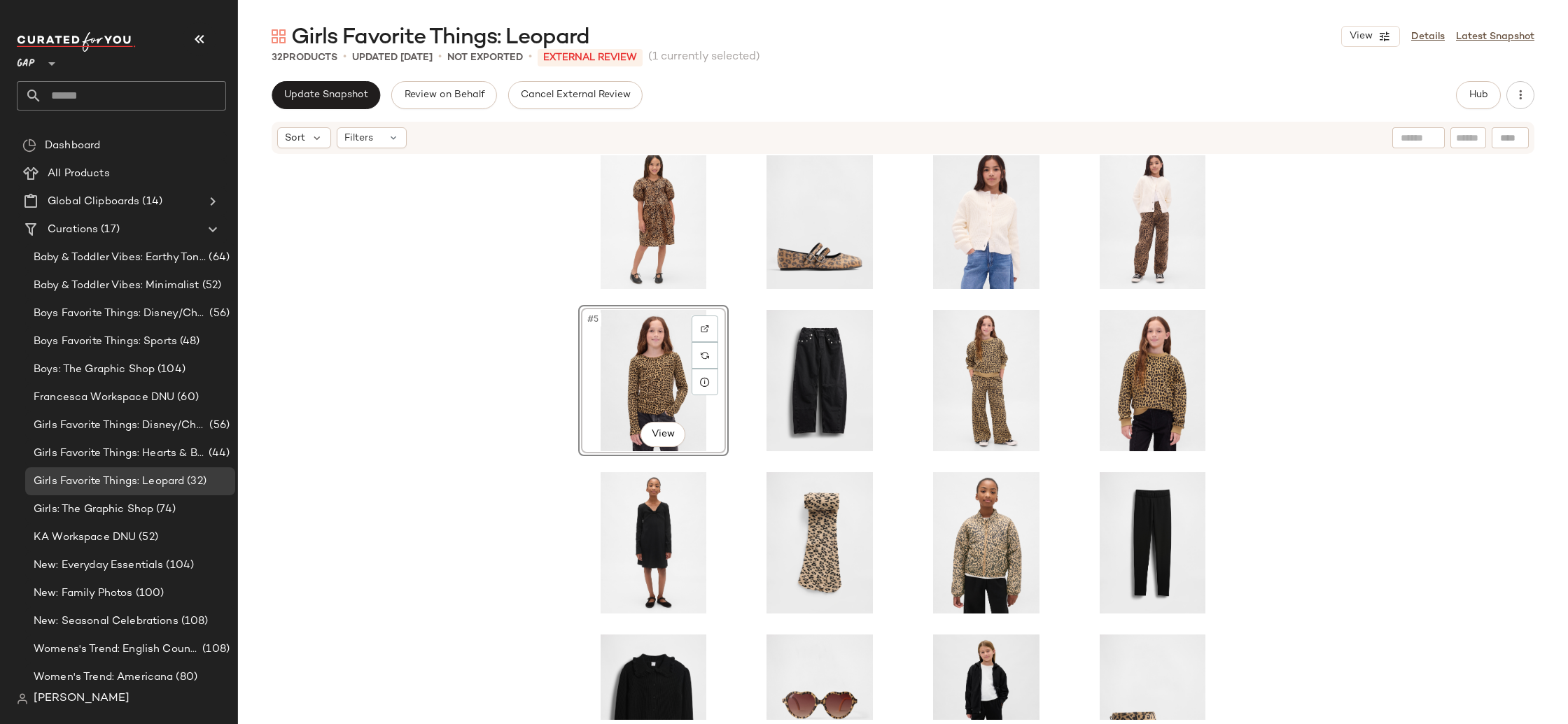
click at [466, 413] on div "#5 View" at bounding box center [902, 437] width 1330 height 565
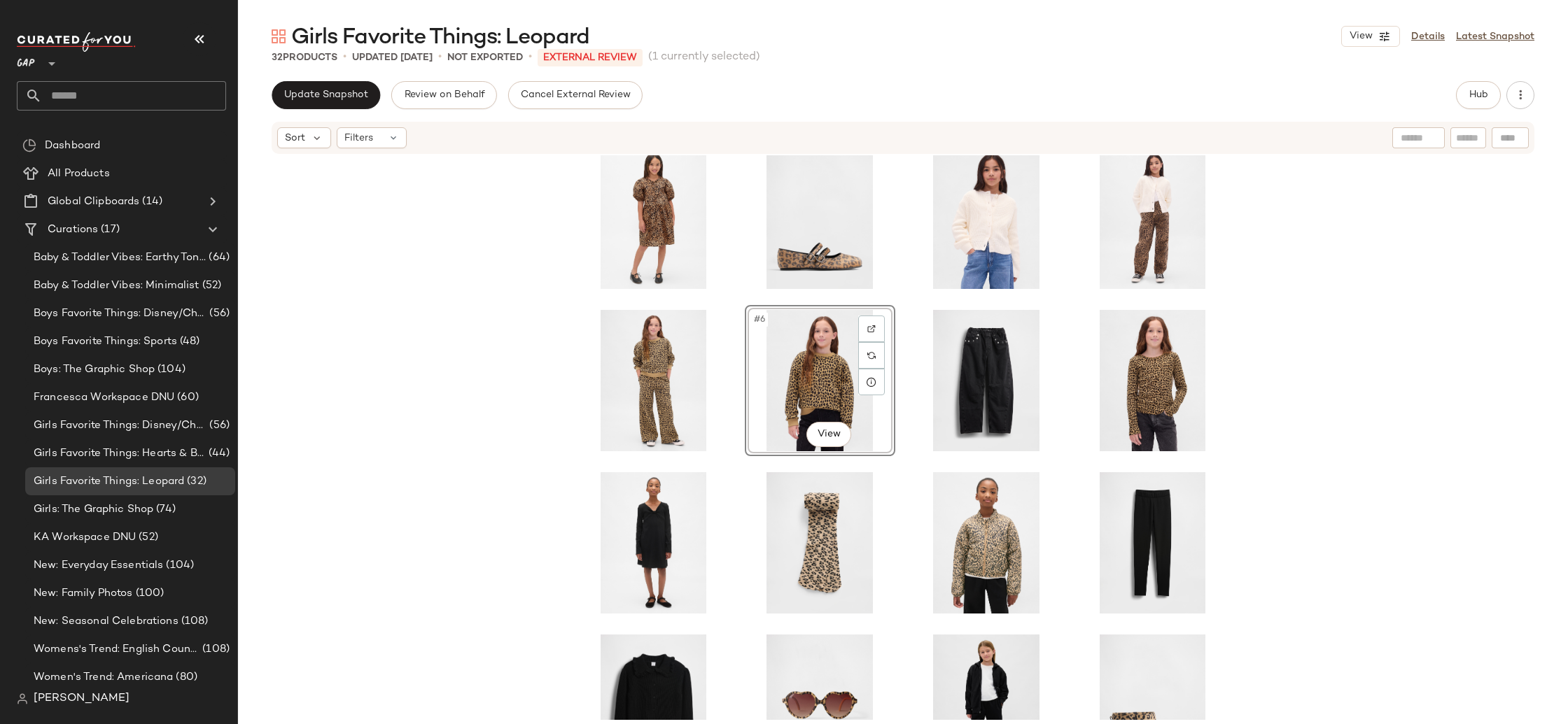
click at [1349, 373] on div "#6 View" at bounding box center [902, 437] width 1330 height 565
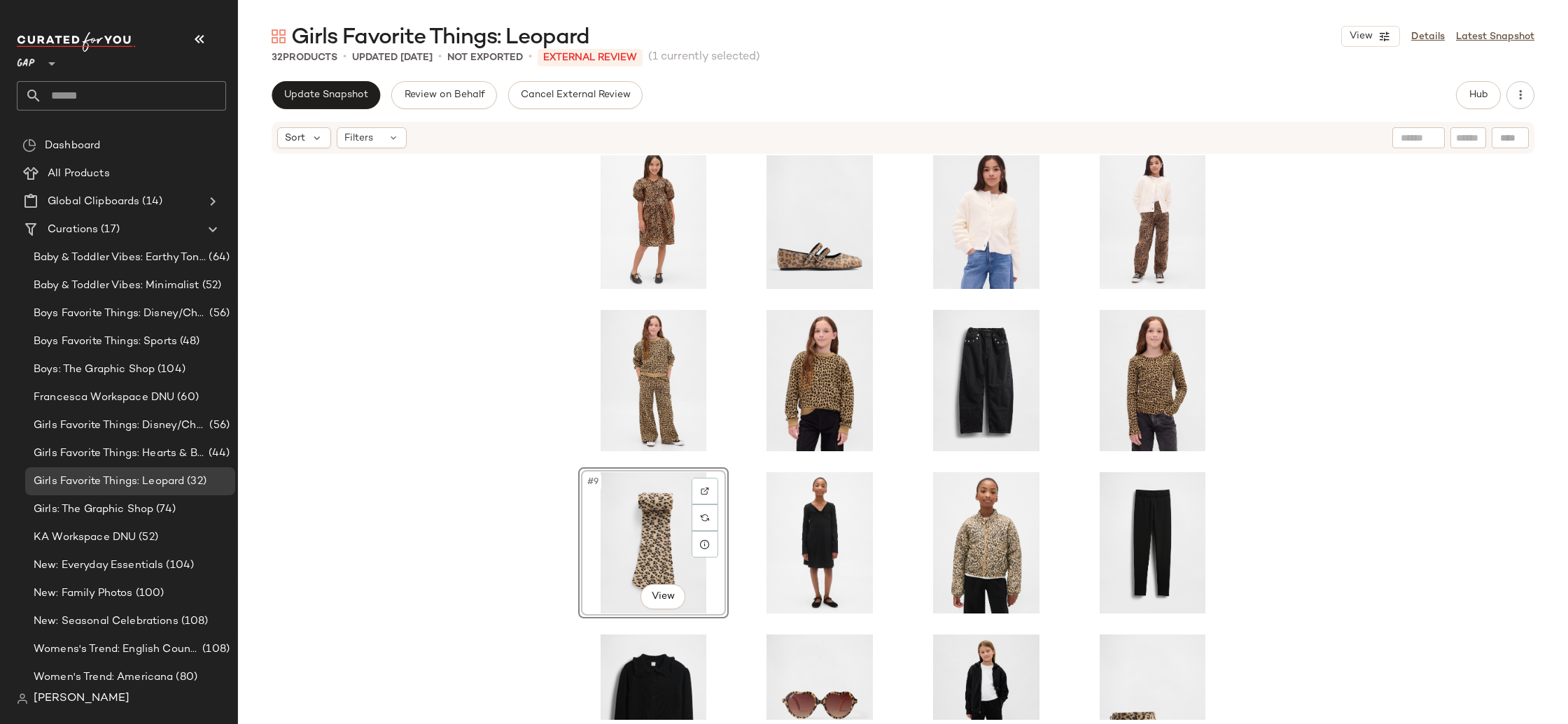
click at [468, 498] on div "#9 View" at bounding box center [902, 437] width 1330 height 565
drag, startPoint x: 676, startPoint y: 535, endPoint x: 634, endPoint y: 527, distance: 42.8
click at [614, 529] on div "#9 View" at bounding box center [902, 423] width 649 height 562
click at [1333, 468] on div "#9 View" at bounding box center [902, 437] width 1330 height 565
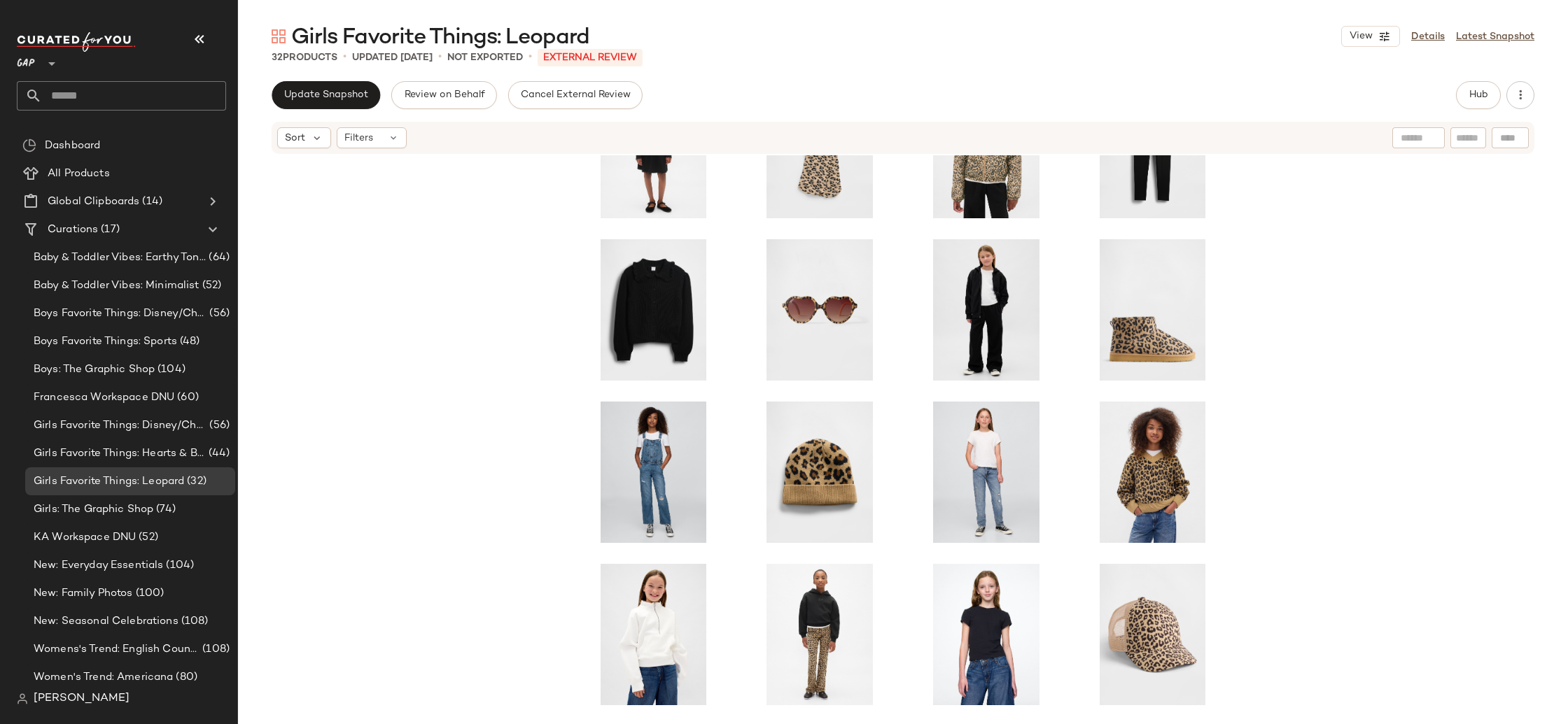
scroll to position [433, 0]
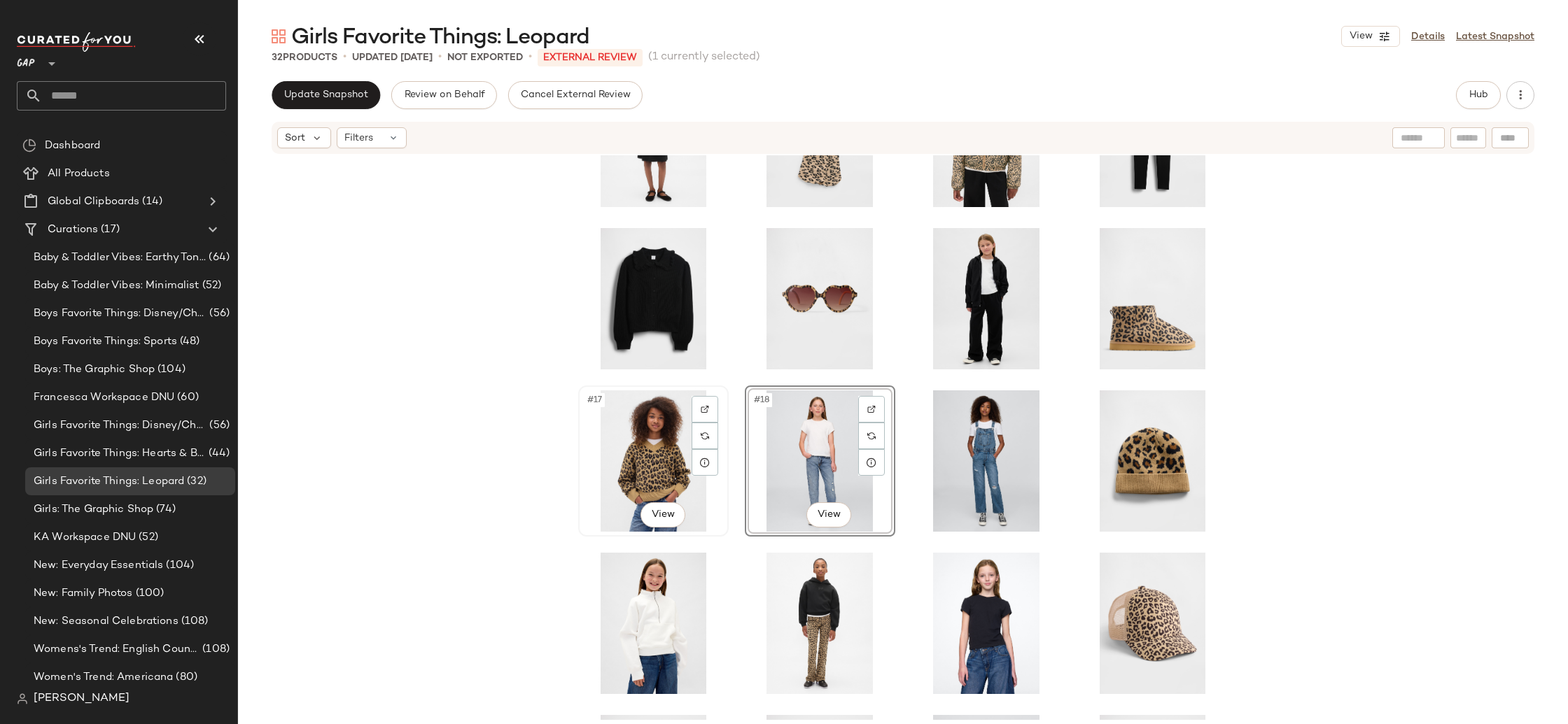
click at [663, 439] on div "#17 View" at bounding box center [653, 461] width 140 height 141
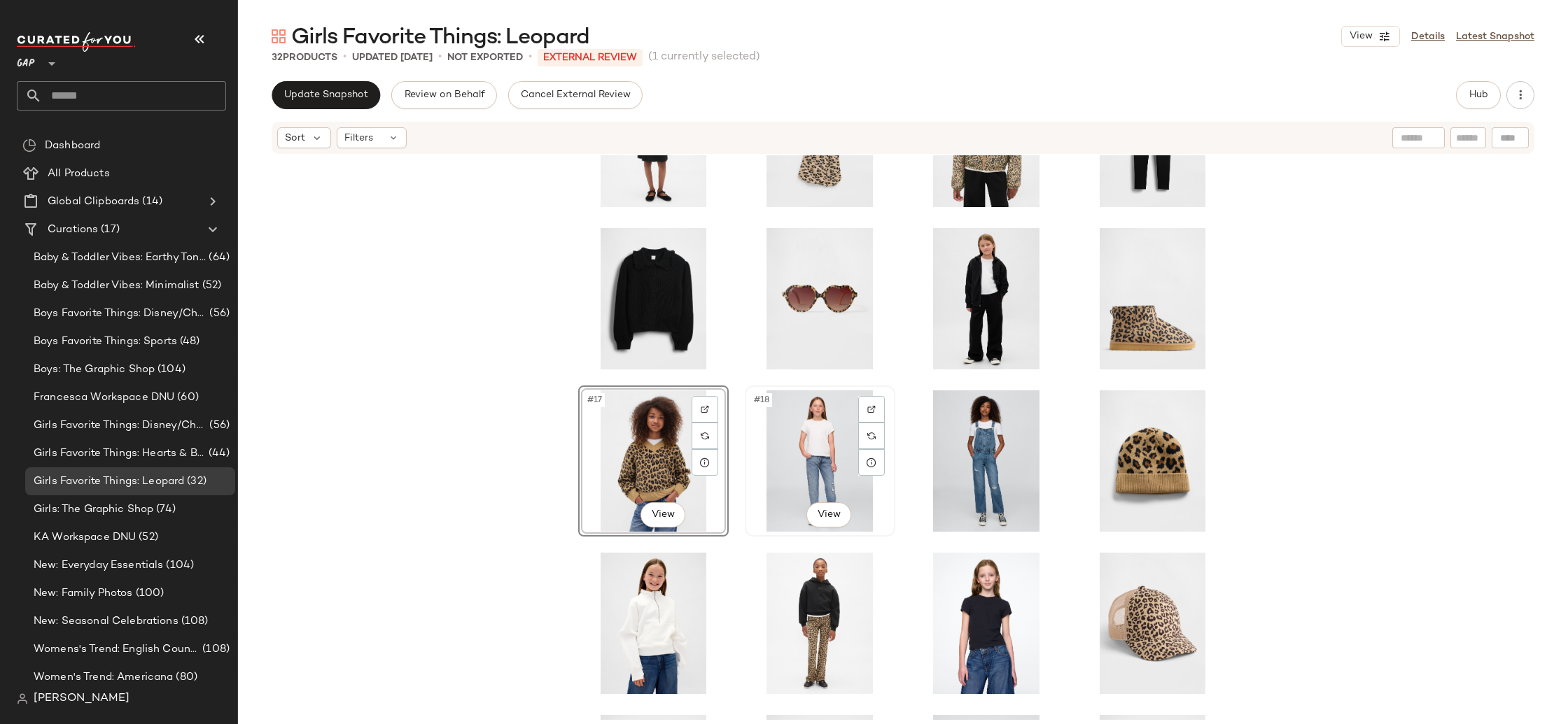
click at [800, 450] on div "#18 View" at bounding box center [820, 461] width 140 height 141
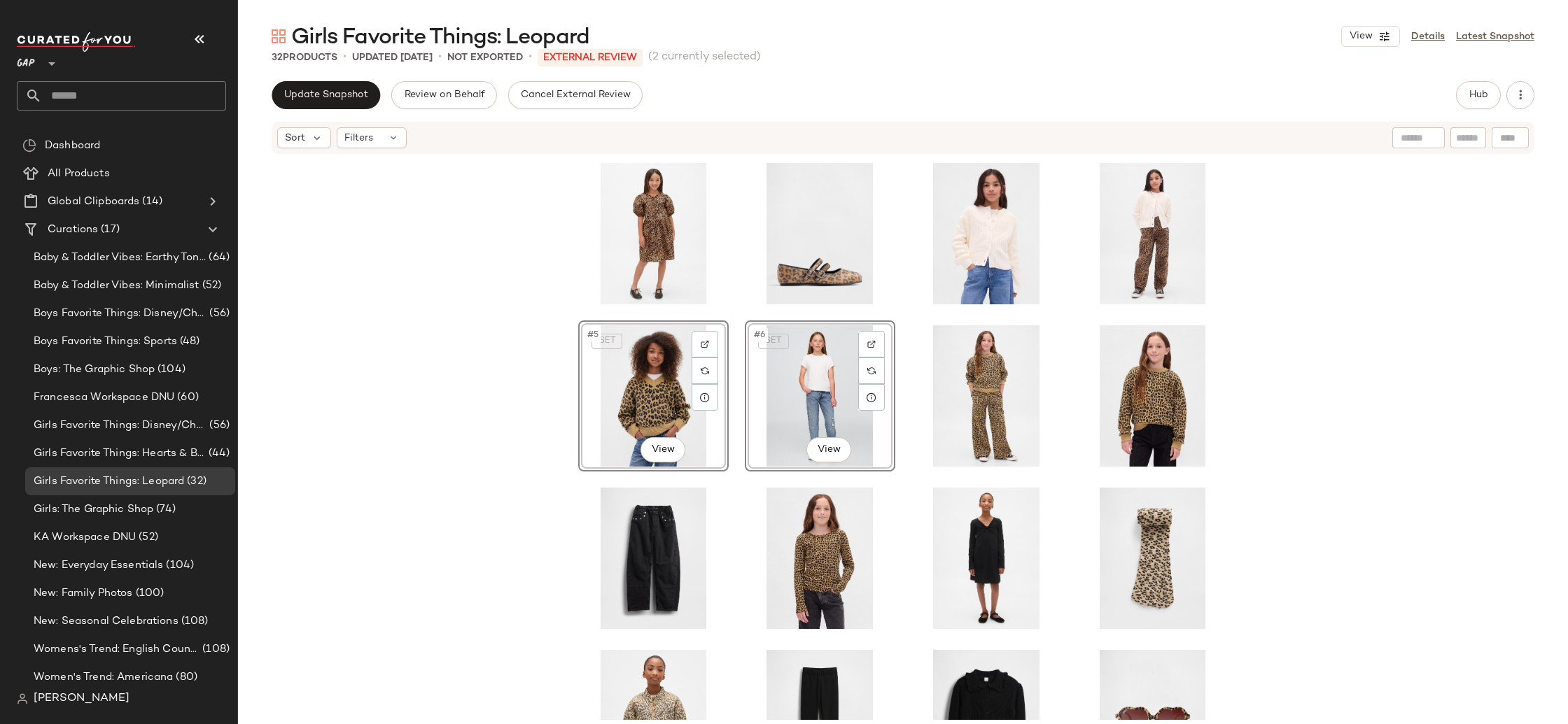
click at [428, 409] on div "SET #5 View SET #6 View" at bounding box center [902, 437] width 1330 height 565
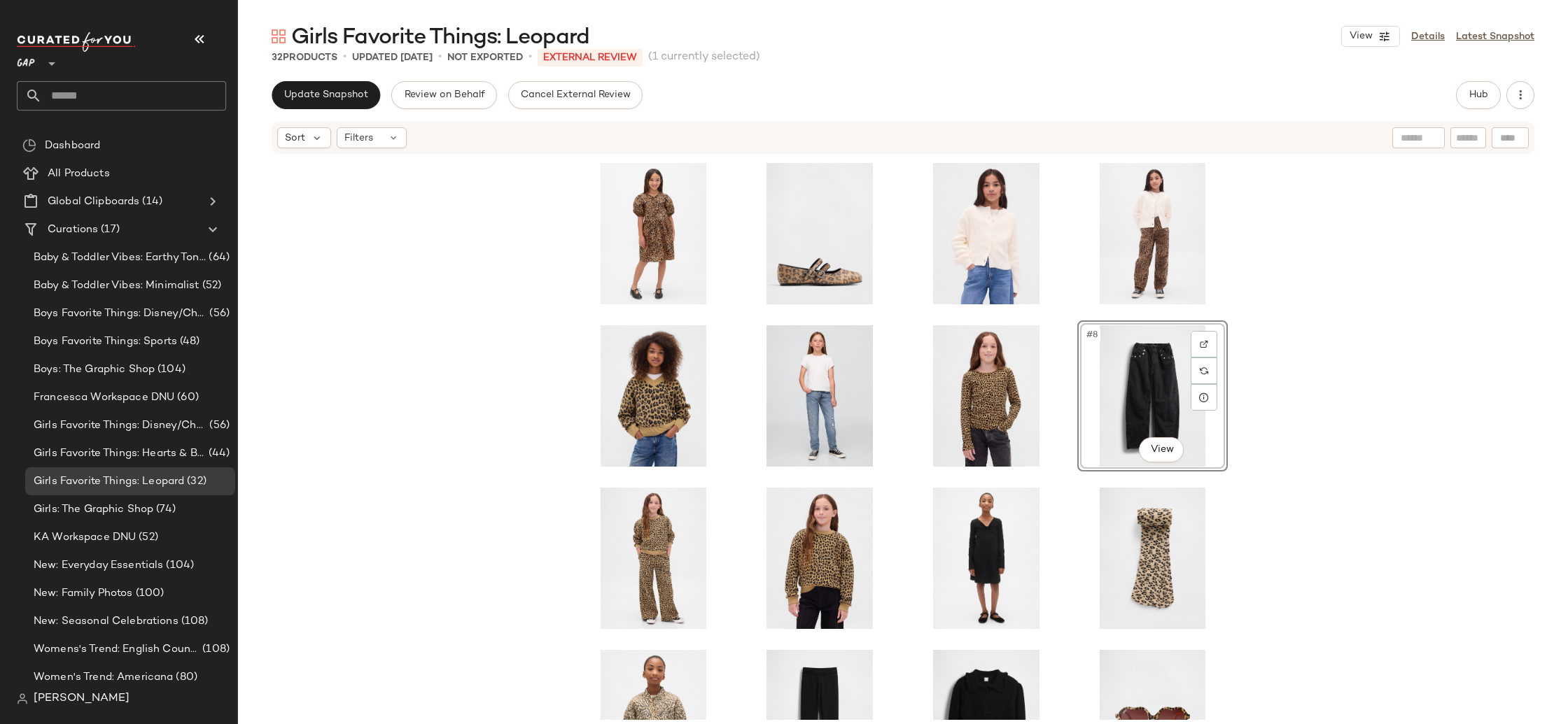
click at [1296, 388] on div "#8 View" at bounding box center [902, 437] width 1330 height 565
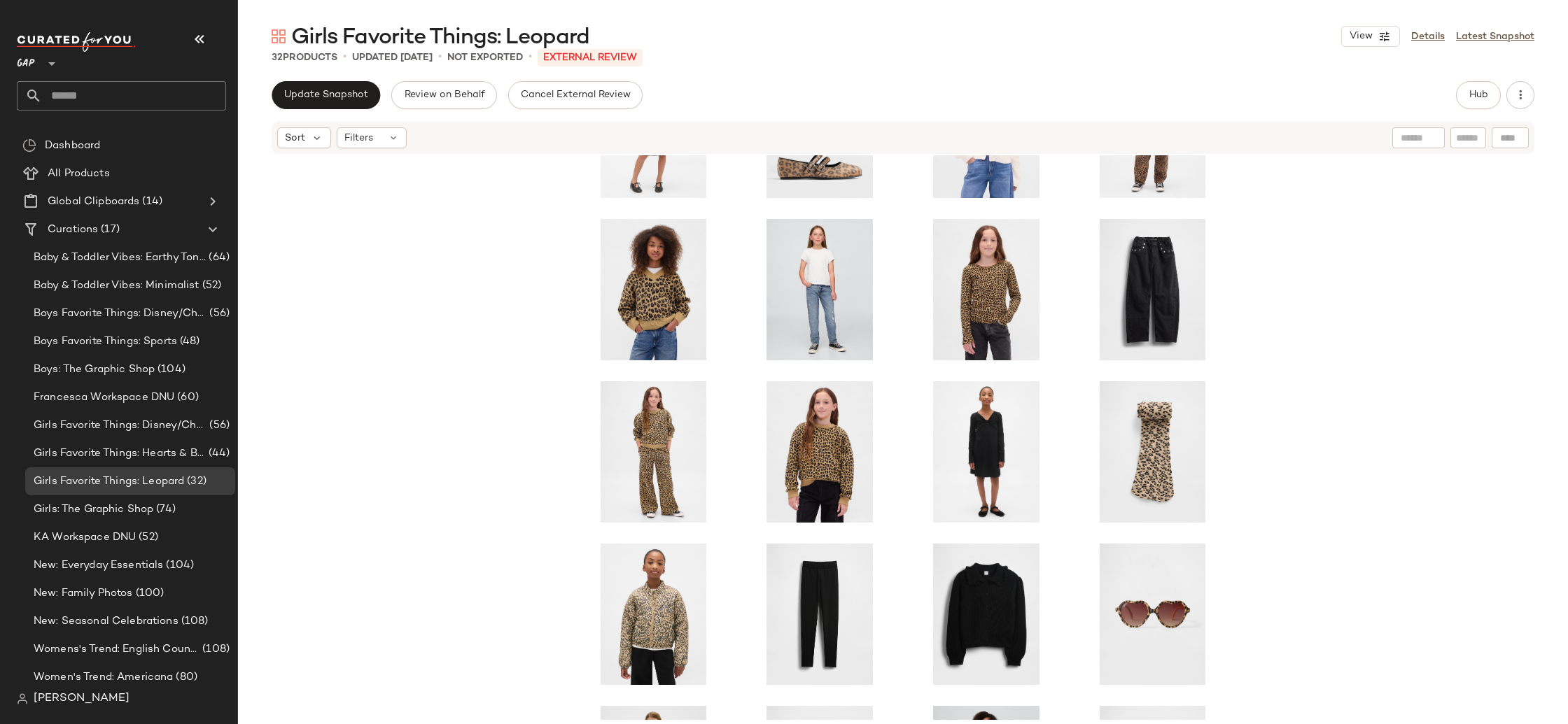
scroll to position [130, 0]
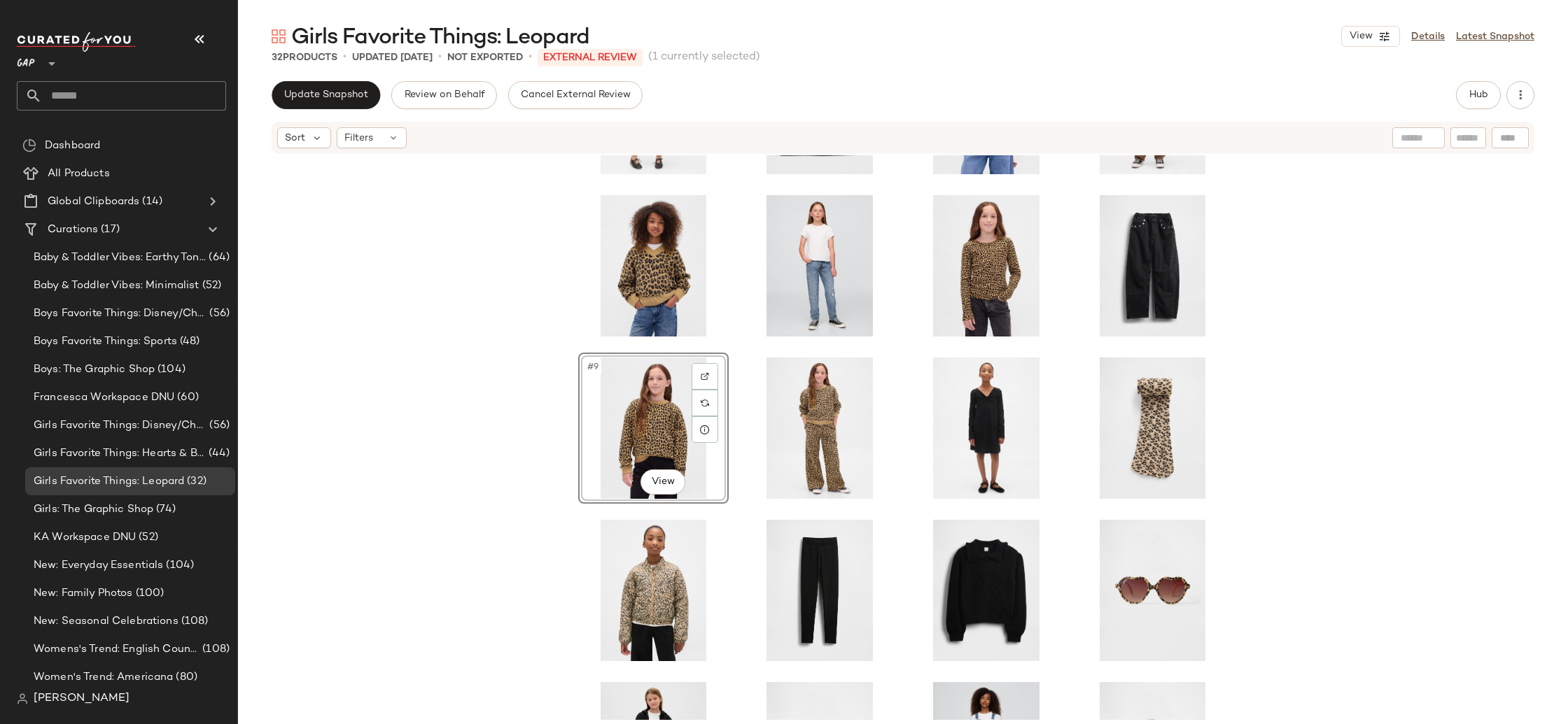
click at [433, 420] on div "#9 View" at bounding box center [902, 437] width 1330 height 565
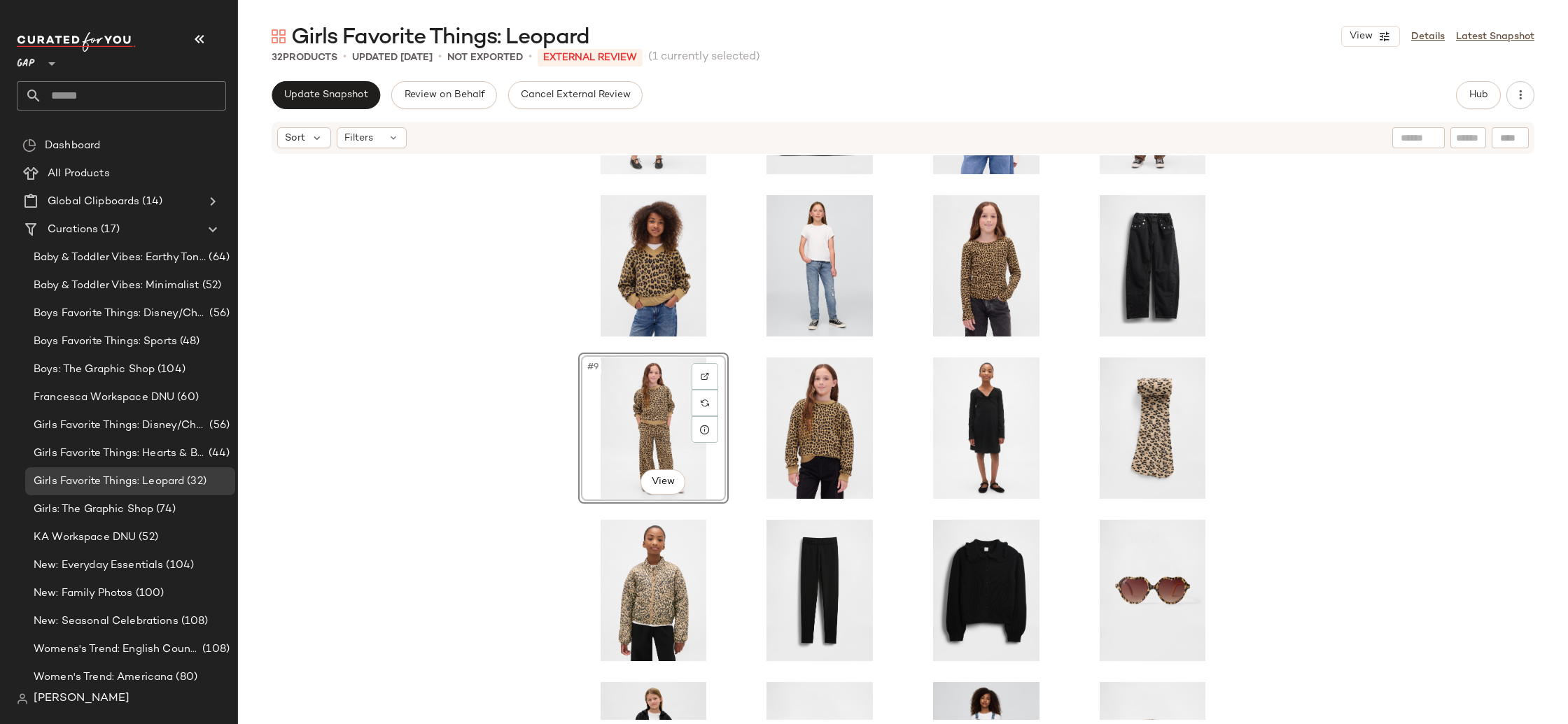
click at [458, 428] on div "#9 View" at bounding box center [902, 437] width 1330 height 565
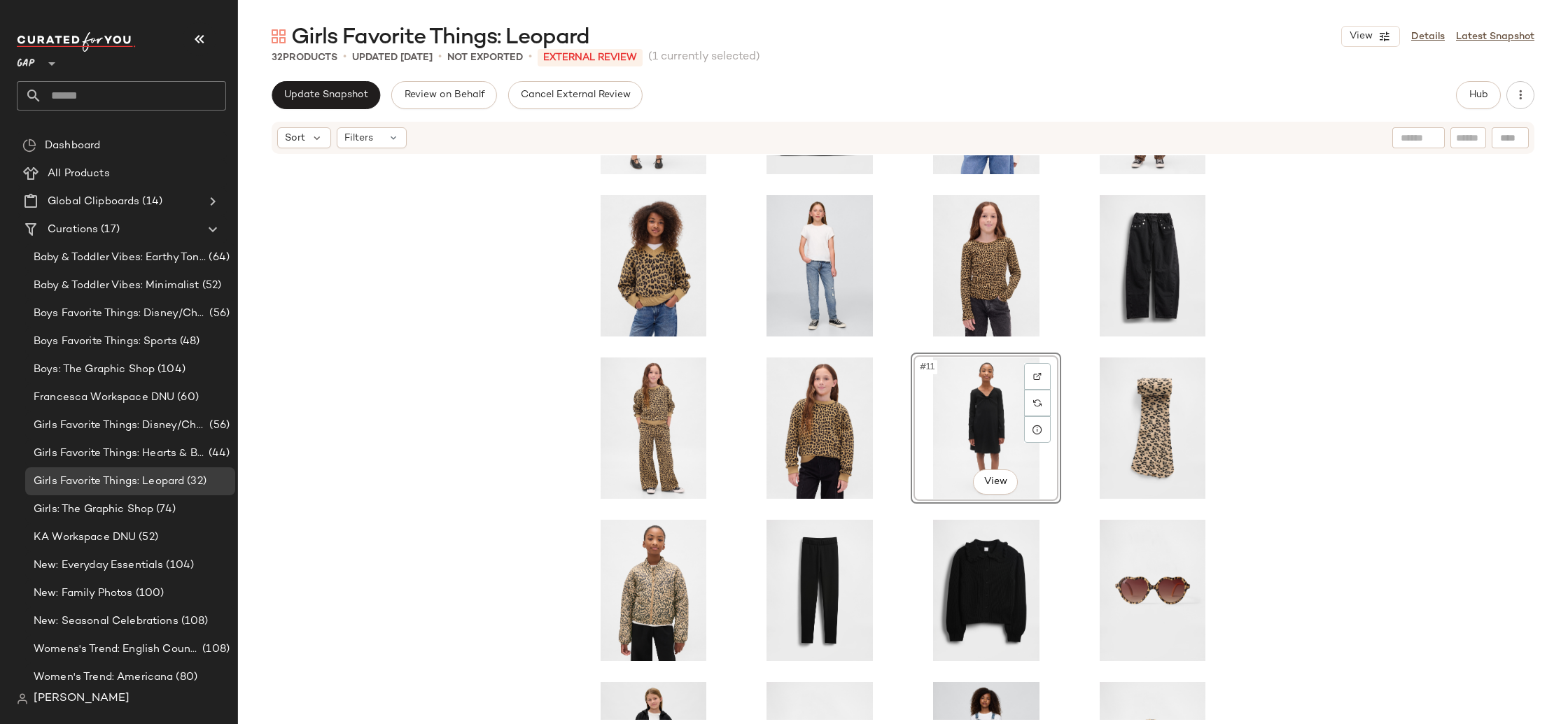
click at [1431, 411] on div "#11 View" at bounding box center [902, 437] width 1330 height 565
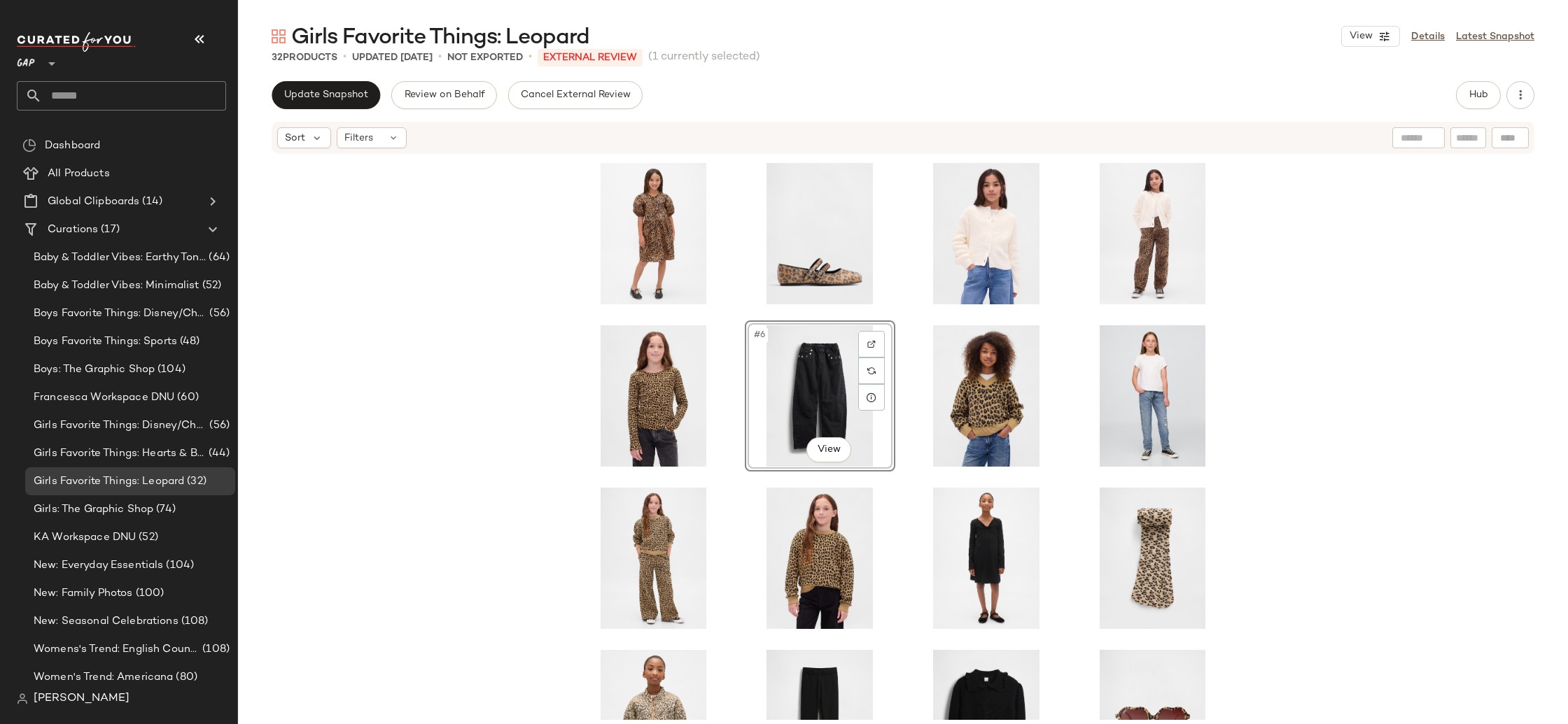
click at [1344, 383] on div "#6 View" at bounding box center [902, 437] width 1330 height 565
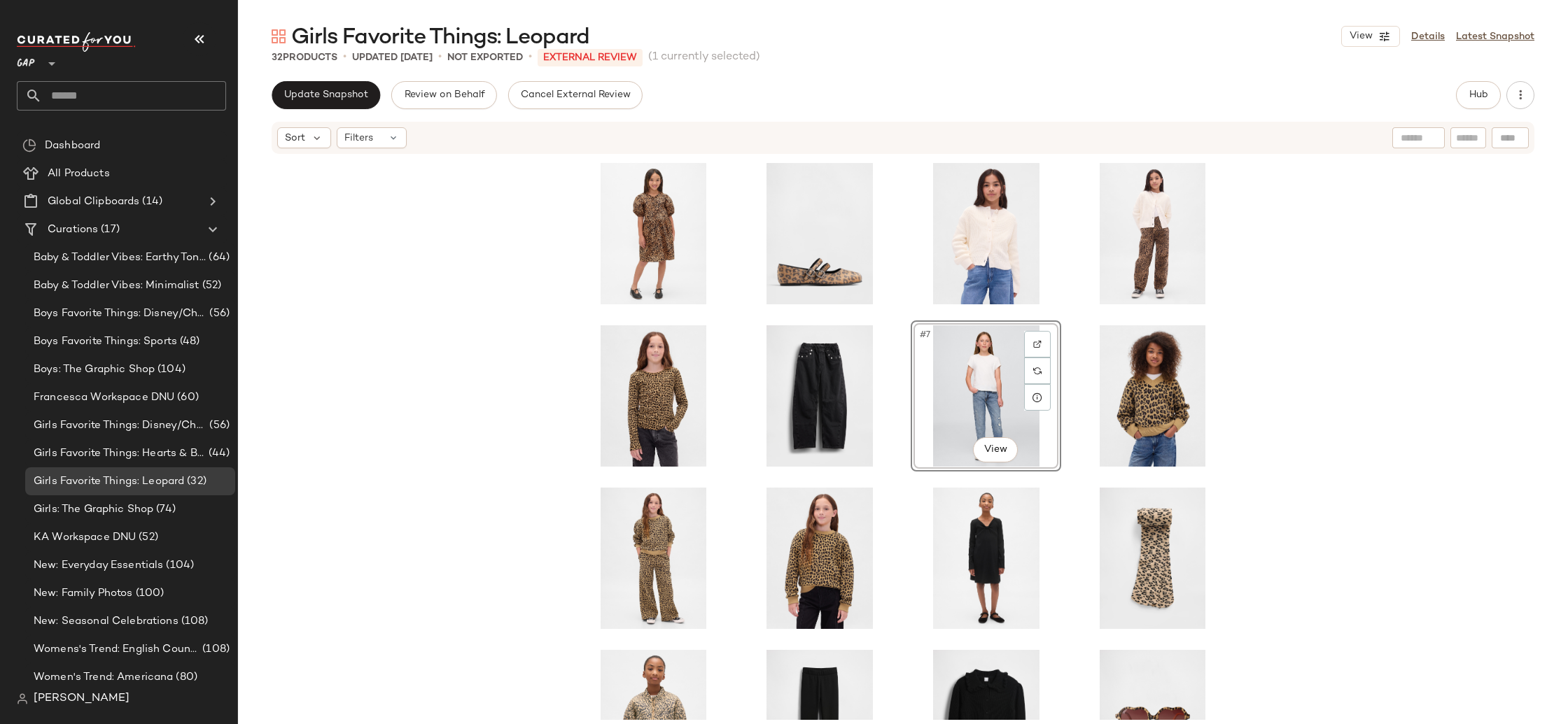
click at [1366, 390] on div "#7 View" at bounding box center [902, 437] width 1330 height 565
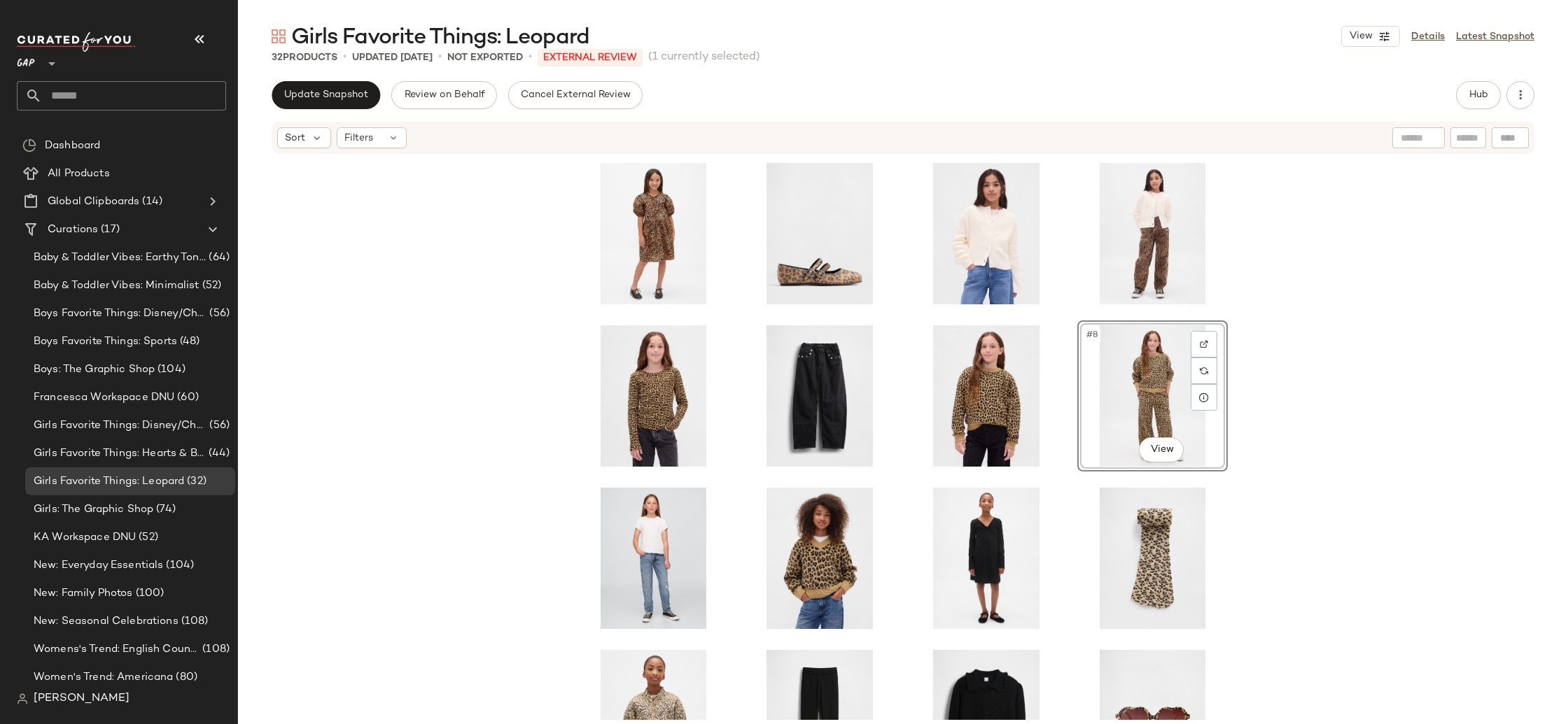
click at [1365, 406] on div "#8 View" at bounding box center [902, 437] width 1330 height 565
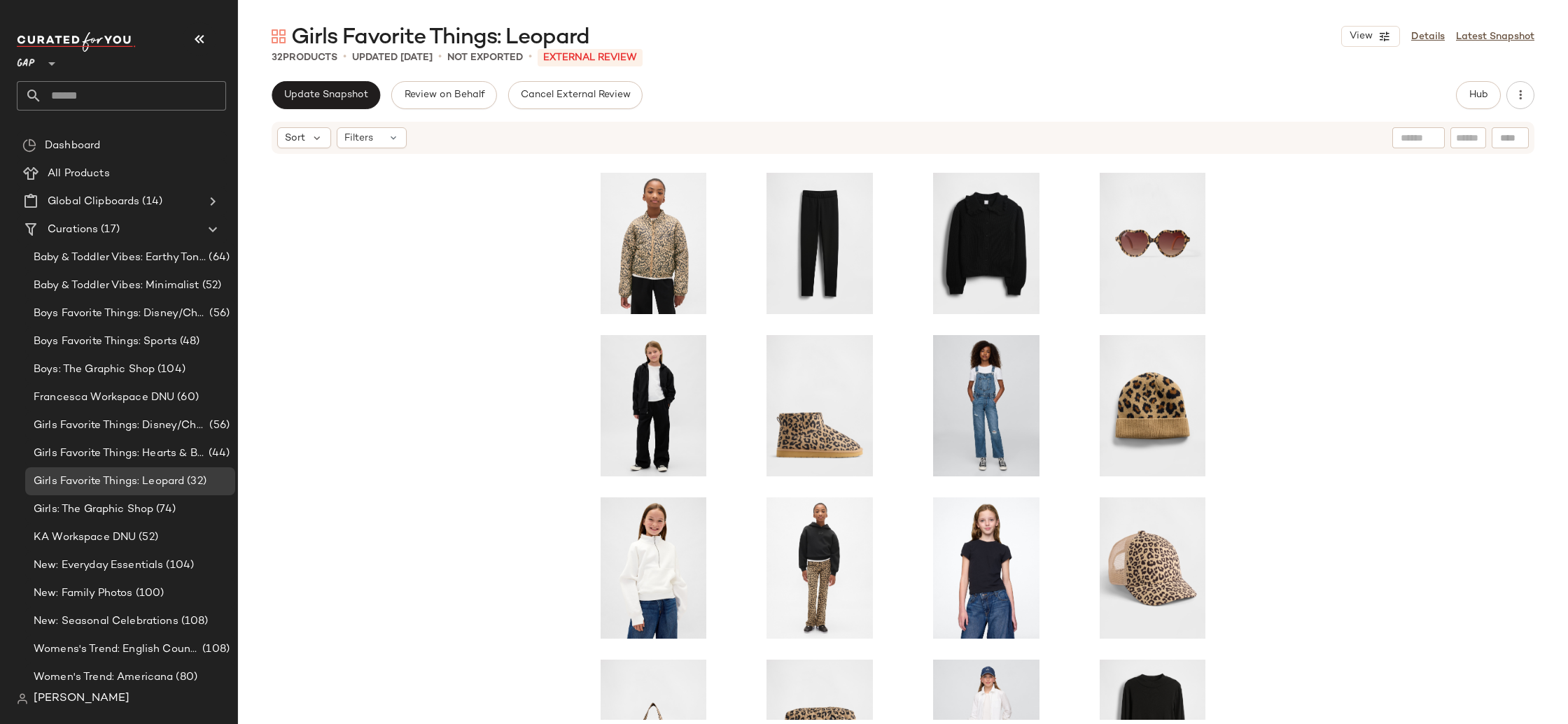
scroll to position [432, 0]
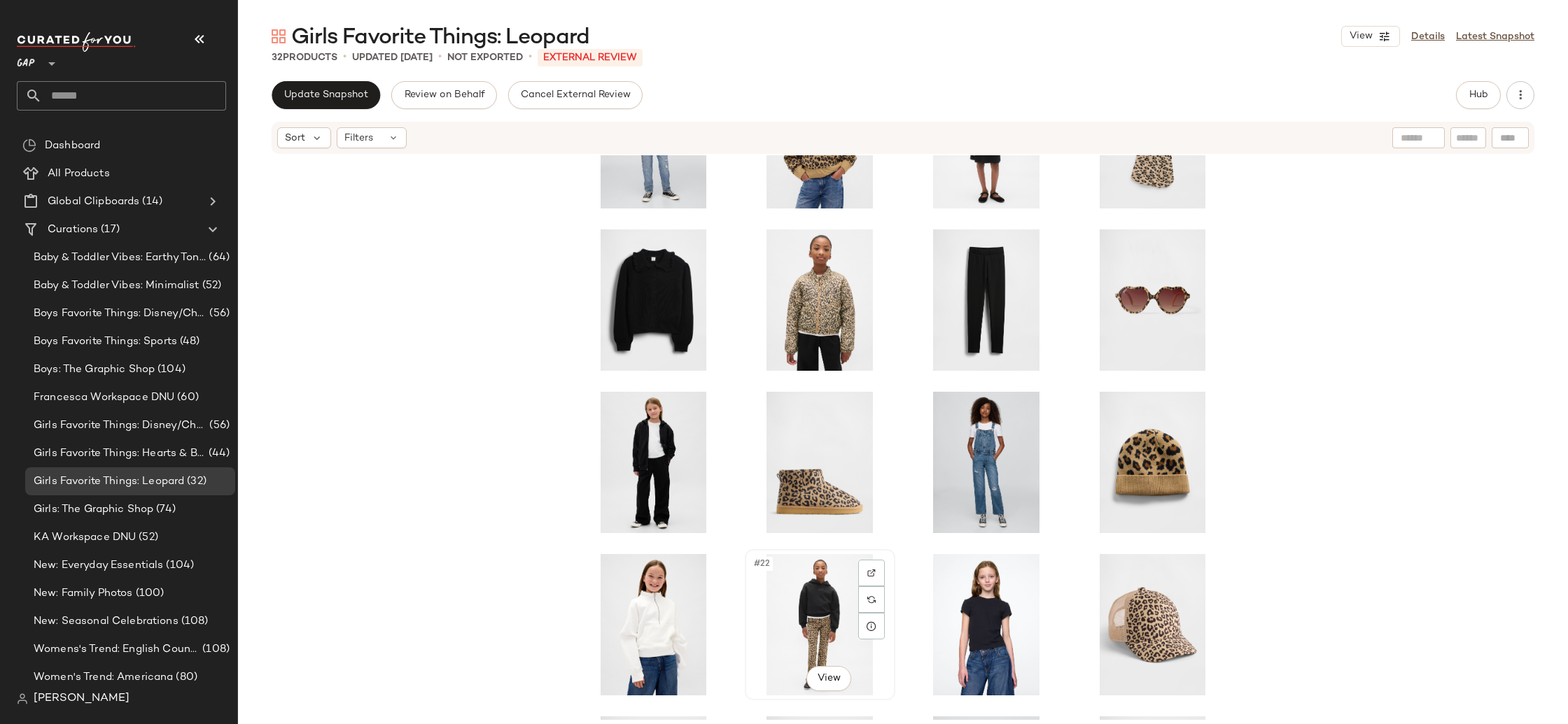
scroll to position [434, 0]
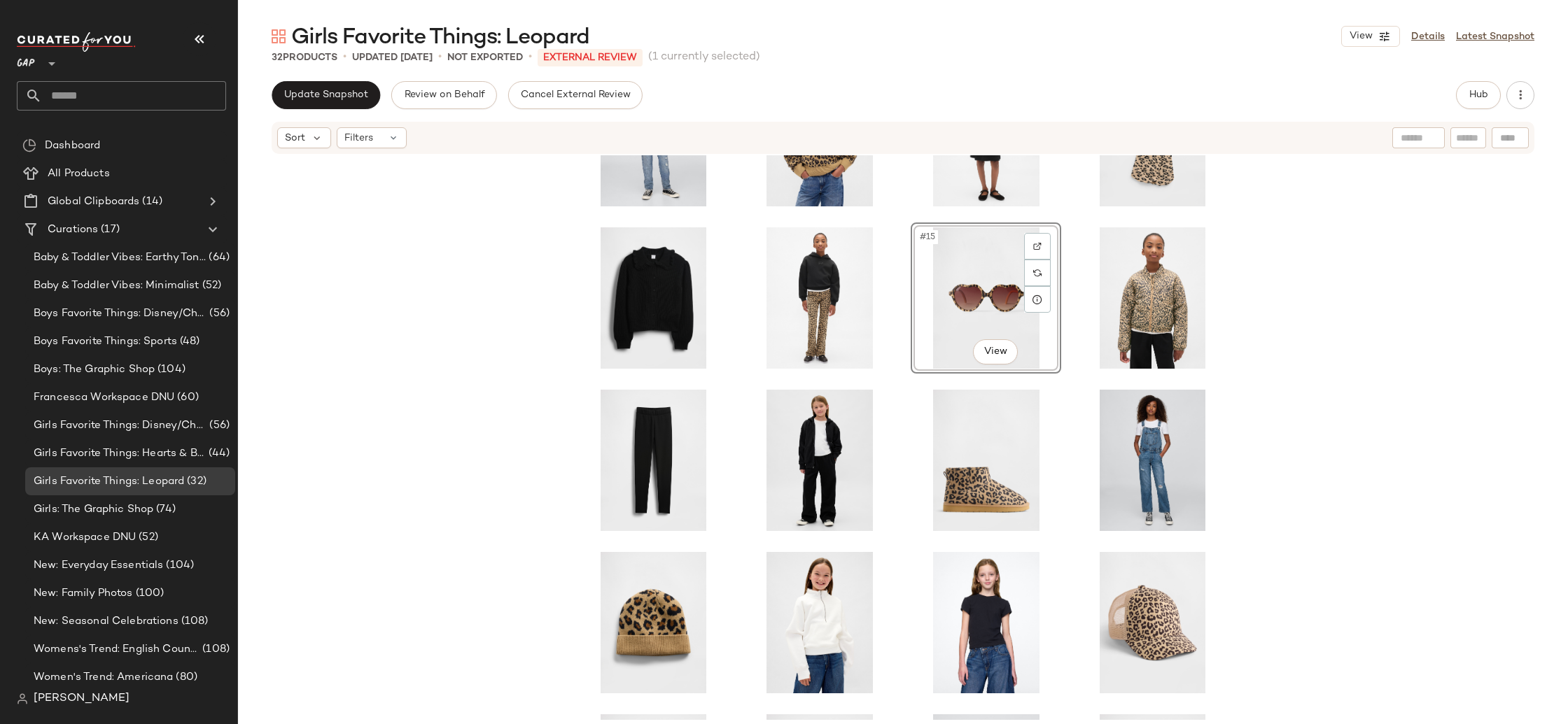
click at [1301, 346] on div "#15 View" at bounding box center [902, 437] width 1330 height 565
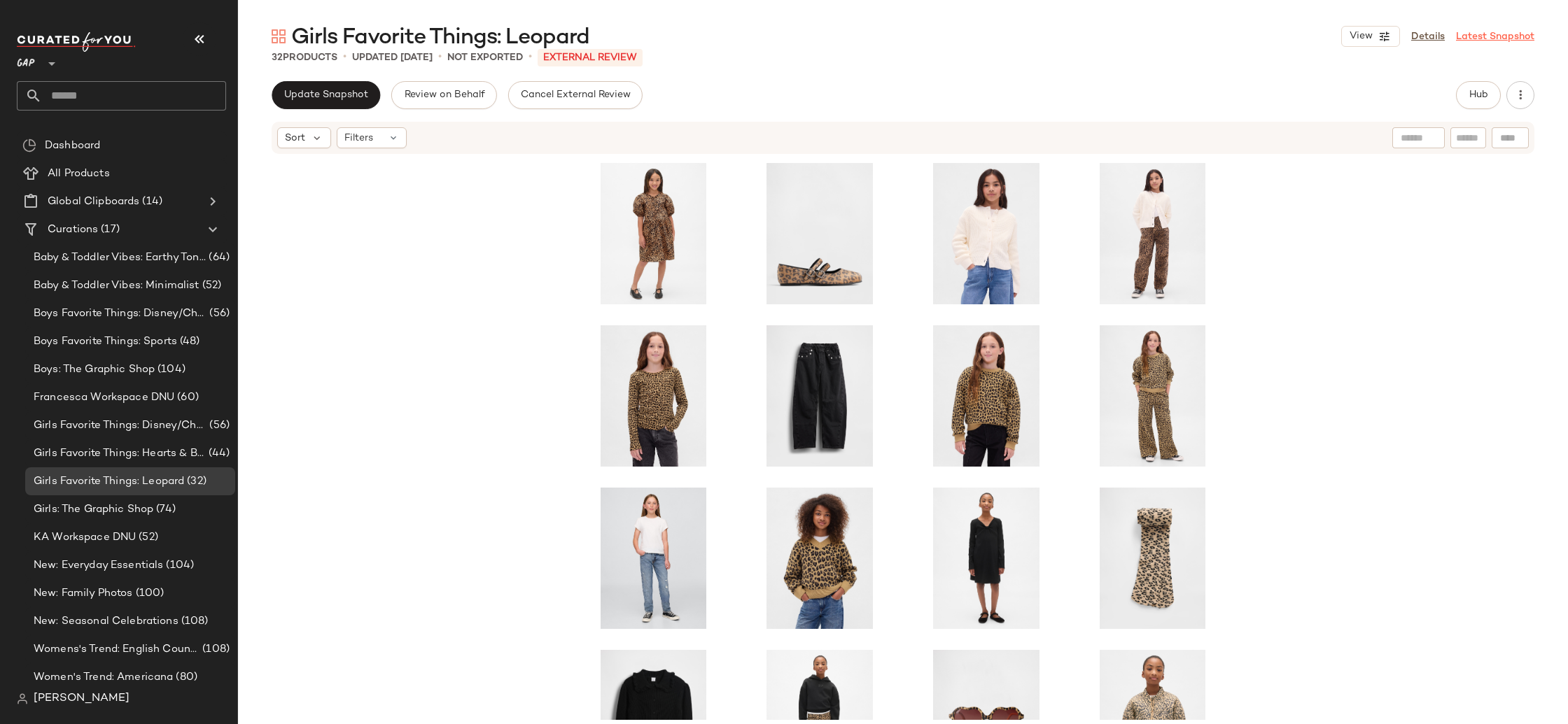
click at [1499, 36] on link "Latest Snapshot" at bounding box center [1495, 37] width 79 height 15
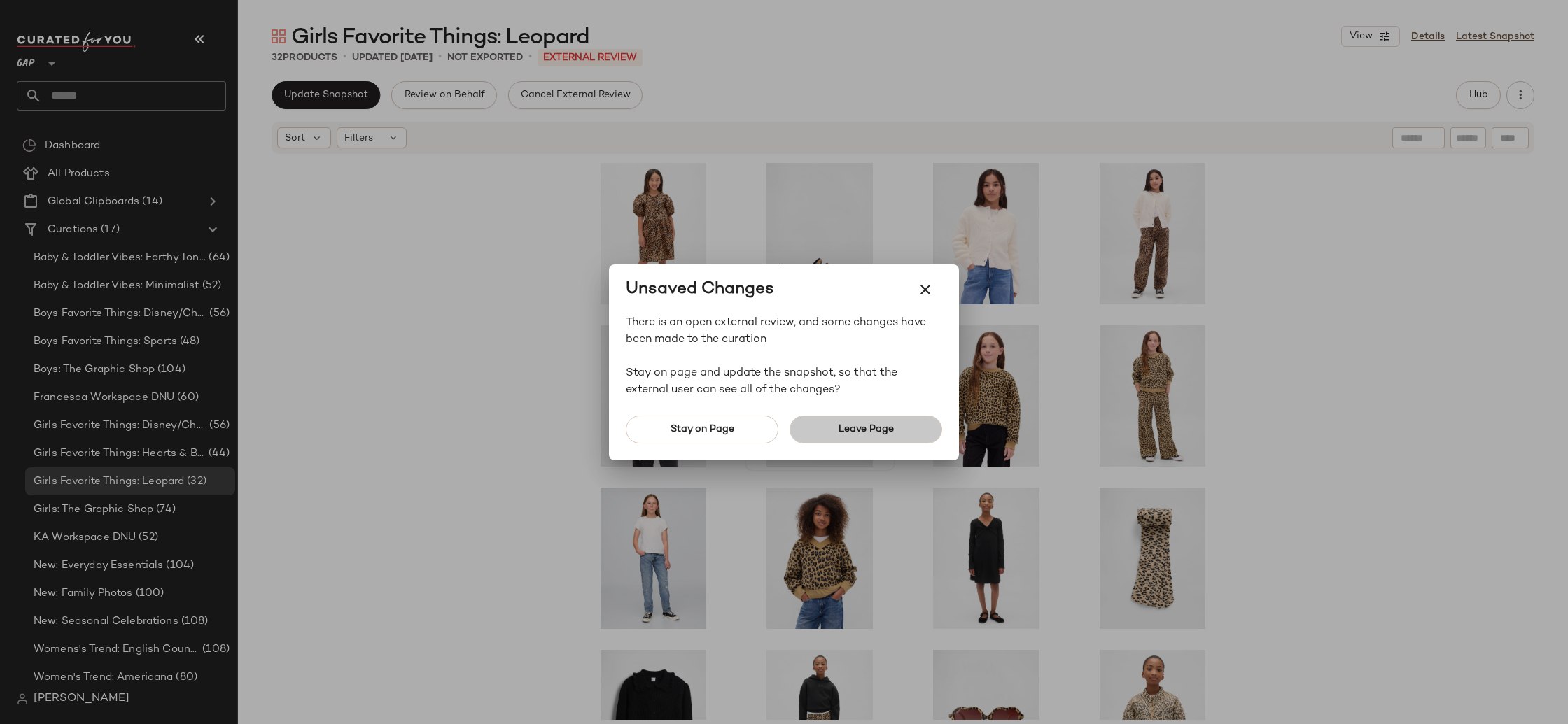
click at [854, 433] on span "Leave Page" at bounding box center [866, 429] width 56 height 11
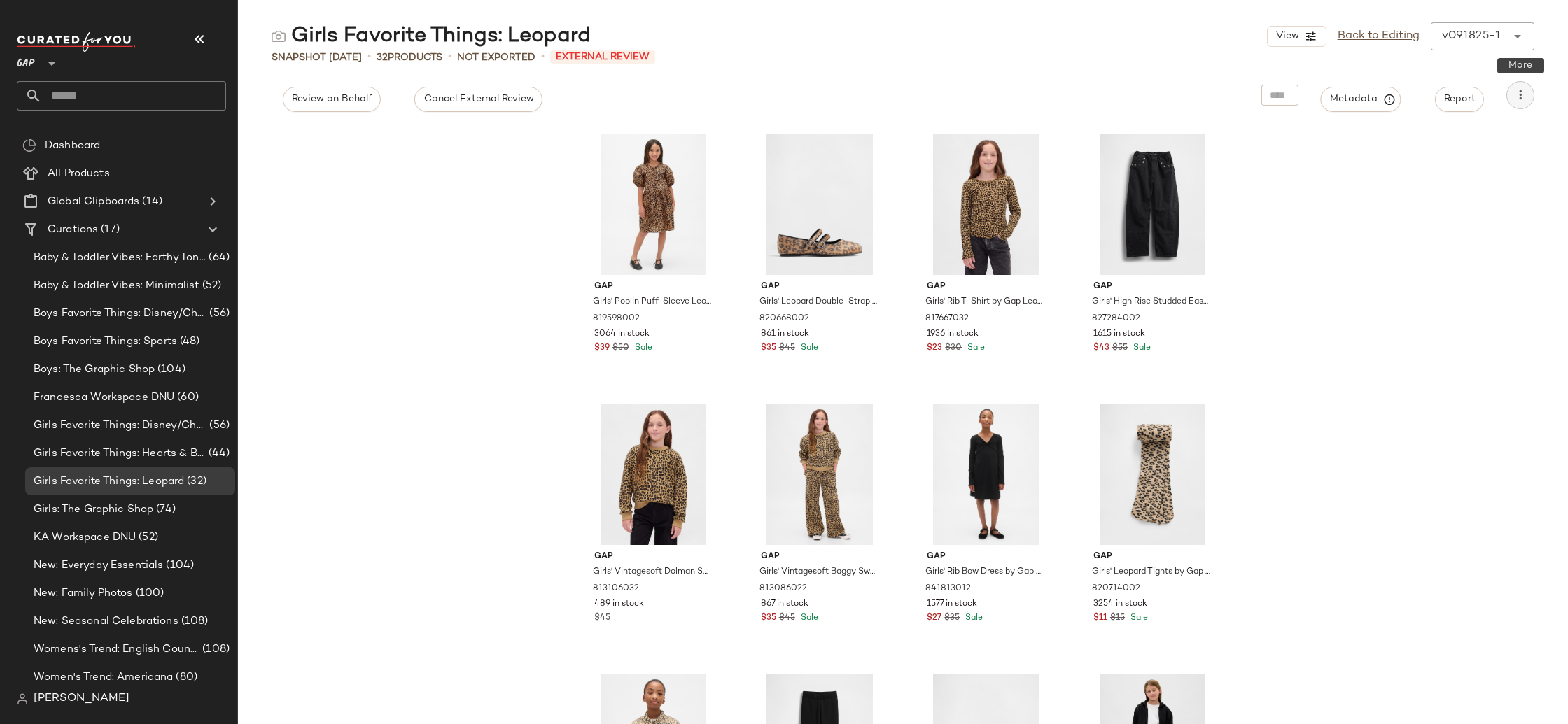
click at [1518, 99] on icon "button" at bounding box center [1520, 95] width 14 height 14
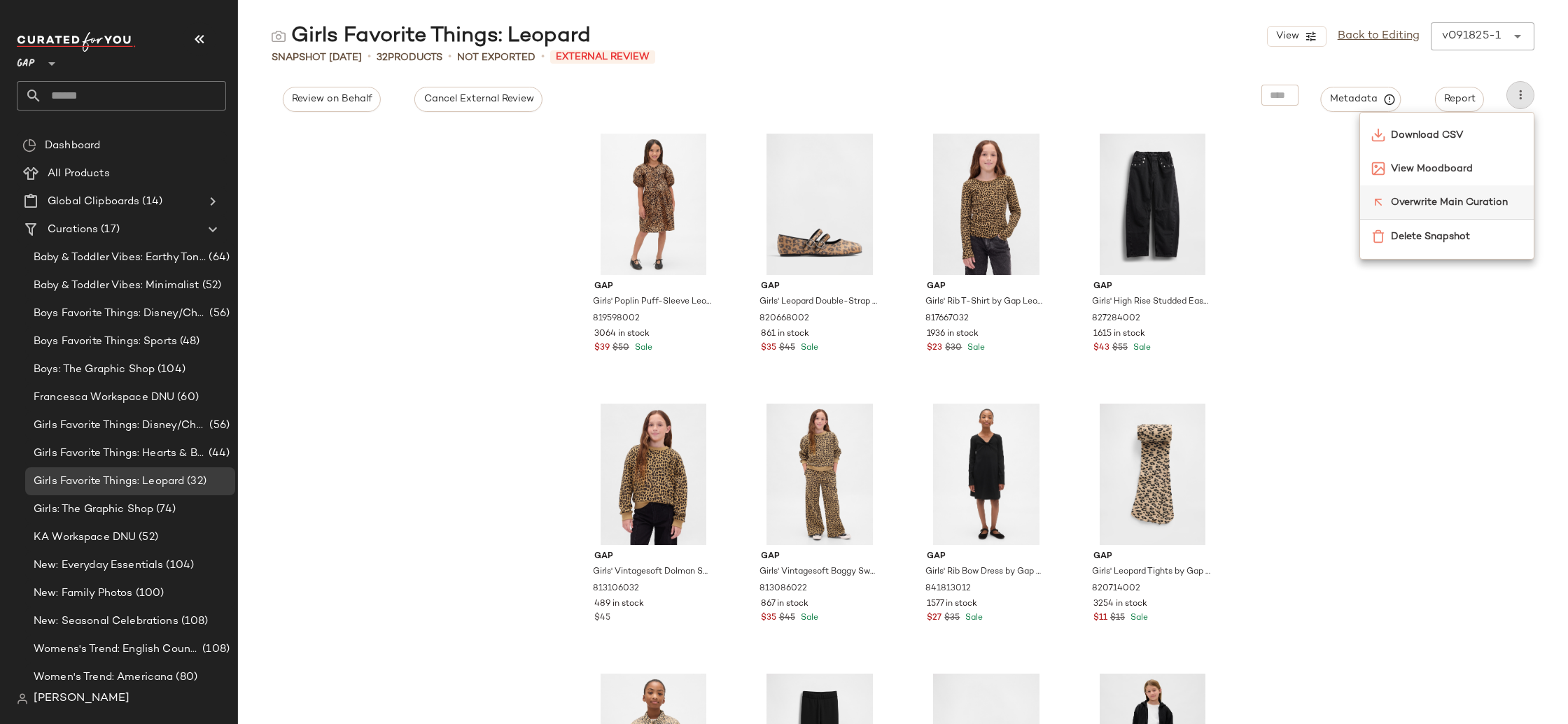
click at [1494, 209] on span "Overwrite Main Curation" at bounding box center [1456, 203] width 132 height 15
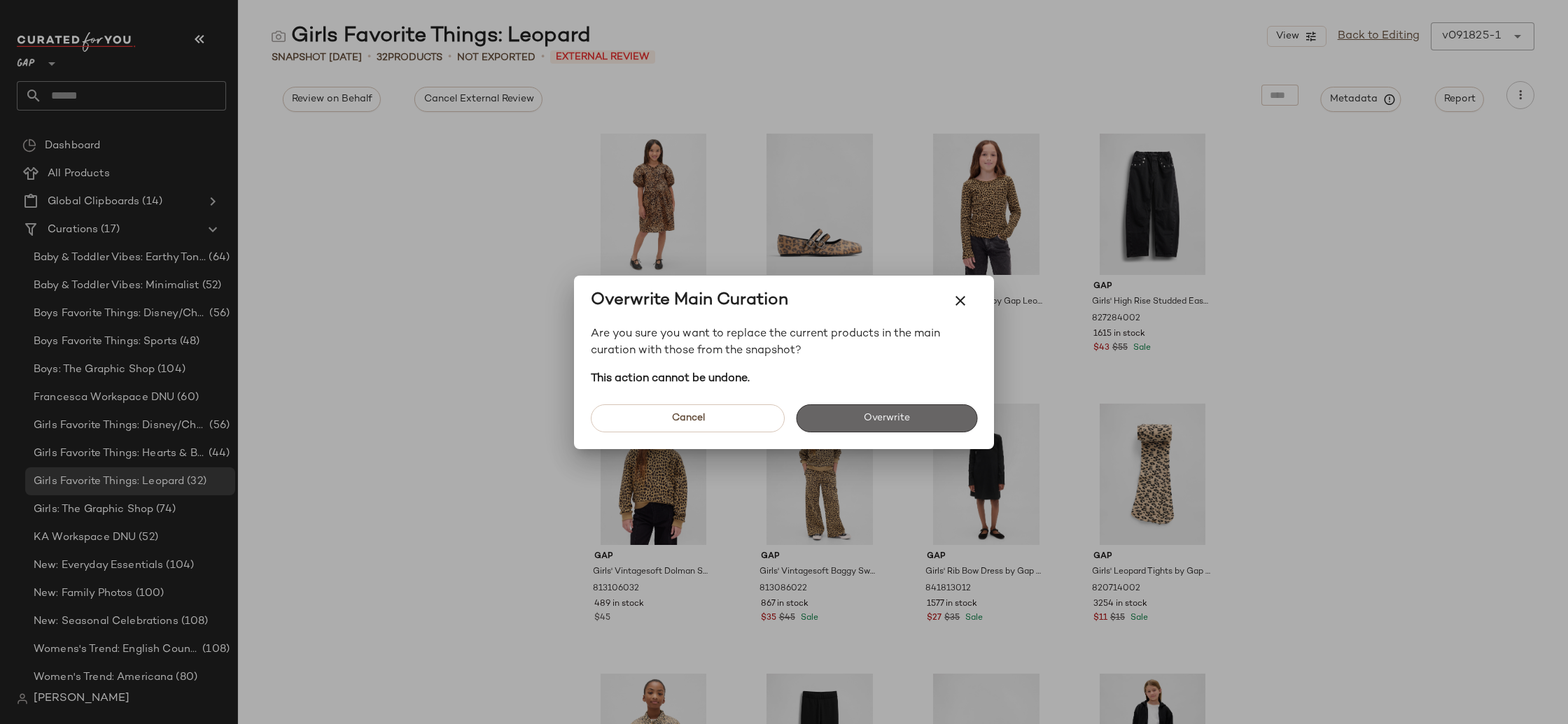
click at [907, 427] on button "Overwrite" at bounding box center [886, 419] width 182 height 28
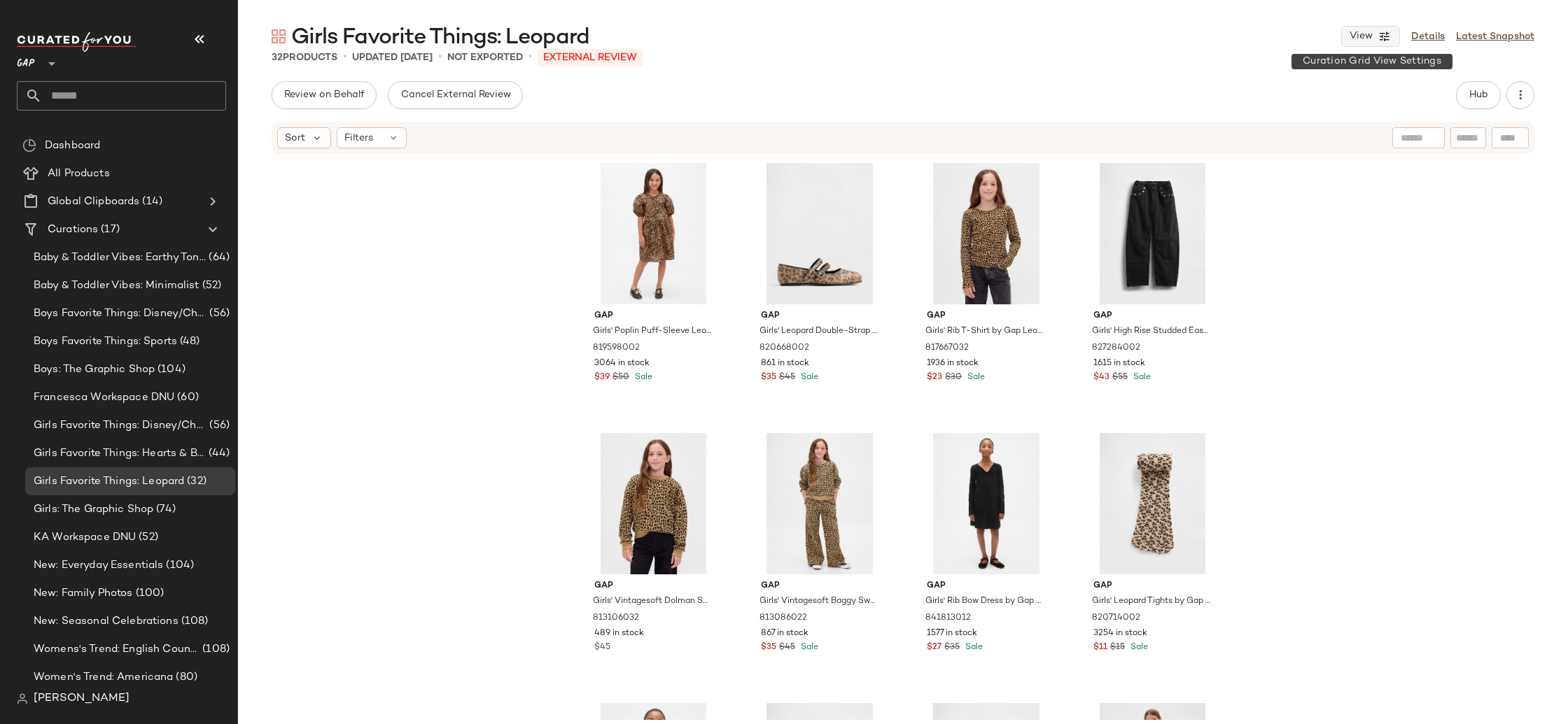
click at [1363, 38] on span "View" at bounding box center [1360, 37] width 24 height 11
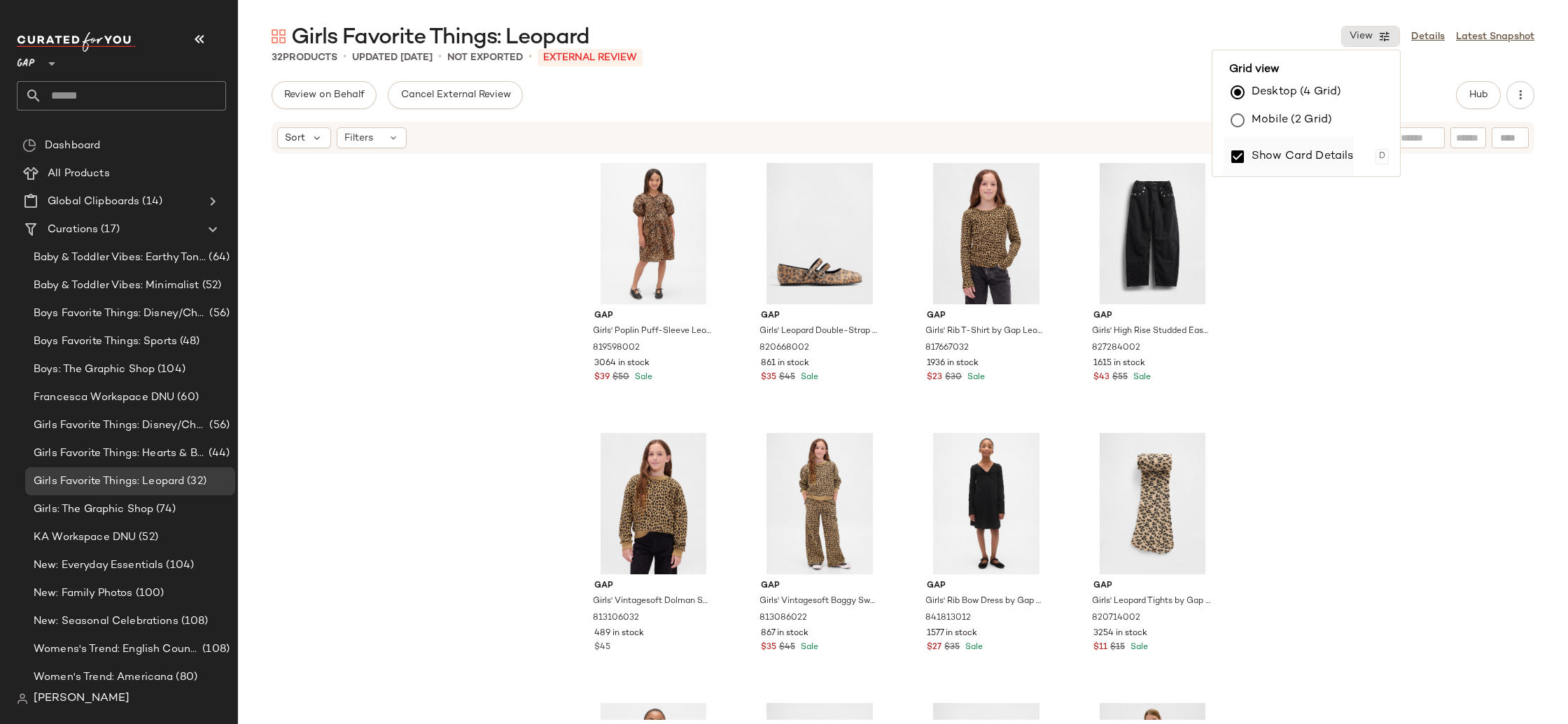
click at [1275, 147] on label "Show Card Details" at bounding box center [1302, 157] width 102 height 39
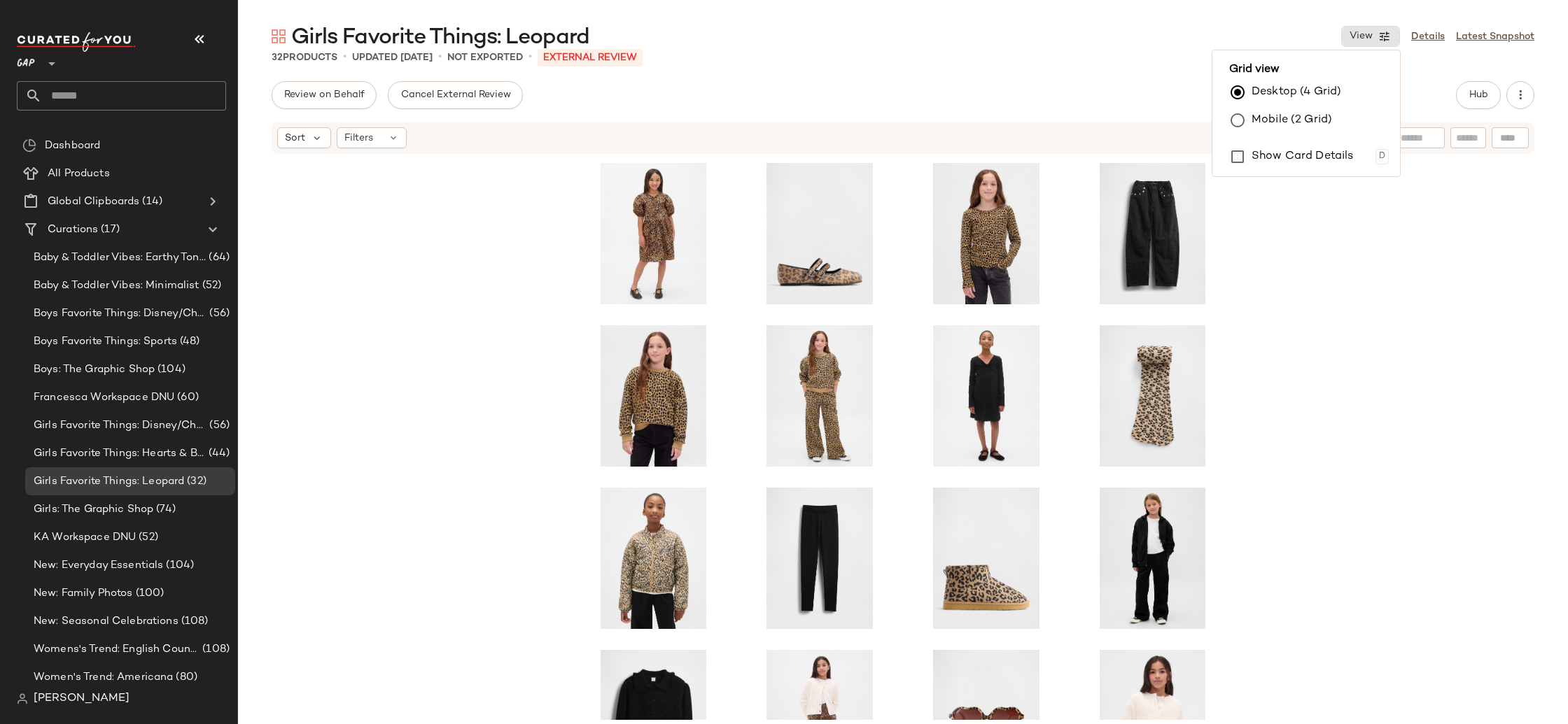
click at [1453, 254] on div at bounding box center [902, 437] width 1330 height 565
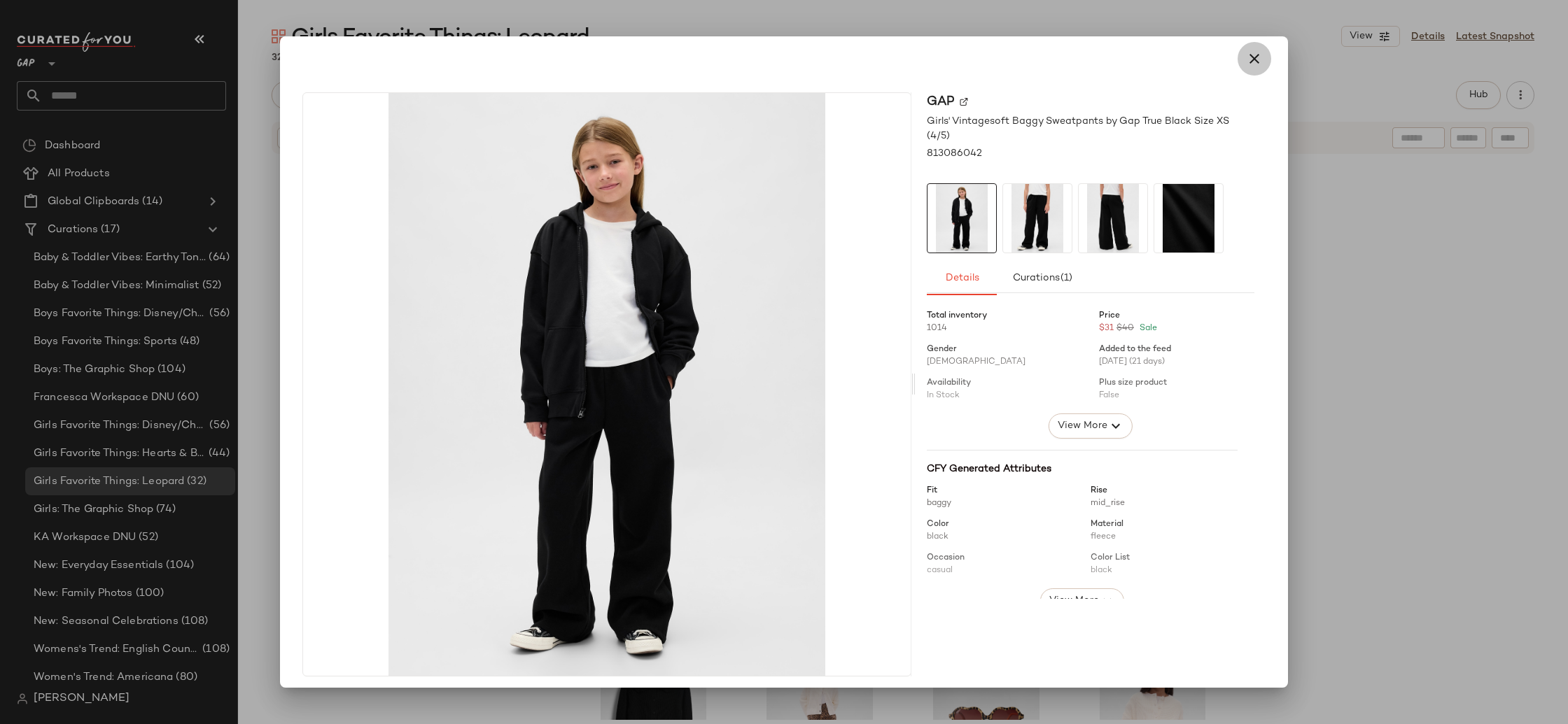
drag, startPoint x: 1243, startPoint y: 70, endPoint x: 1244, endPoint y: 98, distance: 28.0
click at [1243, 69] on button "button" at bounding box center [1254, 58] width 34 height 34
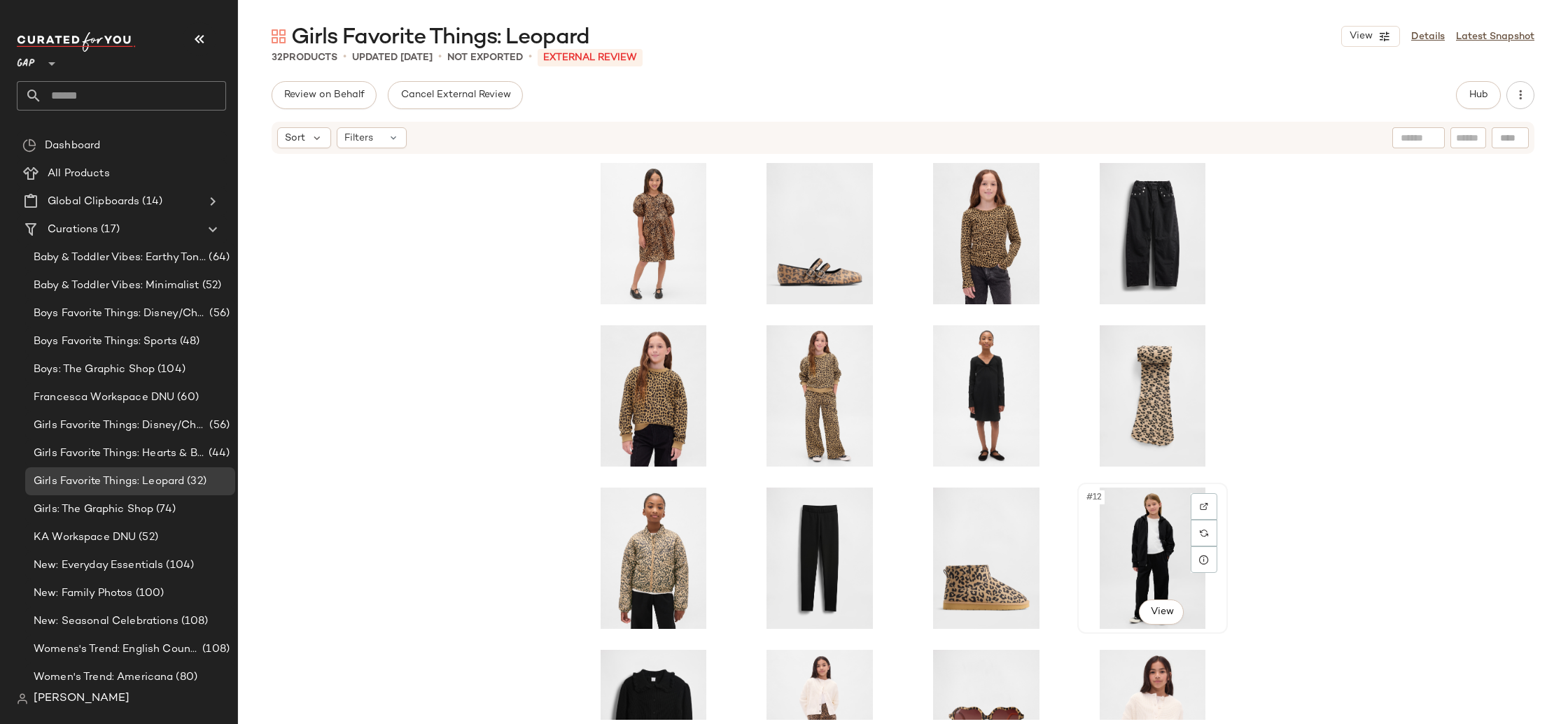
click at [1116, 548] on div "#12 View" at bounding box center [1152, 558] width 140 height 141
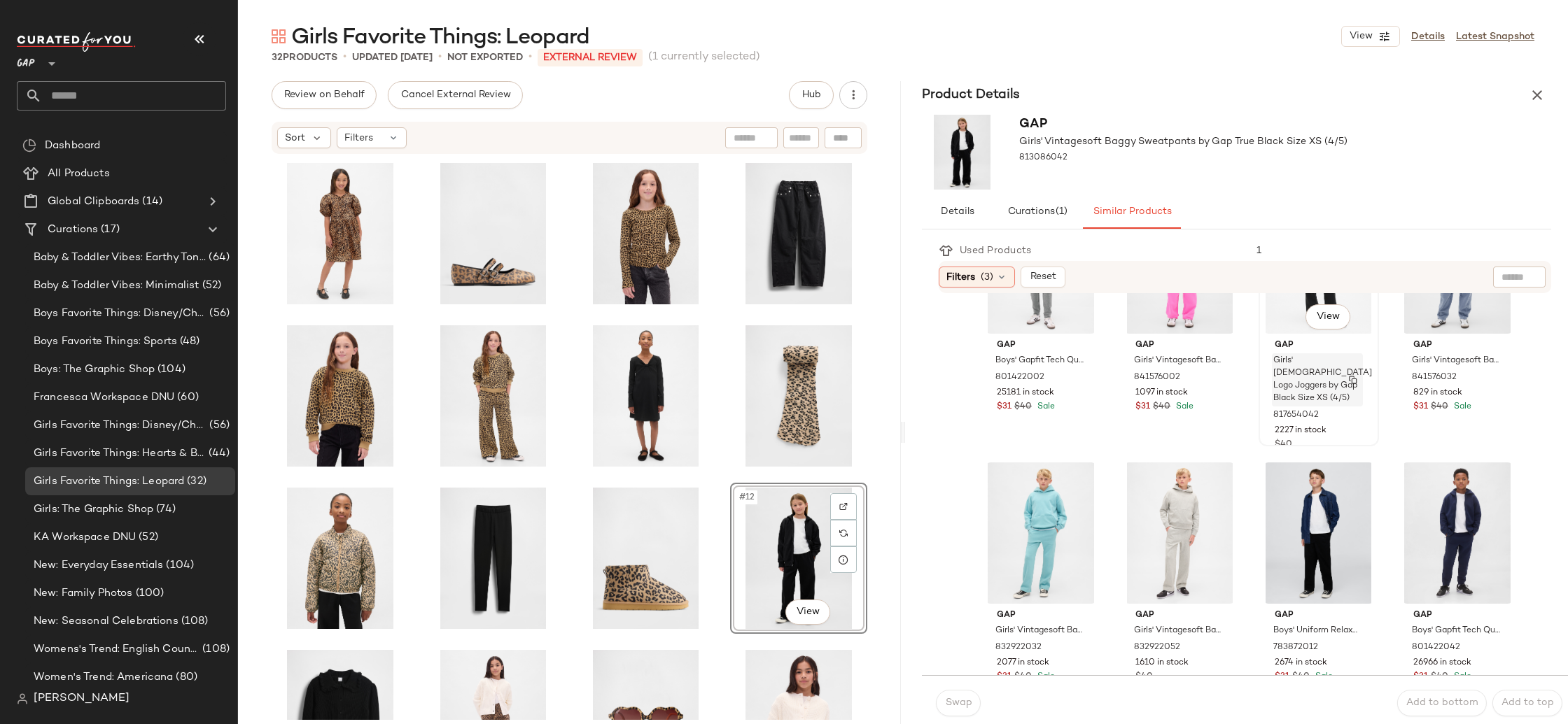
scroll to position [503, 0]
